Goal: Task Accomplishment & Management: Manage account settings

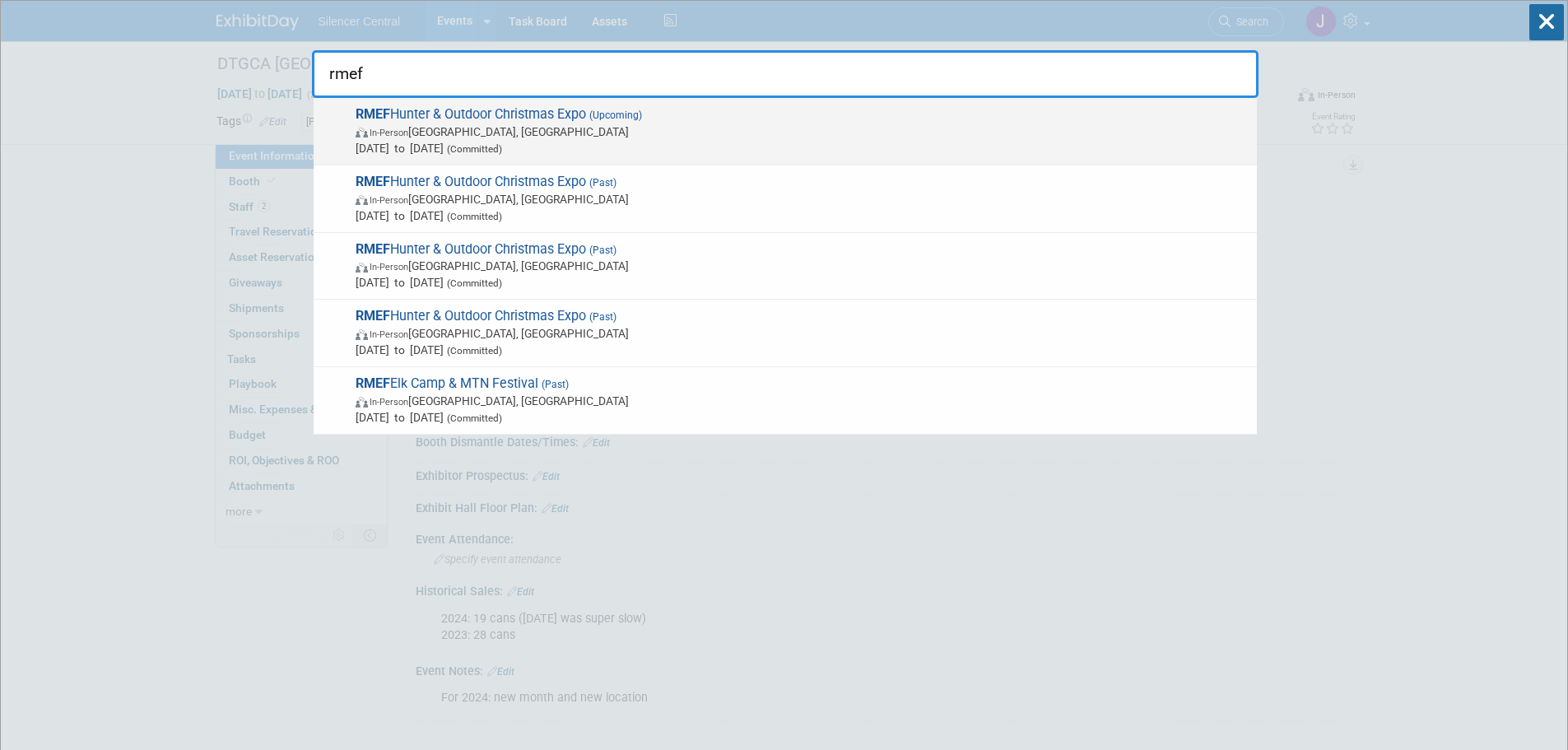
type input "rmef"
click at [500, 143] on span "Dec 4, 2025 to Dec 13, 2025 (Committed)" at bounding box center [801, 148] width 893 height 16
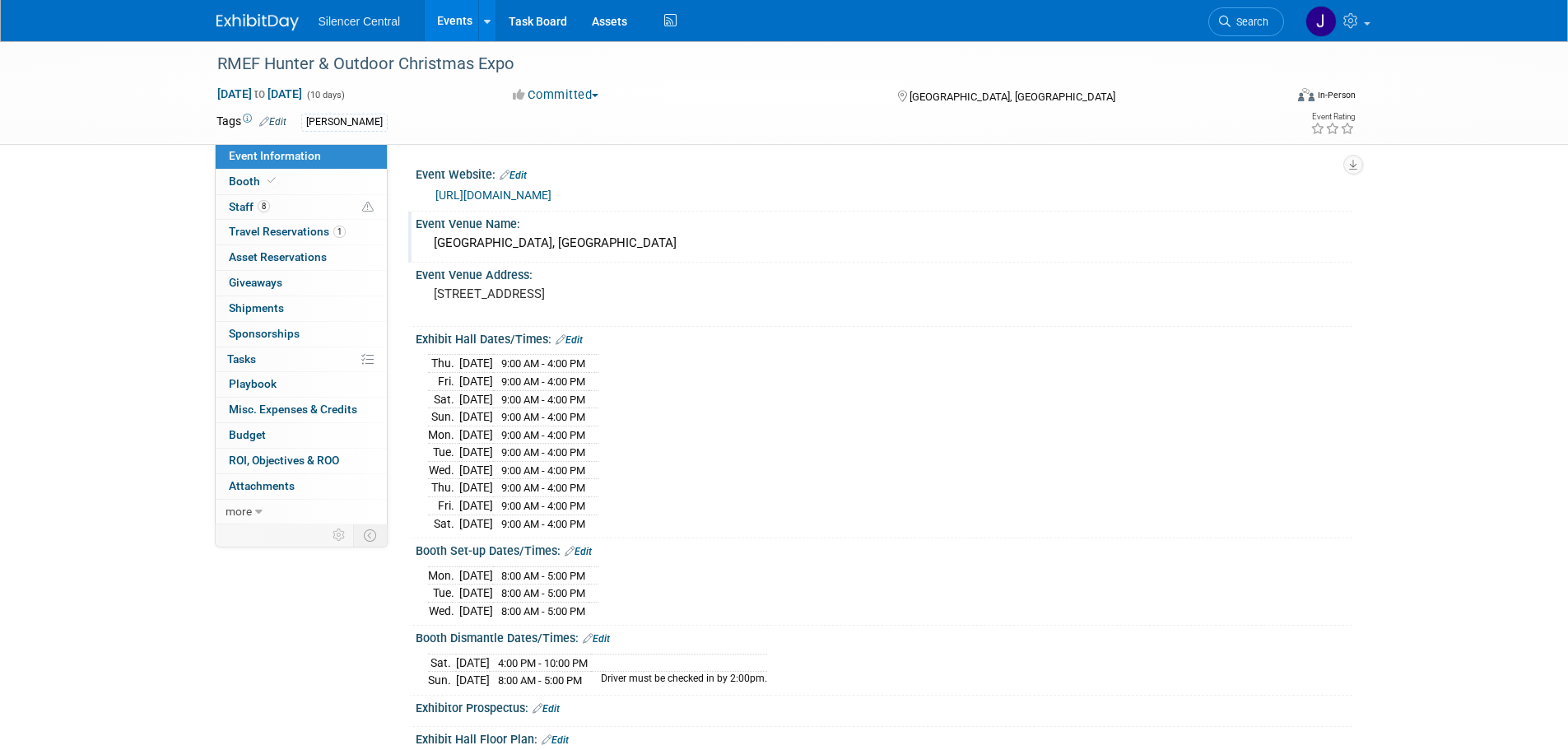
drag, startPoint x: 320, startPoint y: 228, endPoint x: 576, endPoint y: 242, distance: 256.4
click at [320, 230] on span "Travel Reservations 1" at bounding box center [287, 231] width 117 height 13
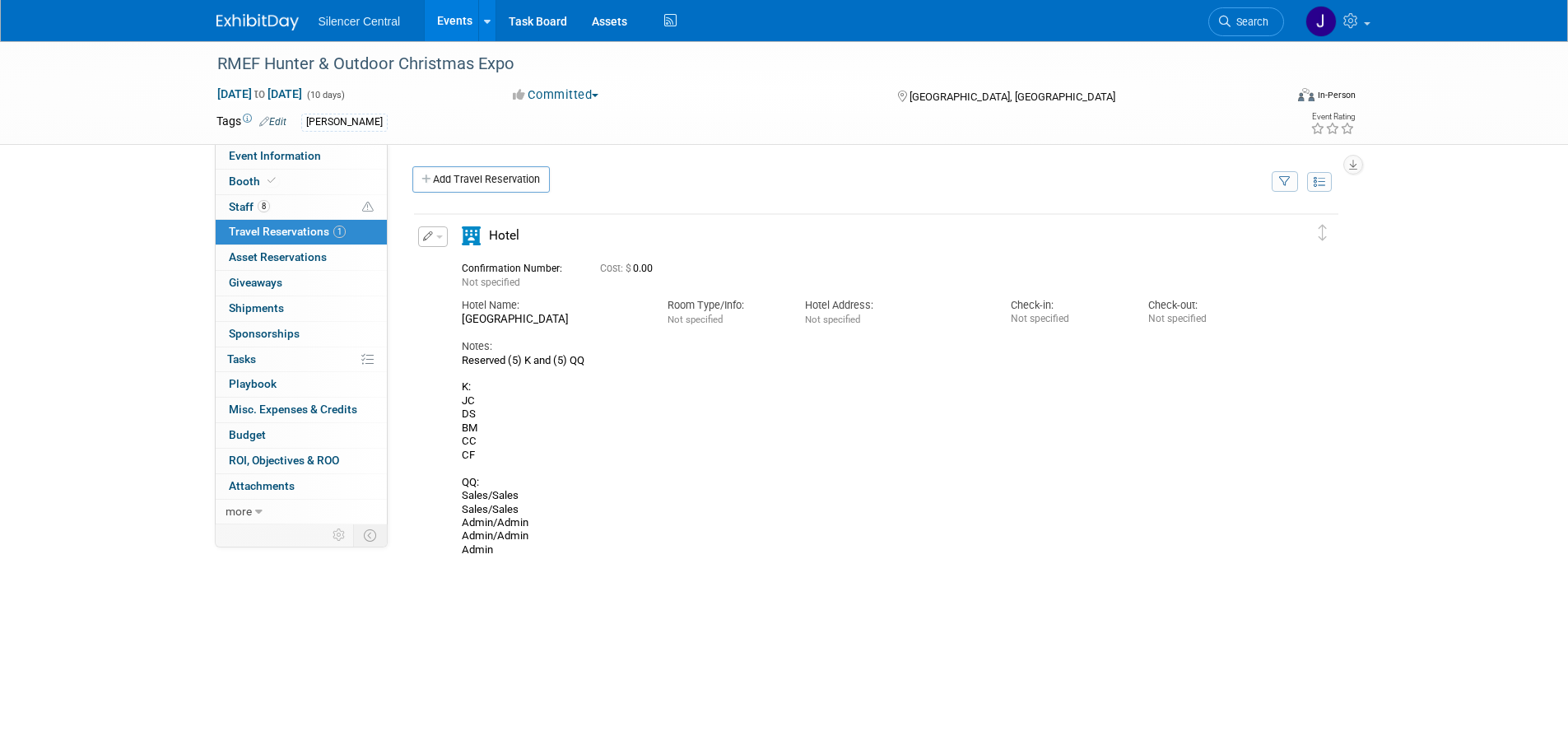
click at [1263, 3] on li "Search" at bounding box center [1246, 20] width 75 height 40
click at [1253, 21] on span "Search" at bounding box center [1250, 21] width 38 height 12
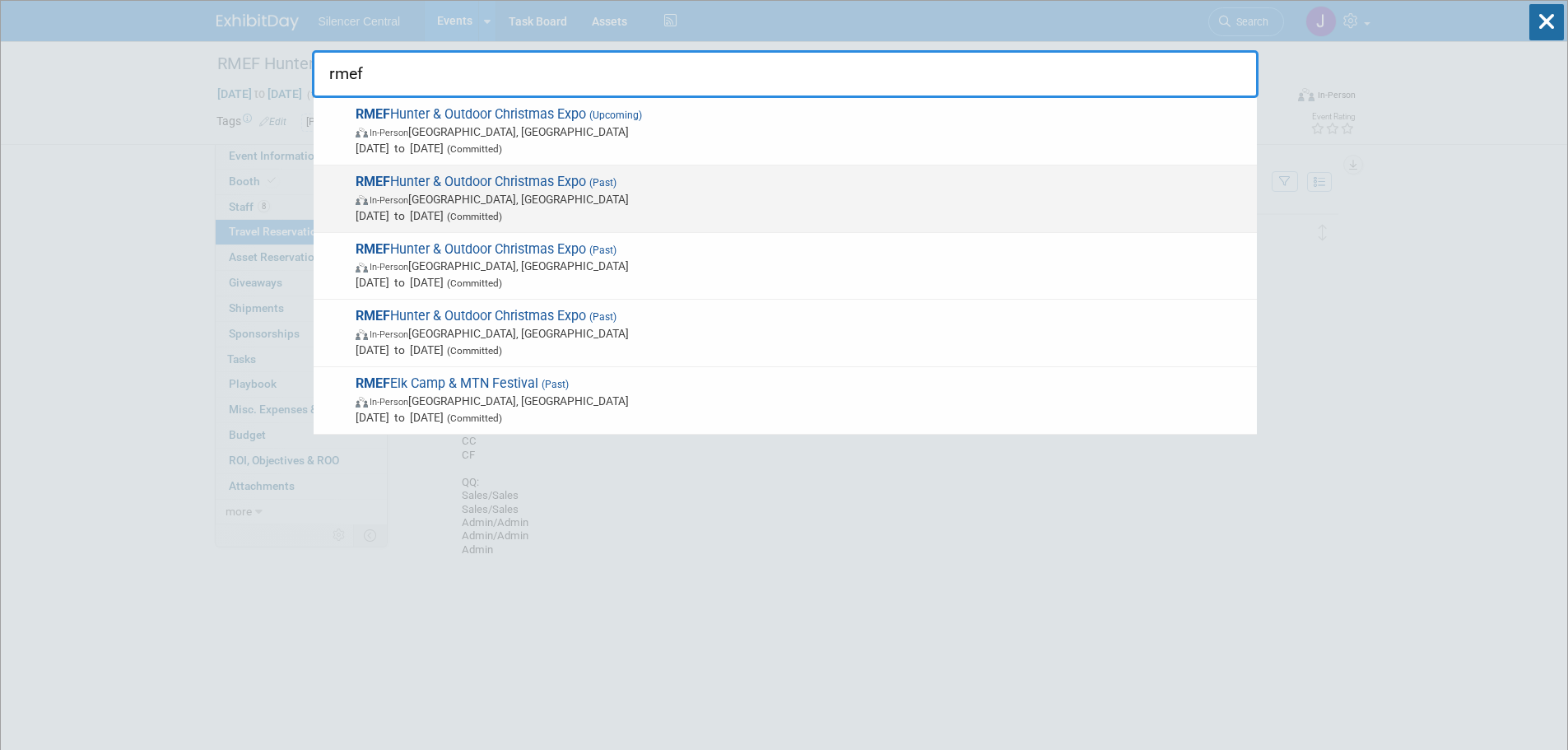
type input "rmef"
click at [665, 204] on span "In-Person Las Vegas, NV" at bounding box center [801, 199] width 893 height 16
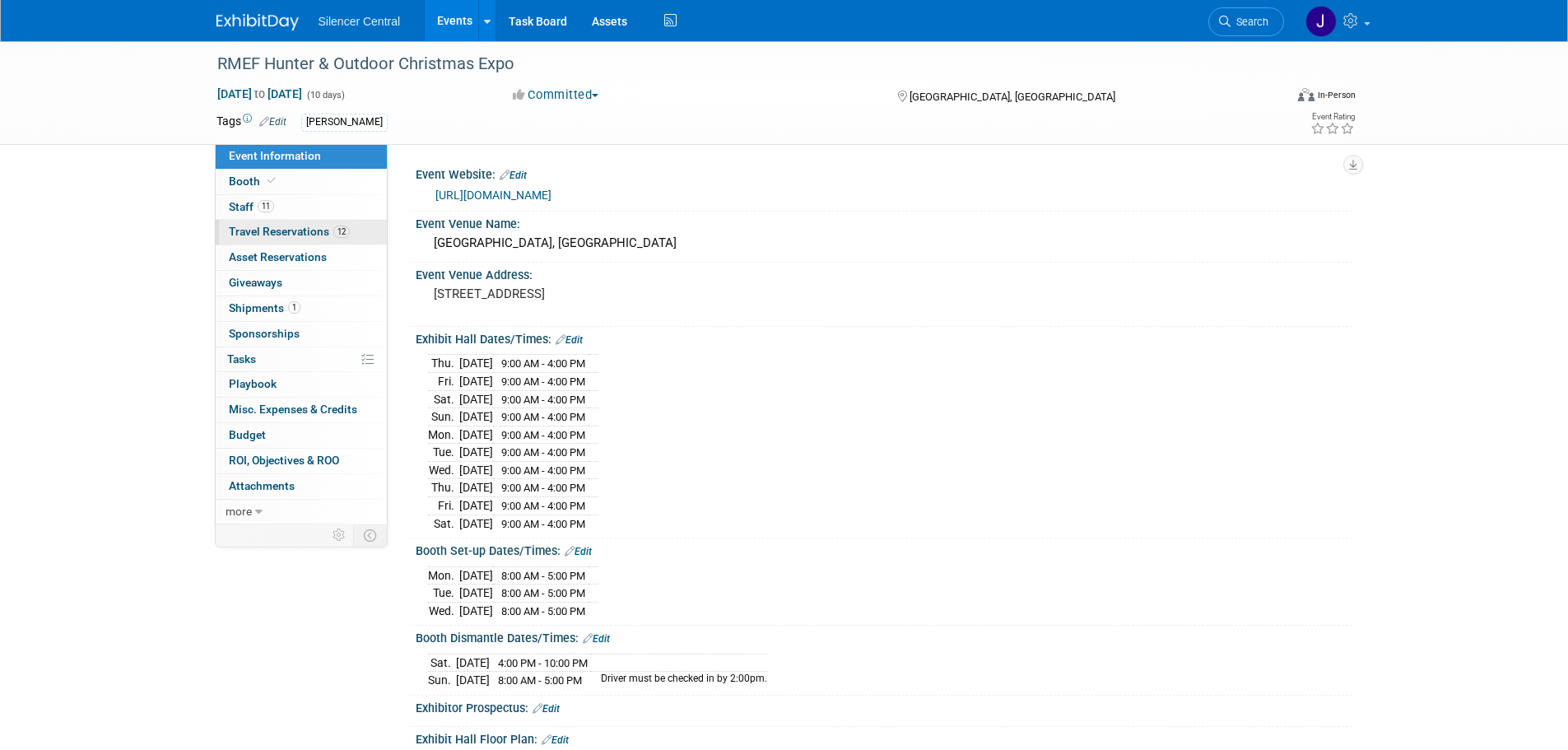
click at [347, 227] on span "12" at bounding box center [341, 231] width 16 height 12
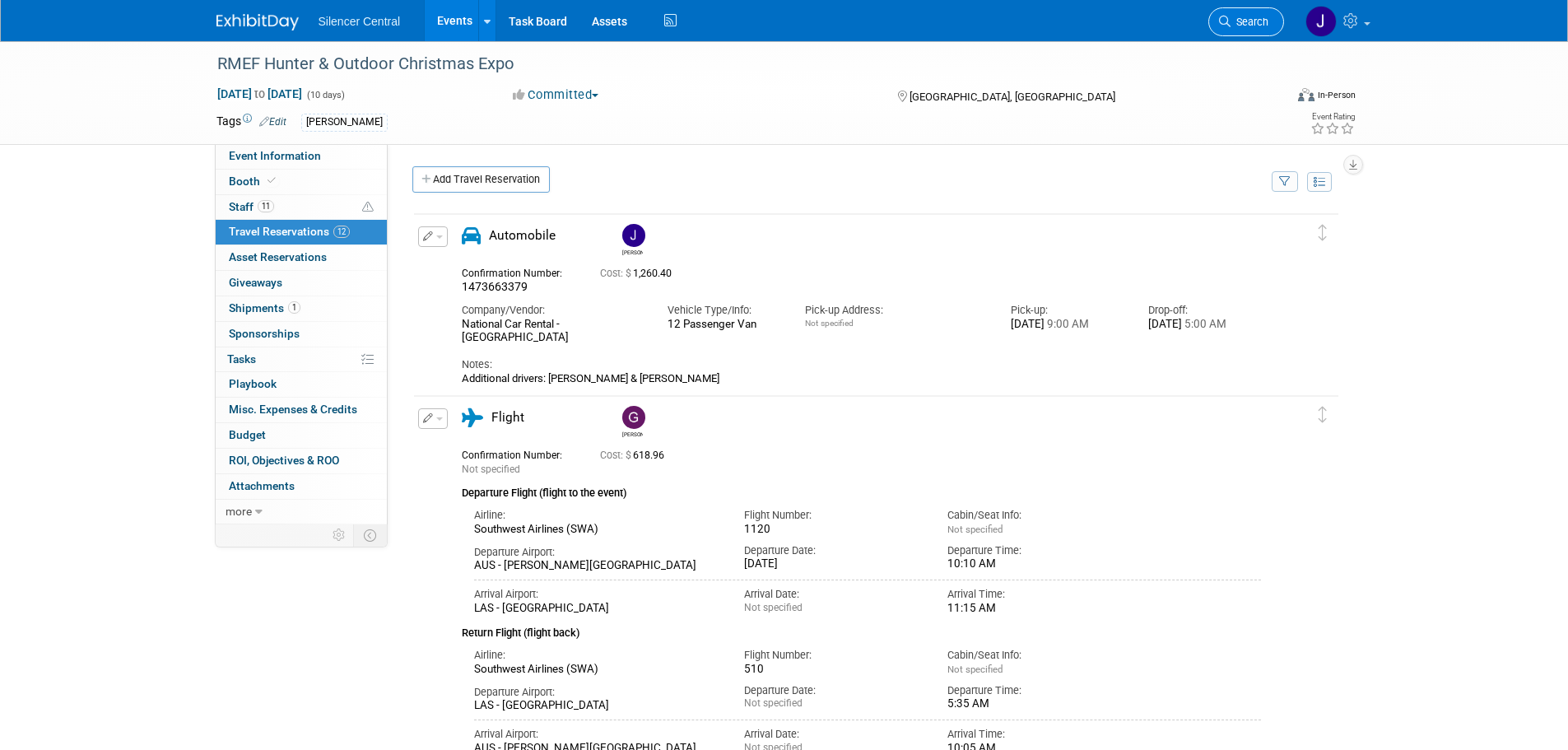
click at [1246, 22] on span "Search" at bounding box center [1250, 21] width 38 height 12
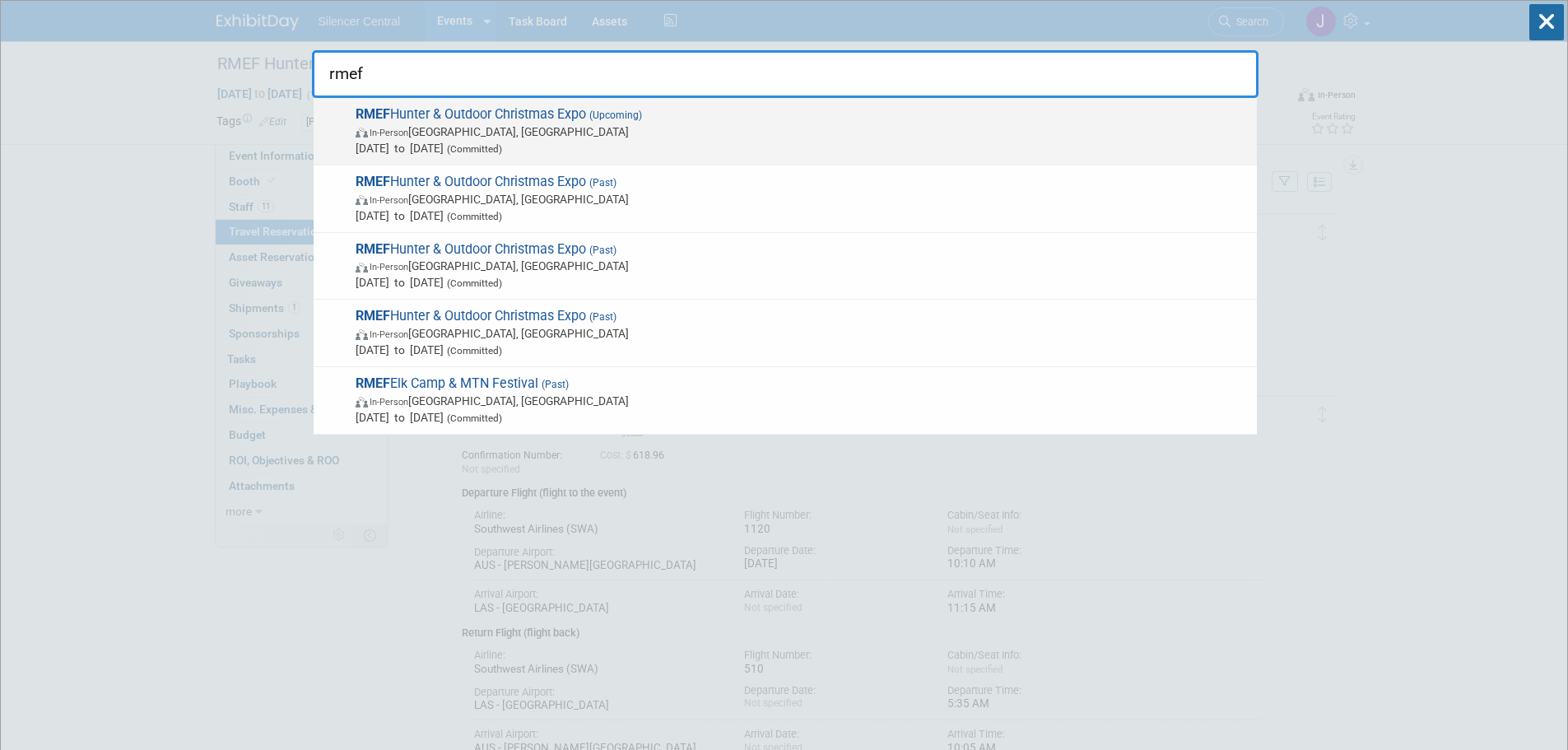
type input "rmef"
click at [643, 152] on span "Dec 4, 2025 to Dec 13, 2025 (Committed)" at bounding box center [801, 148] width 893 height 16
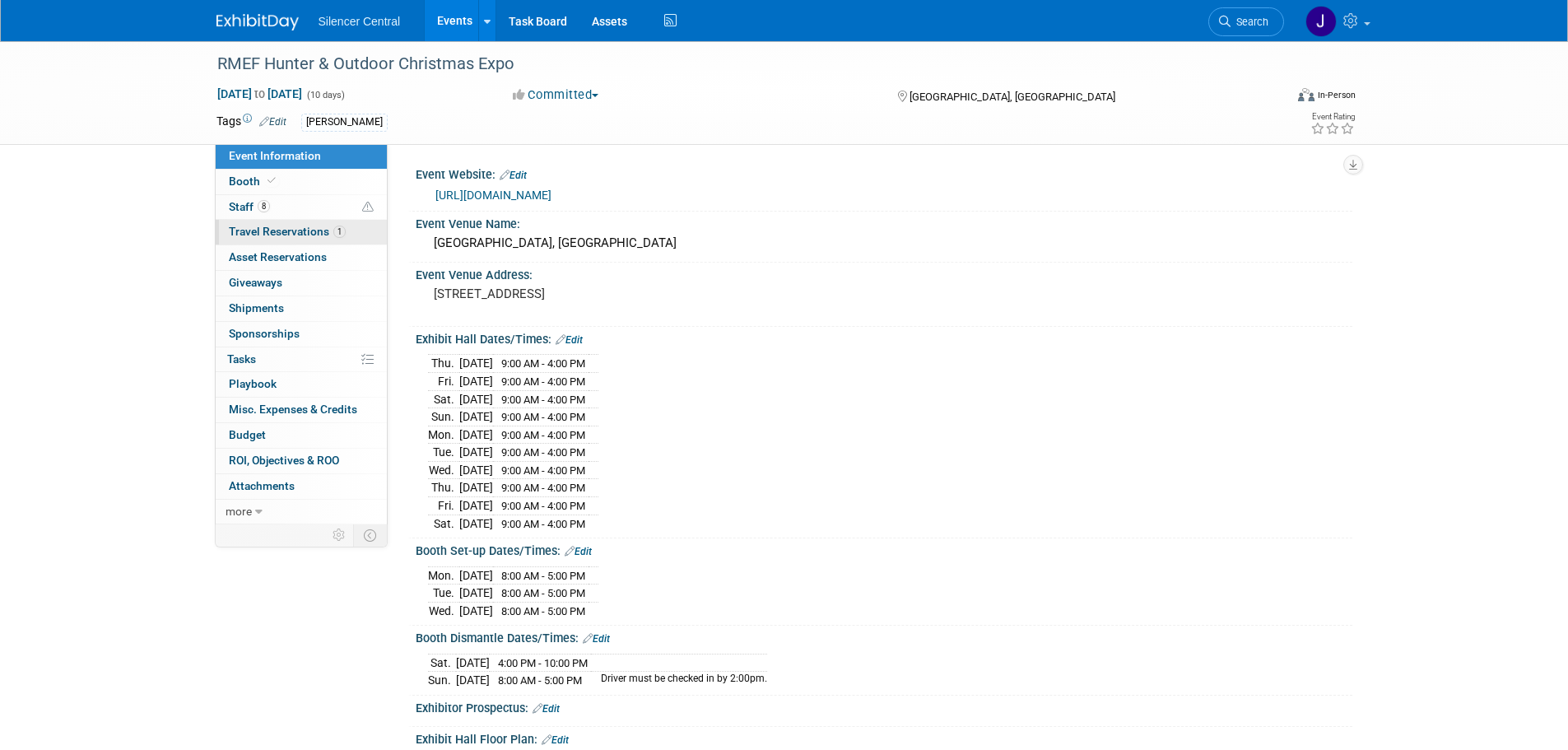
click at [308, 230] on span "Travel Reservations 1" at bounding box center [287, 231] width 117 height 13
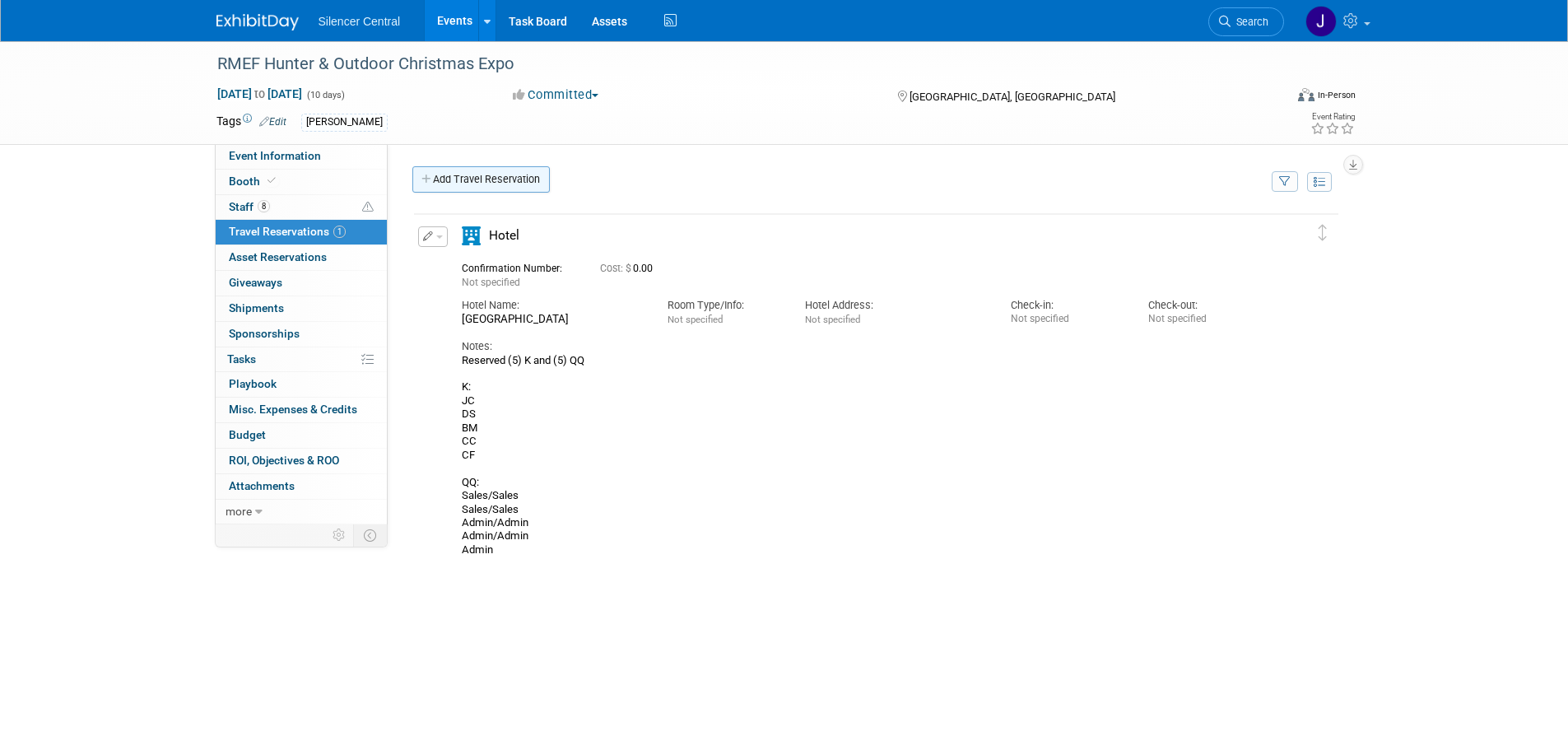
click at [488, 184] on link "Add Travel Reservation" at bounding box center [481, 180] width 138 height 27
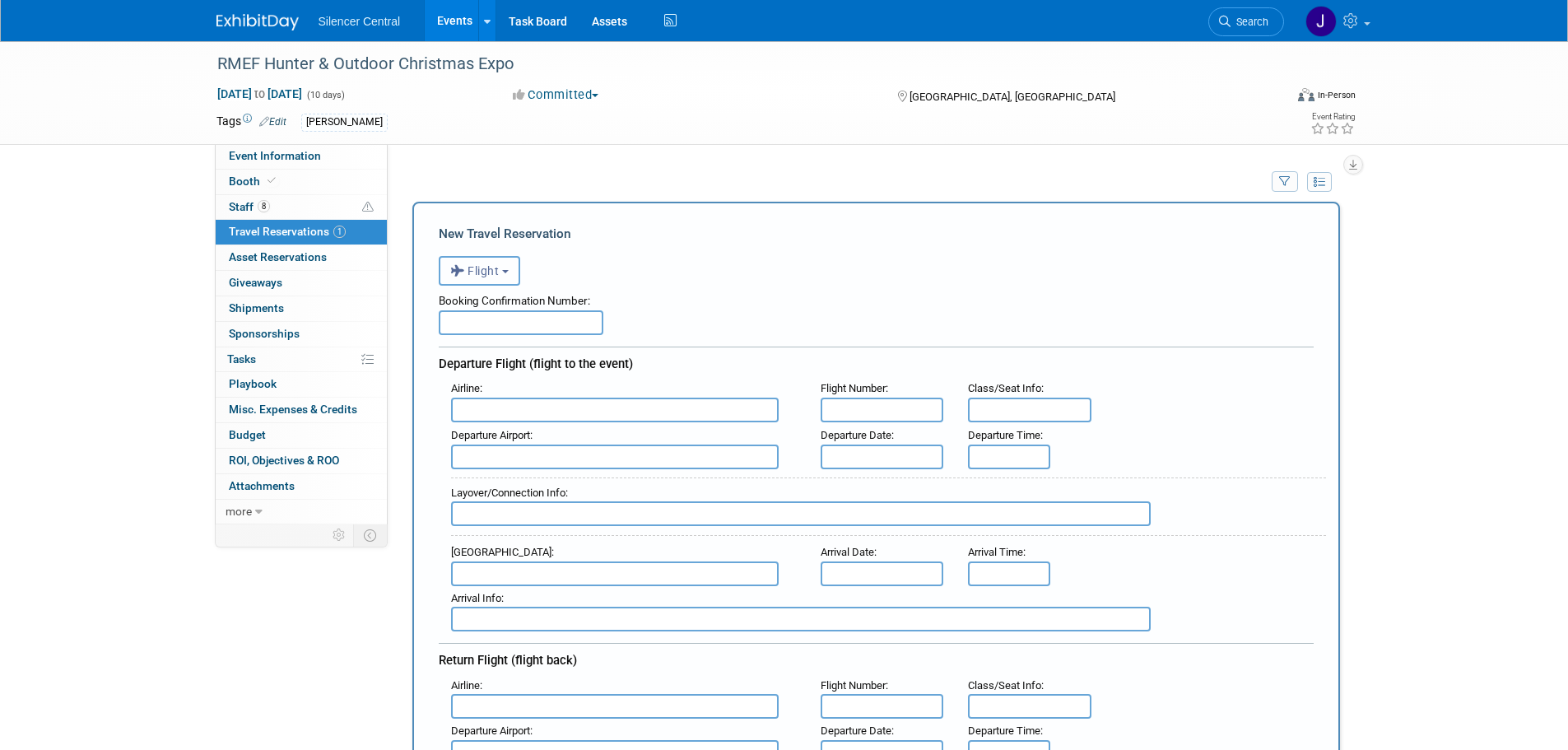
click at [498, 269] on span "Flight" at bounding box center [476, 271] width 50 height 13
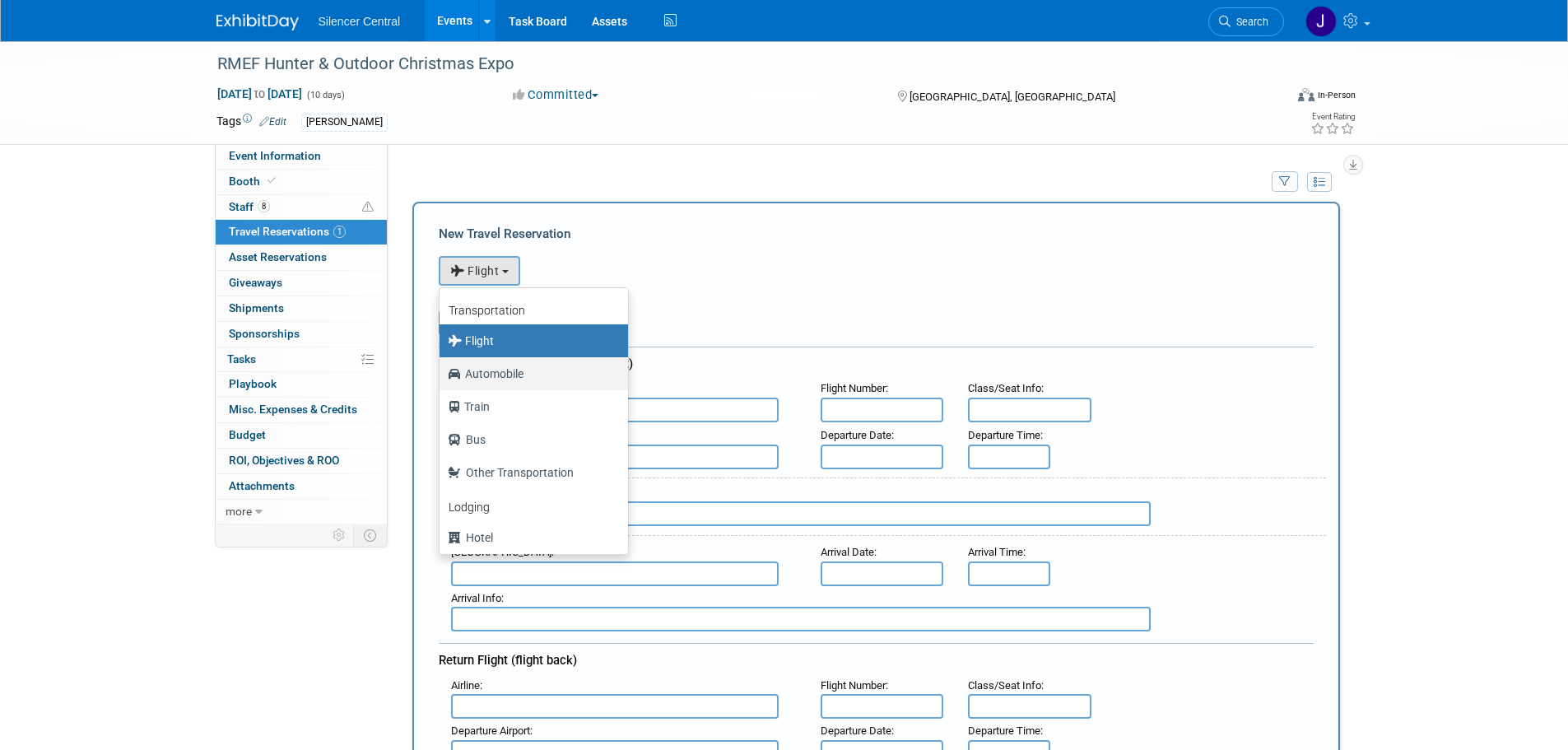
click at [525, 378] on label "Automobile" at bounding box center [530, 375] width 164 height 27
click at [442, 377] on input "Automobile" at bounding box center [436, 372] width 11 height 11
select select "4"
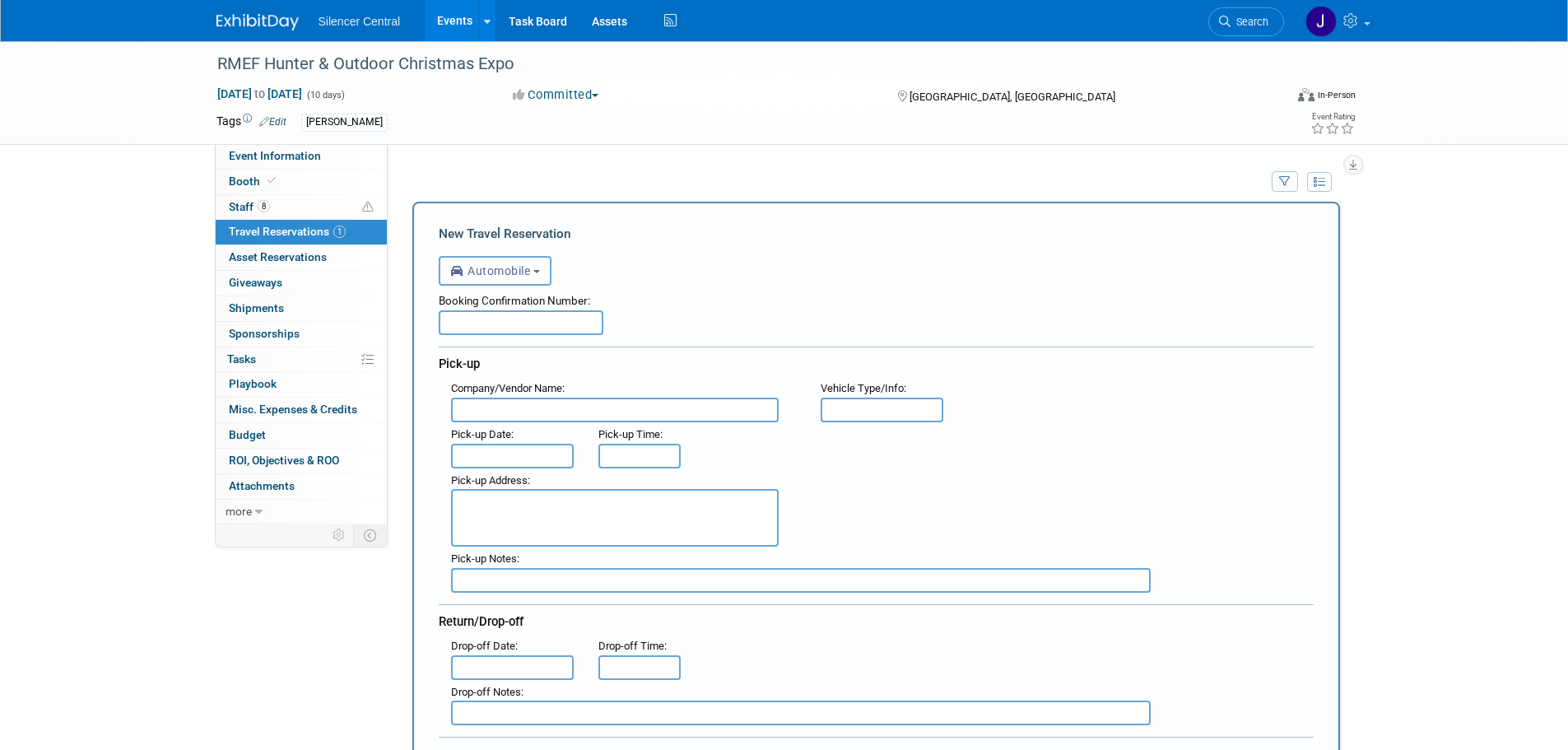
click at [465, 332] on input "text" at bounding box center [520, 323] width 164 height 25
paste input "1488923870"
type input "1488923870"
click at [525, 409] on input "text" at bounding box center [614, 410] width 328 height 25
type input "National Car Rental - LAS"
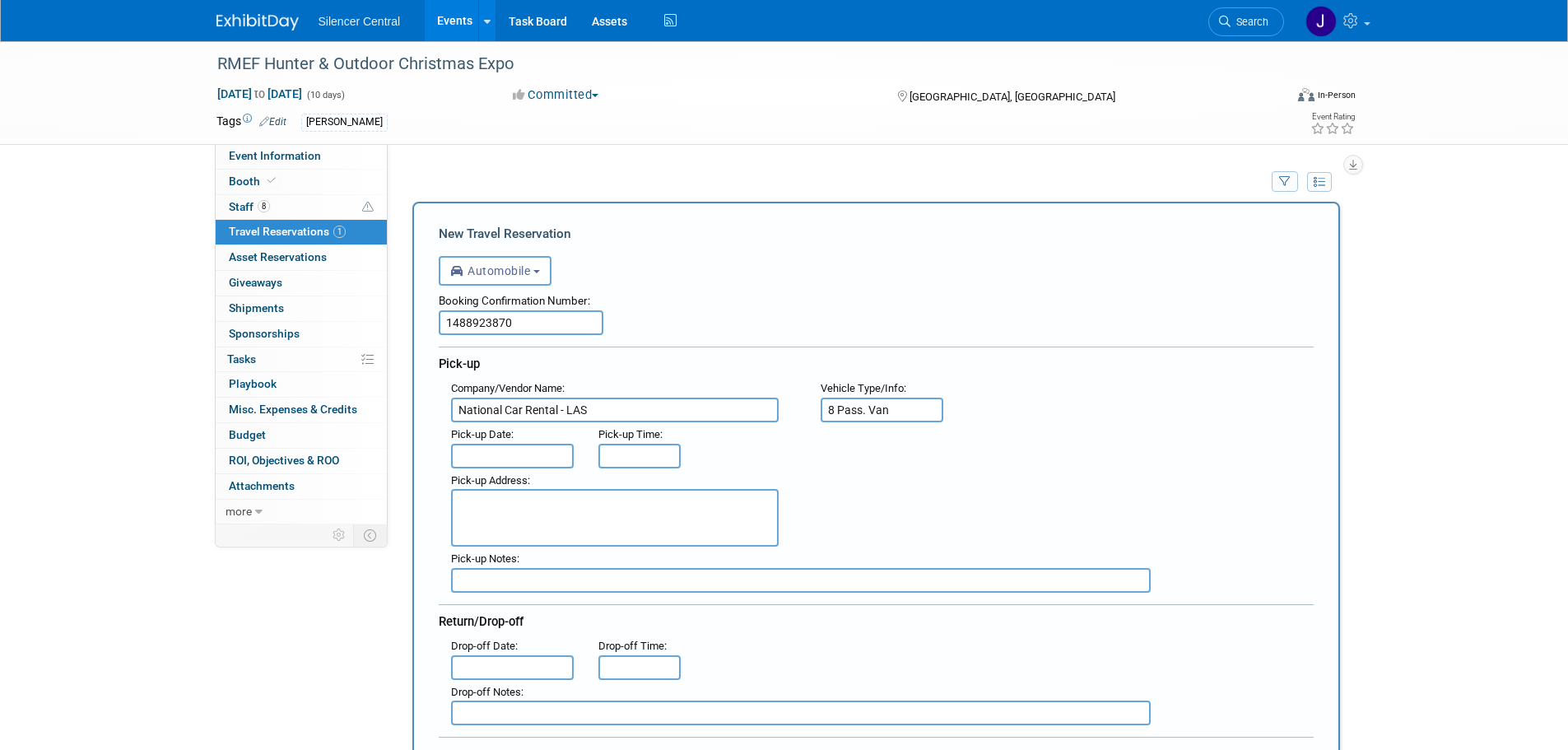
type input "8 Pass. Van"
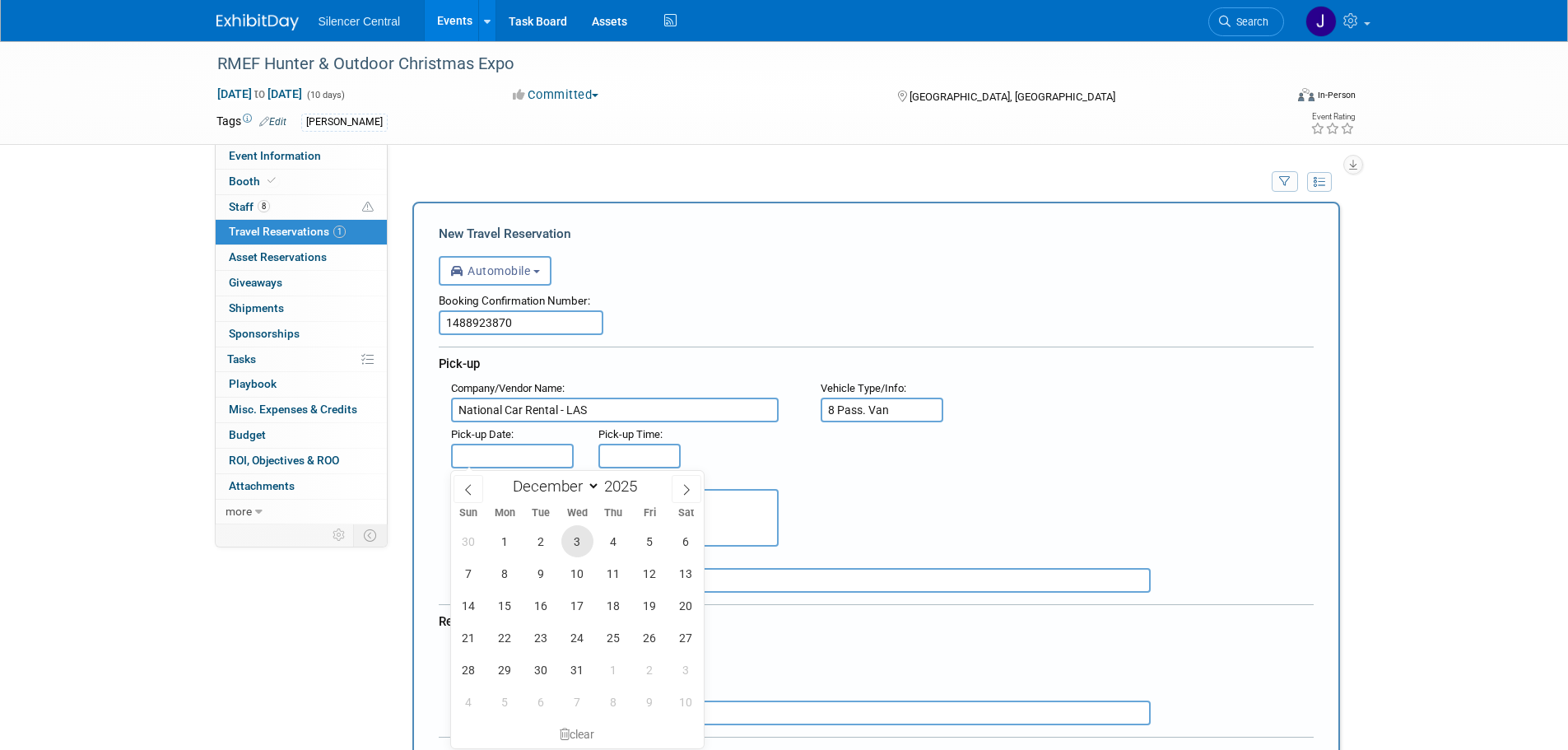
click at [582, 550] on span "3" at bounding box center [578, 542] width 32 height 32
type input "Dec 3, 2025"
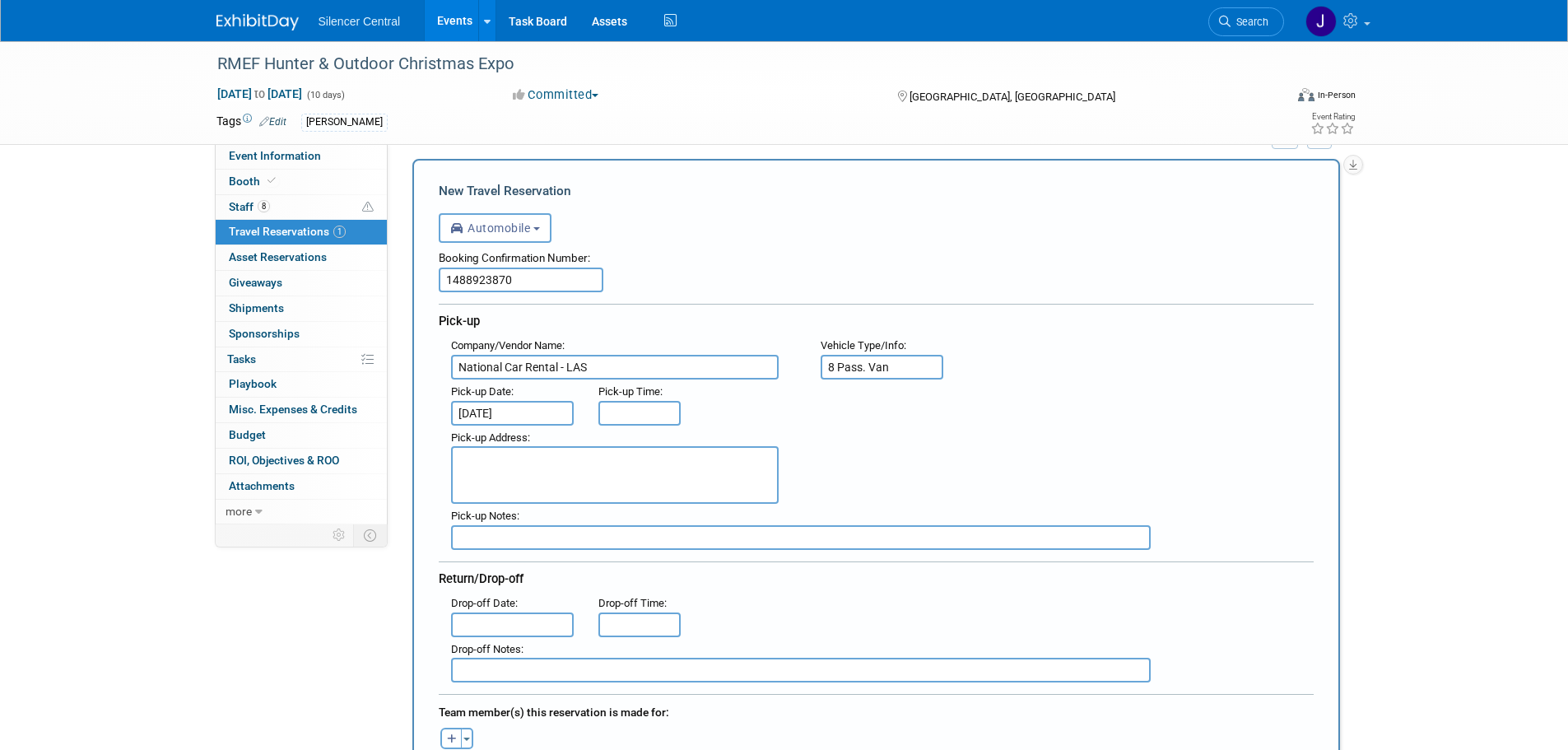
scroll to position [82, 0]
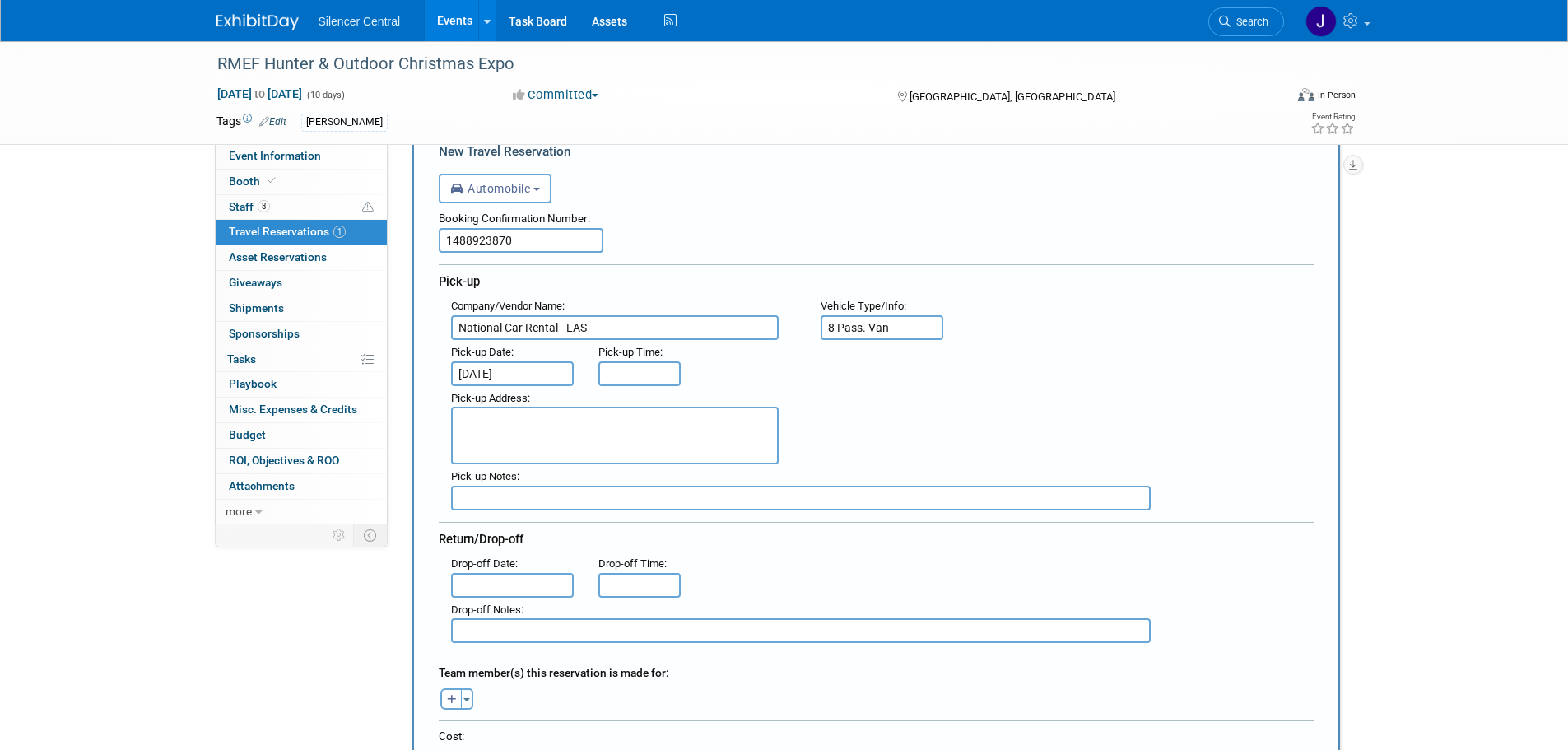
click at [536, 589] on input "text" at bounding box center [512, 586] width 123 height 25
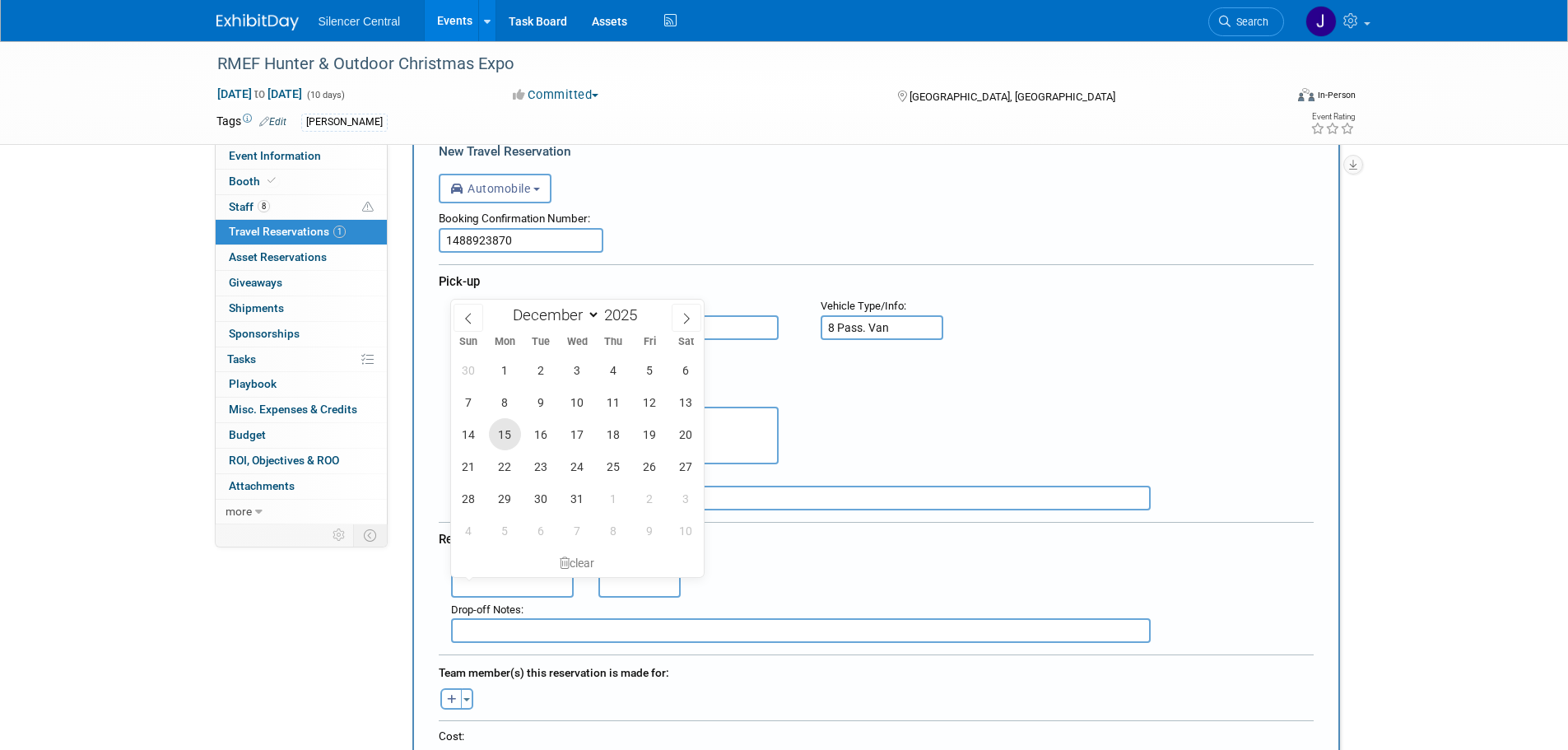
click at [505, 435] on span "15" at bounding box center [505, 435] width 32 height 32
type input "Dec 15, 2025"
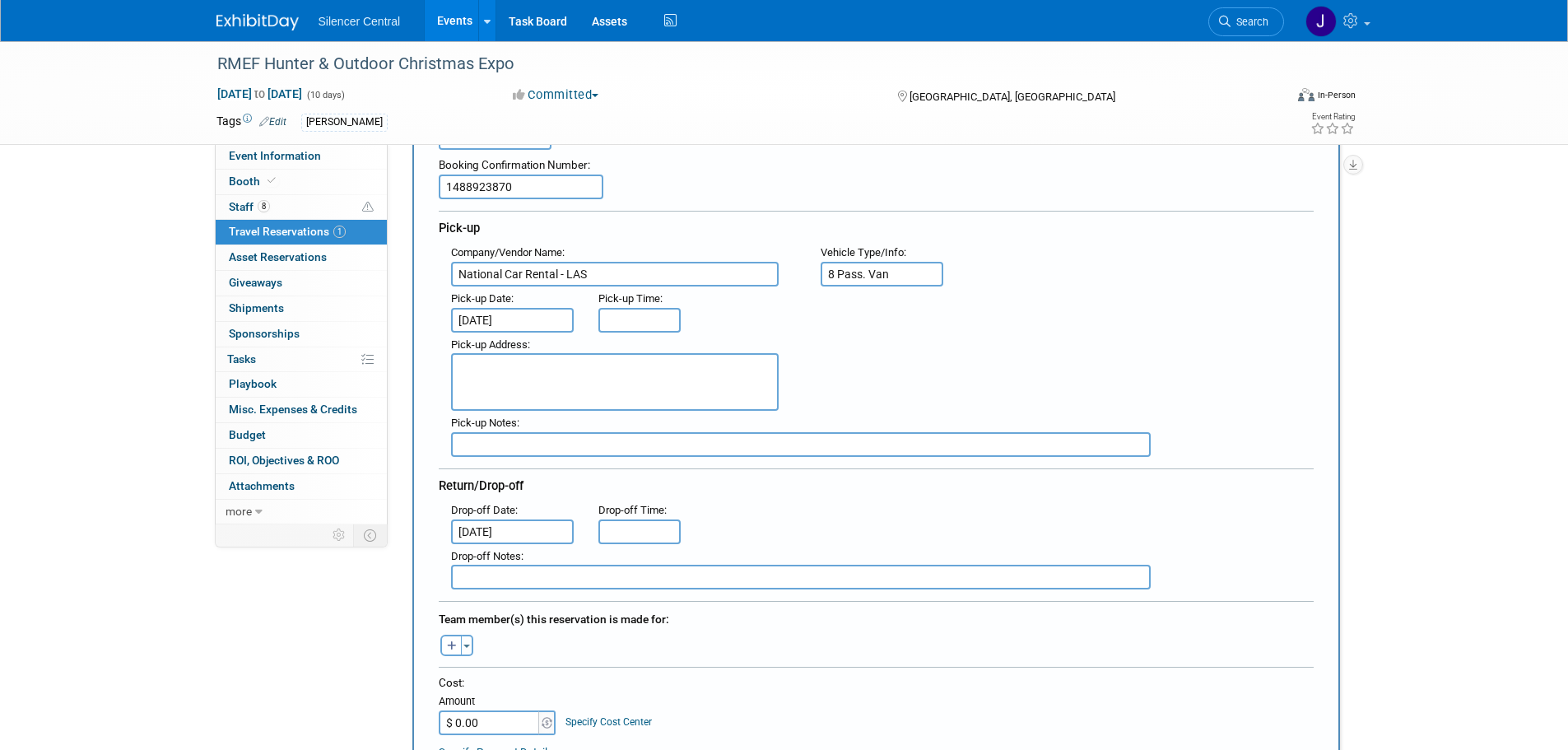
scroll to position [164, 0]
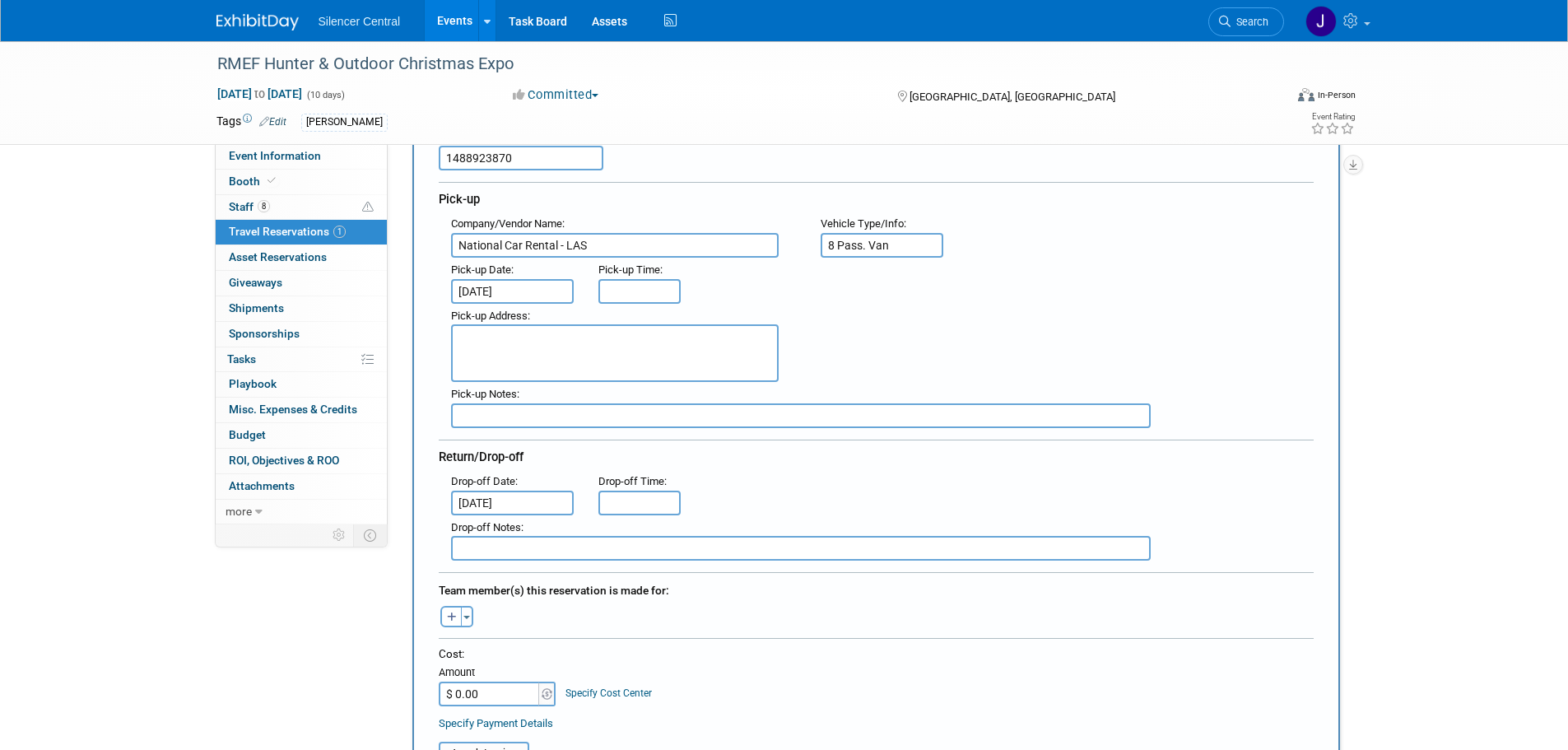
click at [487, 701] on input "$ 0.00" at bounding box center [490, 695] width 103 height 25
type input "$ 1,354.49"
click at [440, 621] on button "button" at bounding box center [451, 616] width 21 height 21
select select
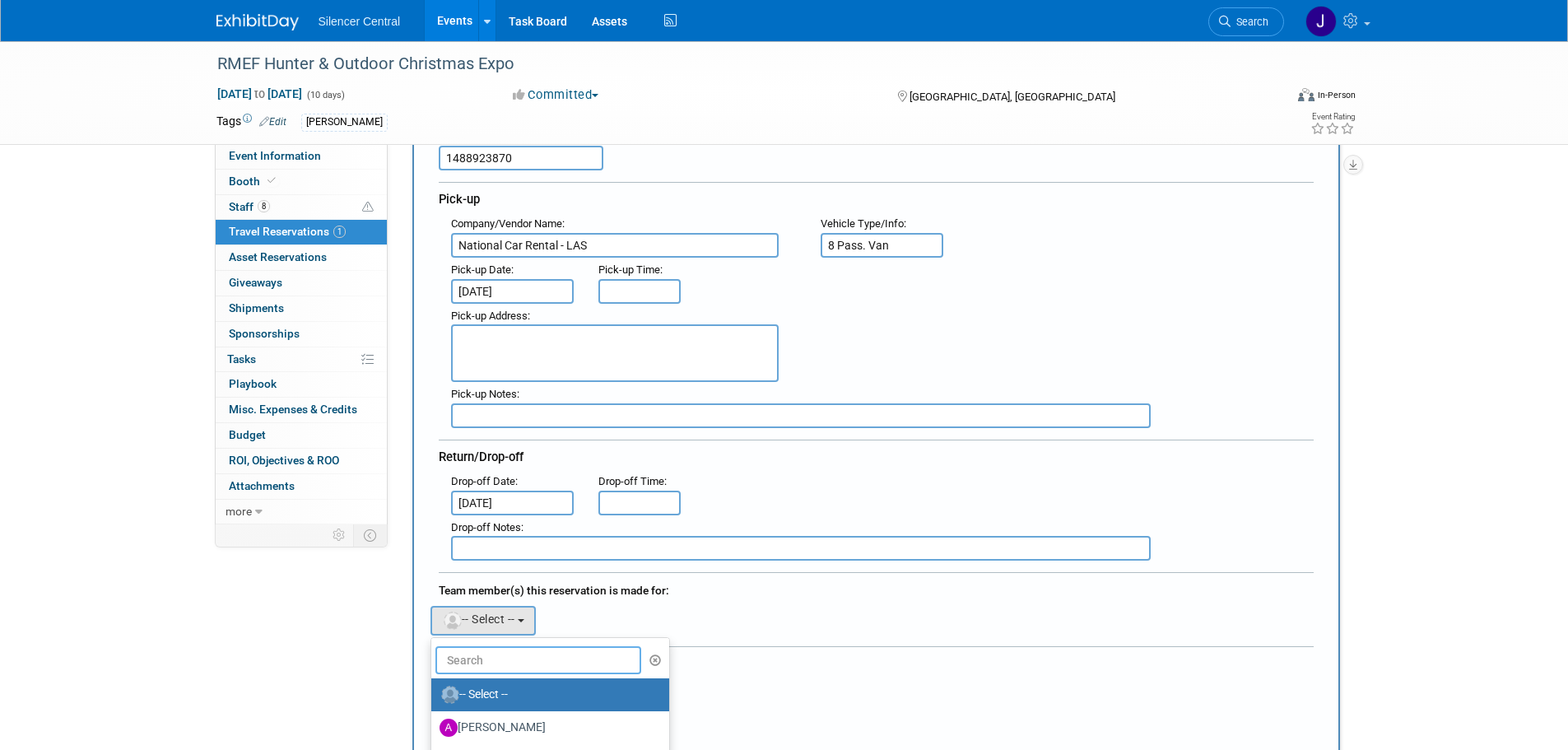
click at [475, 660] on input "text" at bounding box center [539, 660] width 206 height 28
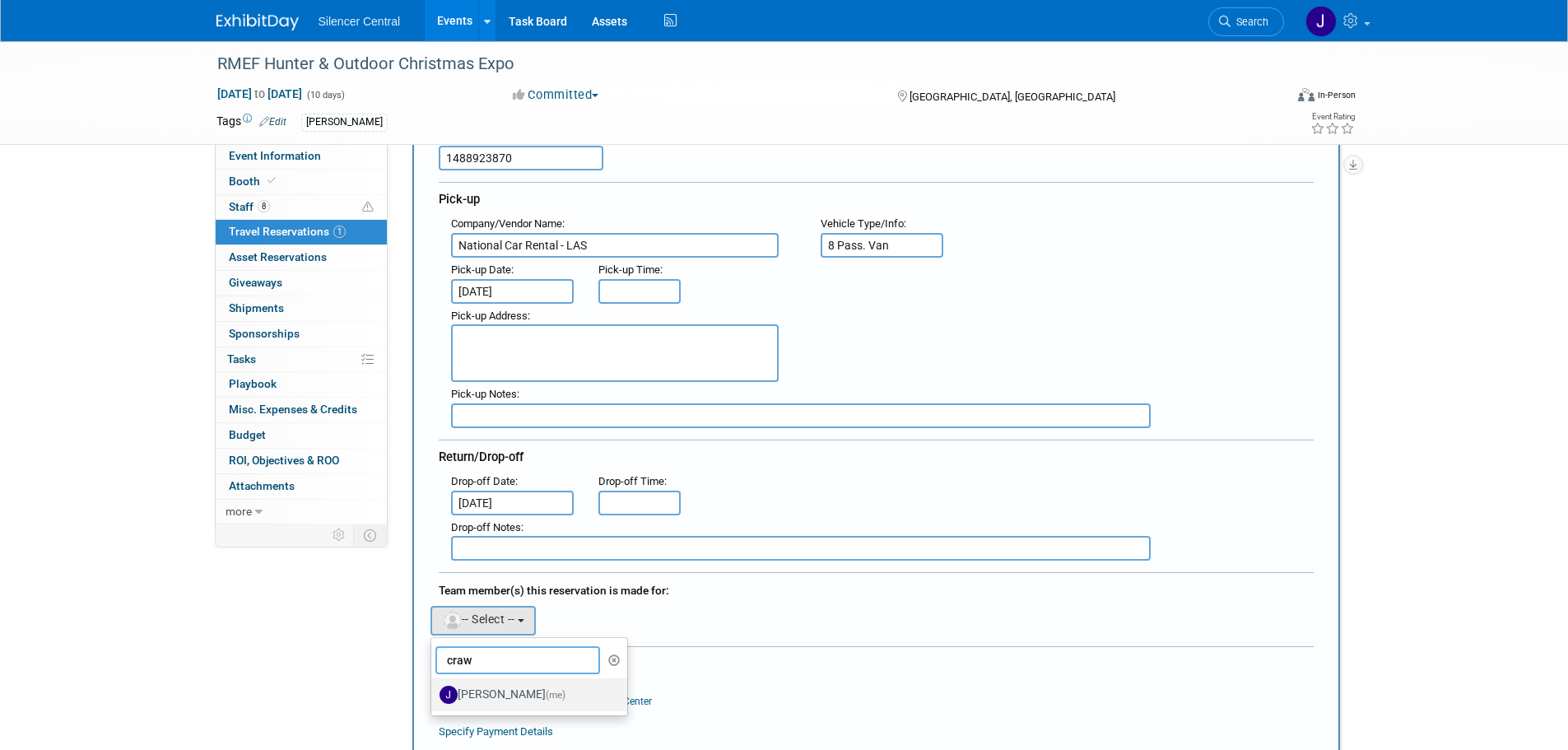
type input "craw"
click at [520, 697] on label "Jessica Crawford (me)" at bounding box center [525, 696] width 172 height 27
click at [434, 697] on input "Jessica Crawford (me)" at bounding box center [428, 693] width 11 height 11
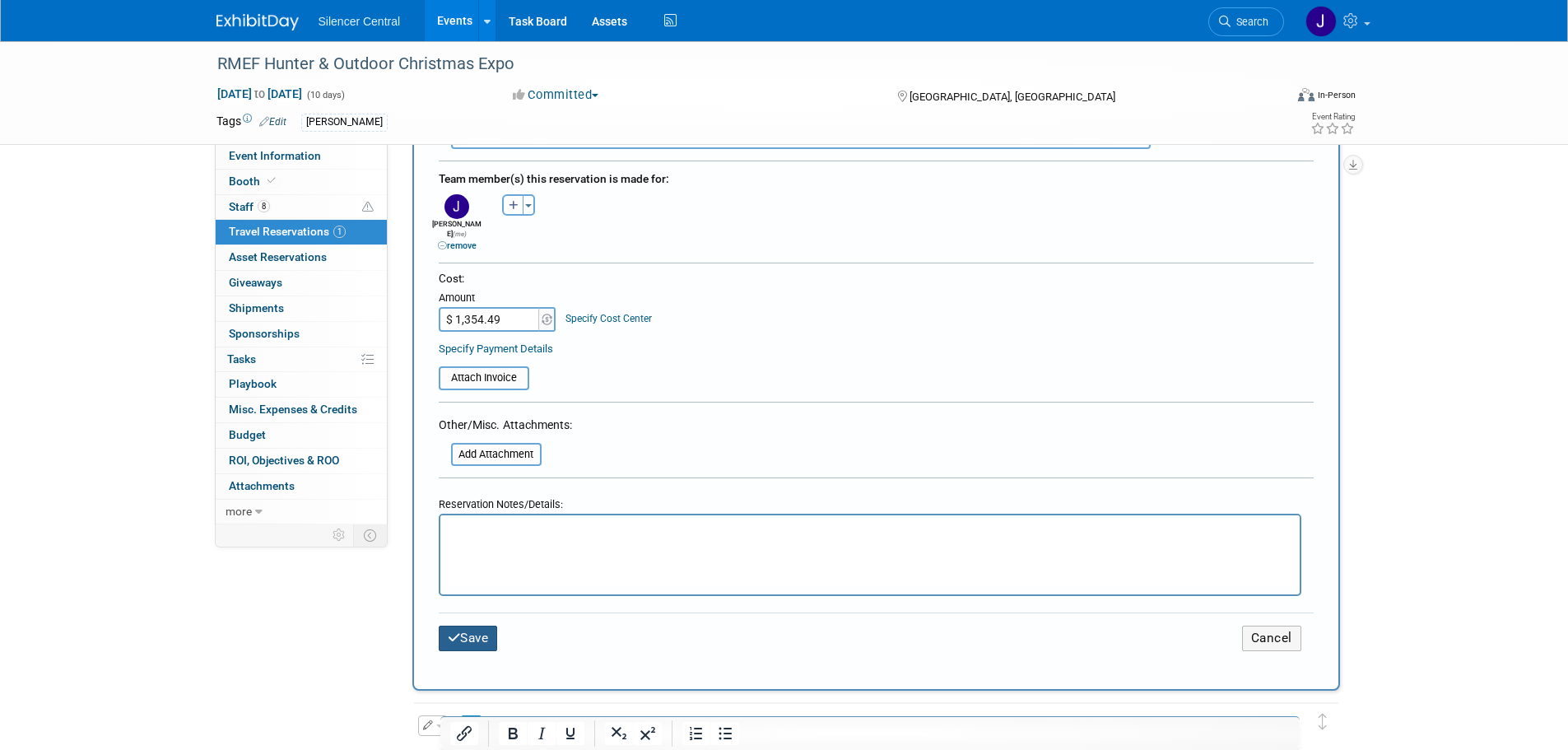
click at [476, 626] on button "Save" at bounding box center [468, 638] width 59 height 26
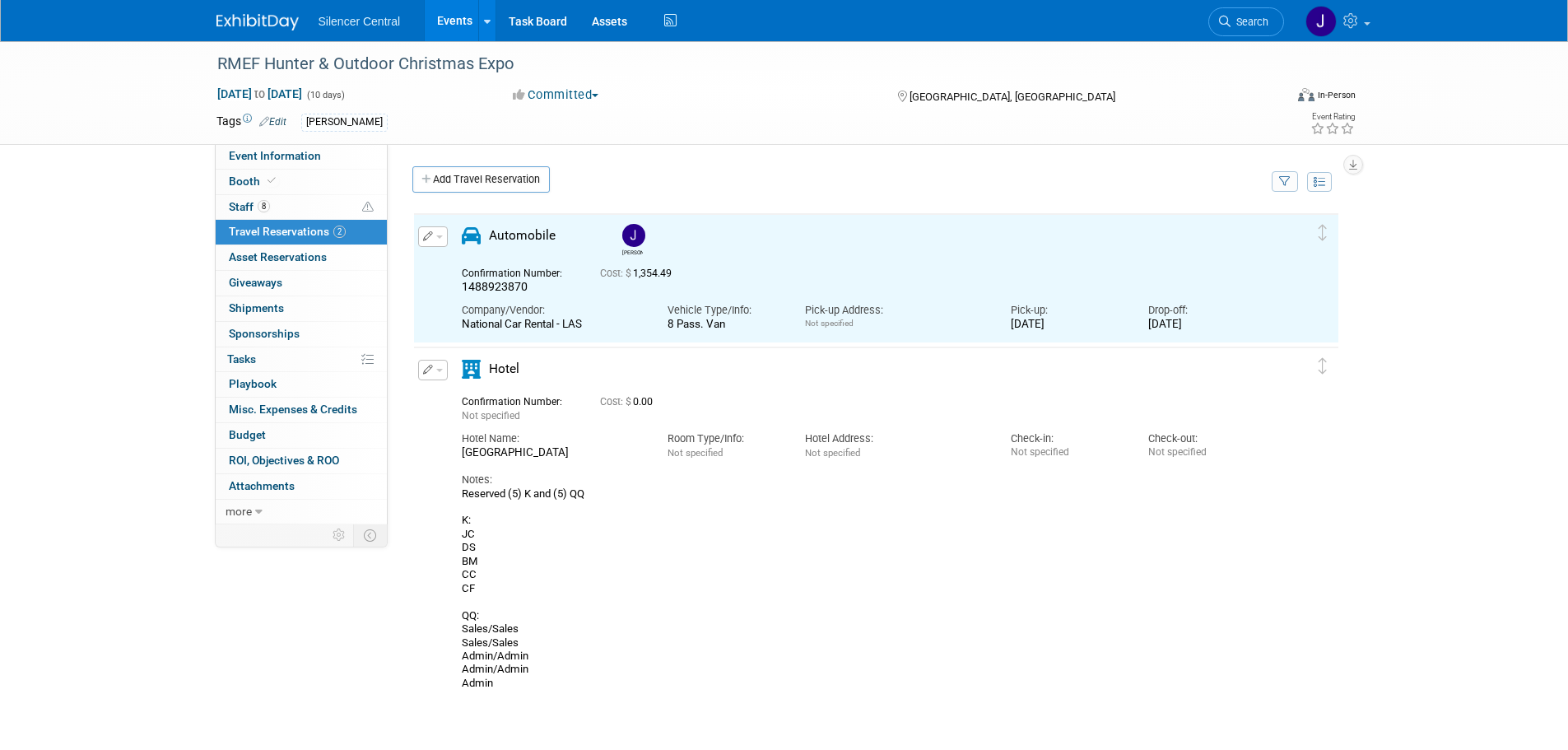
scroll to position [0, 0]
click at [437, 376] on button "button" at bounding box center [433, 371] width 30 height 21
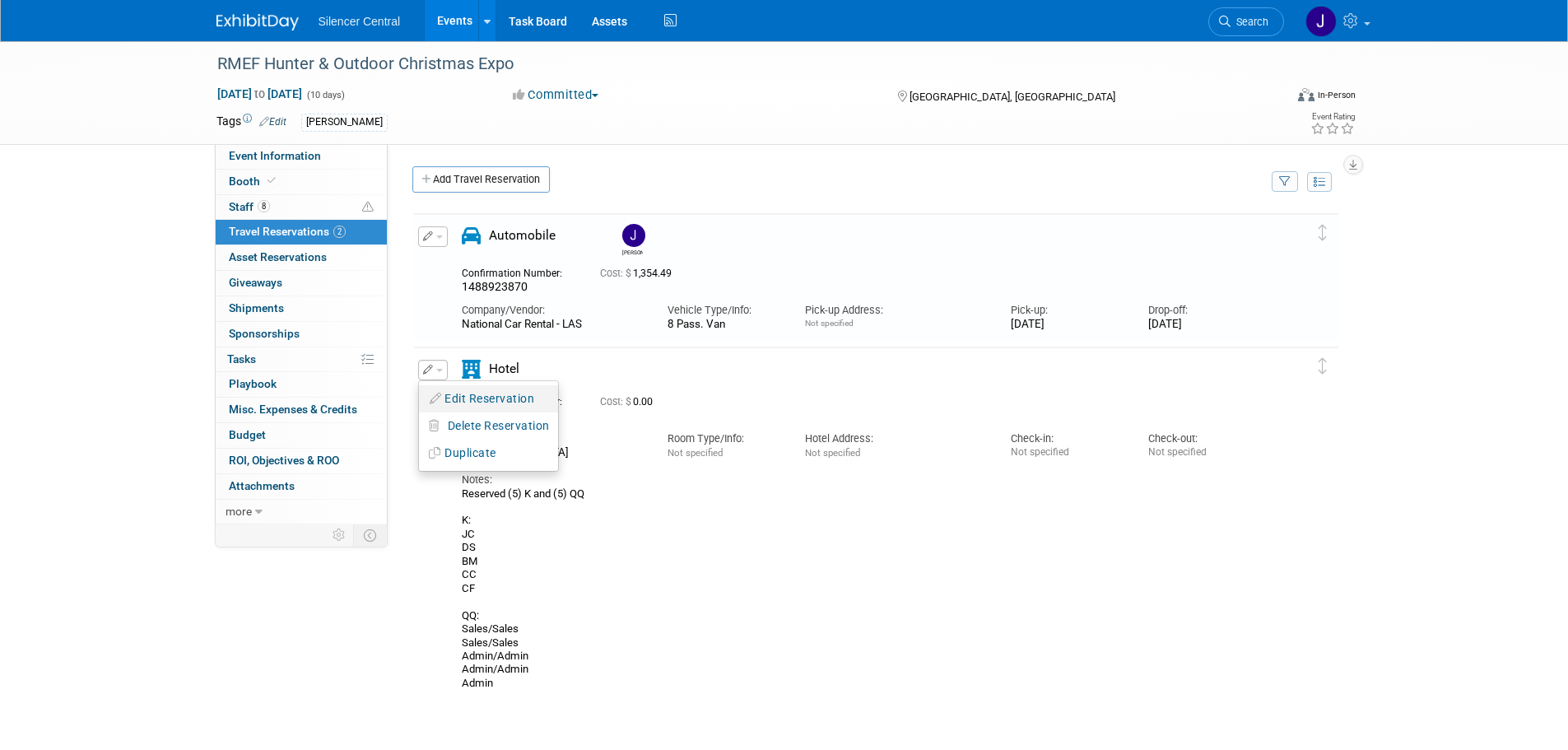
click at [456, 397] on button "Edit Reservation" at bounding box center [489, 398] width 139 height 24
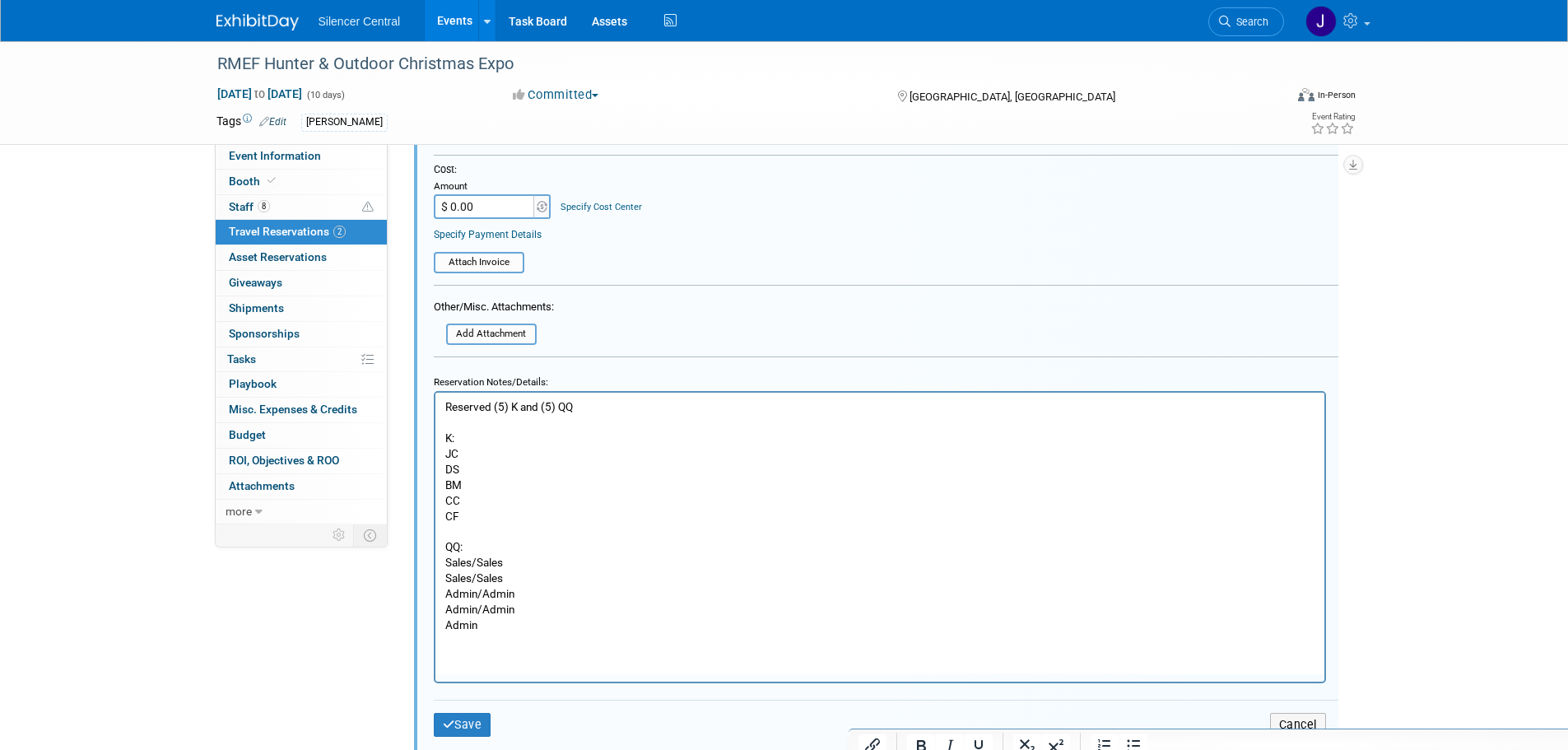
scroll to position [739, 0]
click at [470, 486] on p "Reserved (5) K and (5) QQ K: JC DS BM CC CF QQ: Sales/Sales Sales/Sales Admin/A…" at bounding box center [879, 514] width 870 height 234
drag, startPoint x: 465, startPoint y: 516, endPoint x: 437, endPoint y: 518, distance: 28.1
click at [437, 518] on html "Reserved (5) K and (5) QQ K: JC DS BM/MM CC CF QQ: Sales/Sales Sales/Sales Admi…" at bounding box center [879, 511] width 889 height 241
click at [558, 588] on p "Reserved (5) K and (5) QQ K: JC DS BM/MM CC KS QQ: Sales/Sales Sales/Sales Admi…" at bounding box center [879, 514] width 870 height 234
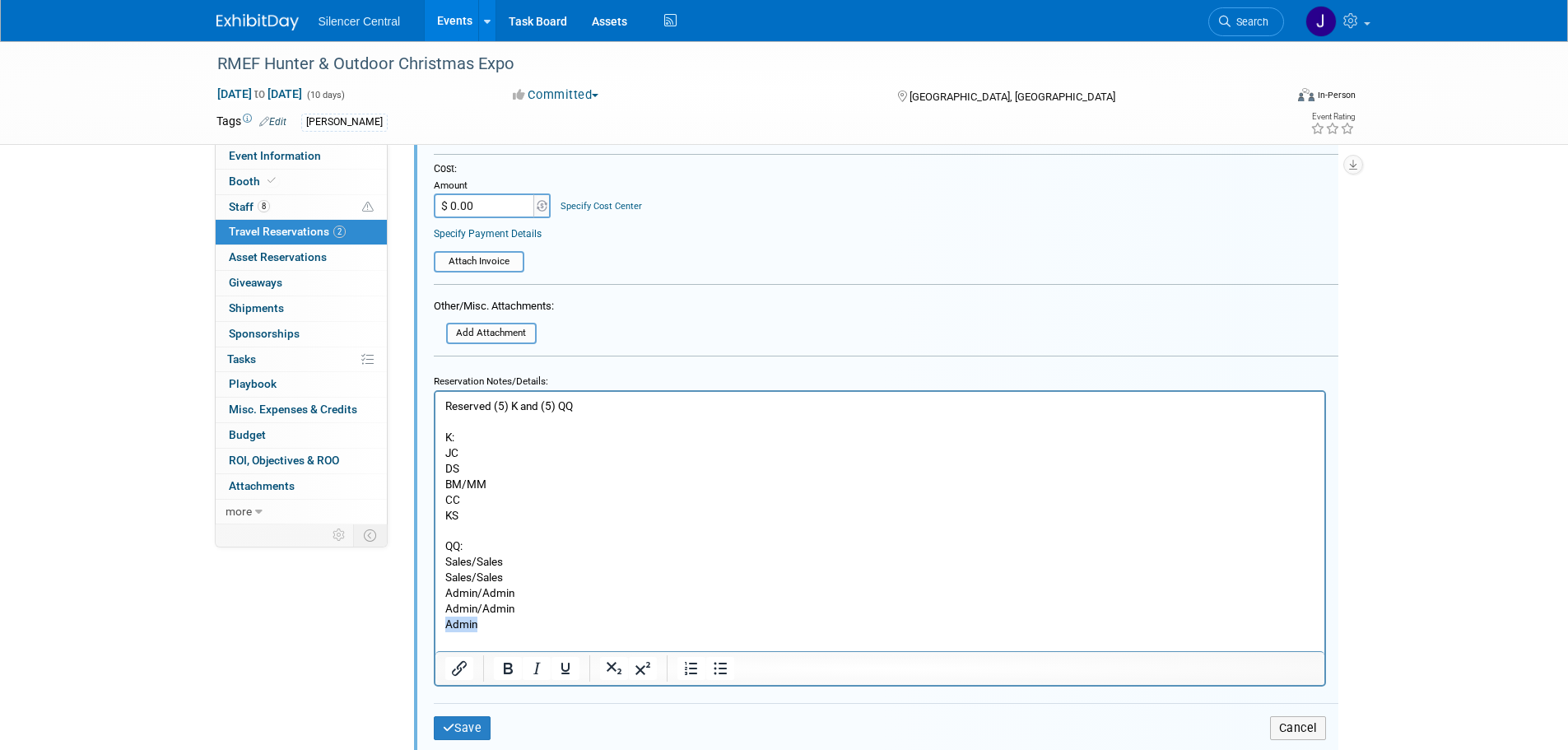
drag, startPoint x: 490, startPoint y: 626, endPoint x: 422, endPoint y: 626, distance: 68.0
click at [434, 626] on html "Reserved (5) K and (5) QQ K: JC DS BM/MM CC KS QQ: Sales/Sales Sales/Sales Admi…" at bounding box center [879, 511] width 889 height 241
click at [469, 455] on p "Reserved (5) K and (5) QQ K: JC DS BM/MM CC KS QQ: Sales/Sales Sales/Sales Admi…" at bounding box center [879, 514] width 870 height 234
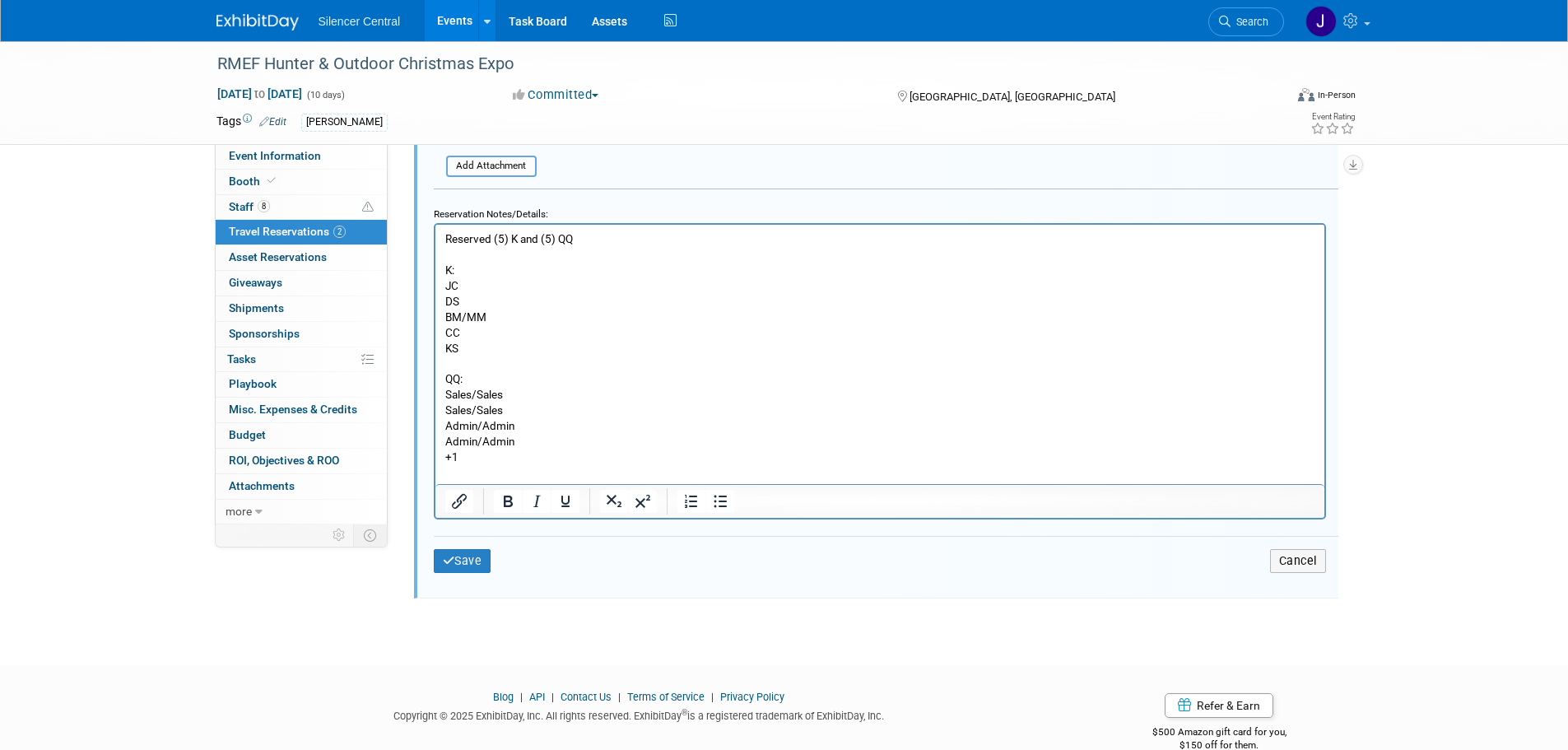
scroll to position [773, 0]
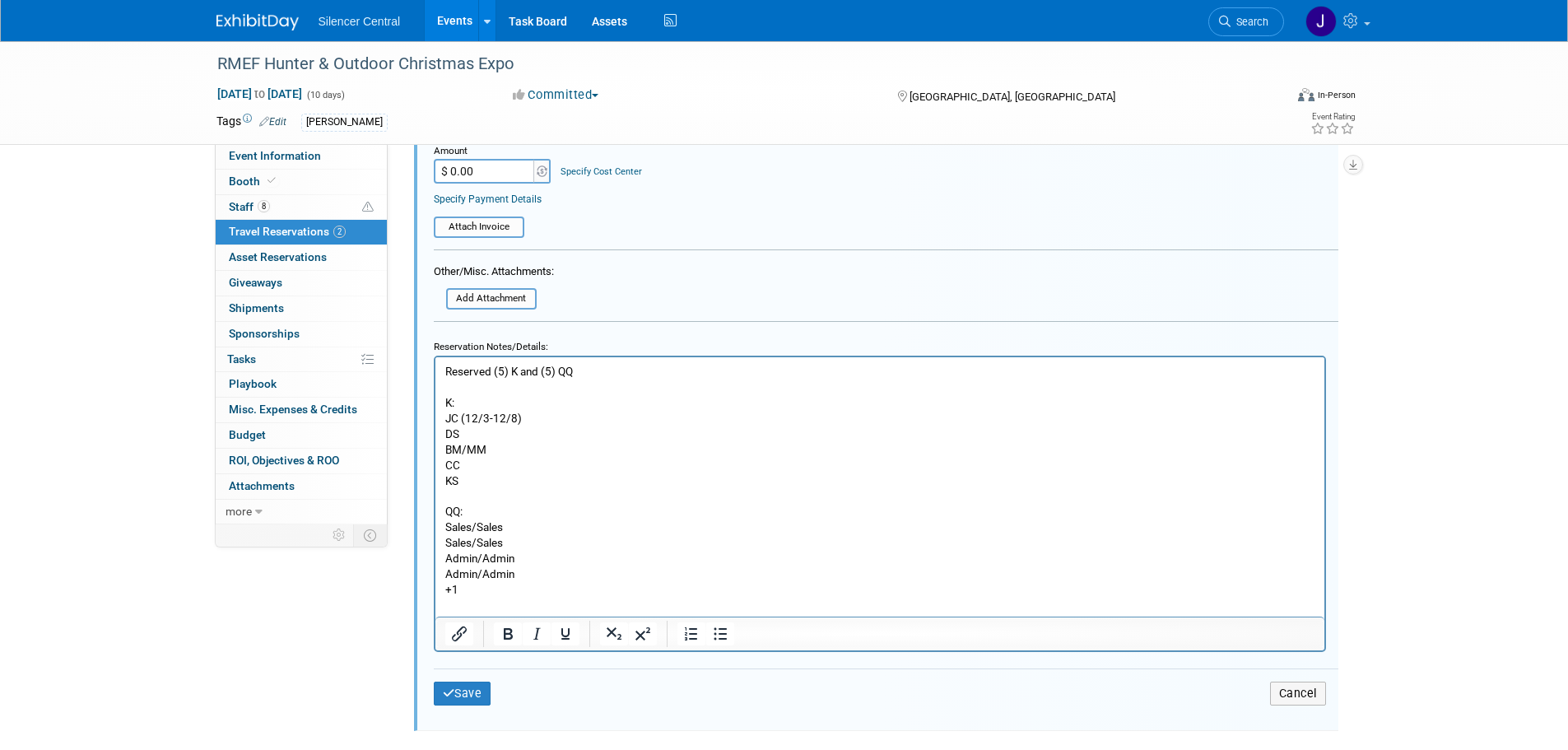
click at [480, 462] on p "Reserved (5) K and (5) QQ K: JC (12/3-12/8) DS BM/MM CC KS QQ: Sales/Sales Sale…" at bounding box center [879, 480] width 870 height 234
click at [496, 446] on p "Reserved (5) K and (5) QQ K: JC (12/3-12/8) DS BM/MM CC (12/8-12/15) KS QQ: Sal…" at bounding box center [879, 480] width 870 height 234
click at [555, 451] on p "Reserved (5) K and (5) QQ K: JC (12/3-12/8) DS BM/MM (12/4-12/ CC (12/8-12/15) …" at bounding box center [879, 480] width 870 height 234
click at [456, 696] on button "Save" at bounding box center [462, 694] width 57 height 24
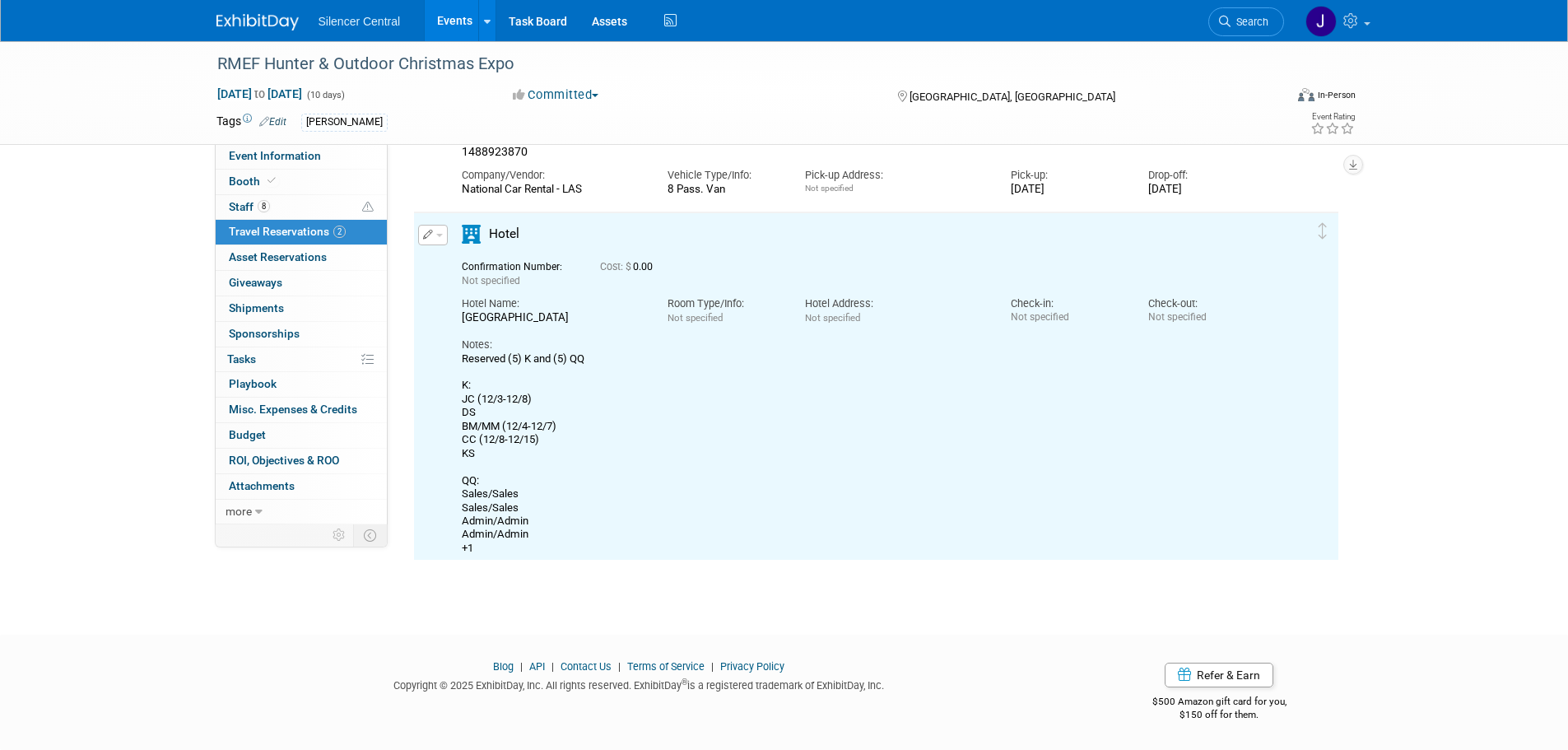
scroll to position [0, 0]
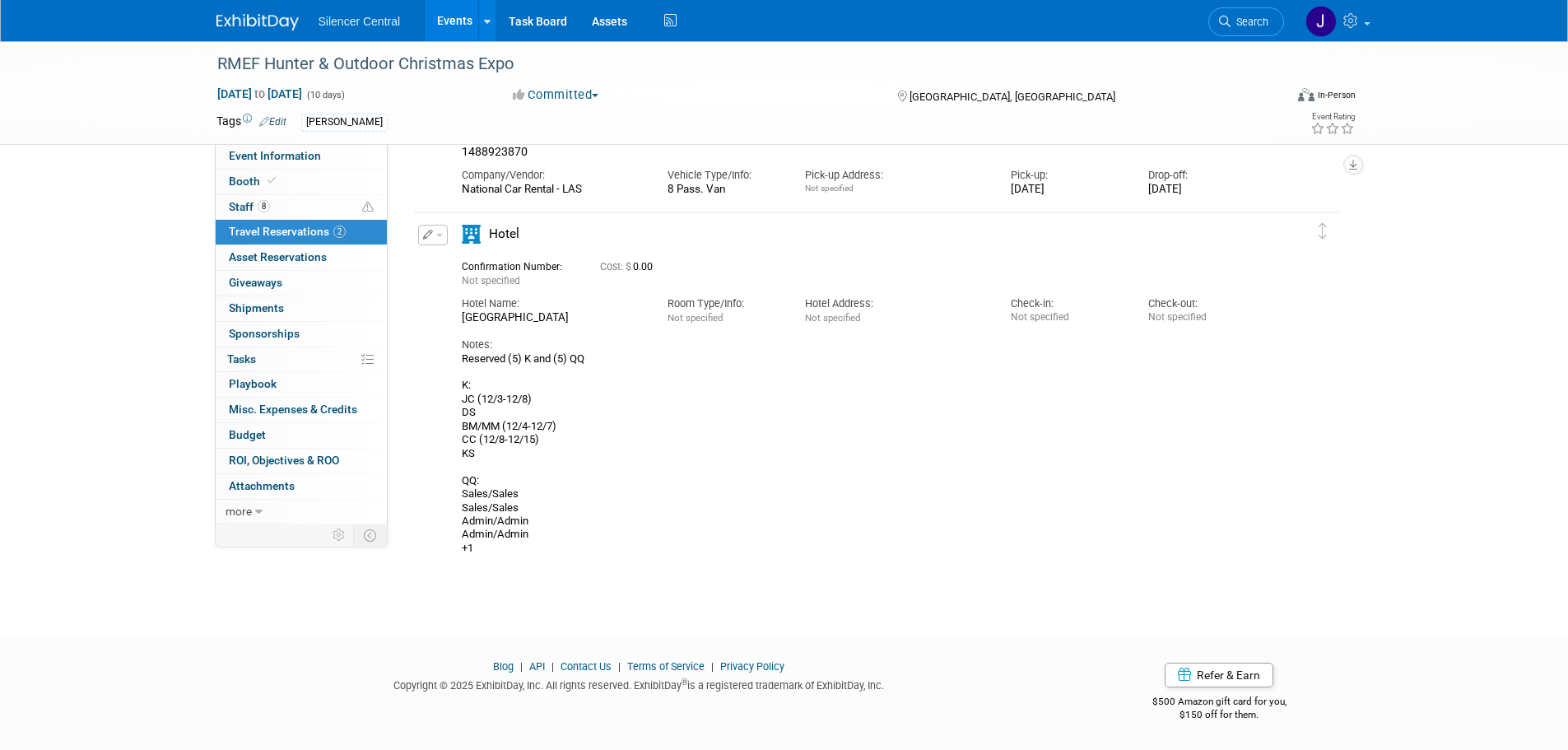
click at [438, 234] on span "button" at bounding box center [439, 235] width 7 height 3
click at [447, 266] on button "Edit Reservation" at bounding box center [489, 264] width 139 height 24
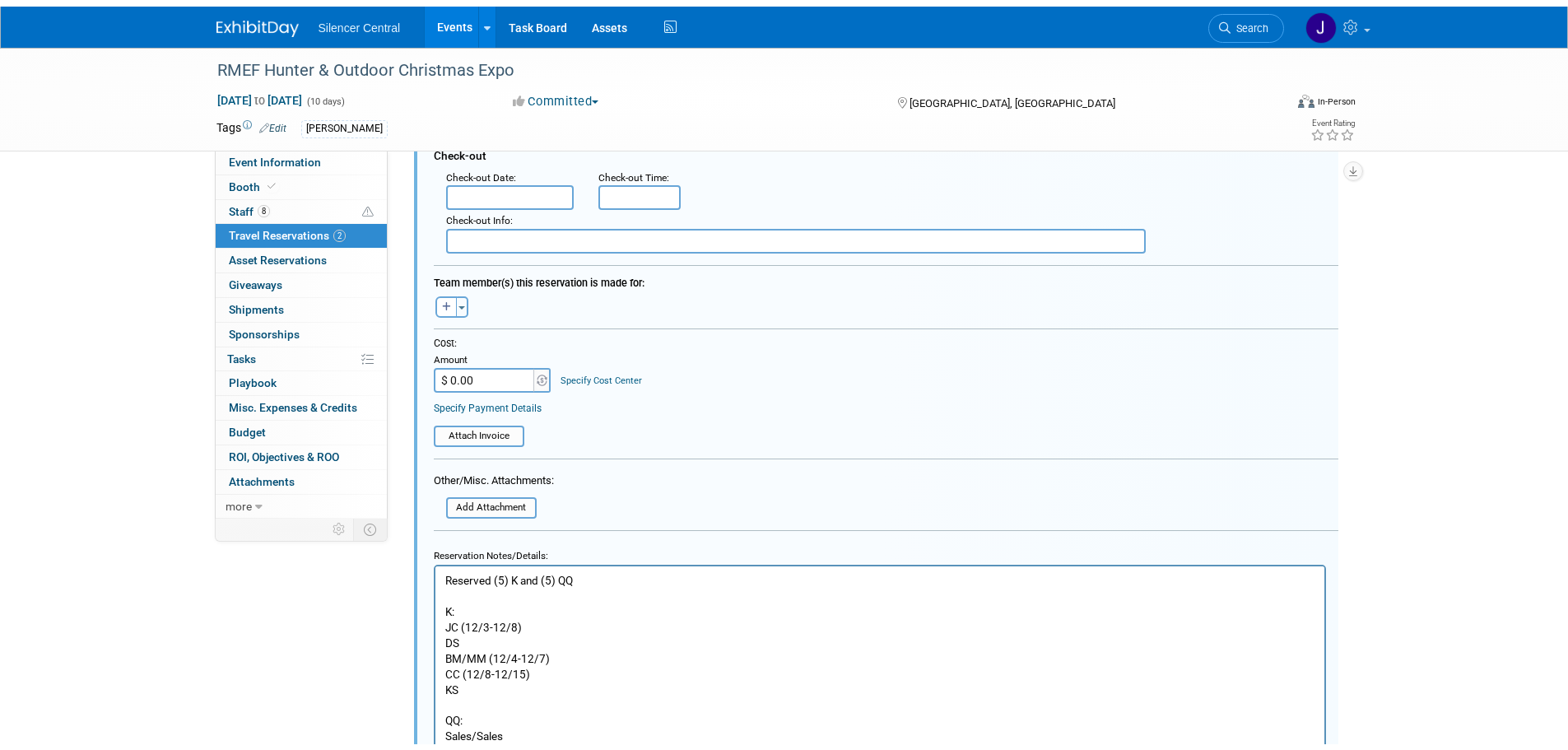
scroll to position [739, 0]
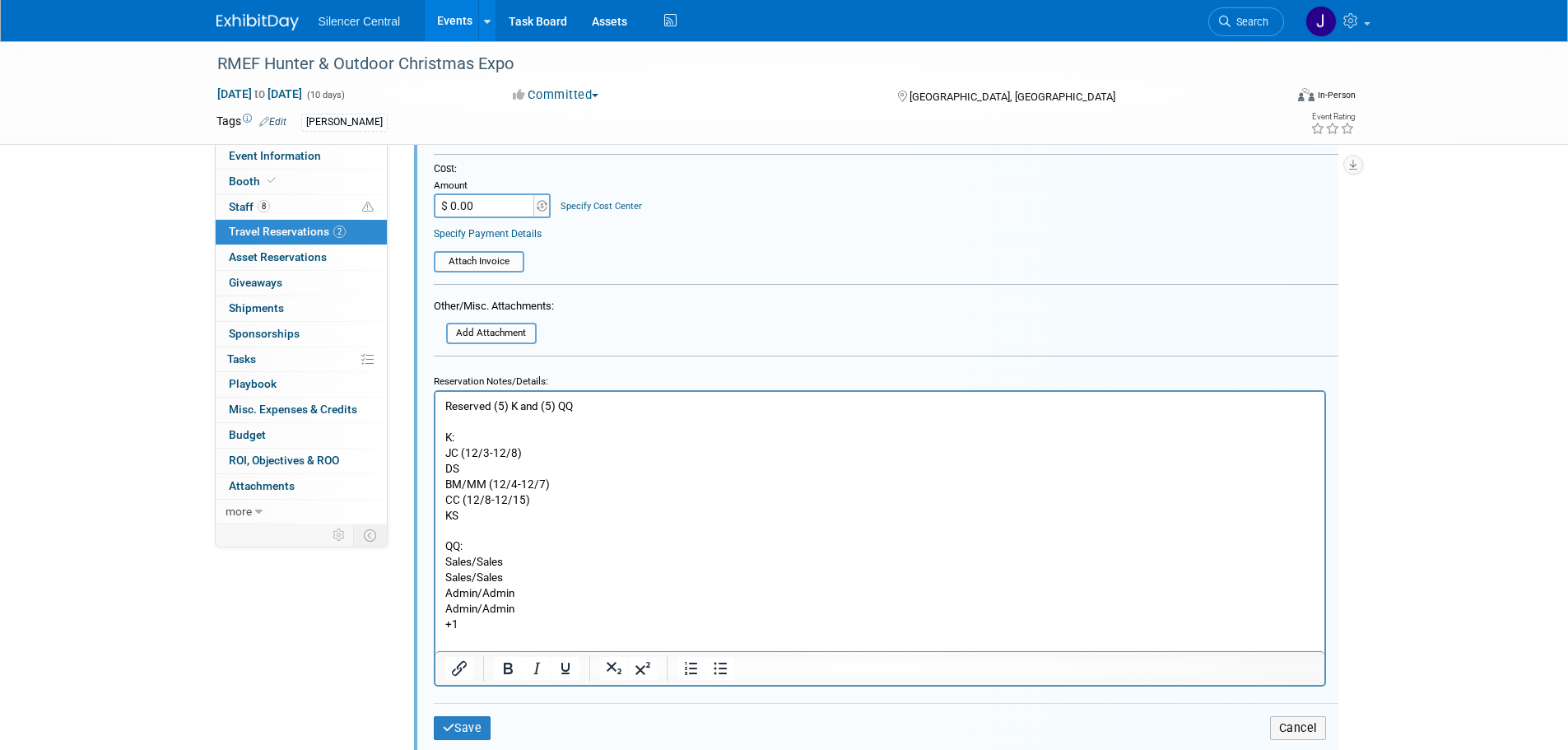
click at [537, 577] on p "Reserved (5) K and (5) QQ K: JC (12/3-12/8) DS BM/MM (12/4-12/7) CC (12/8-12/15…" at bounding box center [879, 514] width 870 height 234
click at [533, 589] on p "Reserved (5) K and (5) QQ K: JC (12/3-12/8) DS BM/MM (12/4-12/7) CC (12/8-12/15…" at bounding box center [879, 514] width 870 height 234
drag, startPoint x: 517, startPoint y: 589, endPoint x: 437, endPoint y: 591, distance: 80.0
click at [437, 591] on html "Reserved (5) K and (5) QQ K: JC (12/3-12/8) DS BM/MM (12/4-12/7) CC (12/8-12/15…" at bounding box center [879, 511] width 889 height 241
drag, startPoint x: 503, startPoint y: 574, endPoint x: 471, endPoint y: 576, distance: 32.1
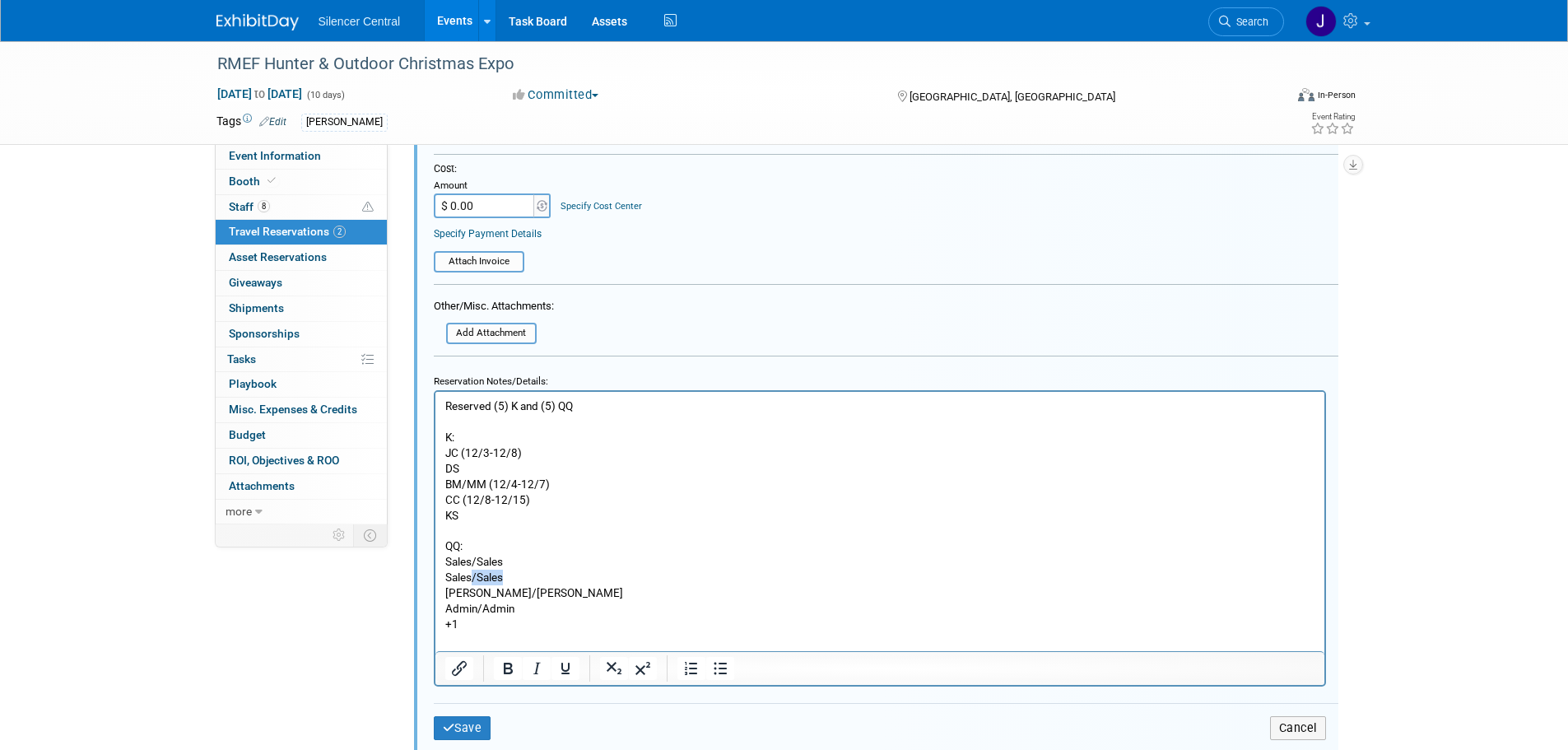
click at [471, 576] on p "Reserved (5) K and (5) QQ K: JC (12/3-12/8) DS BM/MM (12/4-12/7) CC (12/8-12/15…" at bounding box center [879, 514] width 870 height 234
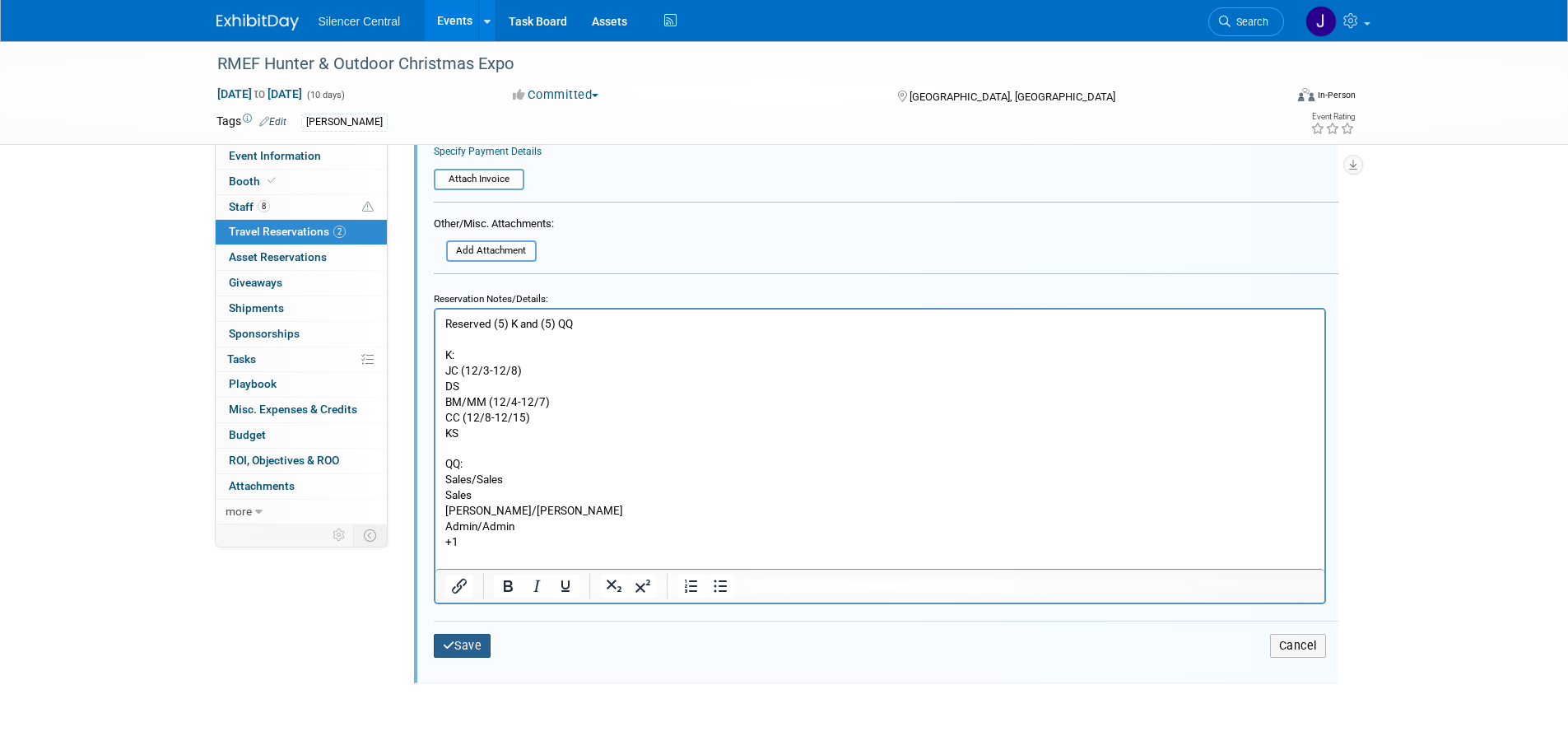
click at [471, 647] on button "Save" at bounding box center [462, 646] width 57 height 24
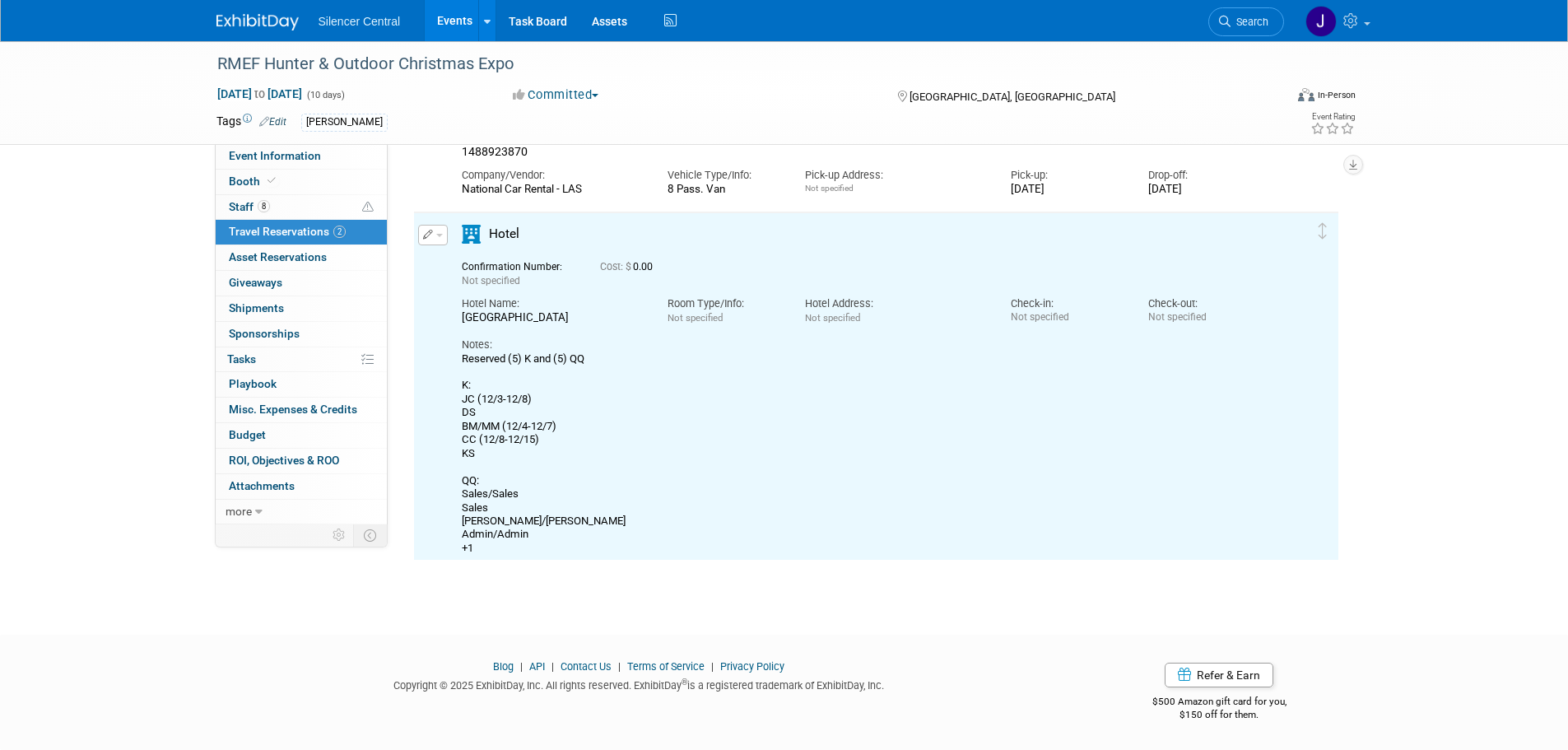
scroll to position [0, 0]
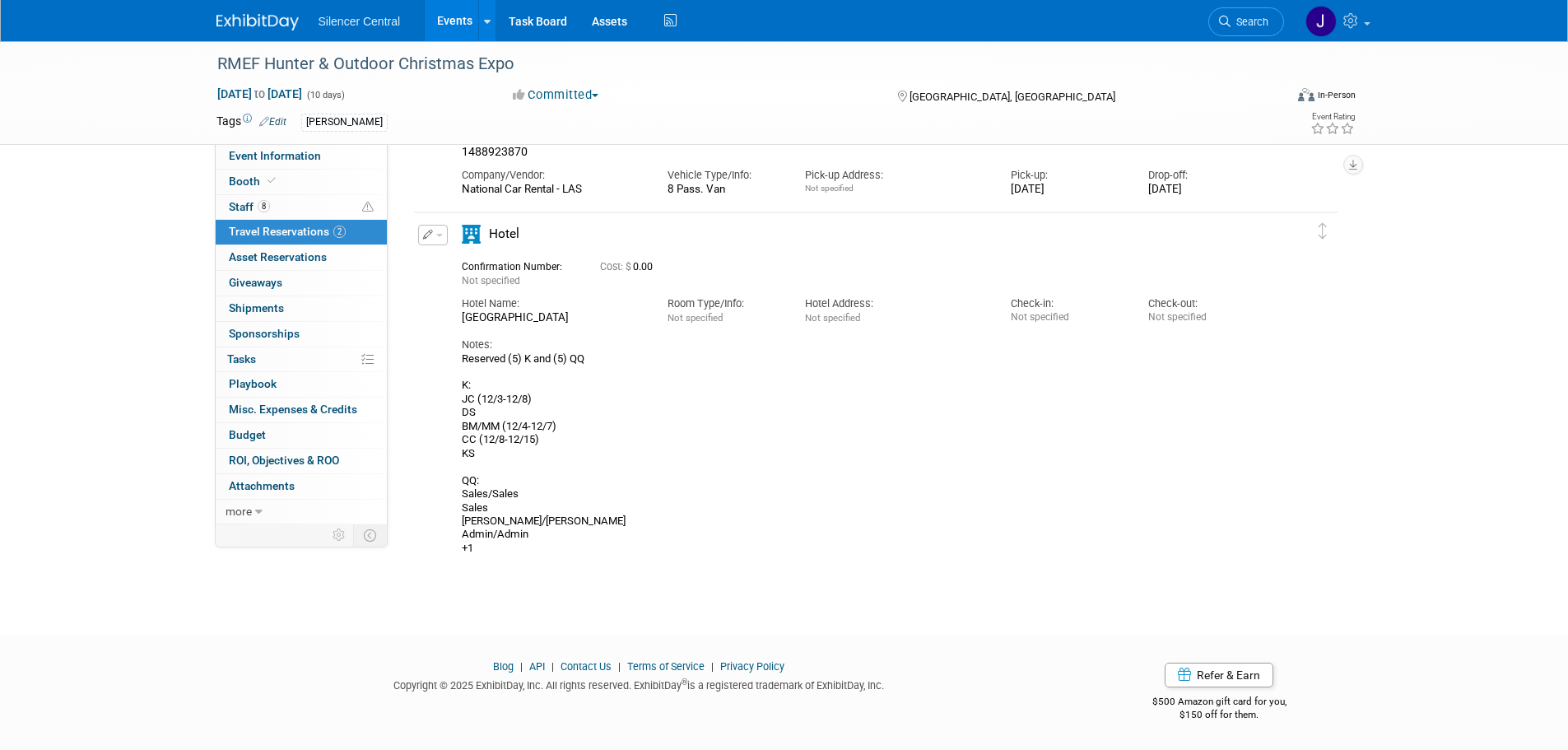
click at [257, 17] on img at bounding box center [258, 22] width 82 height 16
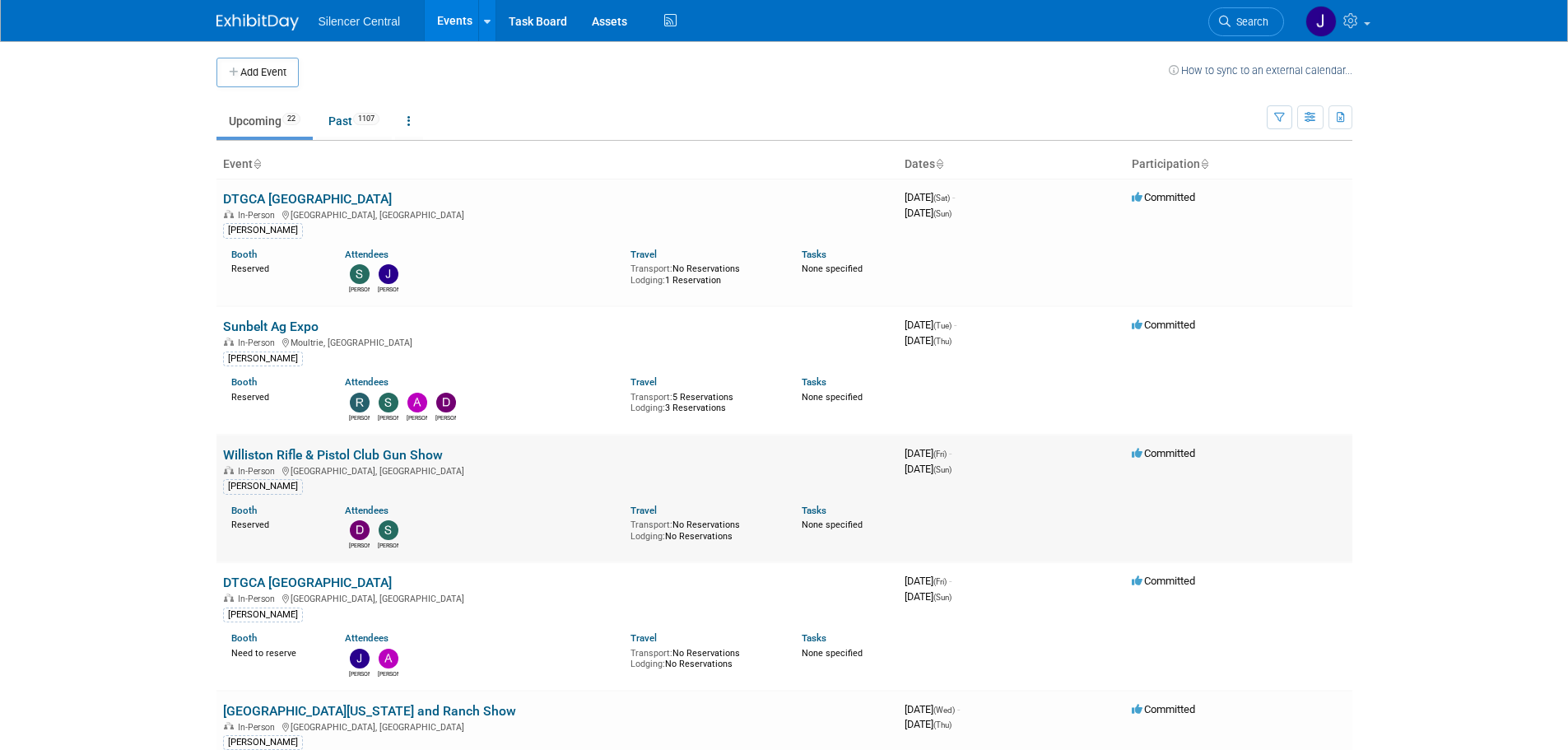
click at [371, 455] on link "Williston Rifle & Pistol Club Gun Show" at bounding box center [333, 455] width 220 height 15
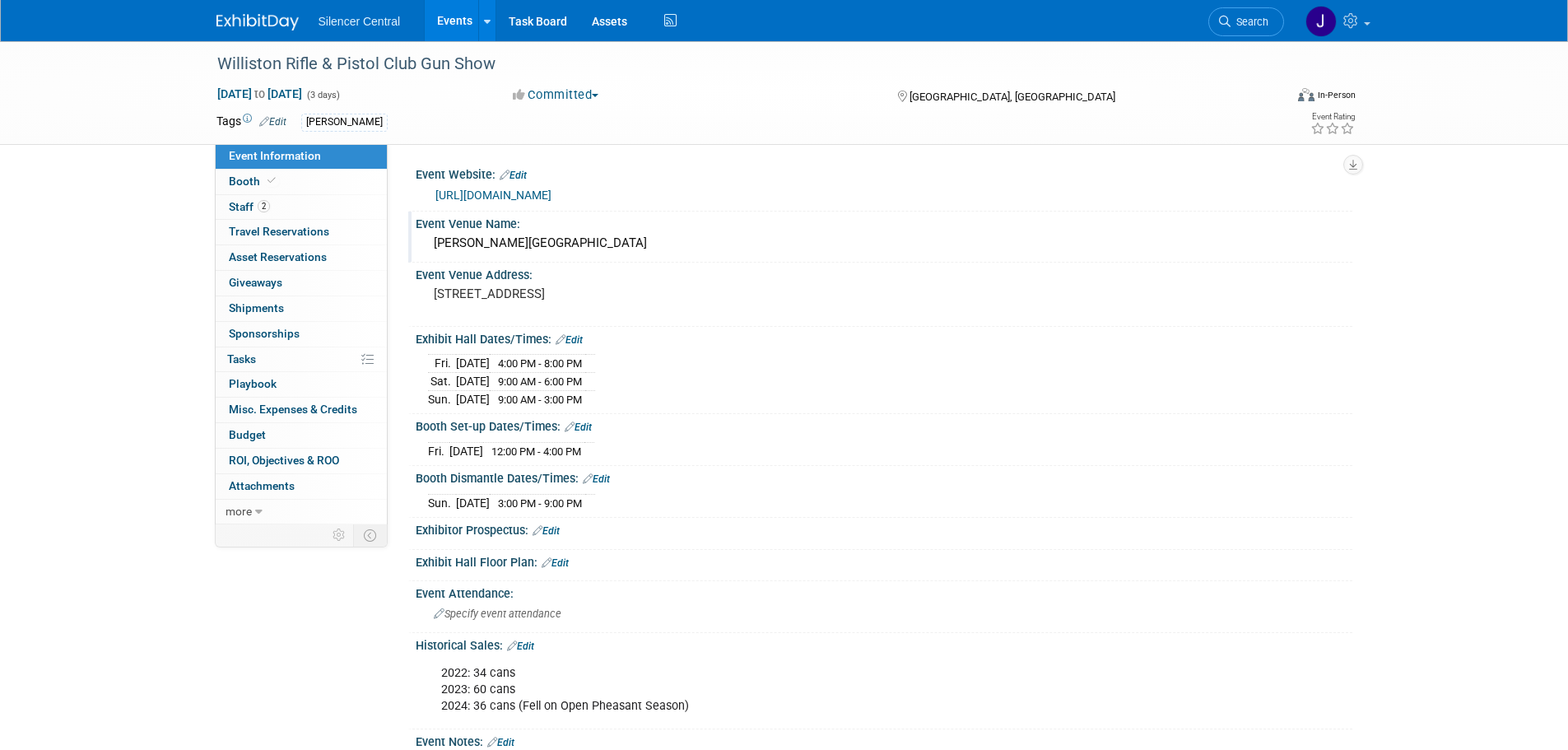
click at [582, 240] on div "[PERSON_NAME][GEOGRAPHIC_DATA]" at bounding box center [883, 243] width 912 height 26
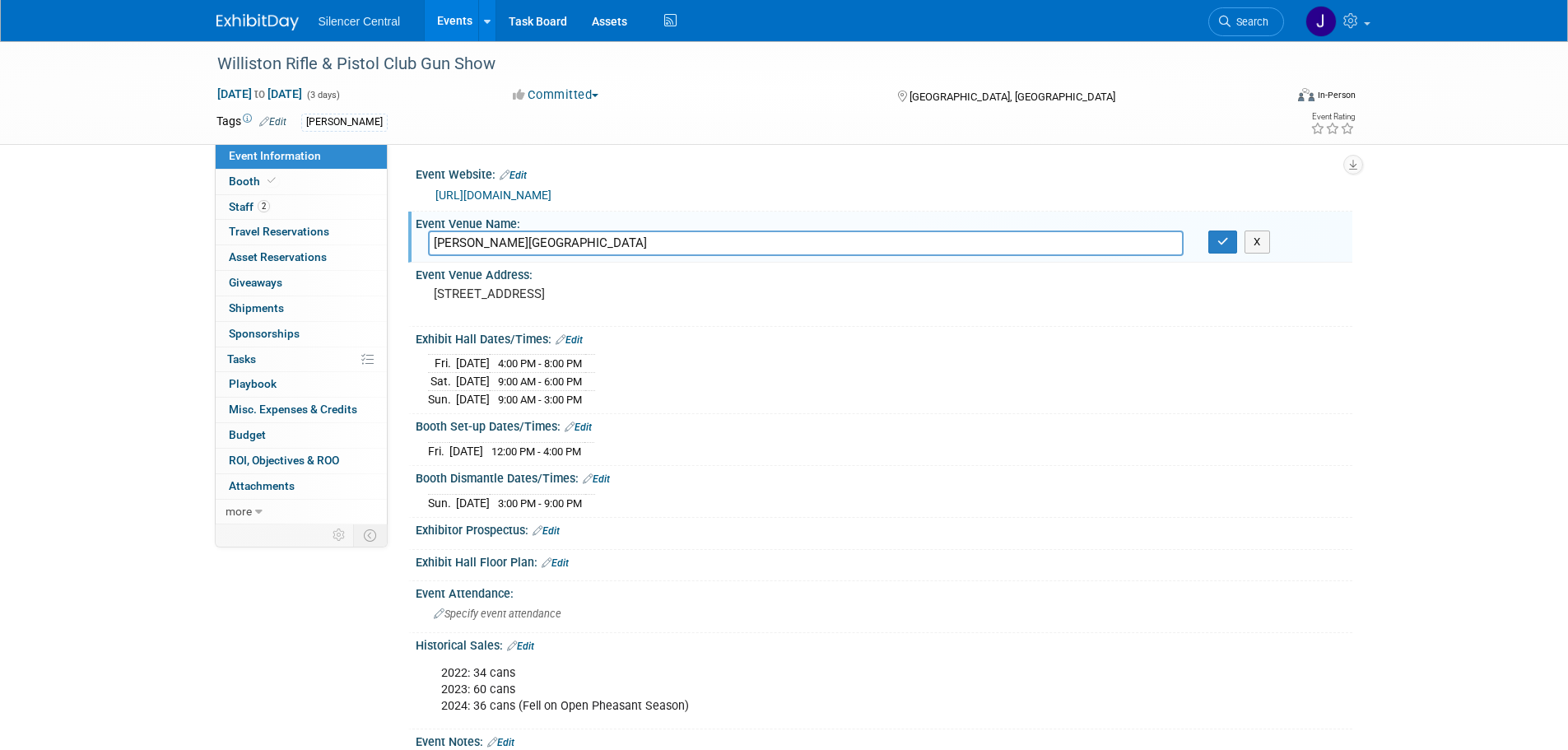
click at [582, 240] on input "[PERSON_NAME][GEOGRAPHIC_DATA]" at bounding box center [805, 243] width 755 height 26
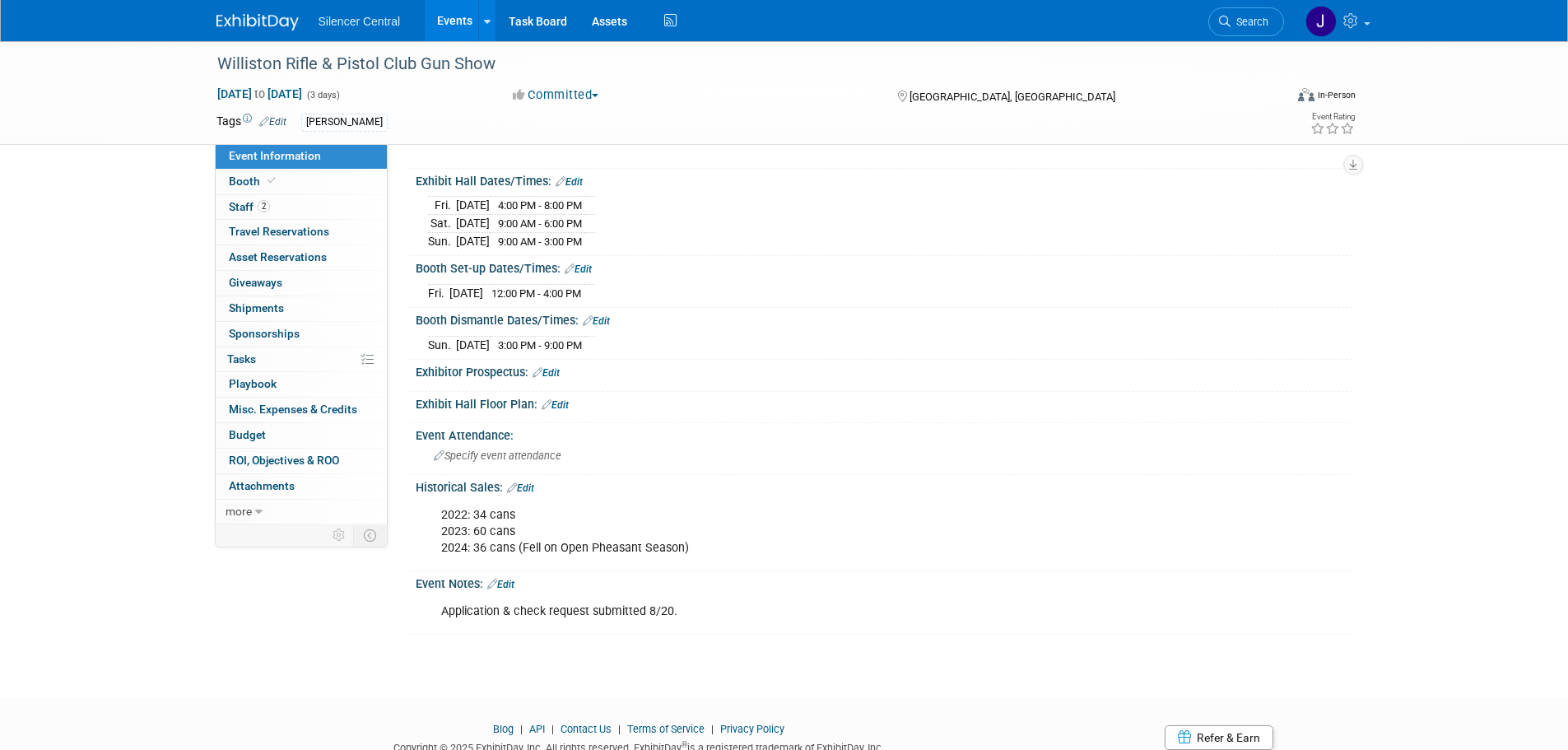
scroll to position [164, 0]
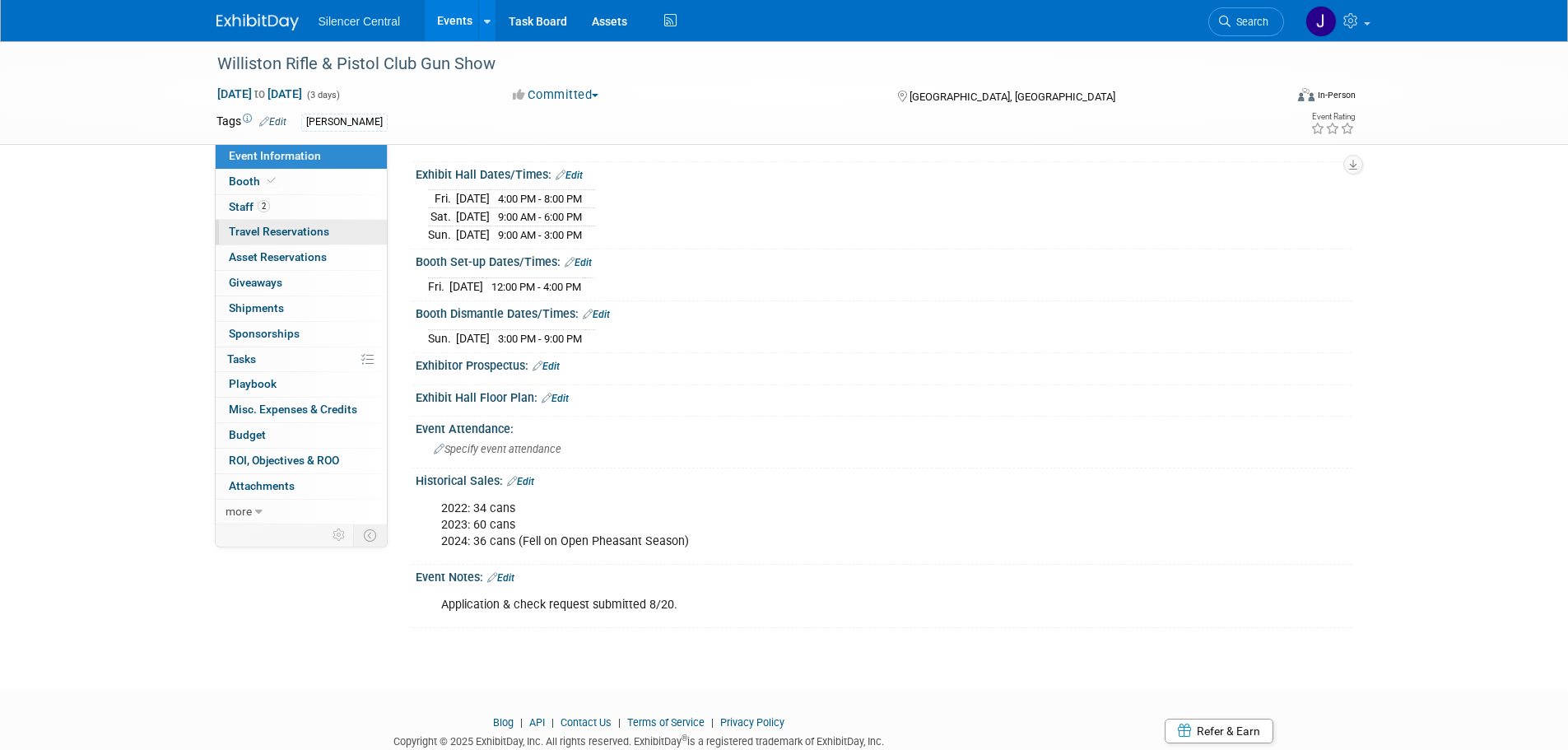
click at [343, 224] on link "0 Travel Reservations 0" at bounding box center [301, 232] width 171 height 25
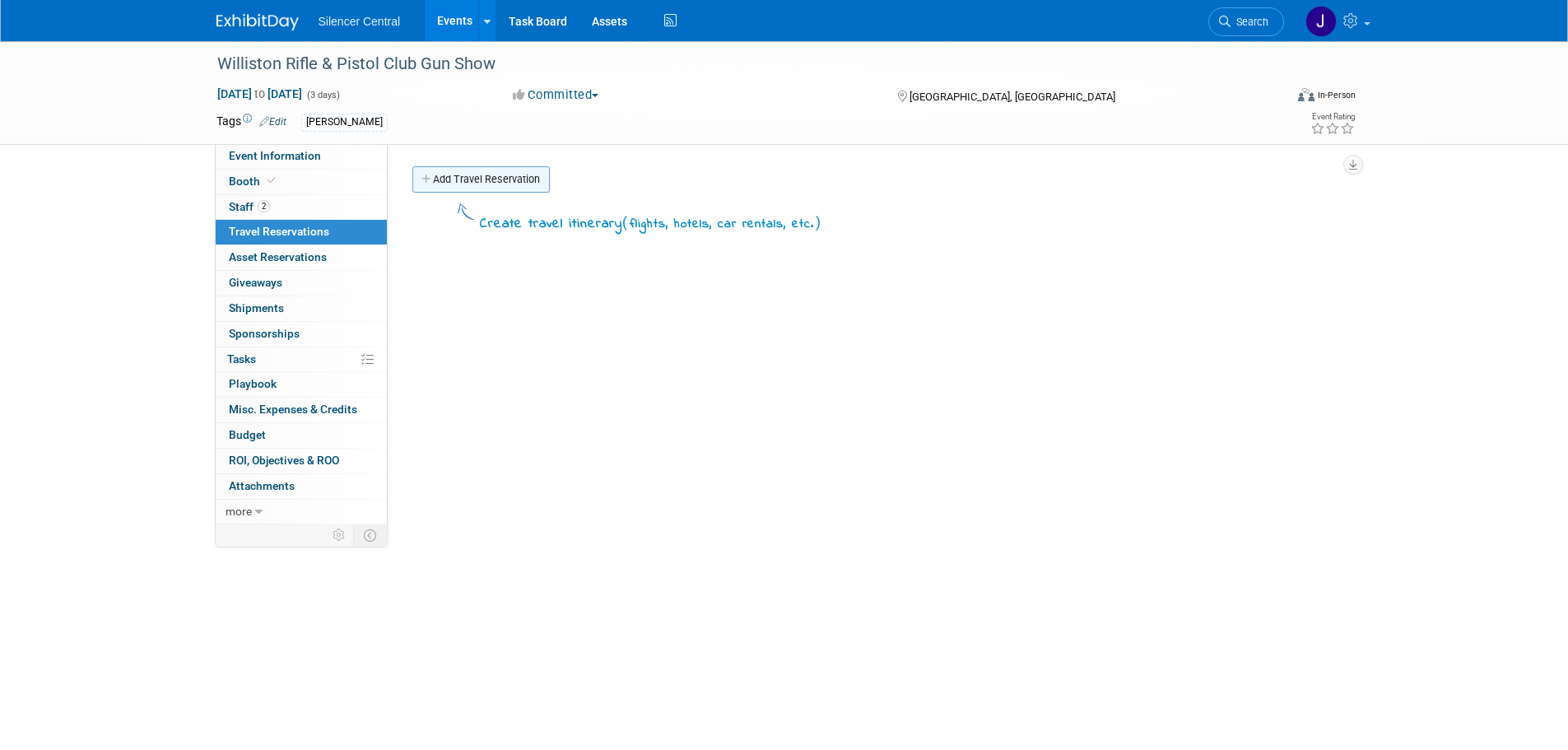
click at [489, 180] on link "Add Travel Reservation" at bounding box center [481, 180] width 138 height 27
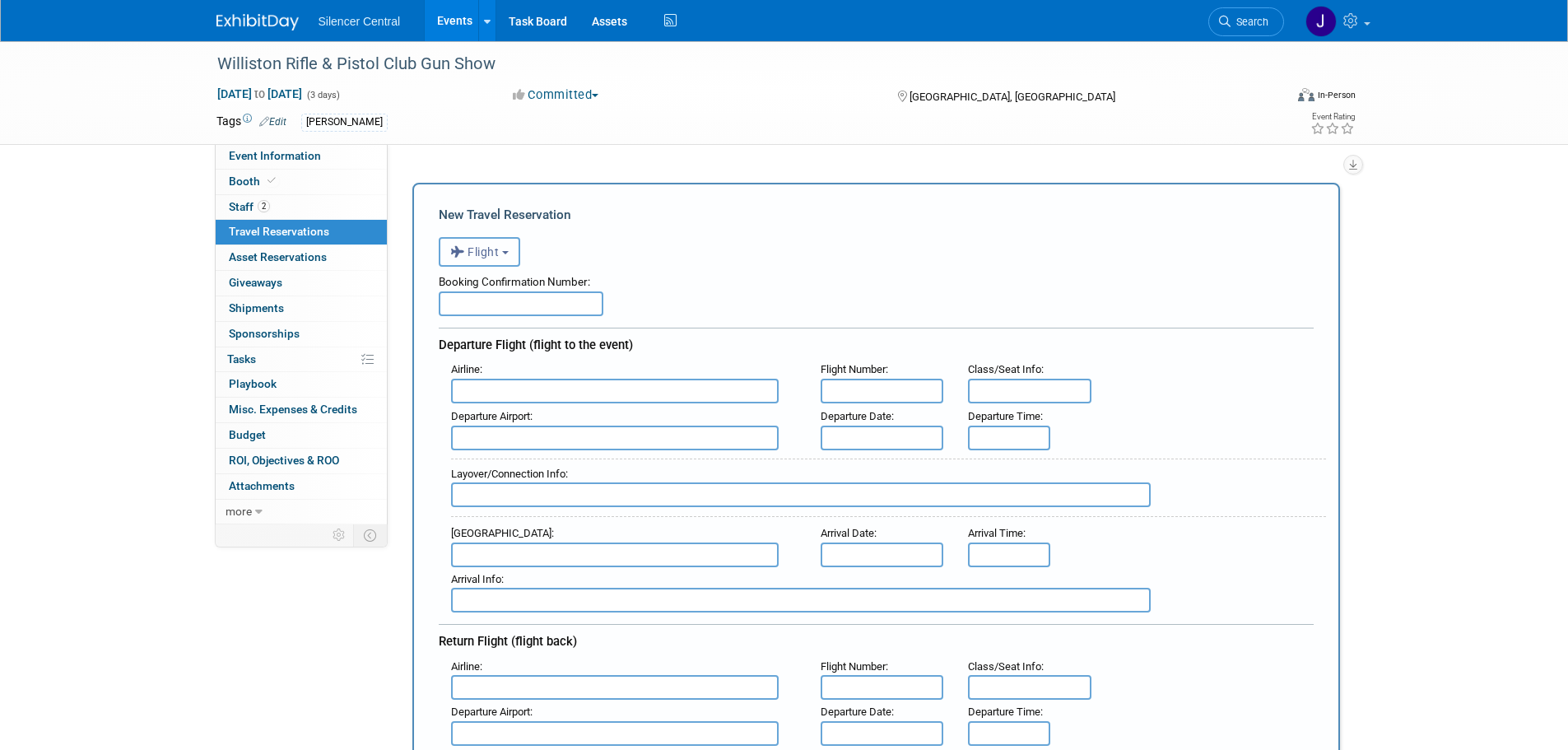
click at [498, 263] on button "Flight" at bounding box center [478, 251] width 81 height 30
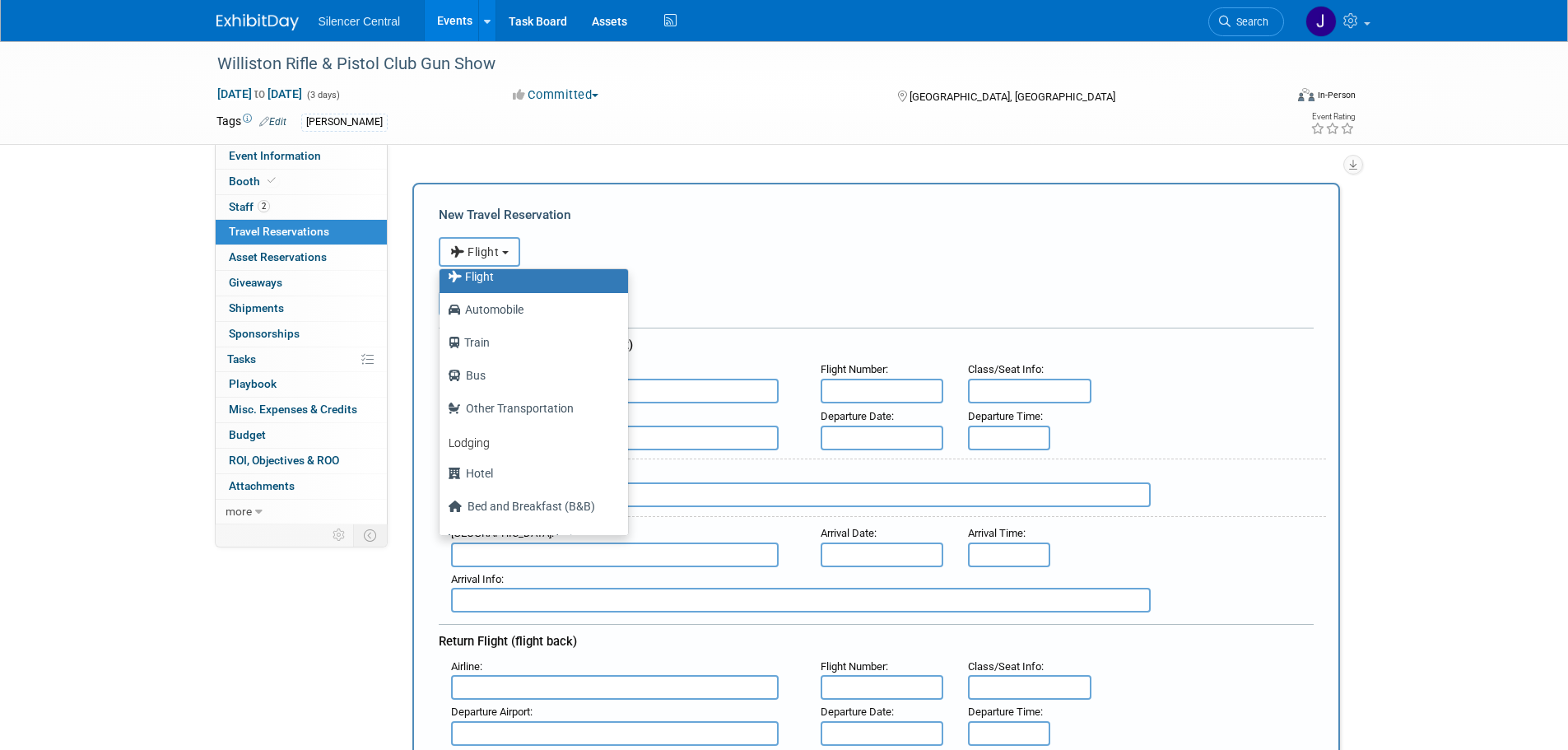
scroll to position [70, 0]
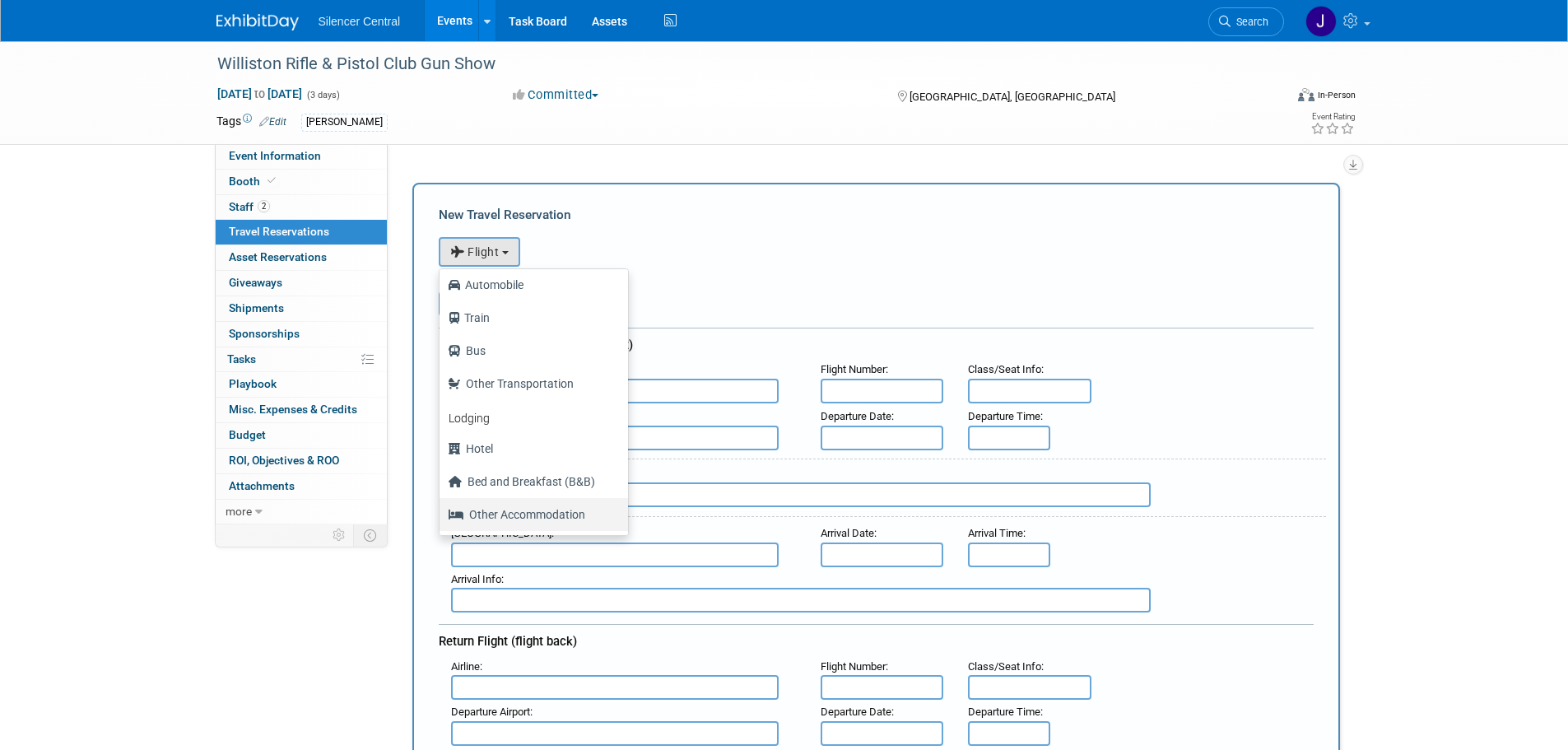
click at [540, 515] on label "Other Accommodation" at bounding box center [530, 515] width 164 height 27
click at [442, 515] on input "Other Accommodation" at bounding box center [436, 512] width 11 height 11
select select "7"
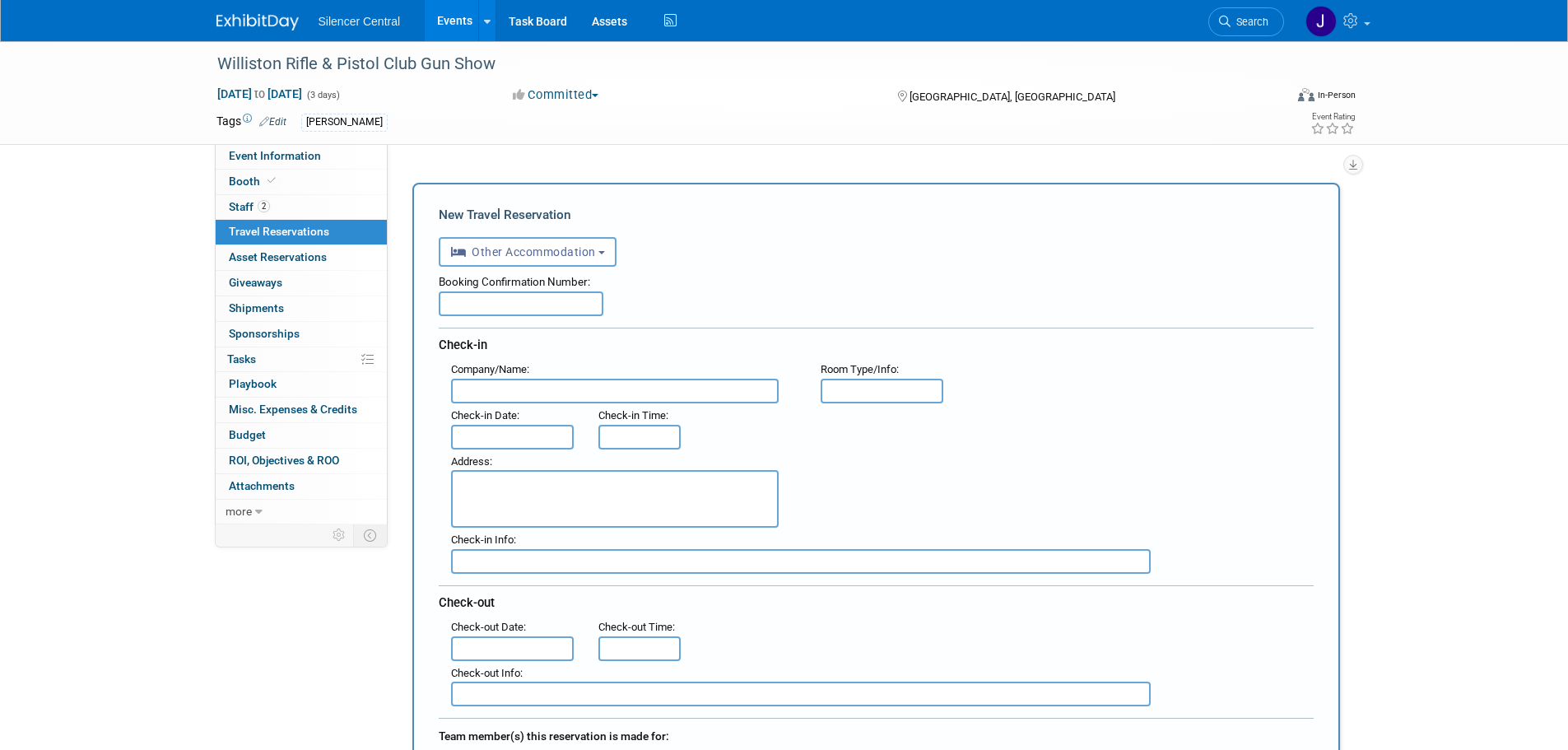
click at [507, 297] on input "text" at bounding box center [520, 304] width 164 height 25
click at [550, 397] on input "text" at bounding box center [614, 392] width 328 height 25
type input "AirBnB"
type input "2 Bedroom Unit"
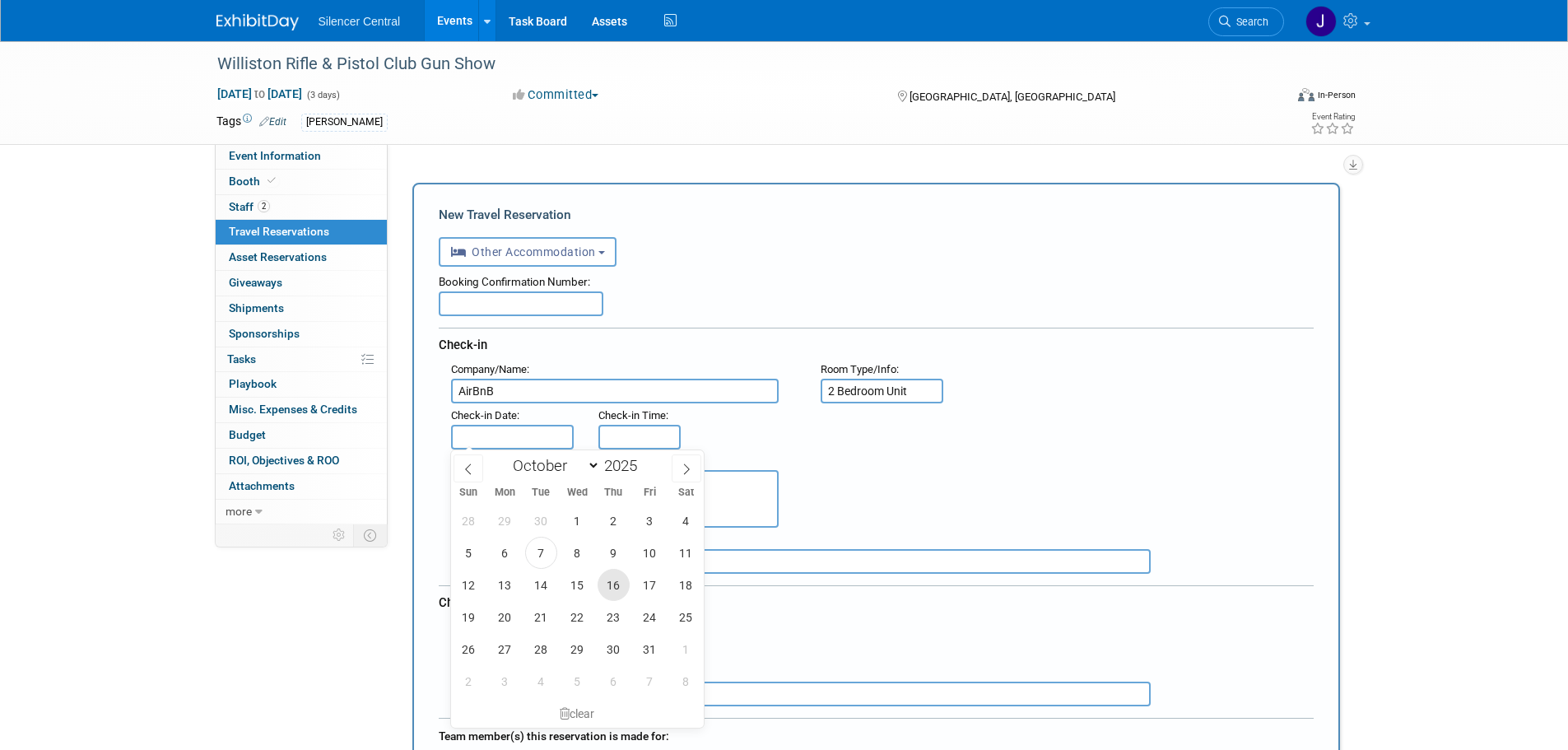
click at [617, 582] on span "16" at bounding box center [614, 586] width 32 height 32
type input "Oct 16, 2025"
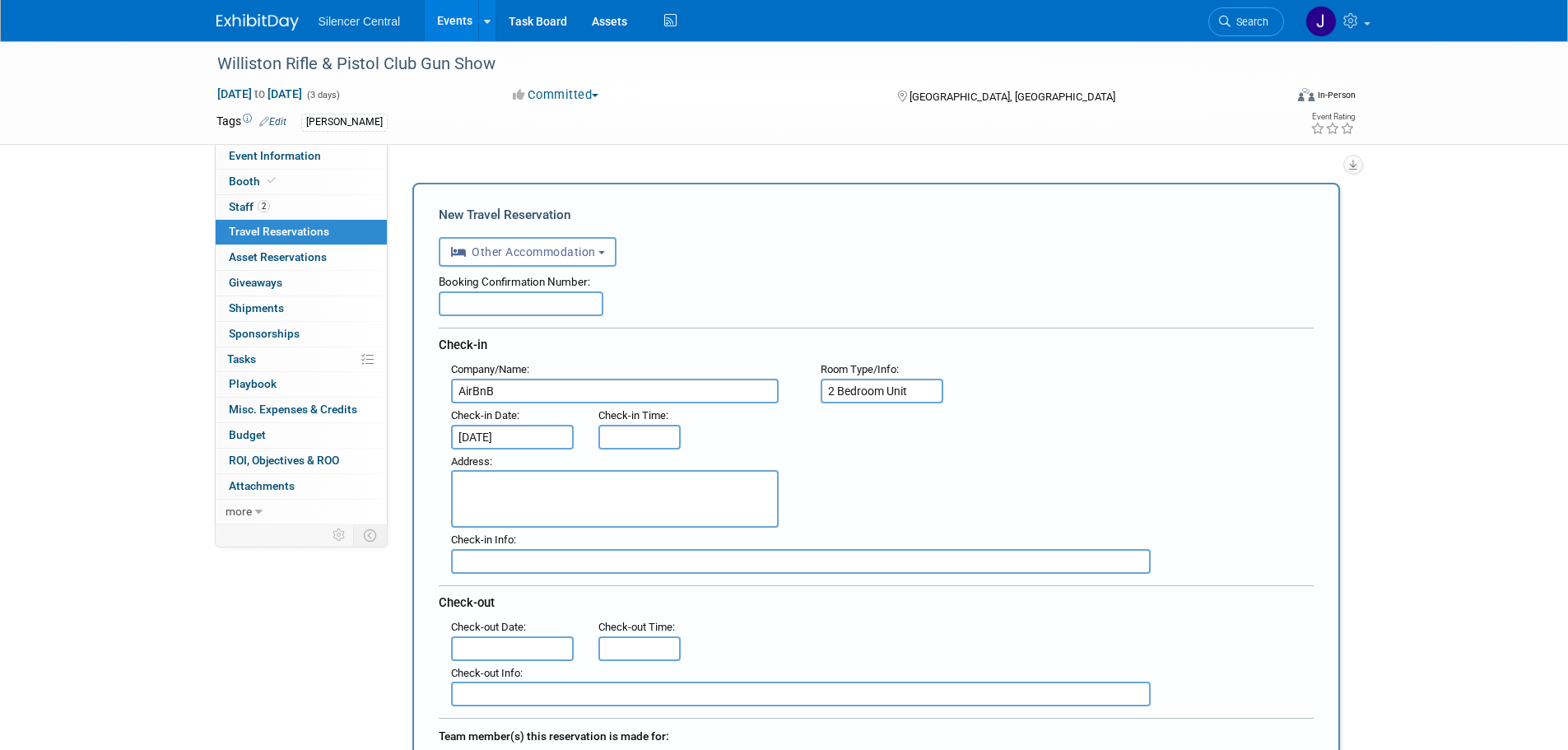
click at [521, 649] on input "text" at bounding box center [512, 649] width 123 height 25
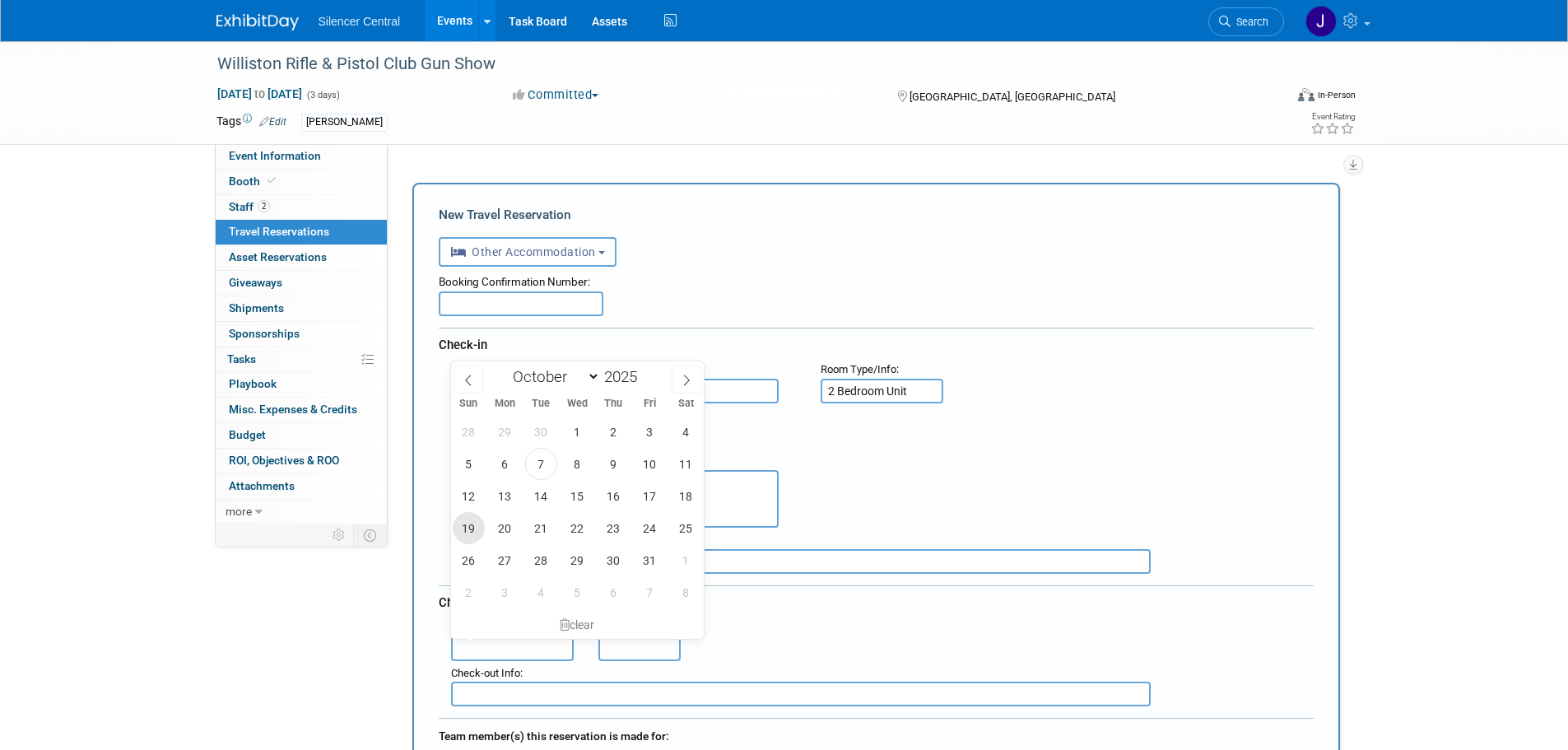
click at [461, 528] on span "19" at bounding box center [469, 528] width 32 height 32
type input "Oct 19, 2025"
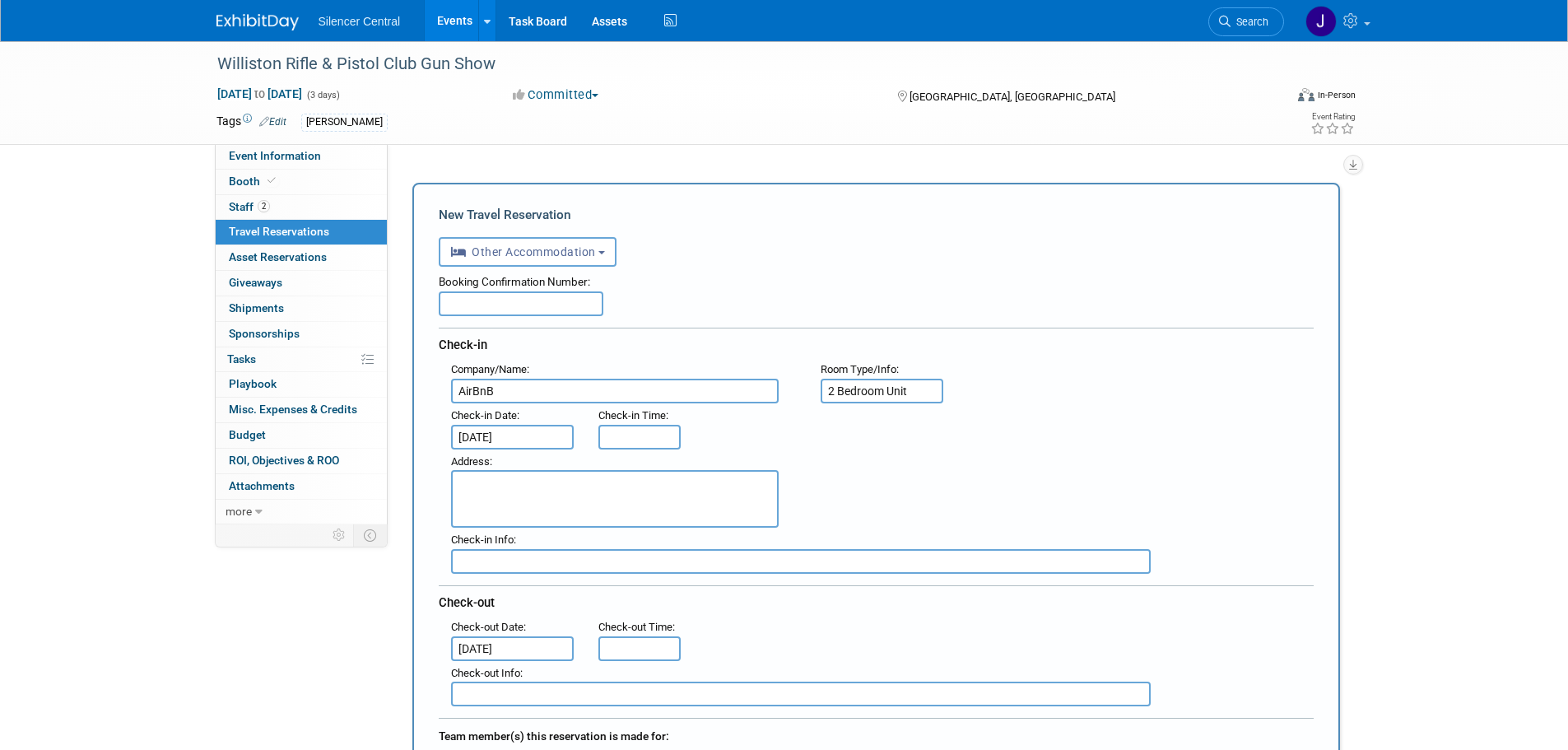
click at [893, 511] on div "Address :" at bounding box center [881, 489] width 887 height 79
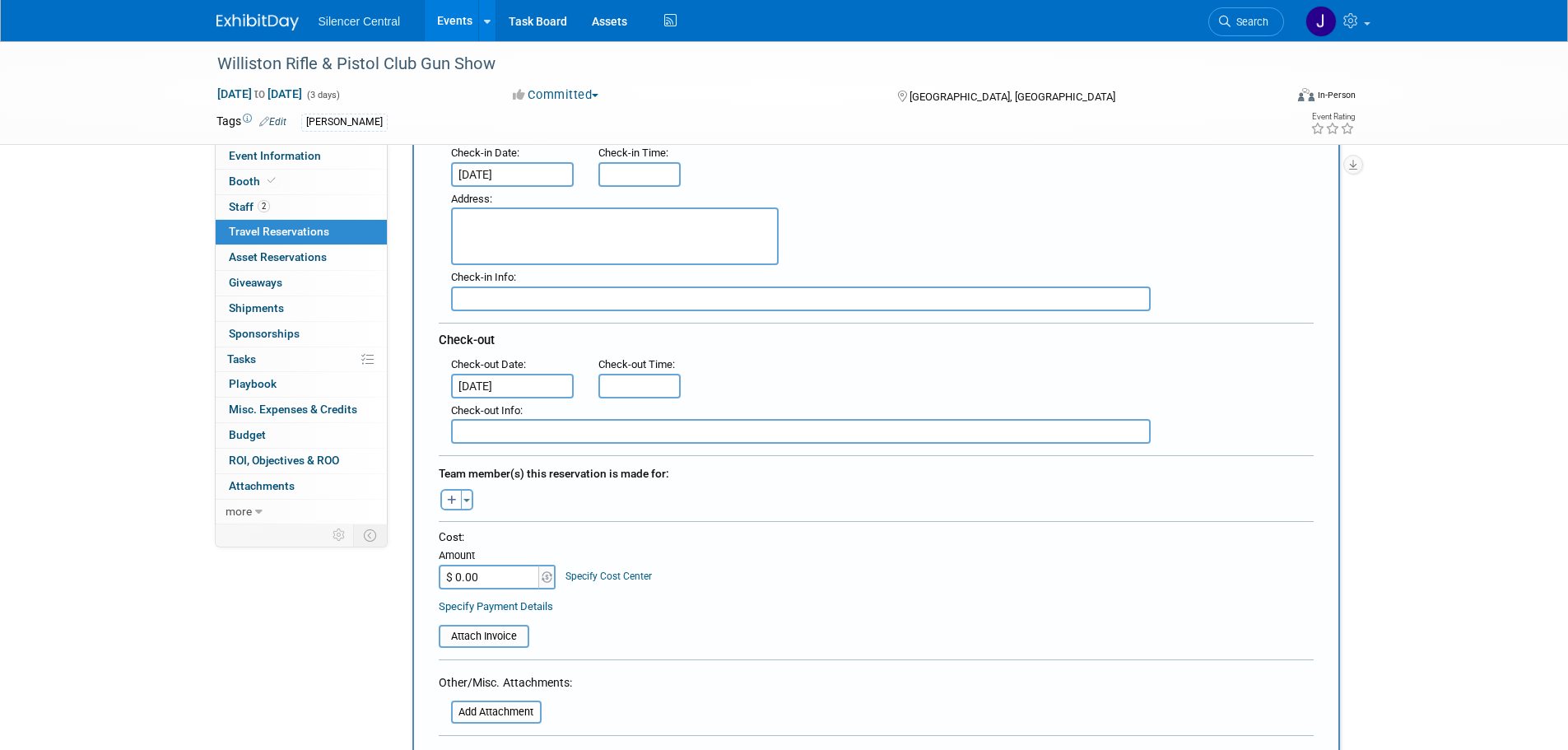
scroll to position [330, 0]
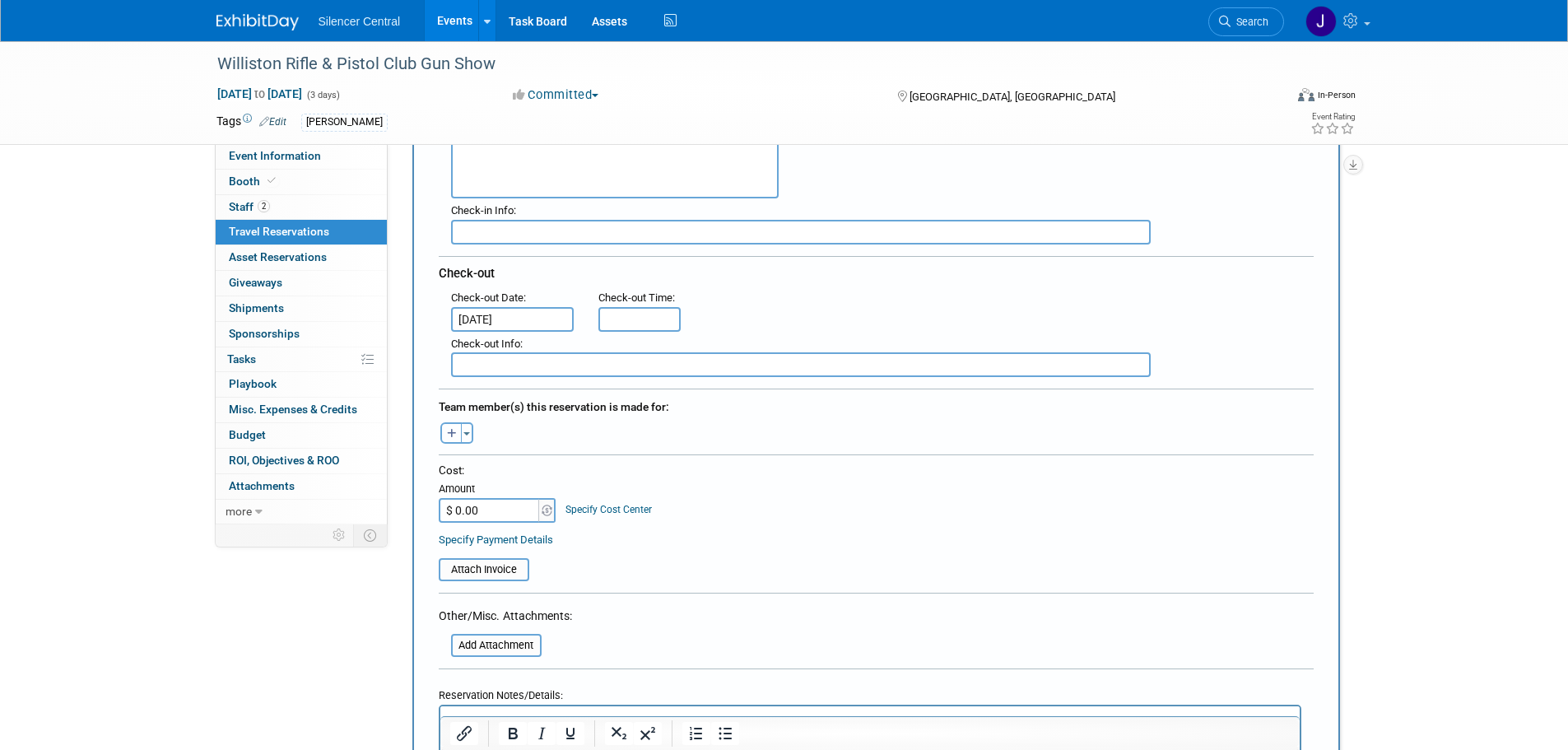
click at [447, 429] on icon "button" at bounding box center [452, 434] width 10 height 11
select select
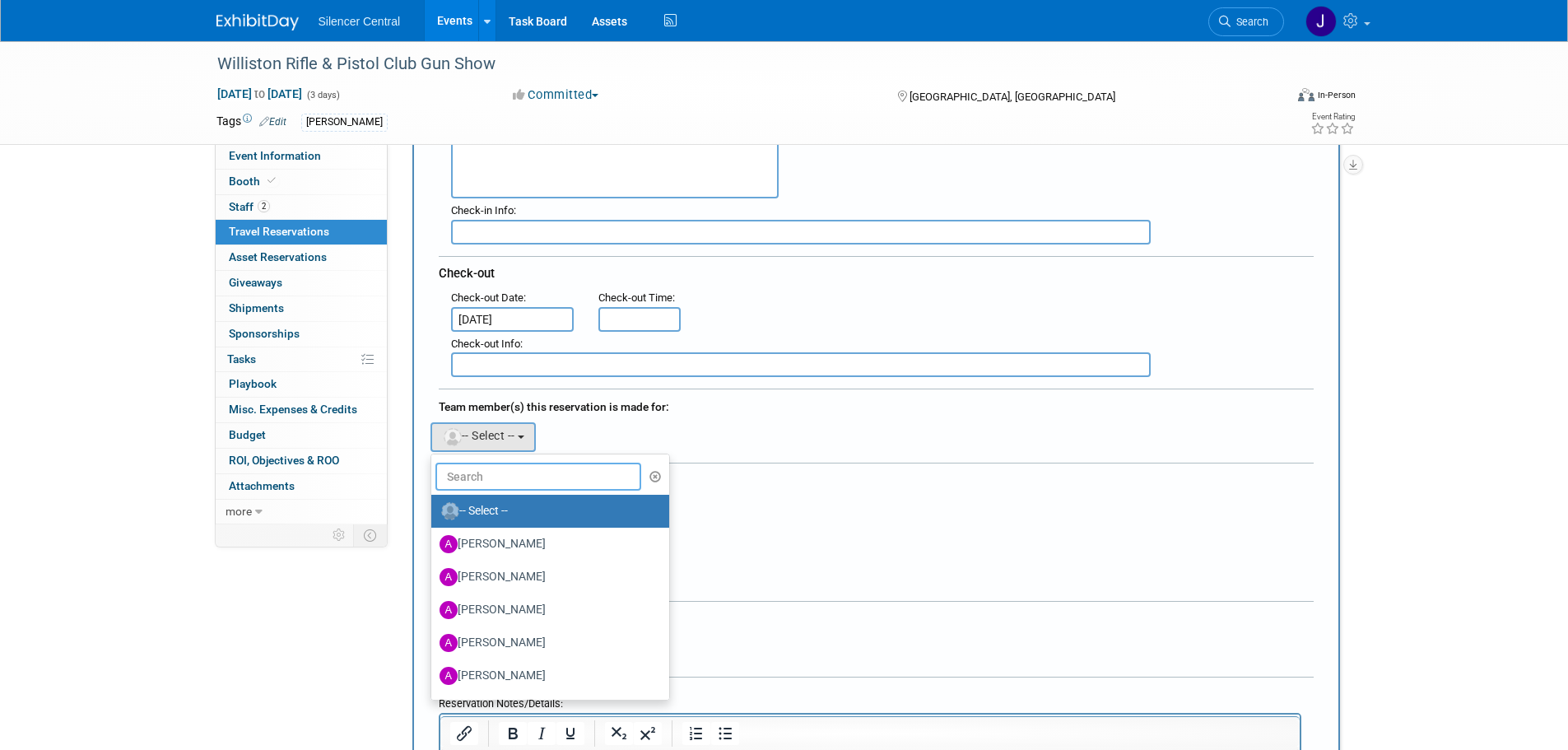
click at [489, 475] on input "text" at bounding box center [539, 476] width 206 height 28
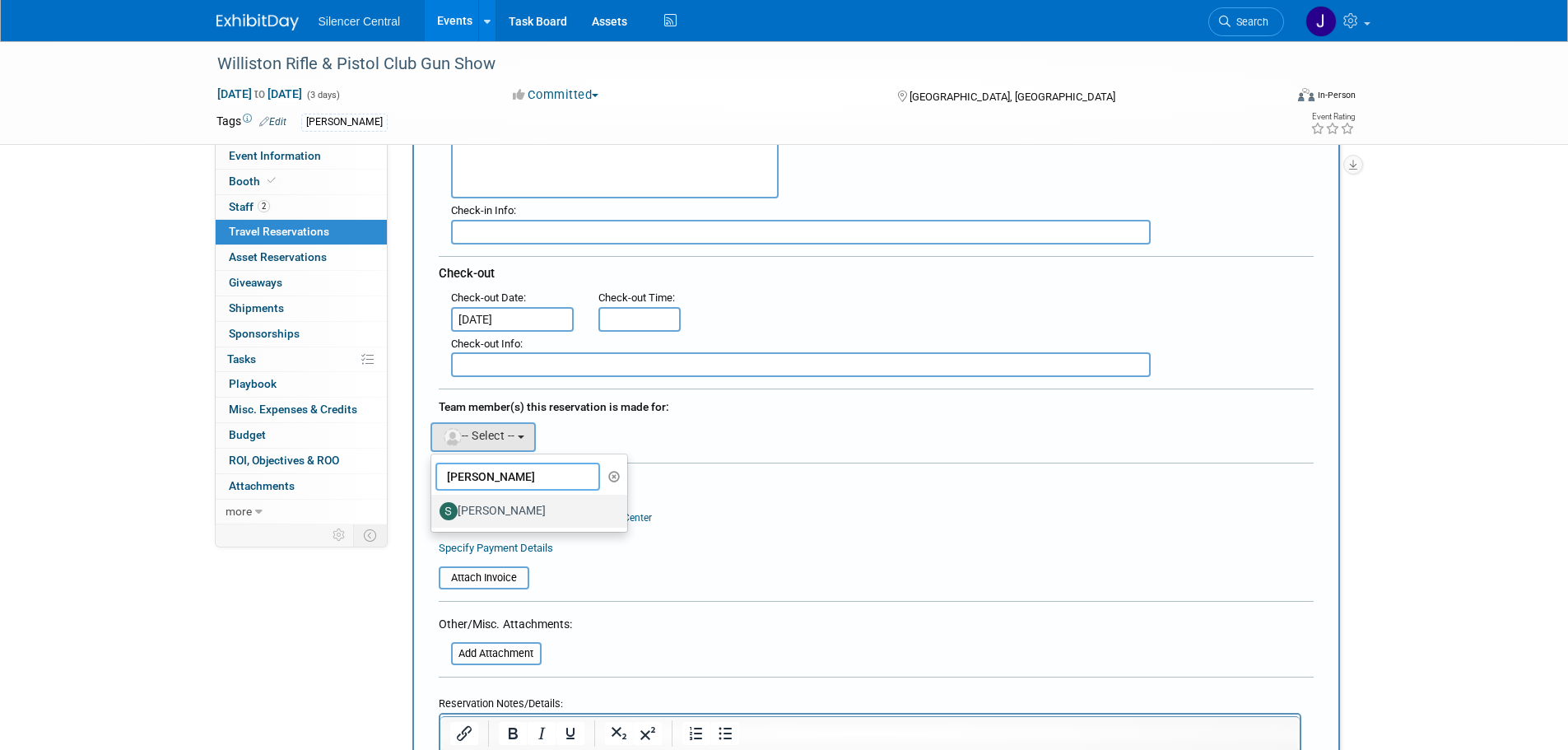
type input "steve"
click at [517, 514] on label "[PERSON_NAME]" at bounding box center [525, 512] width 172 height 27
click at [434, 514] on input "[PERSON_NAME]" at bounding box center [428, 509] width 11 height 11
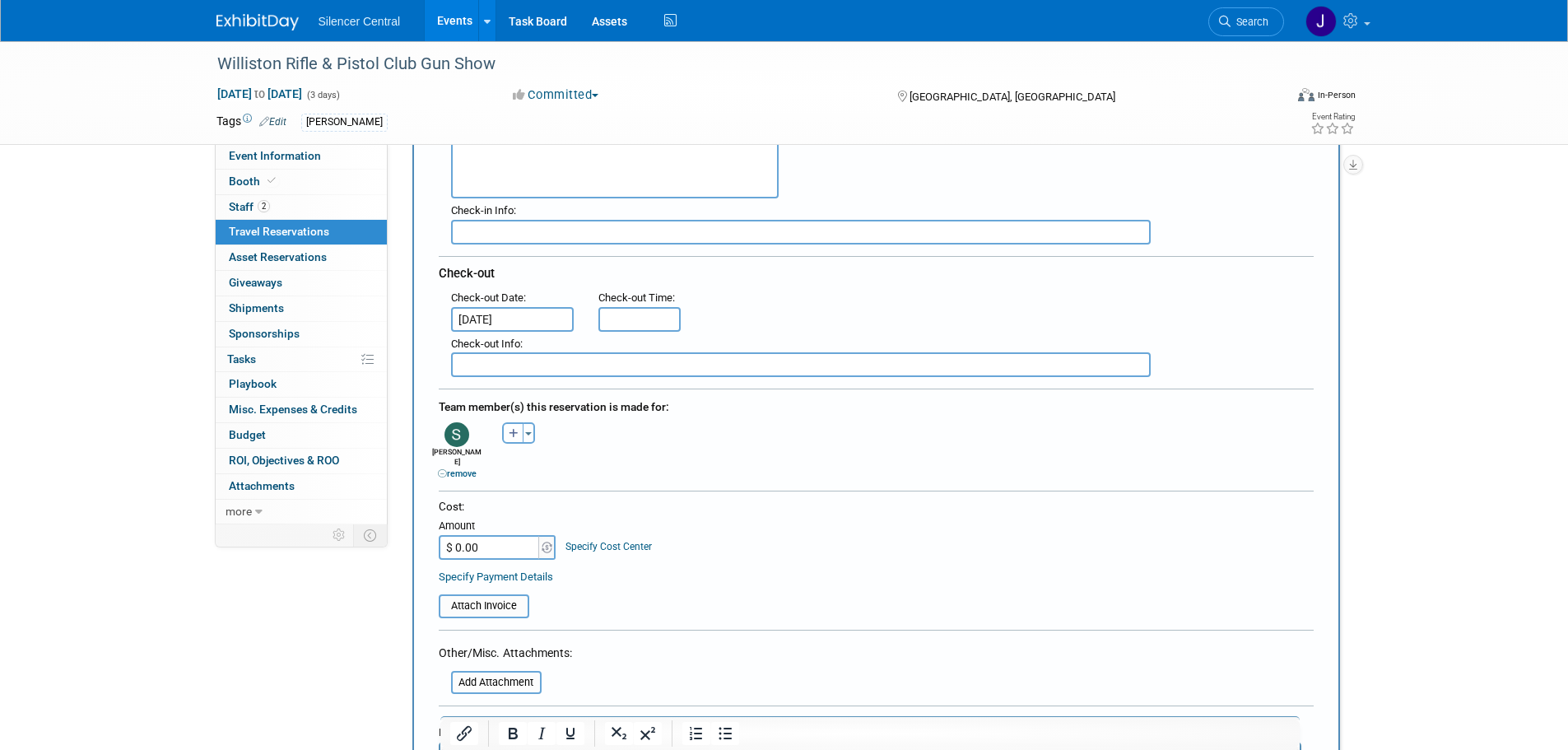
click at [513, 438] on button "button" at bounding box center [513, 433] width 21 height 21
select select
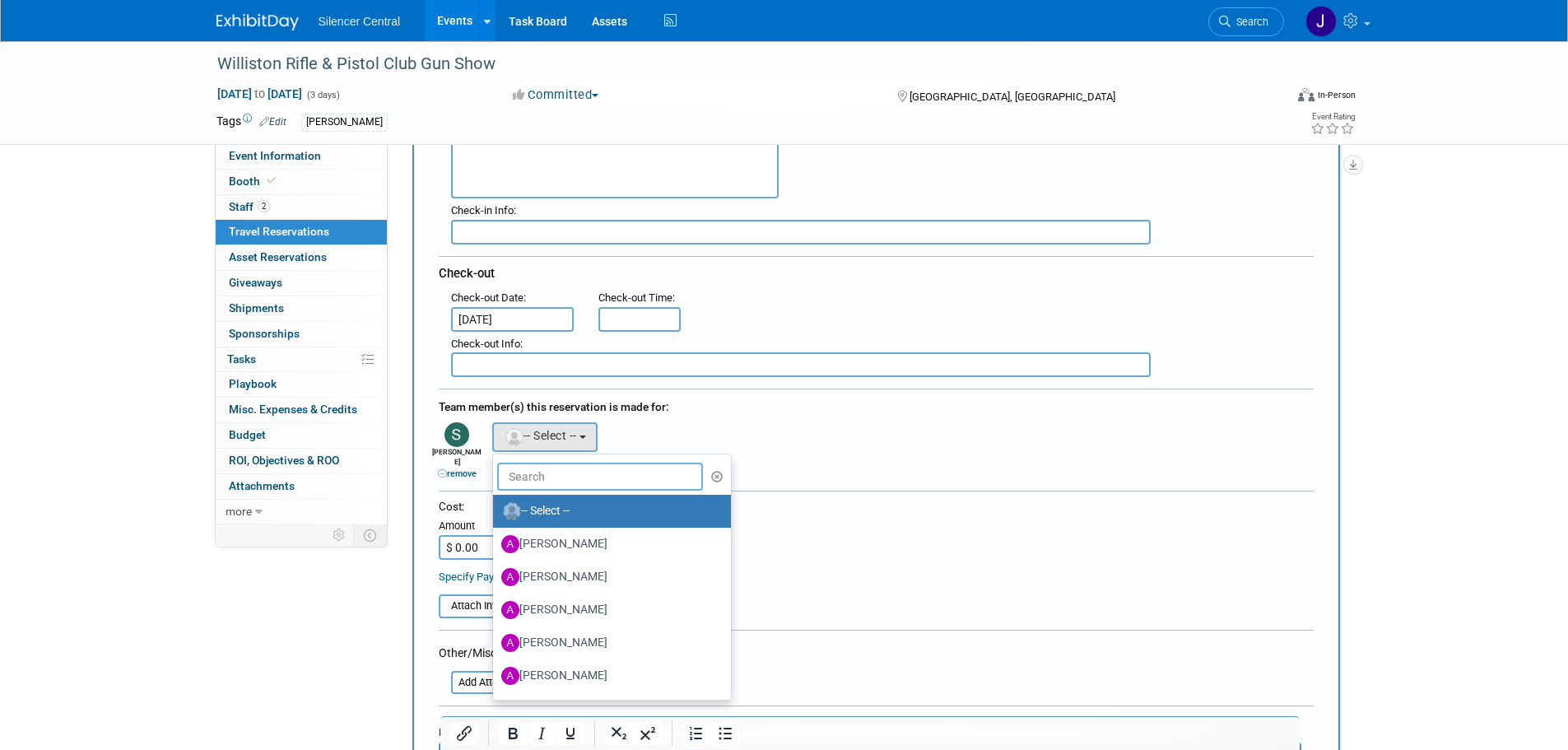
click at [529, 469] on input "text" at bounding box center [601, 476] width 206 height 28
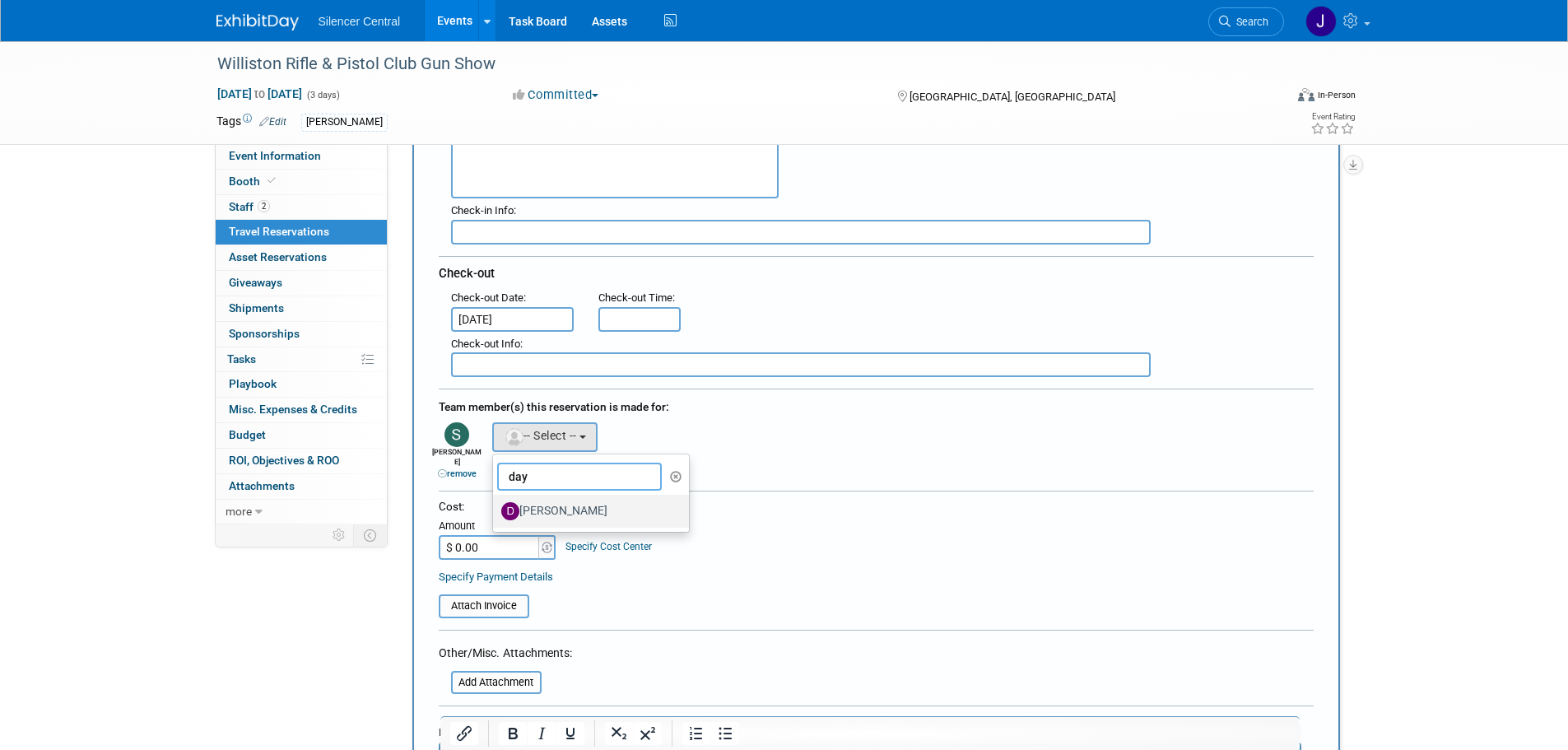
type input "day"
drag, startPoint x: 576, startPoint y: 504, endPoint x: 519, endPoint y: 533, distance: 64.0
click at [575, 504] on label "[PERSON_NAME]" at bounding box center [587, 512] width 172 height 27
click at [496, 504] on input "[PERSON_NAME]" at bounding box center [490, 509] width 11 height 11
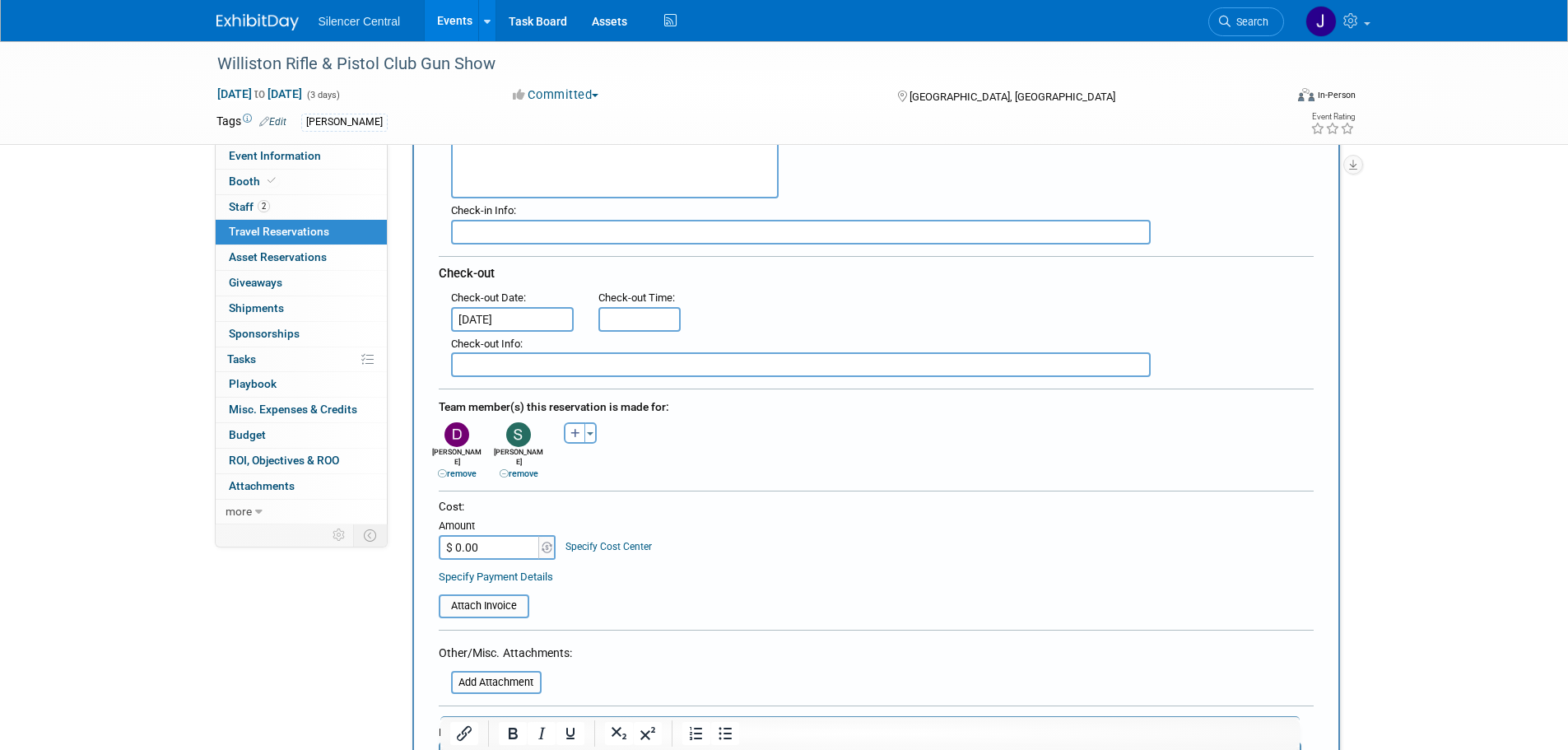
click at [498, 541] on input "$ 0.00" at bounding box center [490, 547] width 103 height 25
type input "$ 433.91"
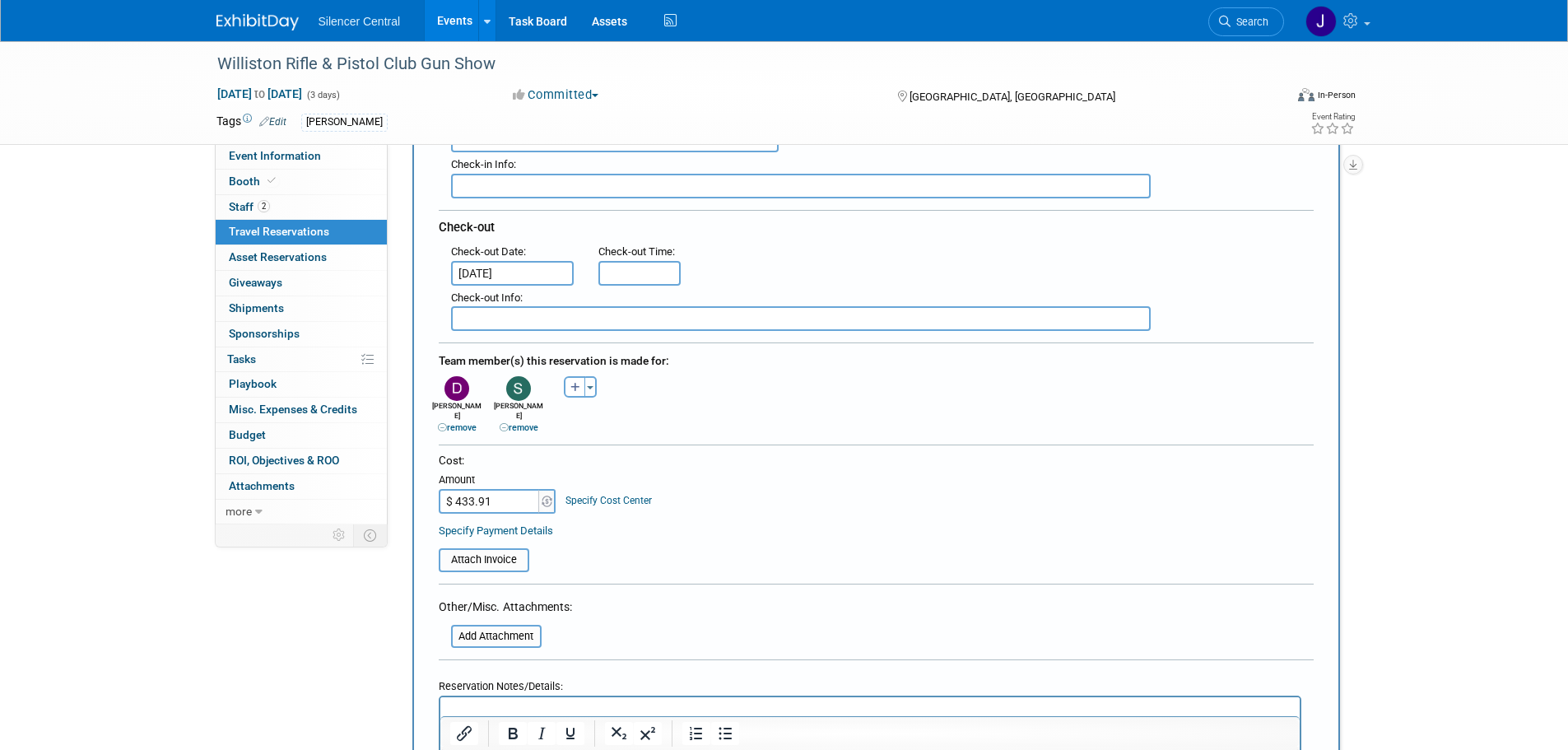
scroll to position [576, 0]
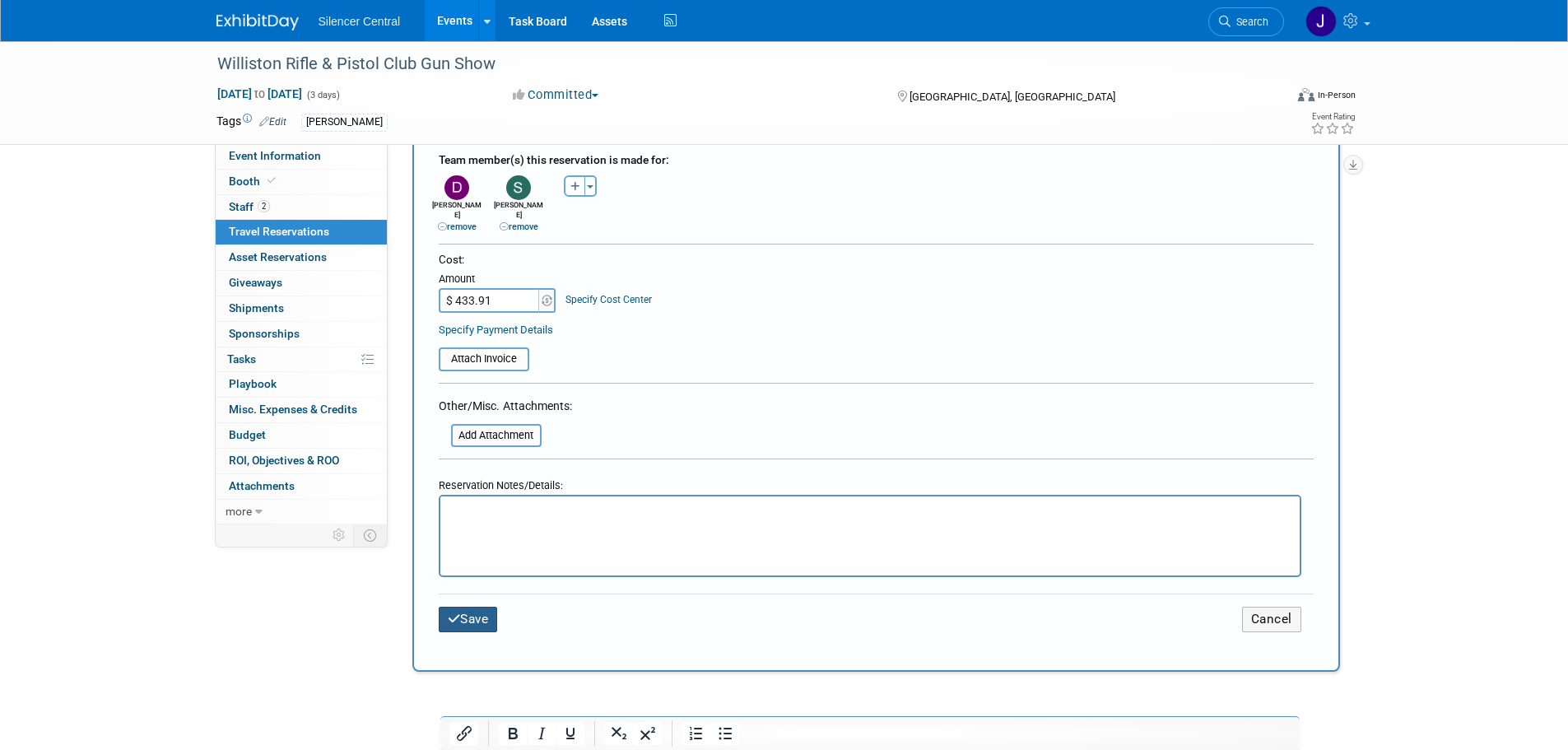
click at [480, 615] on button "Save" at bounding box center [468, 619] width 59 height 26
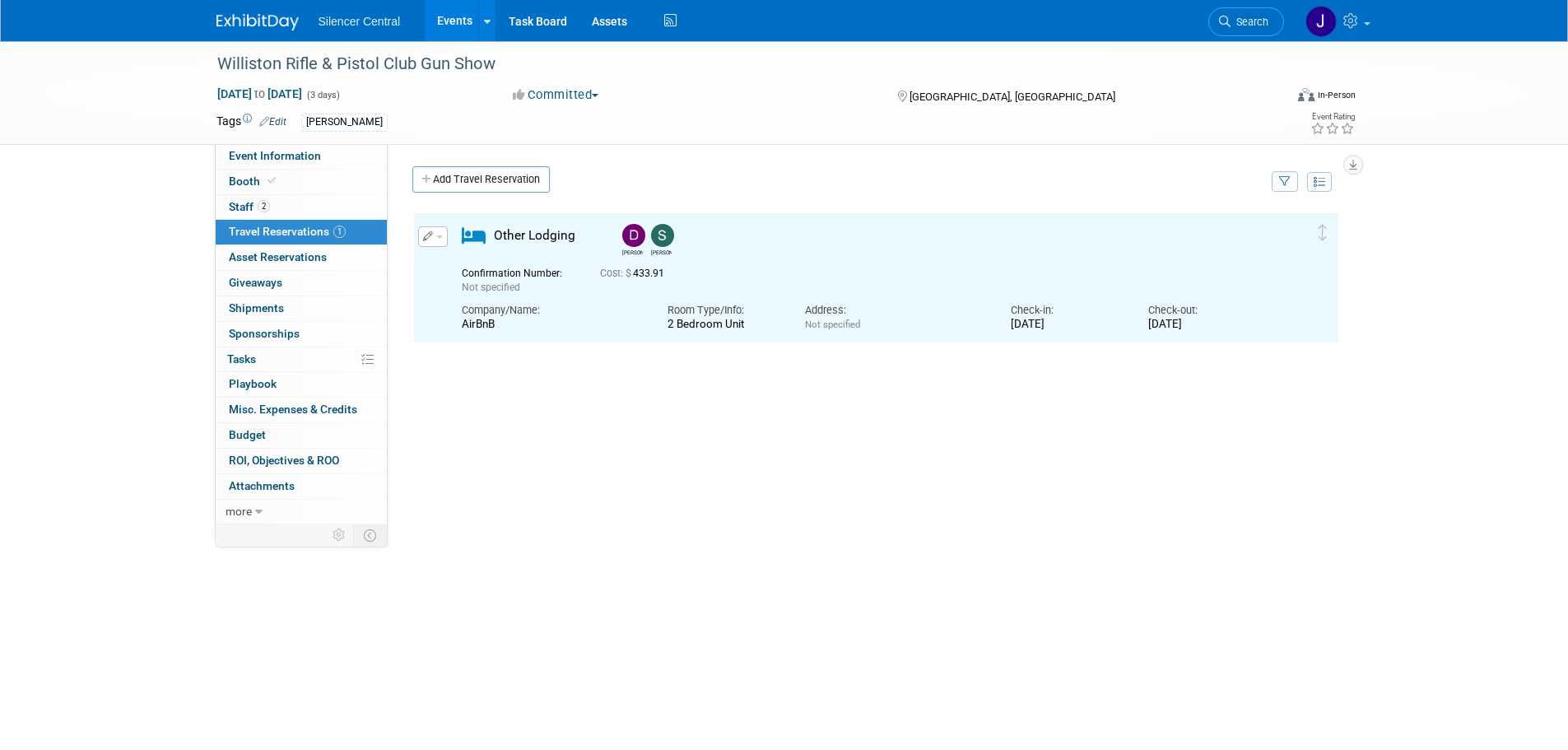
scroll to position [0, 0]
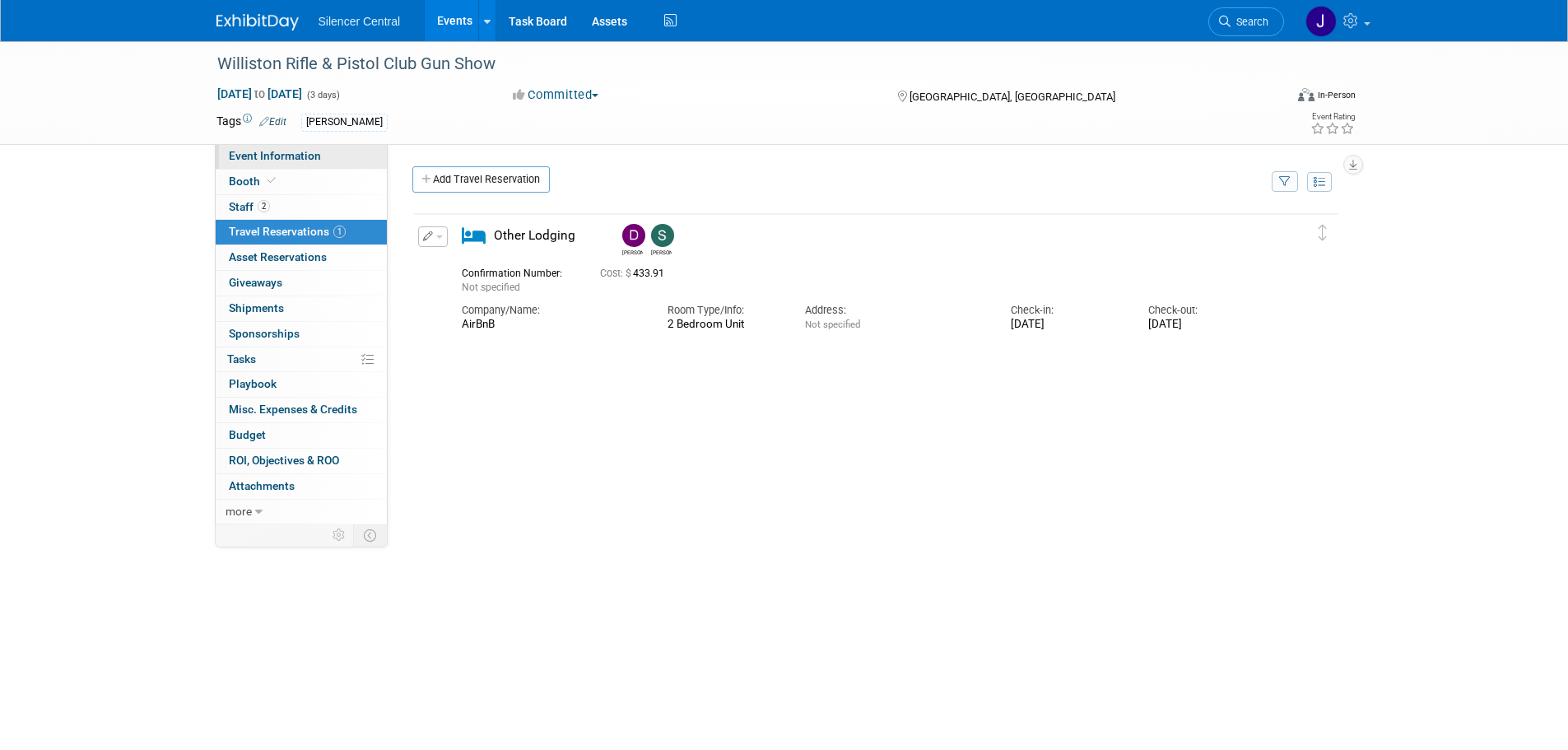
click at [302, 153] on span "Event Information" at bounding box center [275, 156] width 93 height 13
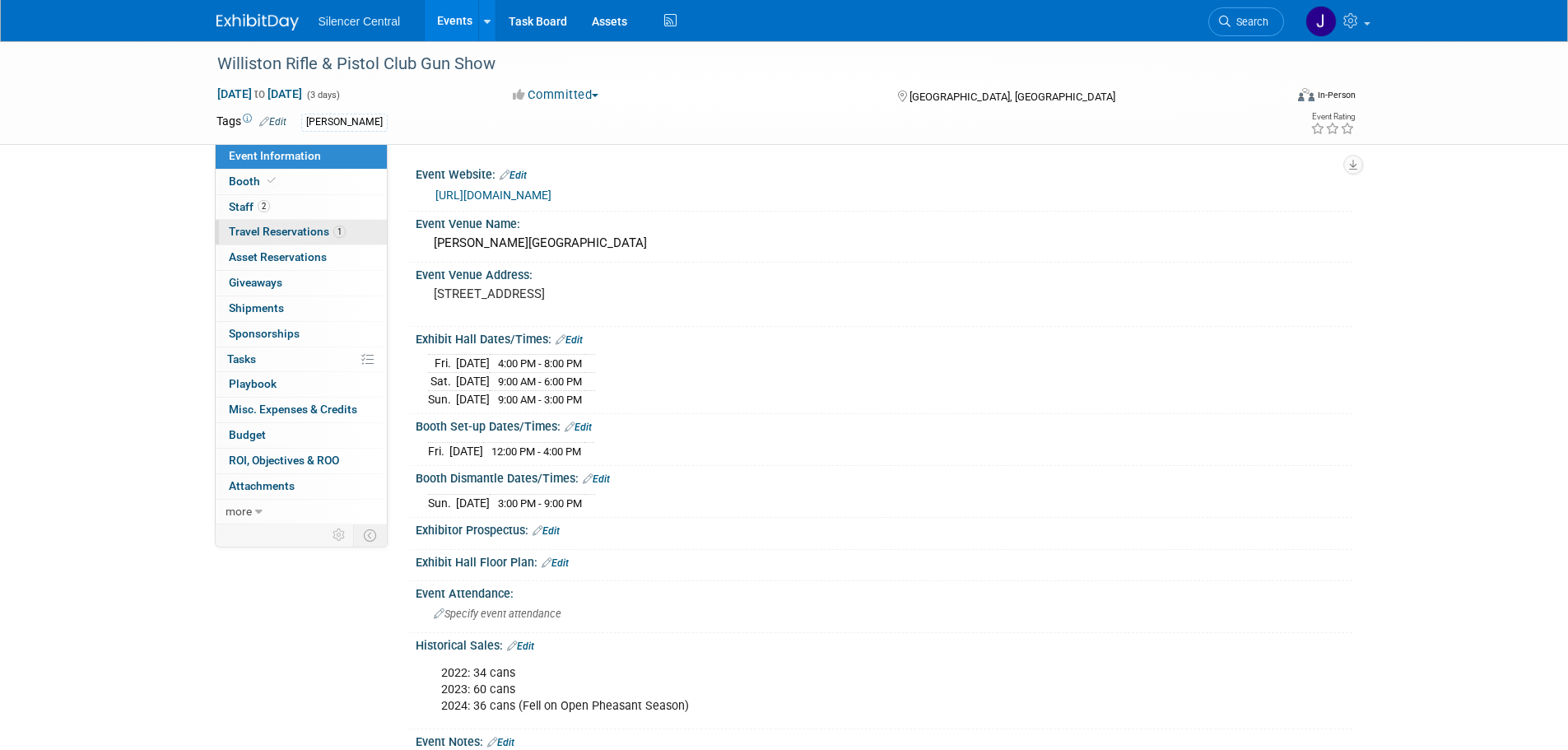
click at [321, 230] on span "Travel Reservations 1" at bounding box center [287, 231] width 117 height 13
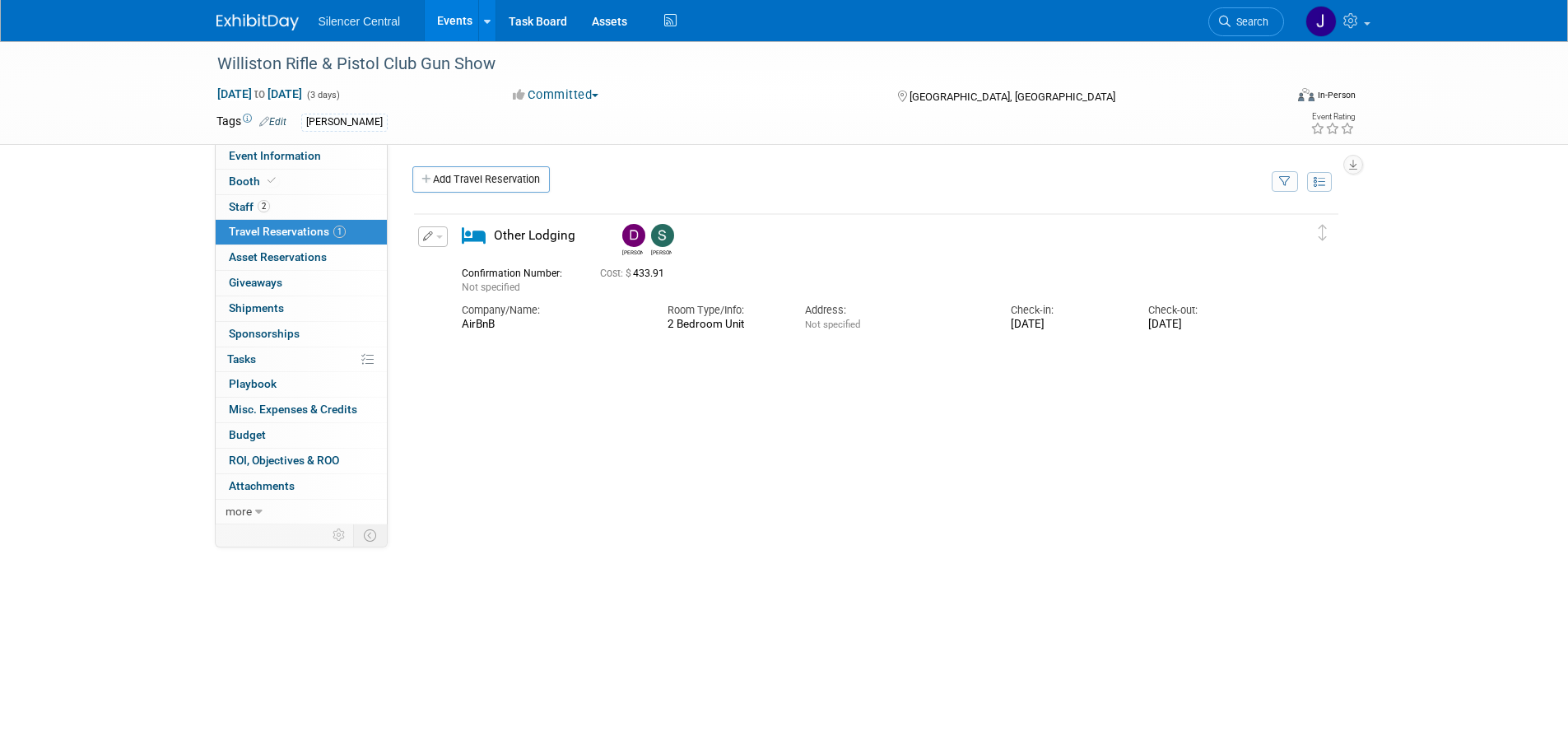
drag, startPoint x: 436, startPoint y: 240, endPoint x: 437, endPoint y: 249, distance: 9.1
click at [435, 243] on button "button" at bounding box center [433, 237] width 30 height 21
click at [445, 263] on button "Edit Reservation" at bounding box center [489, 266] width 139 height 24
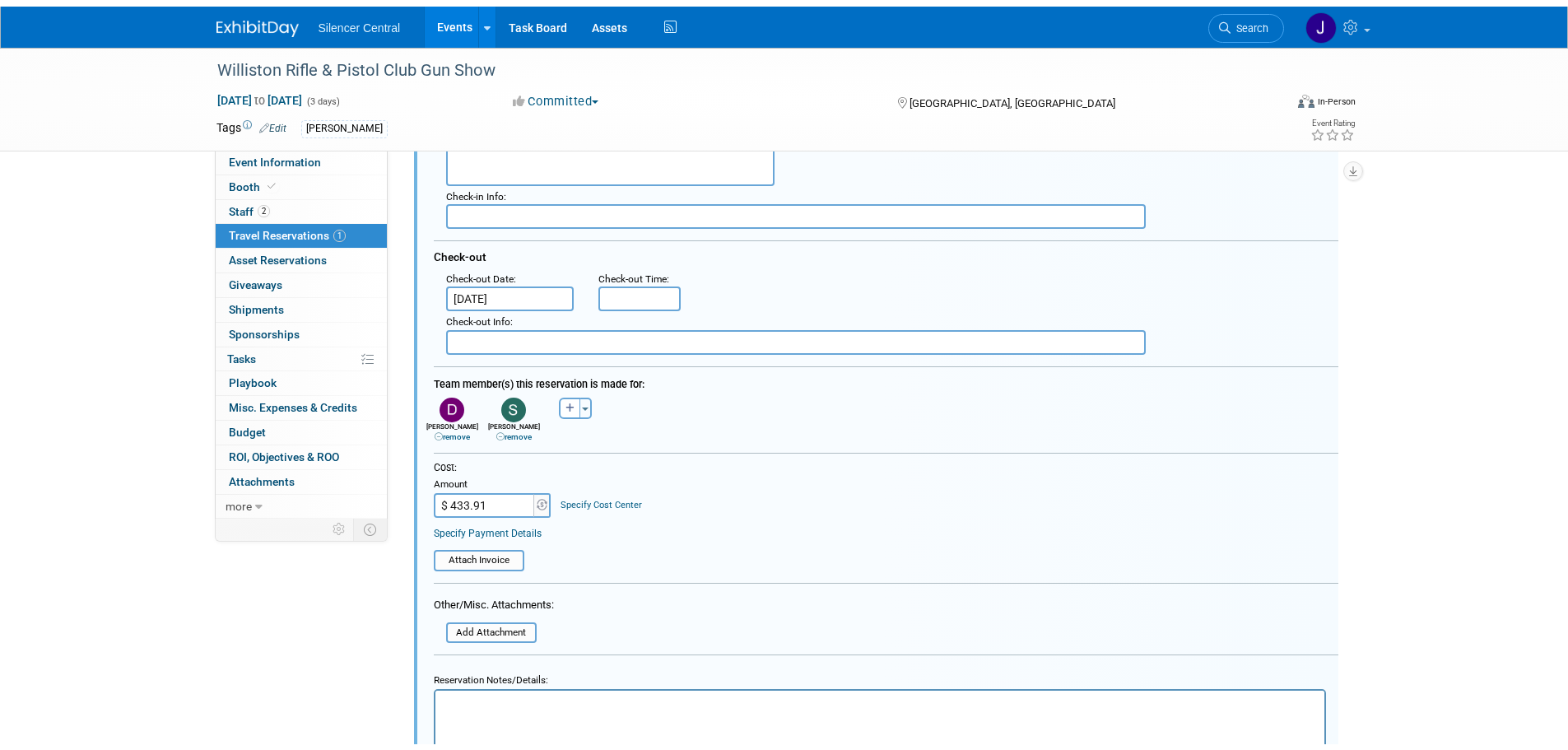
scroll to position [523, 0]
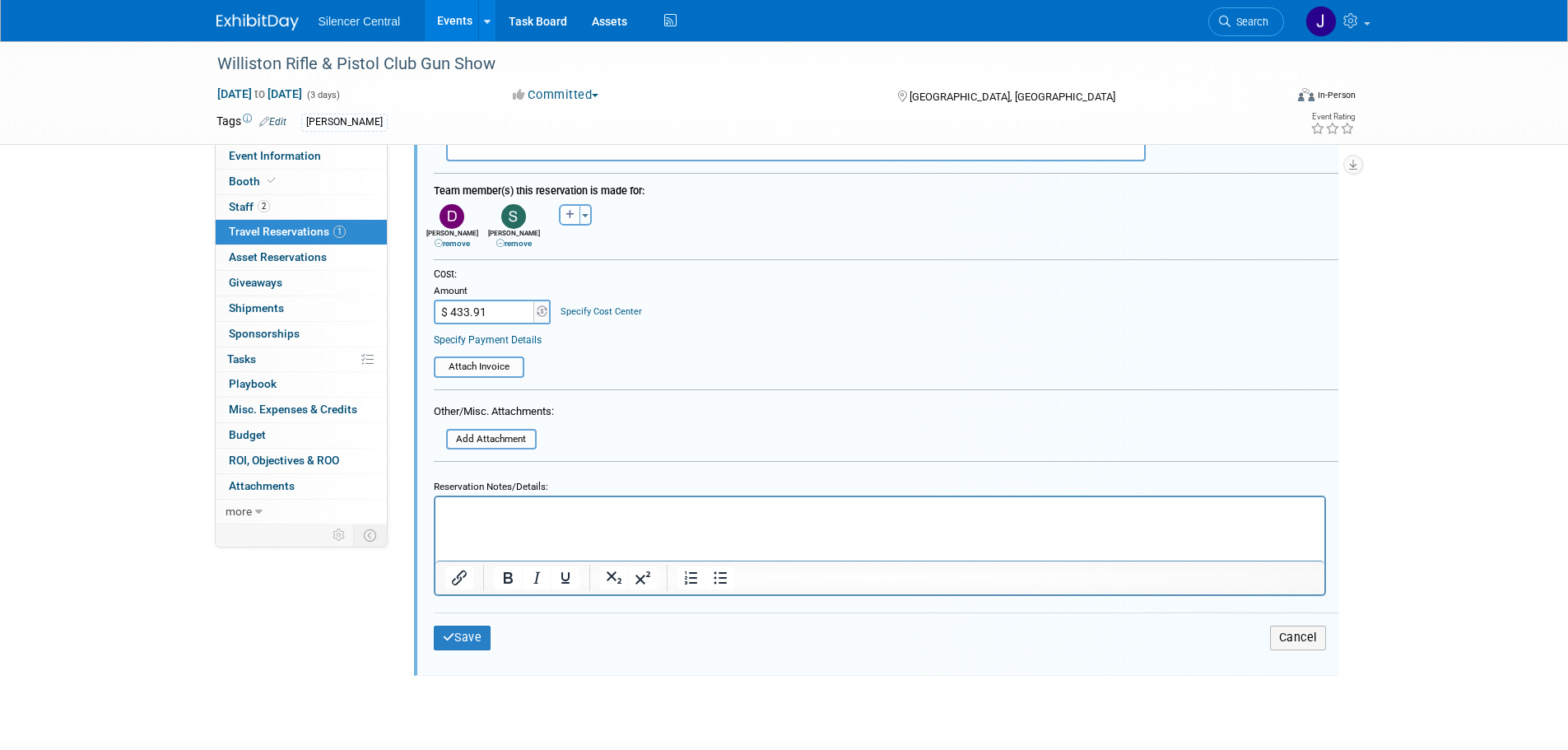
click at [493, 520] on html at bounding box center [879, 508] width 889 height 22
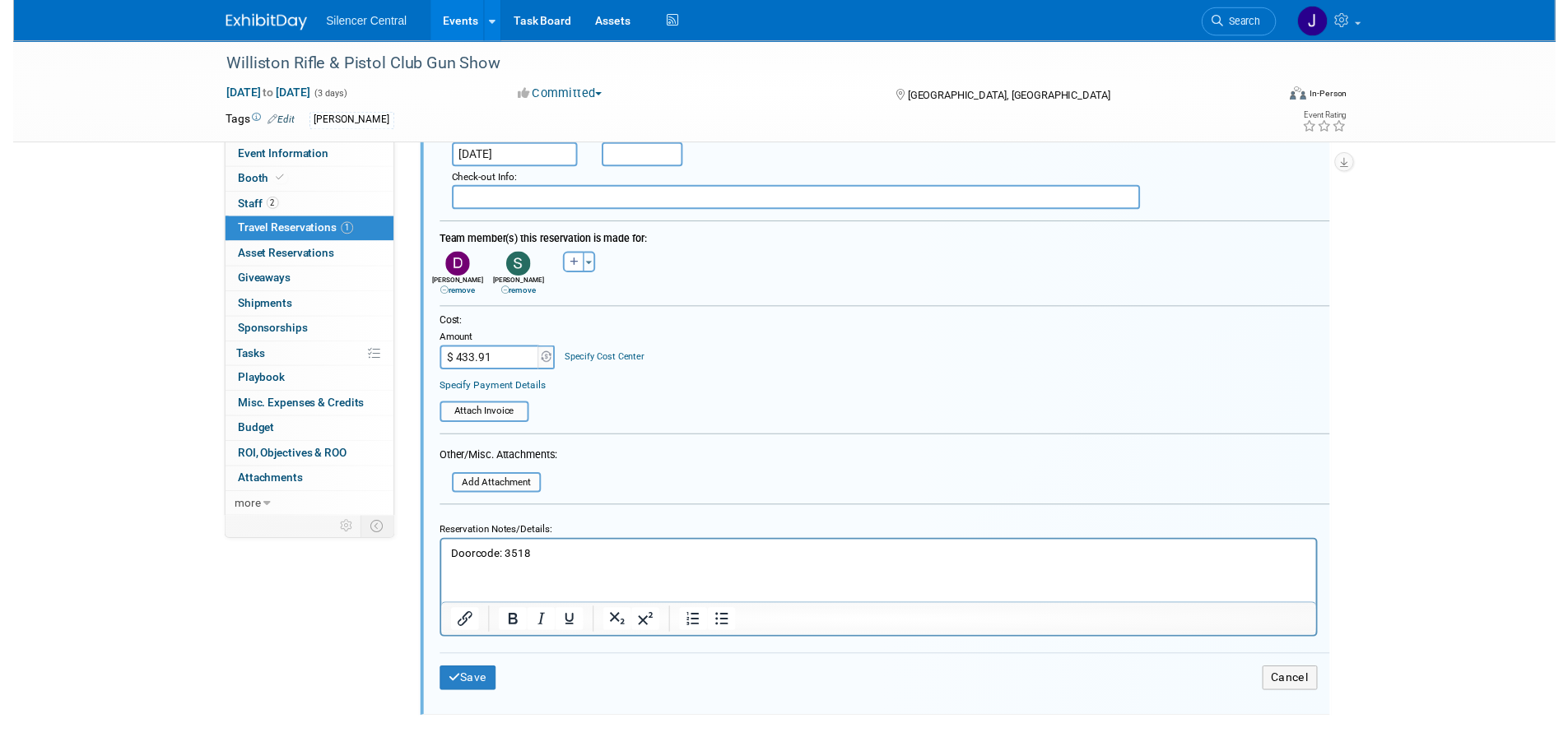
scroll to position [194, 0]
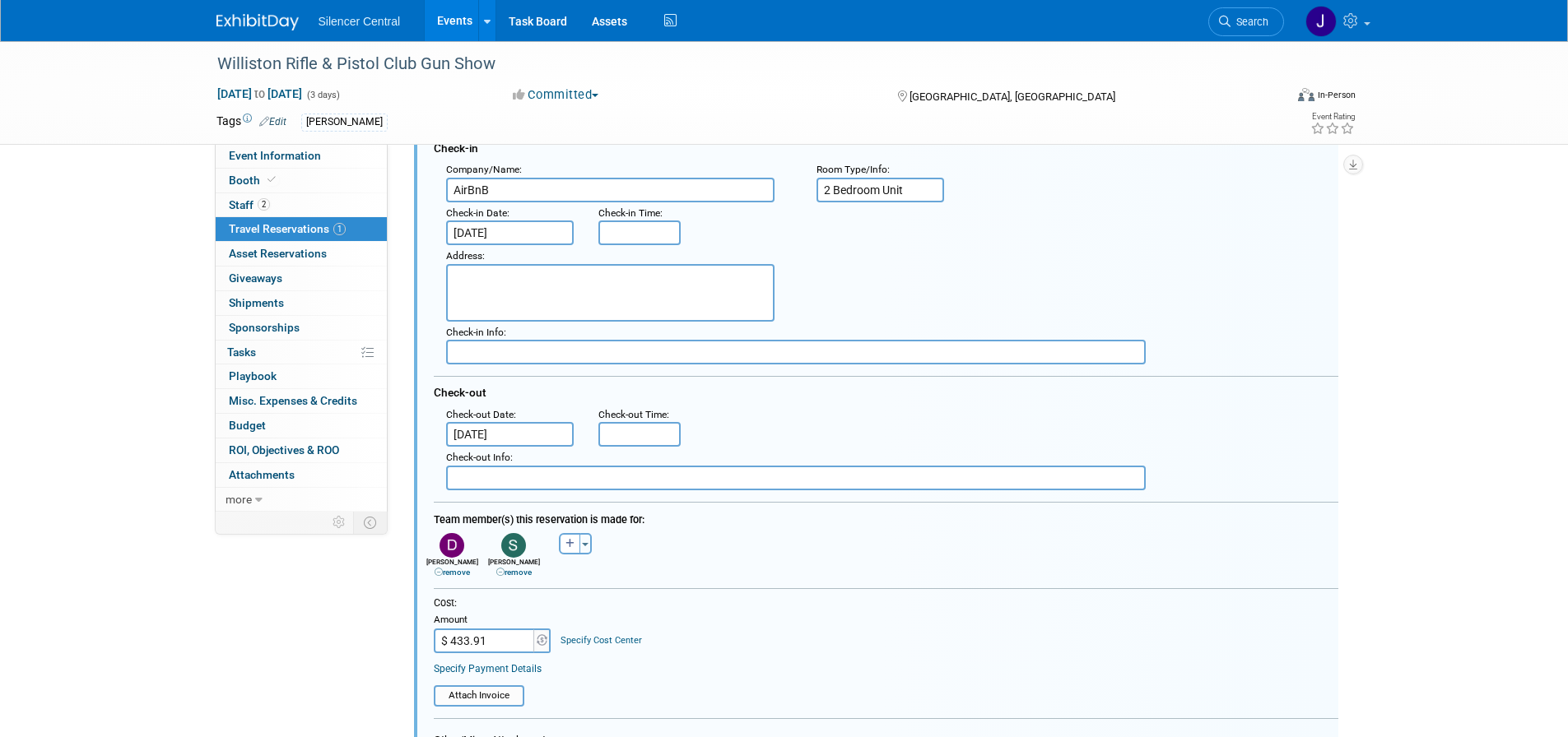
click at [493, 293] on textarea at bounding box center [610, 293] width 328 height 57
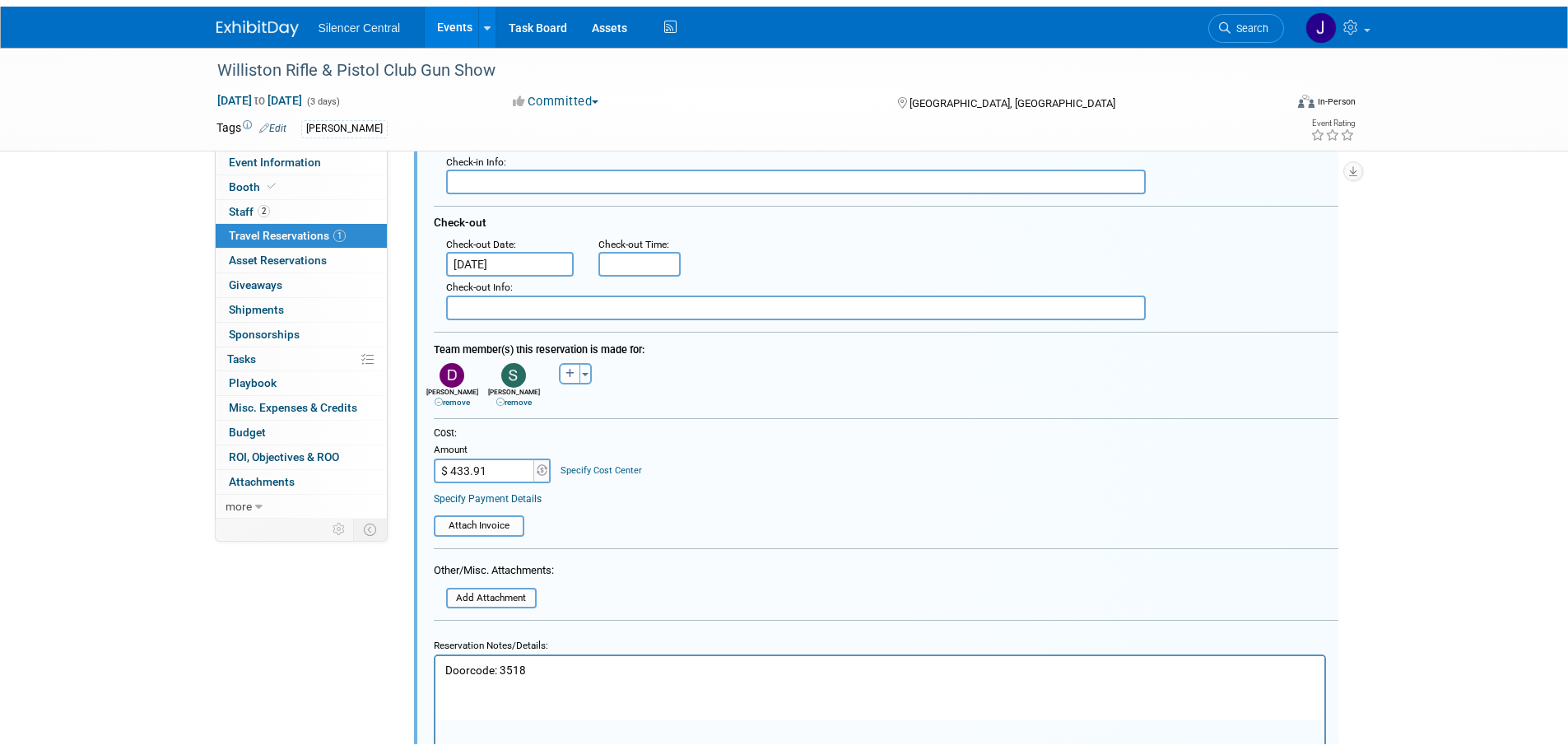
scroll to position [440, 0]
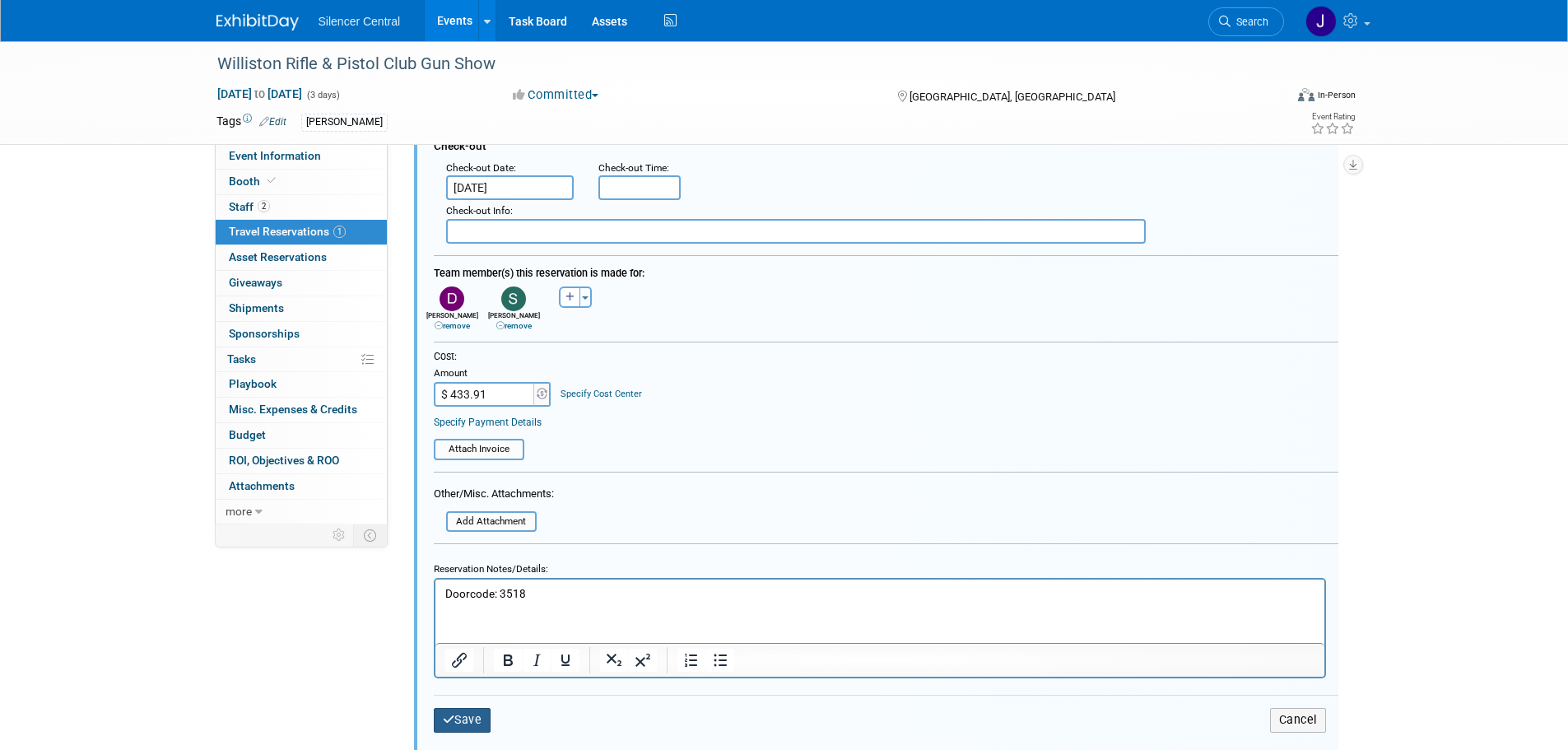
type textarea "1105 6th Avenue East"
click at [468, 722] on button "Save" at bounding box center [462, 719] width 57 height 24
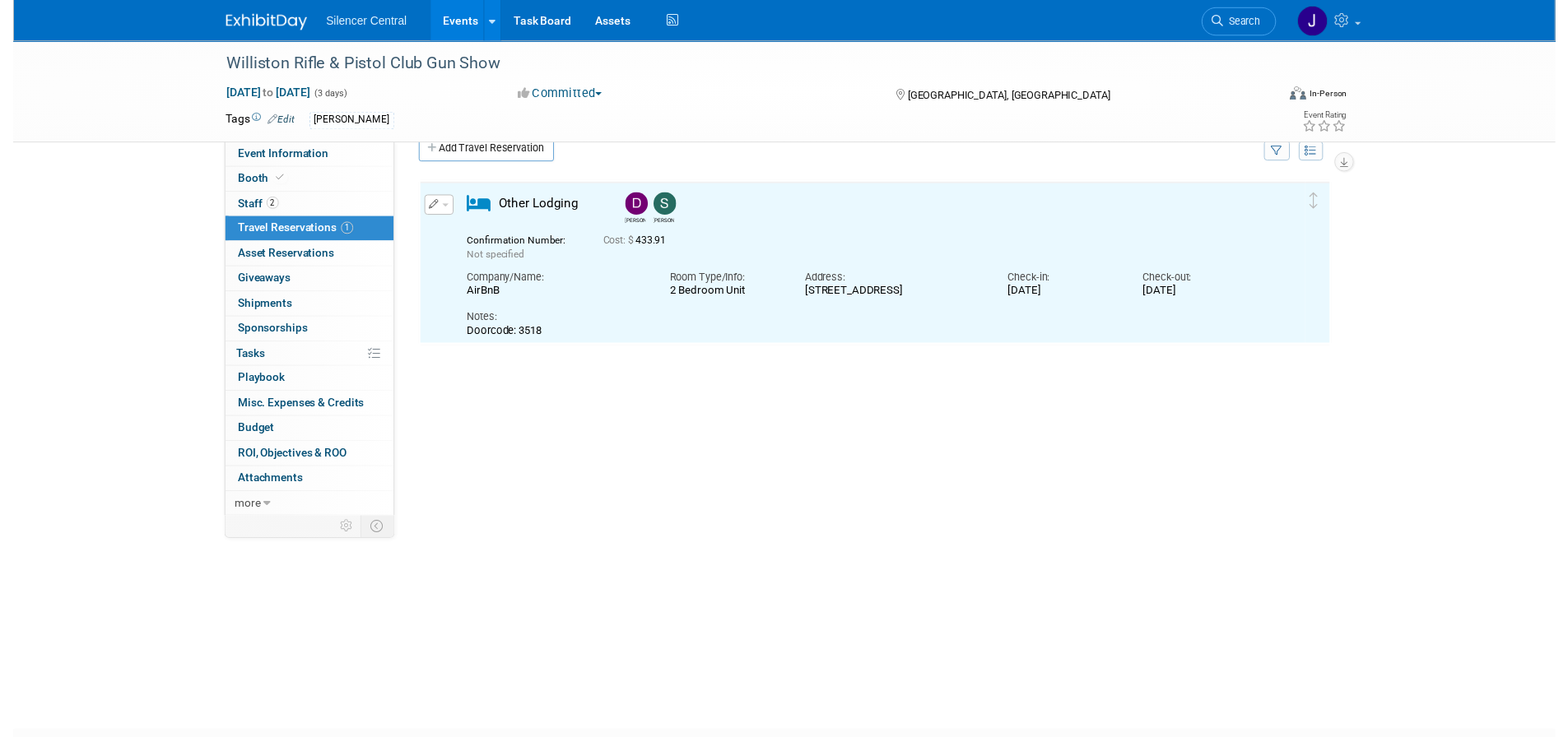
scroll to position [0, 0]
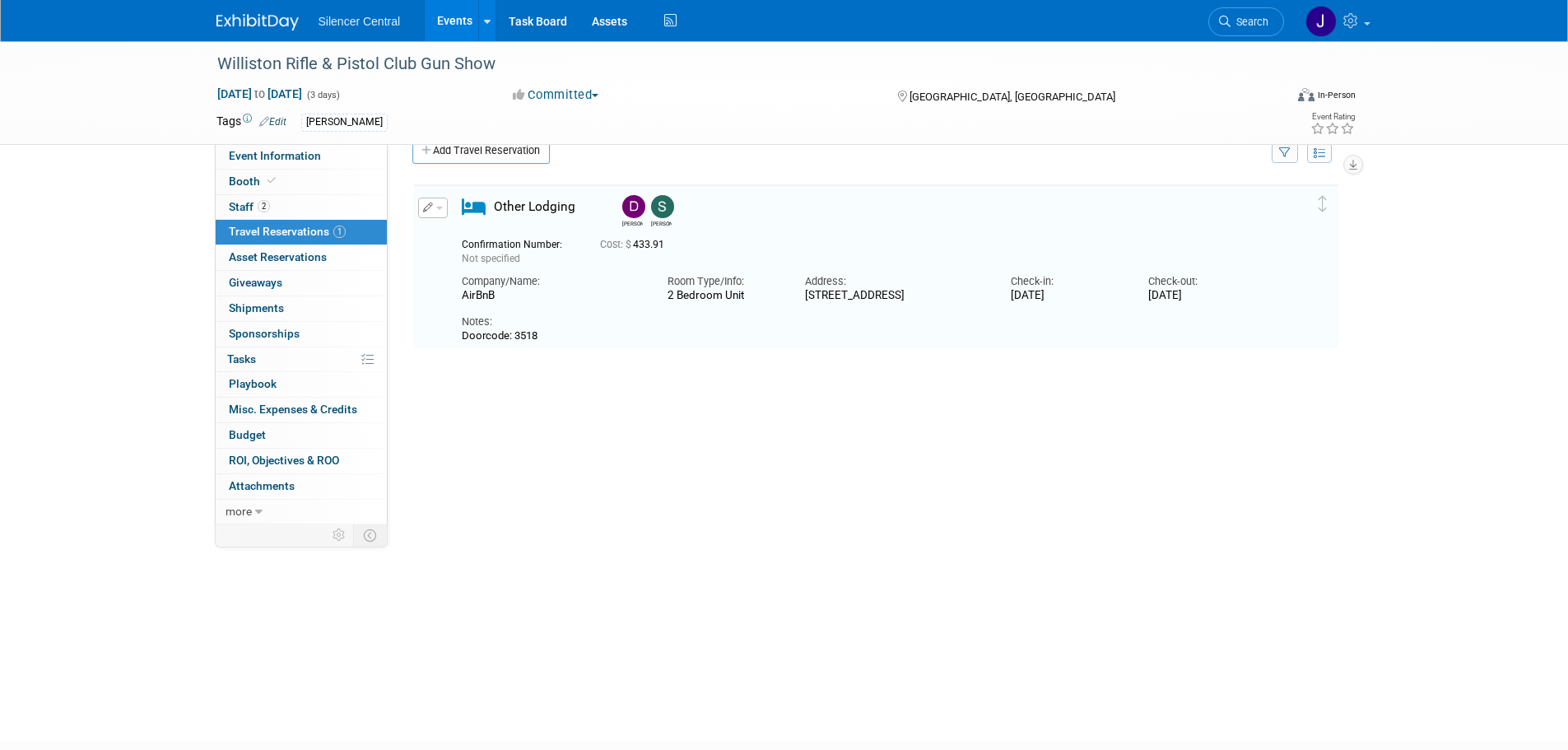
click at [421, 211] on button "button" at bounding box center [433, 208] width 30 height 21
click at [437, 237] on icon "button" at bounding box center [436, 236] width 13 height 11
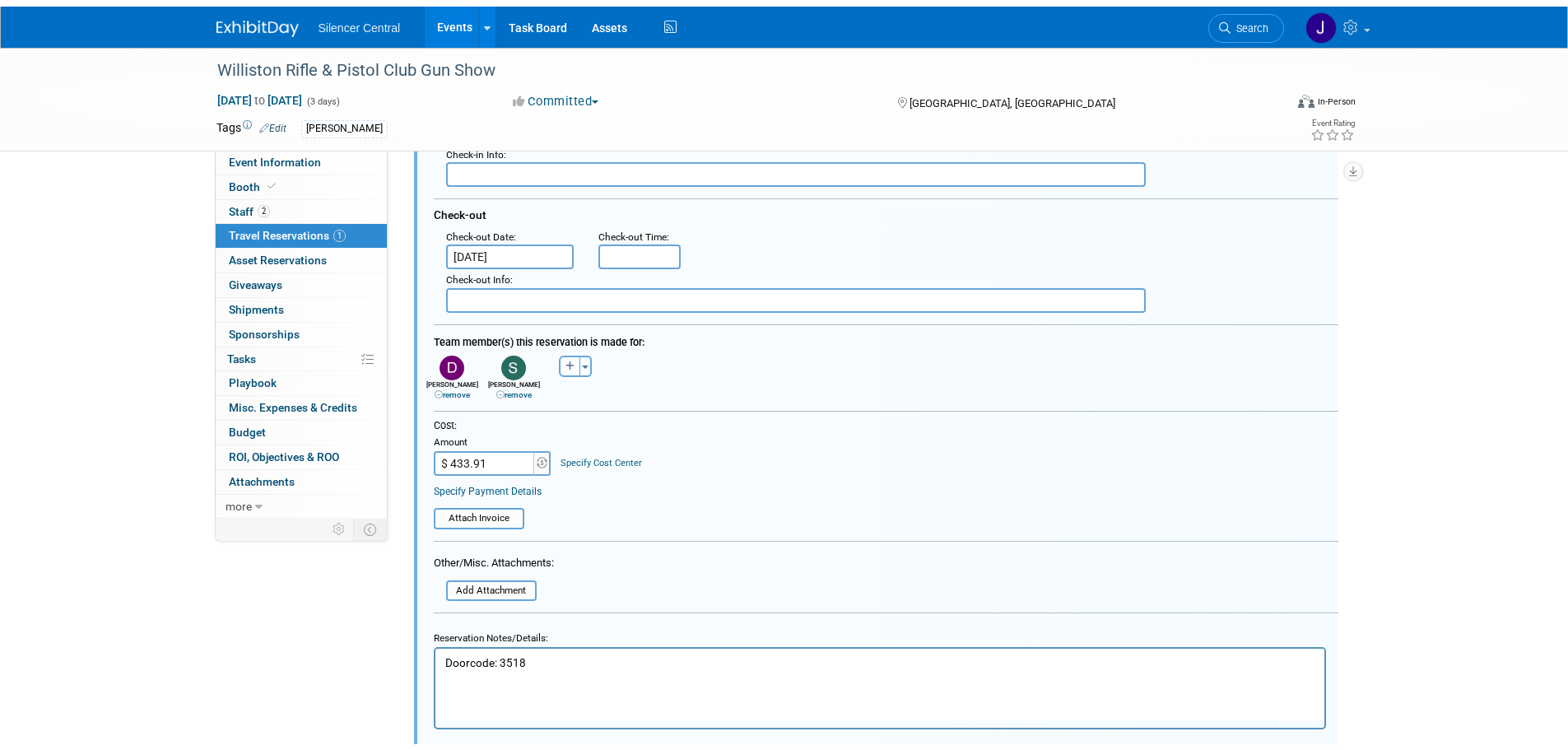
scroll to position [606, 0]
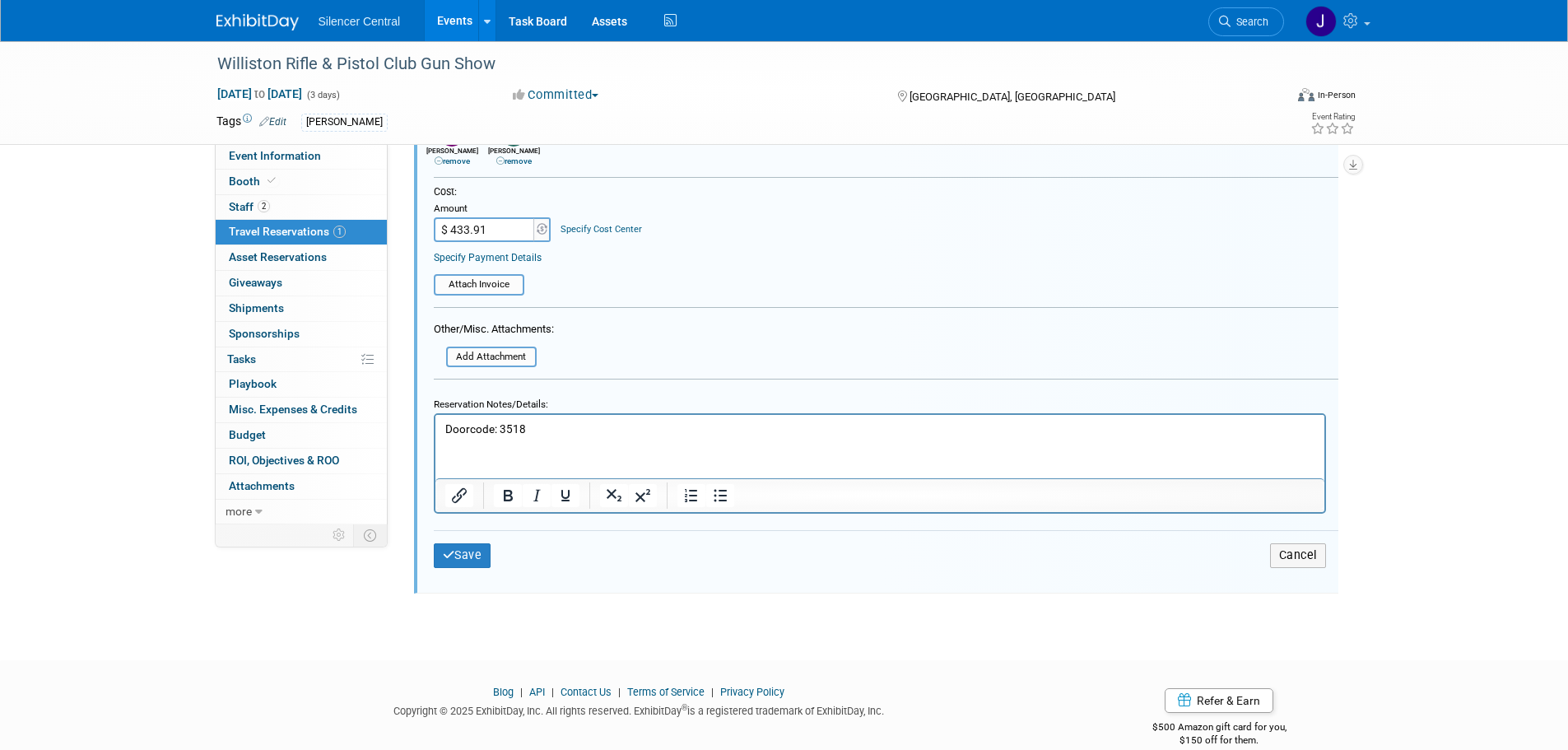
click at [468, 417] on html "Doorcode: 3518" at bounding box center [879, 425] width 889 height 22
click at [470, 431] on p "Doorcode: 3518" at bounding box center [879, 429] width 870 height 15
click at [477, 546] on button "Save" at bounding box center [462, 555] width 57 height 24
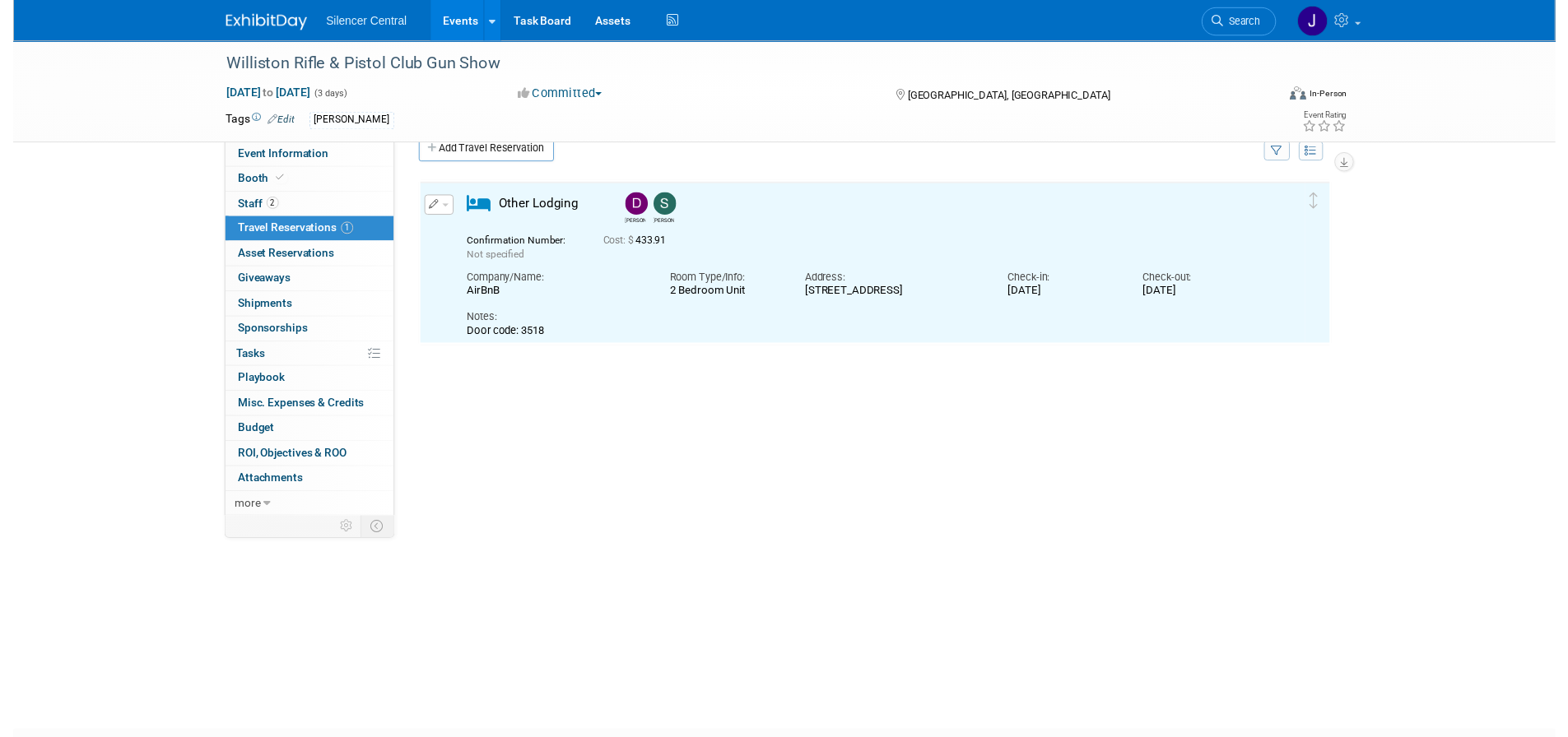
scroll to position [0, 0]
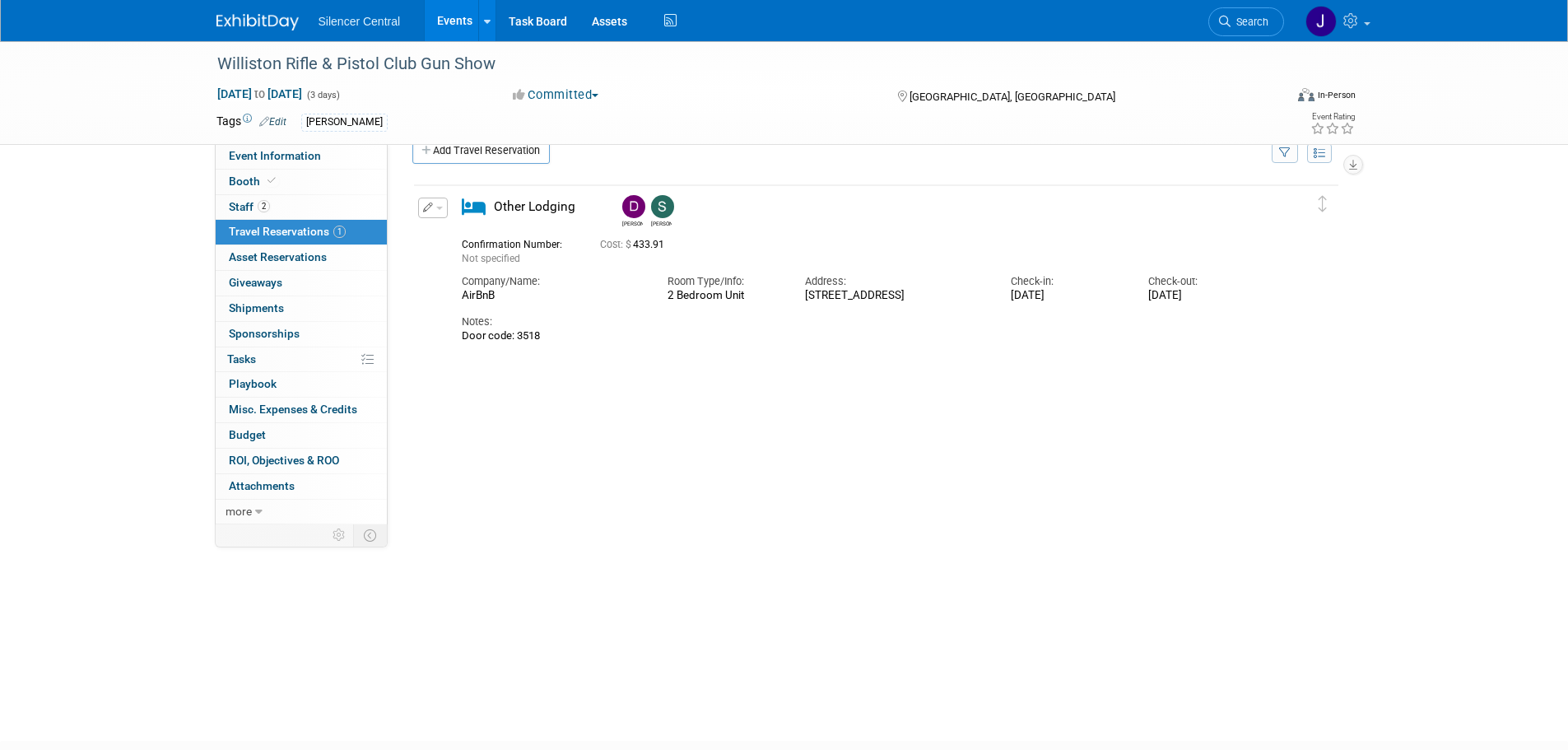
click at [427, 222] on div "Edit Reservation Delete Reservation" at bounding box center [428, 213] width 19 height 31
click at [427, 210] on icon "button" at bounding box center [428, 207] width 11 height 10
click at [463, 234] on button "Edit Reservation" at bounding box center [489, 236] width 139 height 24
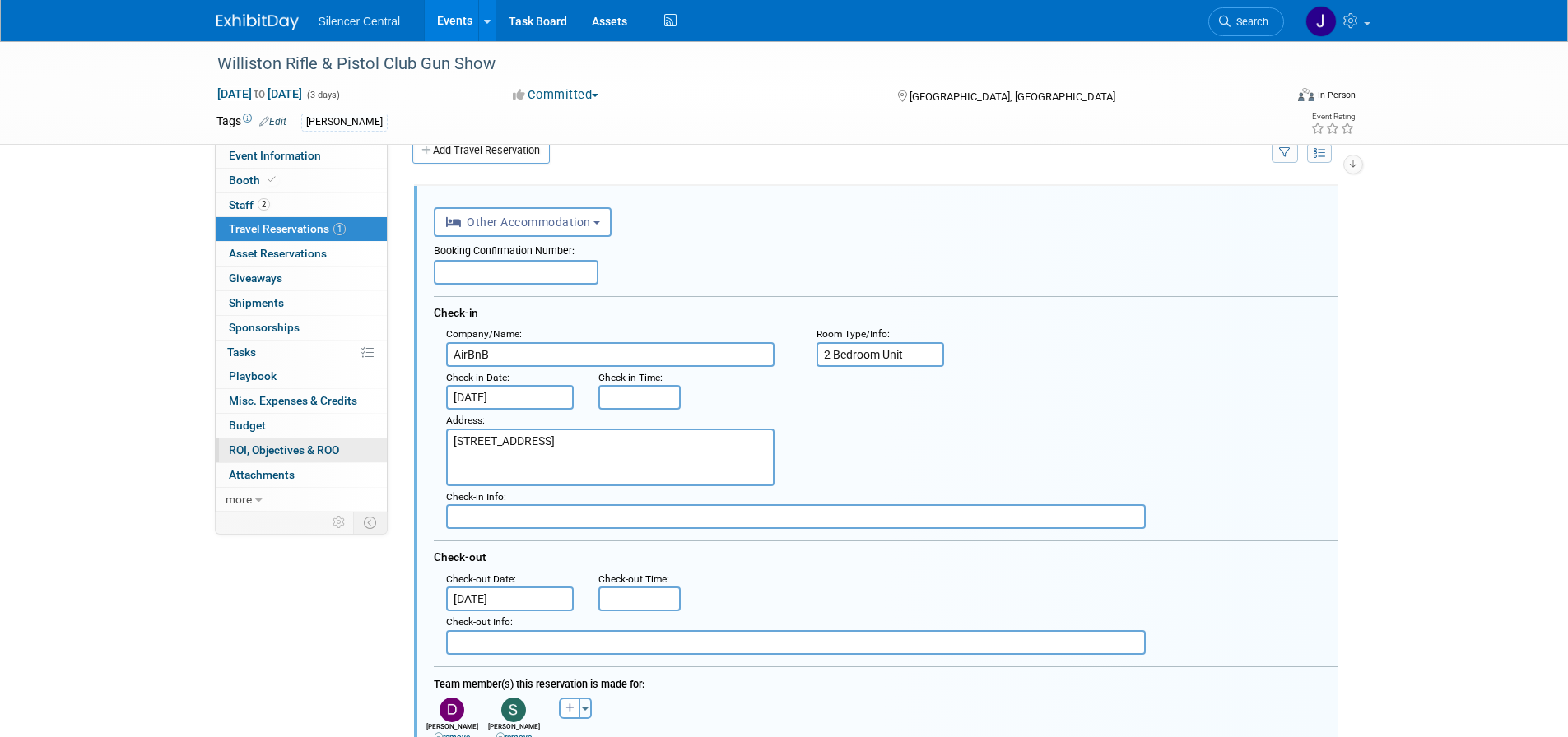
drag, startPoint x: 587, startPoint y: 447, endPoint x: 379, endPoint y: 449, distance: 208.0
click at [380, 449] on div "Event Information Event Info Booth Booth 2 Staff 2 Staff 1 Travel Reservations …" at bounding box center [785, 583] width 1161 height 1143
paste textarea "Williston, ND 58801"
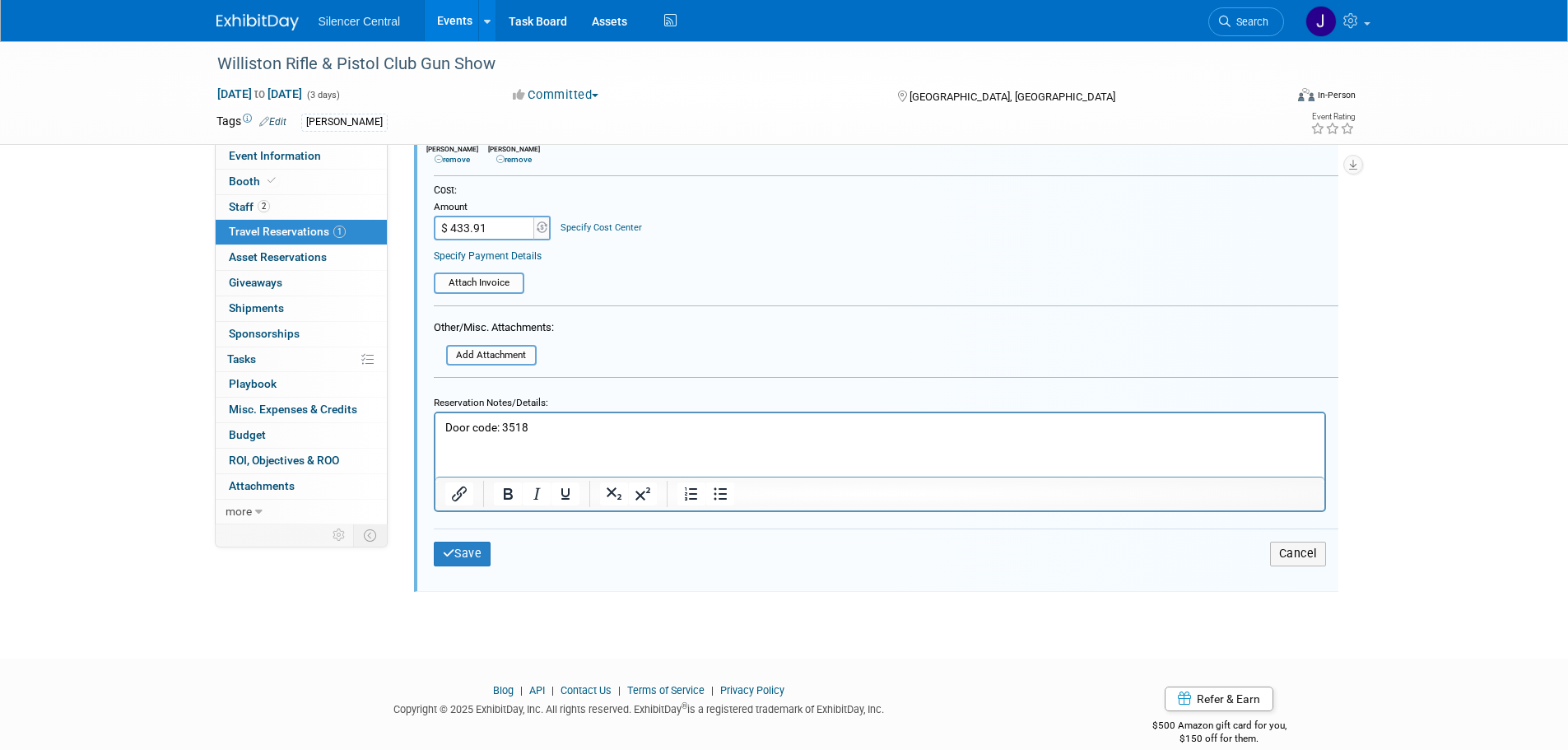
scroll to position [627, 0]
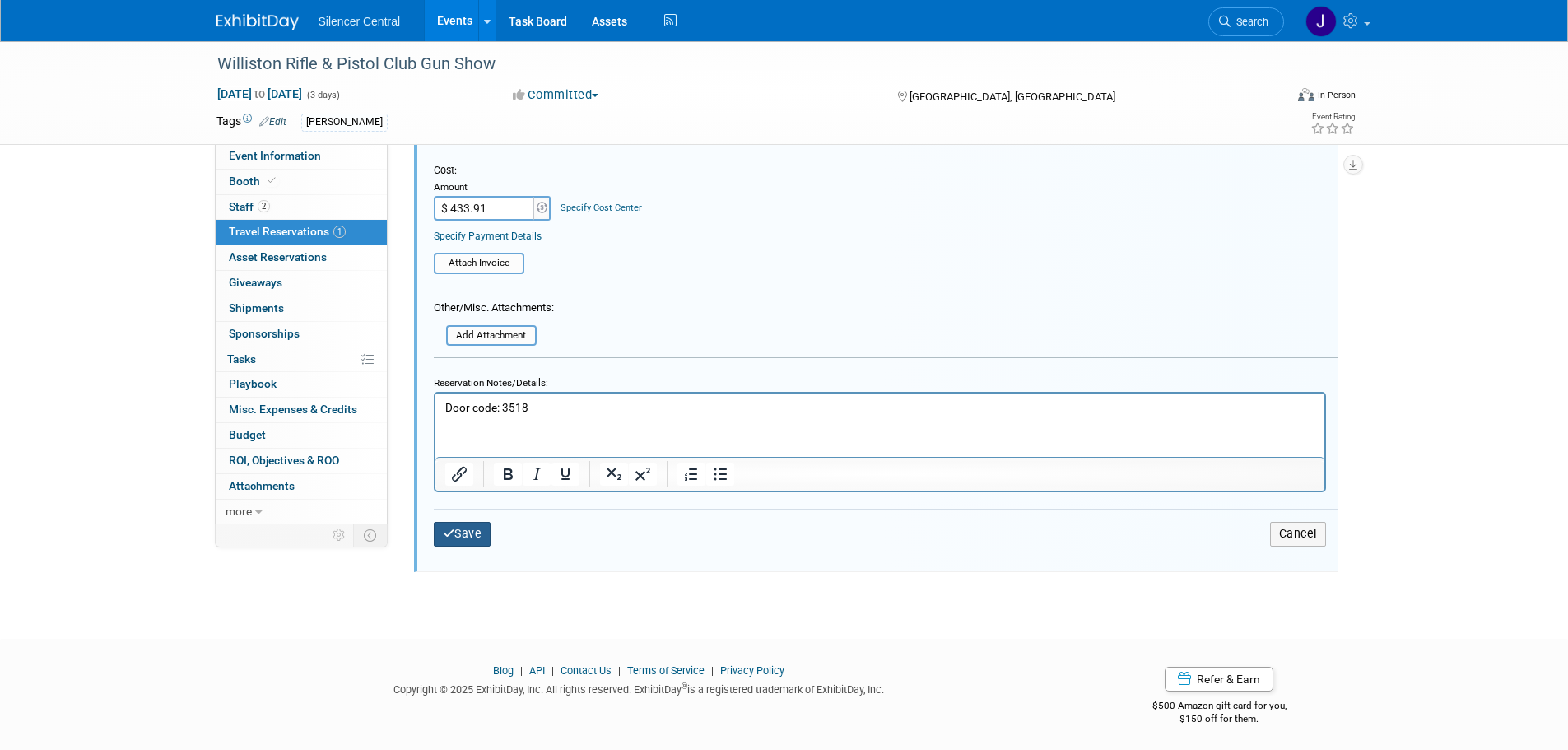
type textarea "1105 6th Avenue East Williston, ND 58801"
click at [460, 546] on button "Save" at bounding box center [462, 534] width 57 height 24
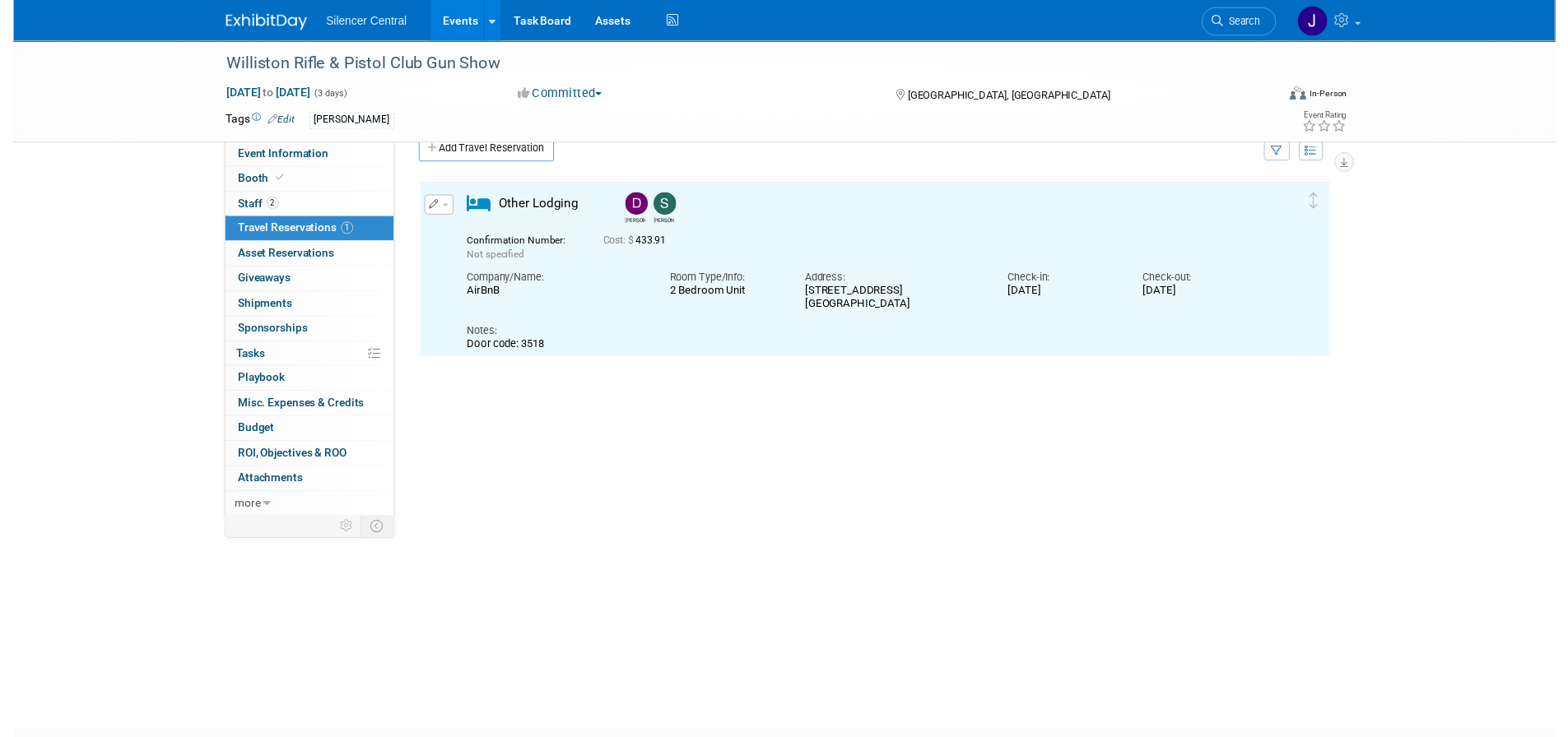
scroll to position [0, 0]
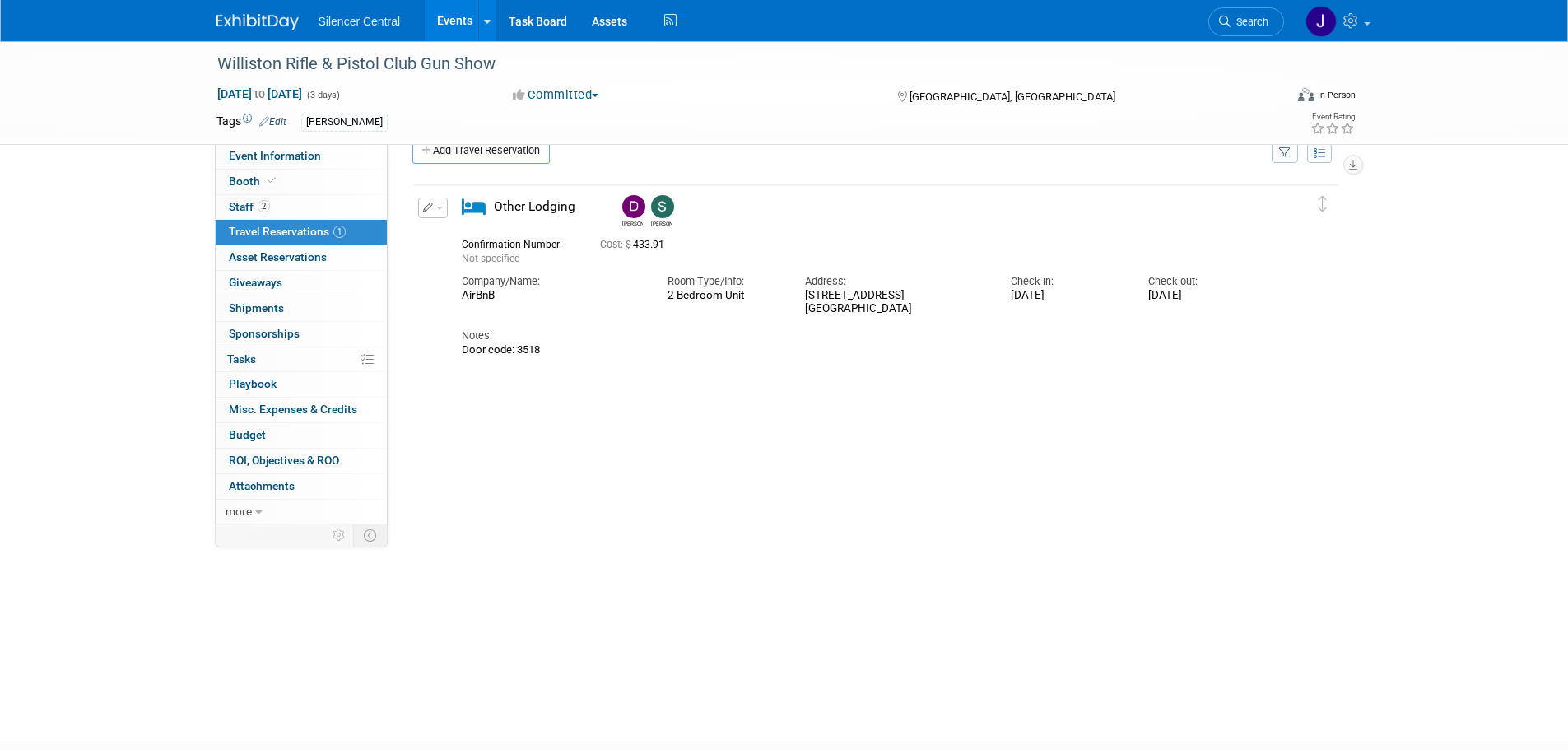
click at [423, 211] on icon "button" at bounding box center [428, 207] width 11 height 10
drag, startPoint x: 435, startPoint y: 233, endPoint x: 493, endPoint y: 313, distance: 98.8
click at [437, 235] on icon "button" at bounding box center [436, 236] width 13 height 11
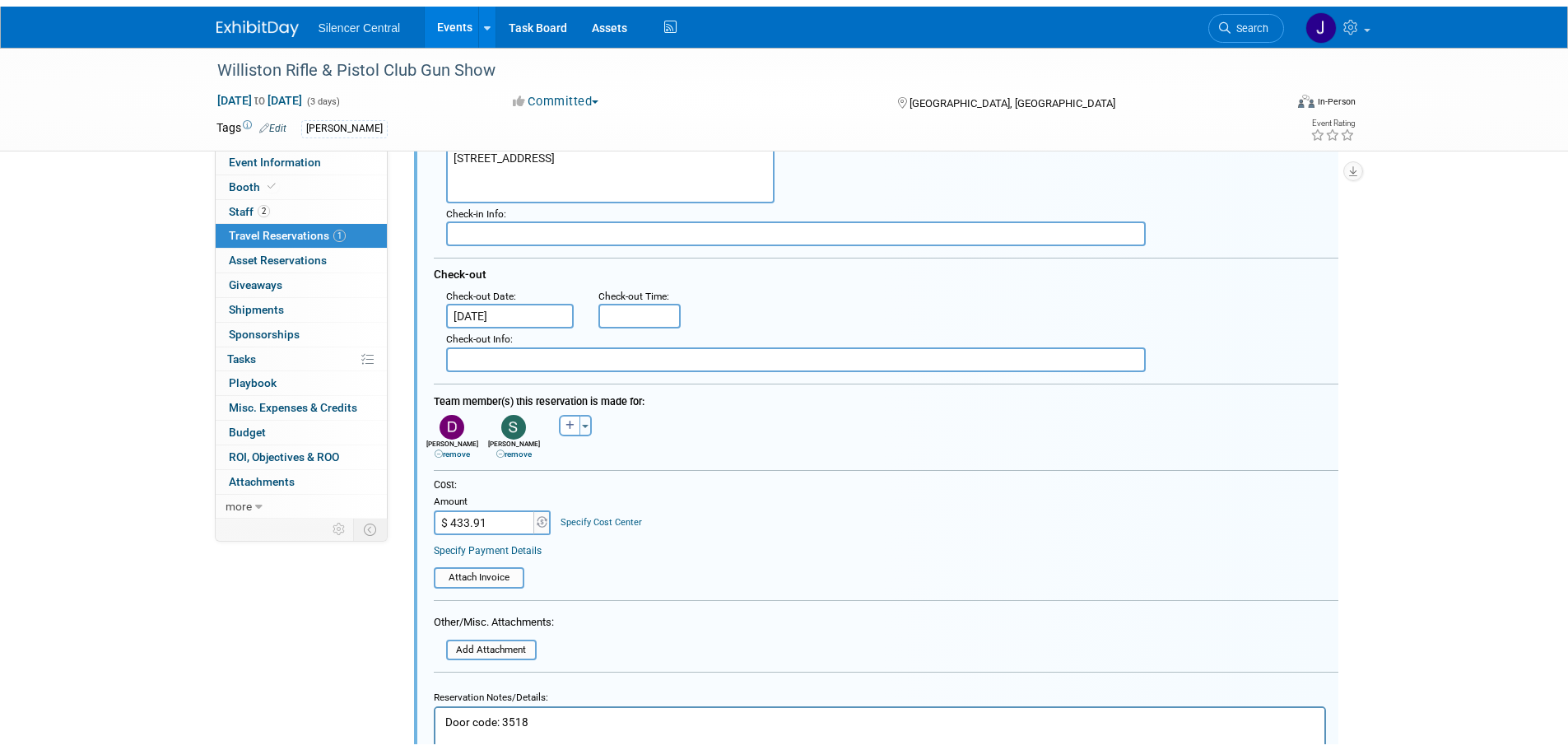
scroll to position [440, 0]
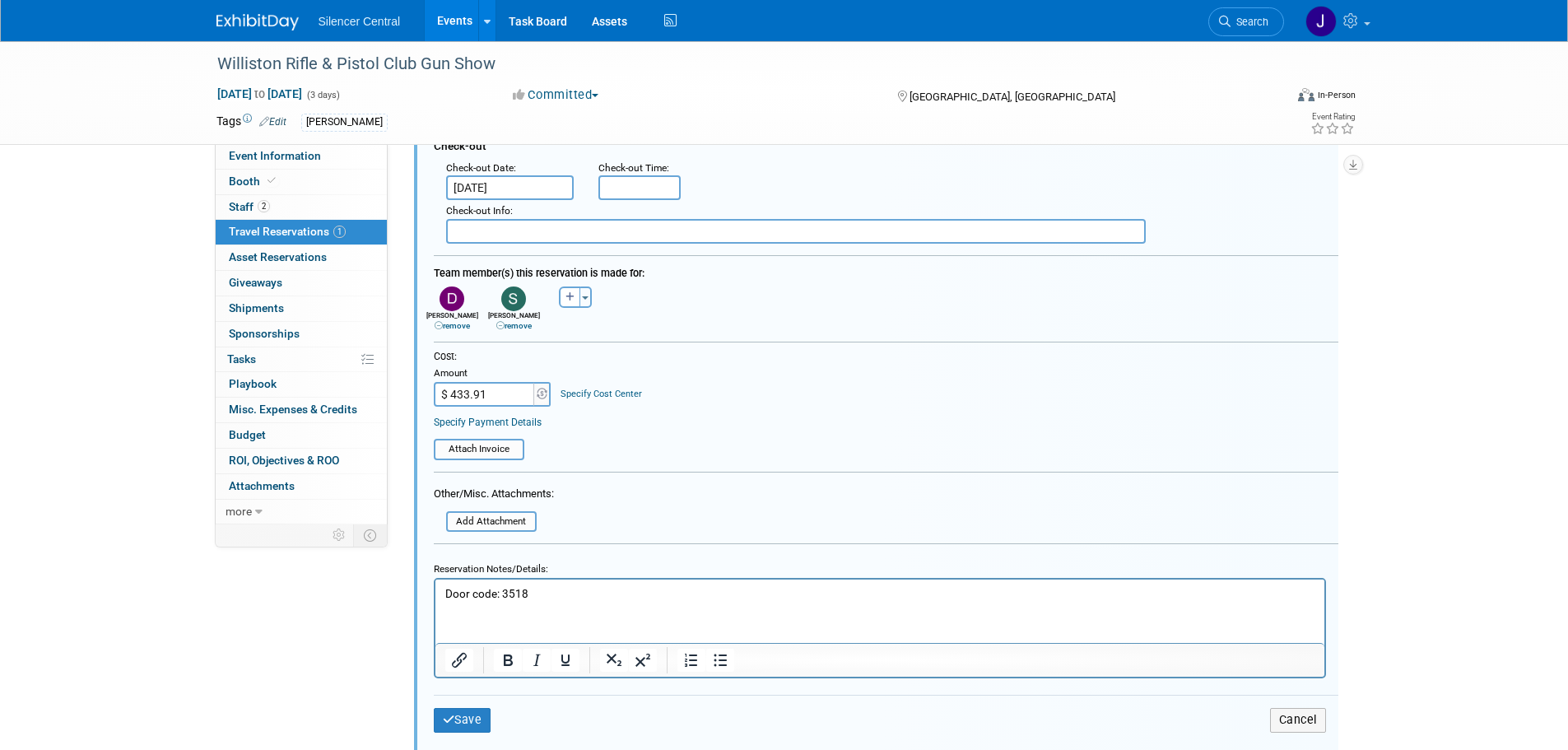
click at [572, 589] on p "Door code: 3518" at bounding box center [879, 594] width 870 height 15
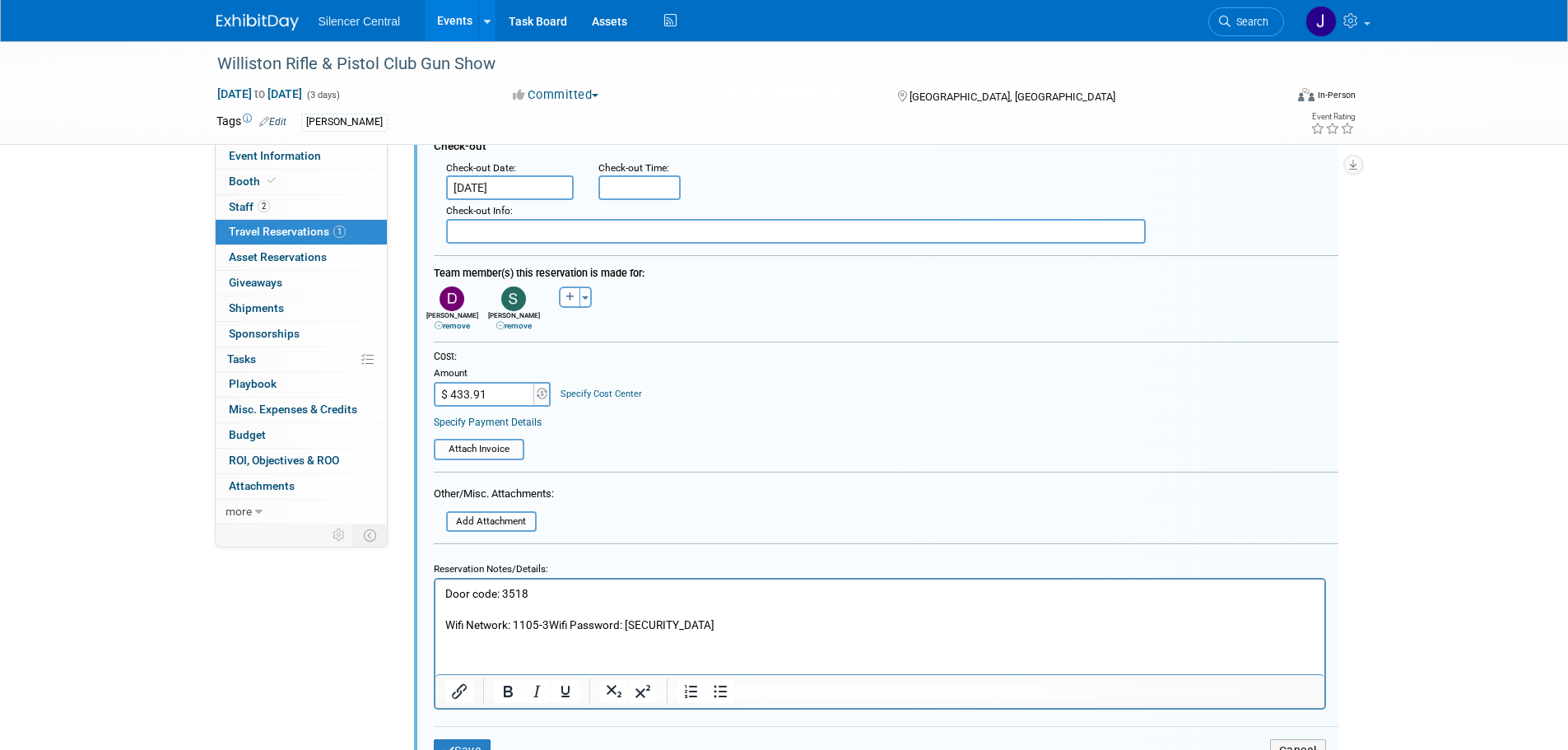
scroll to position [523, 0]
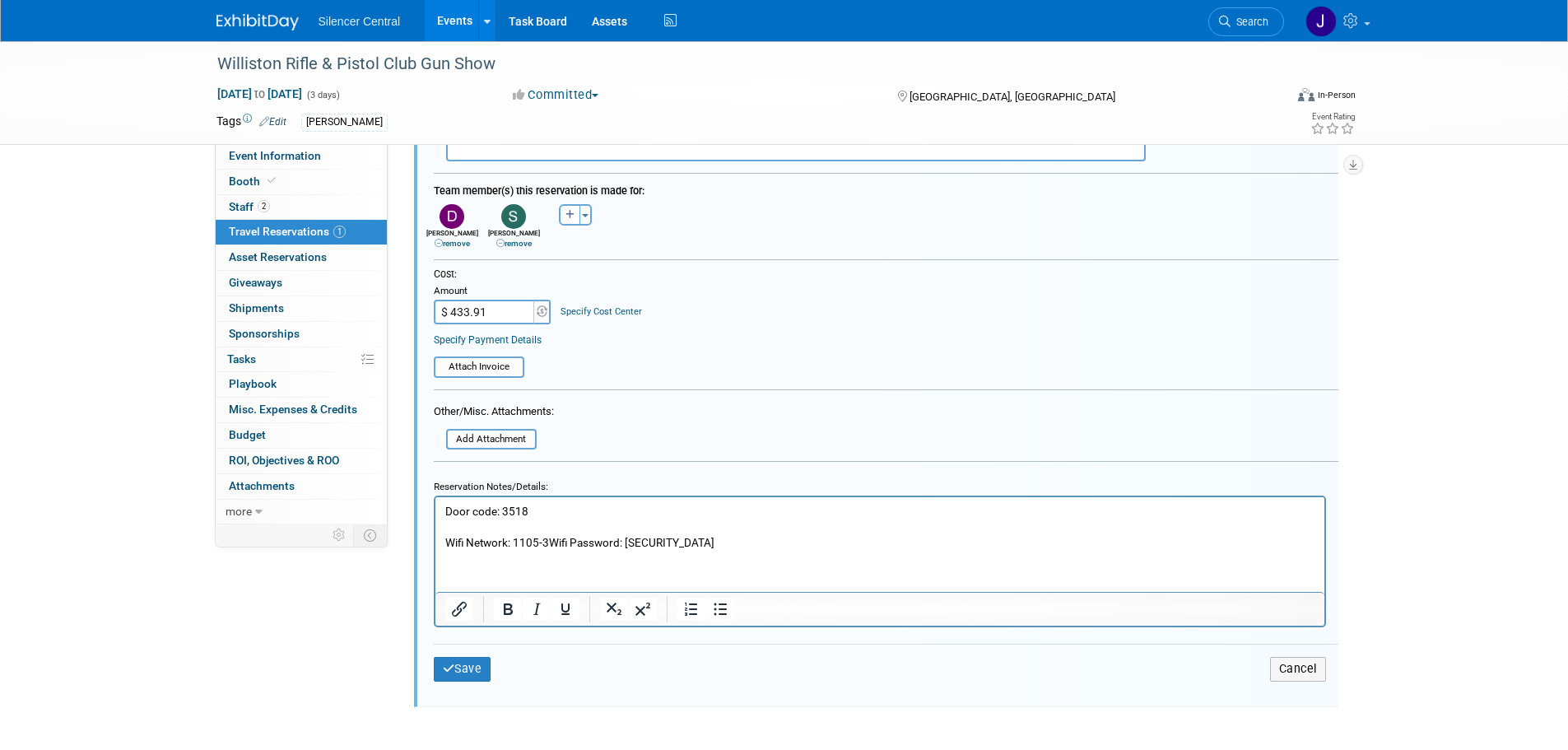
click at [548, 541] on p "Wifi Network: 1105-3Wifi Password: rental2025" at bounding box center [879, 543] width 870 height 15
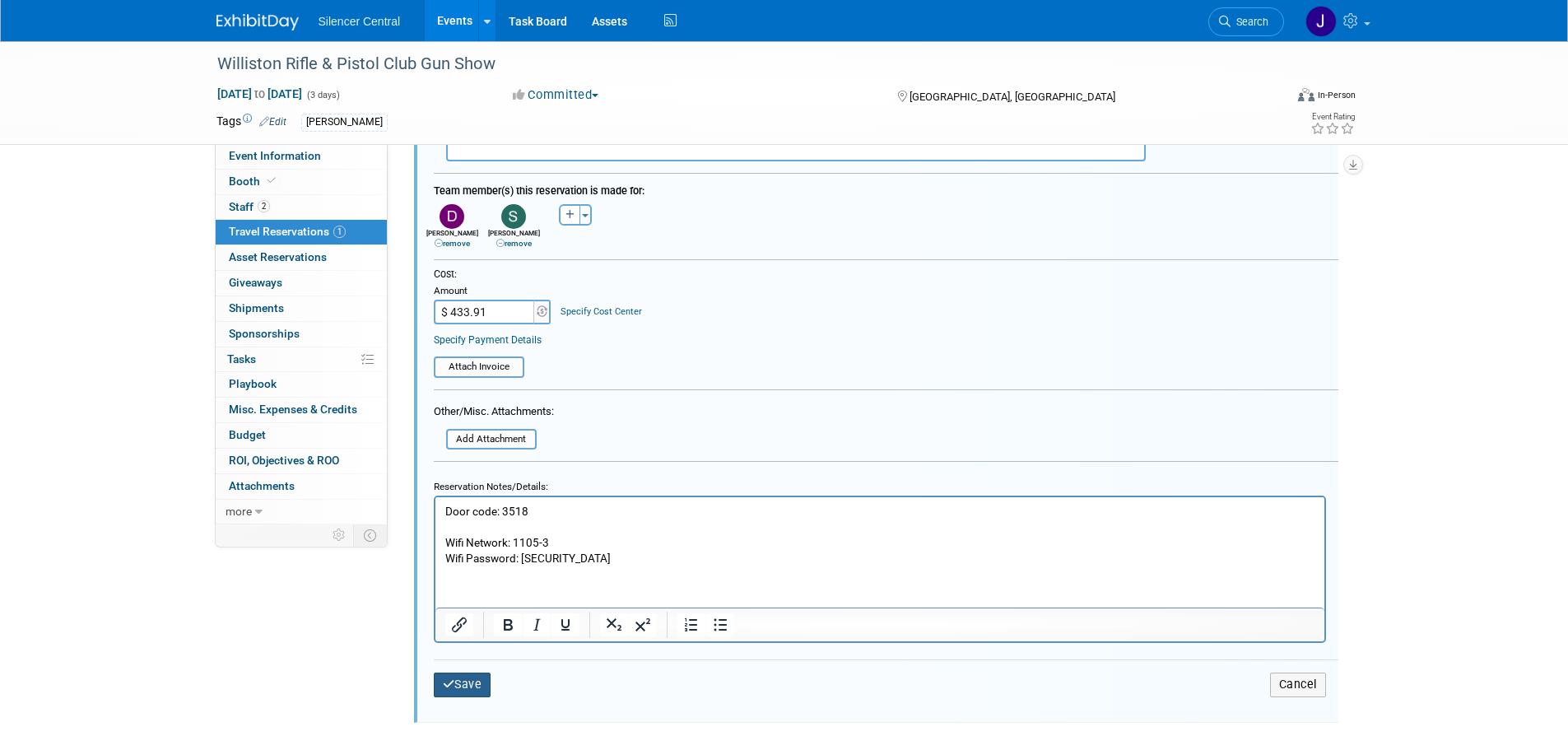
click at [469, 685] on button "Save" at bounding box center [462, 684] width 57 height 24
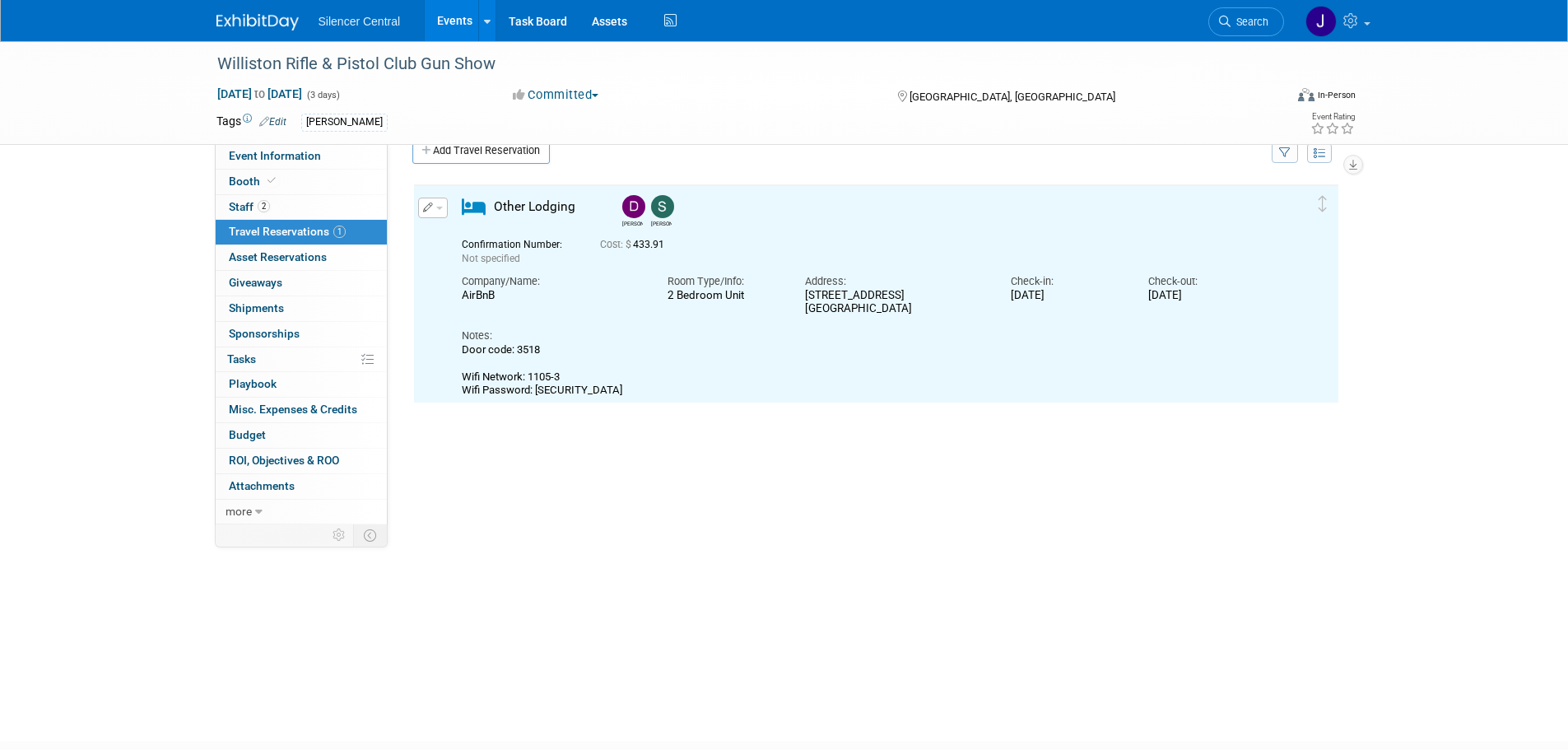
scroll to position [0, 0]
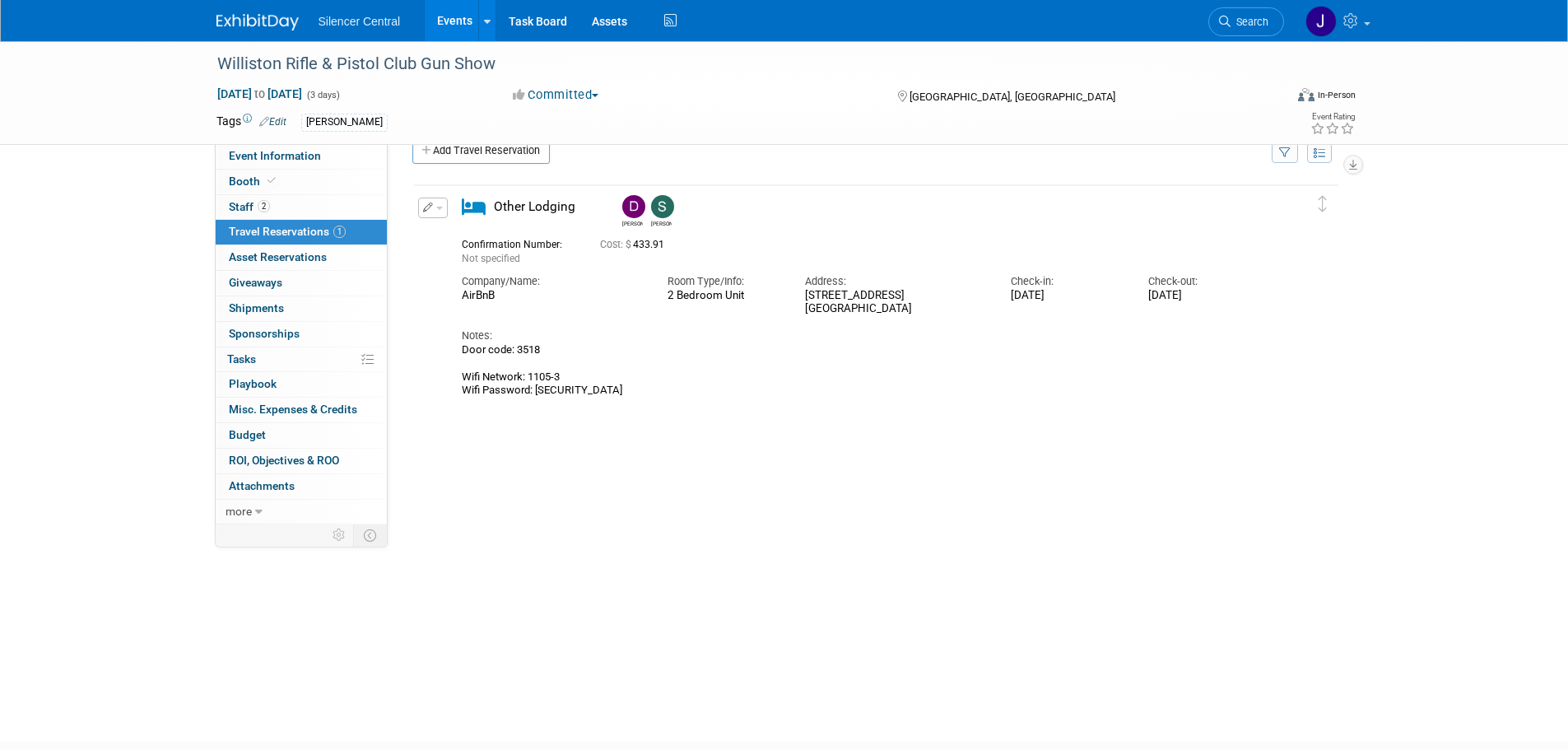
click at [241, 28] on img at bounding box center [258, 22] width 82 height 16
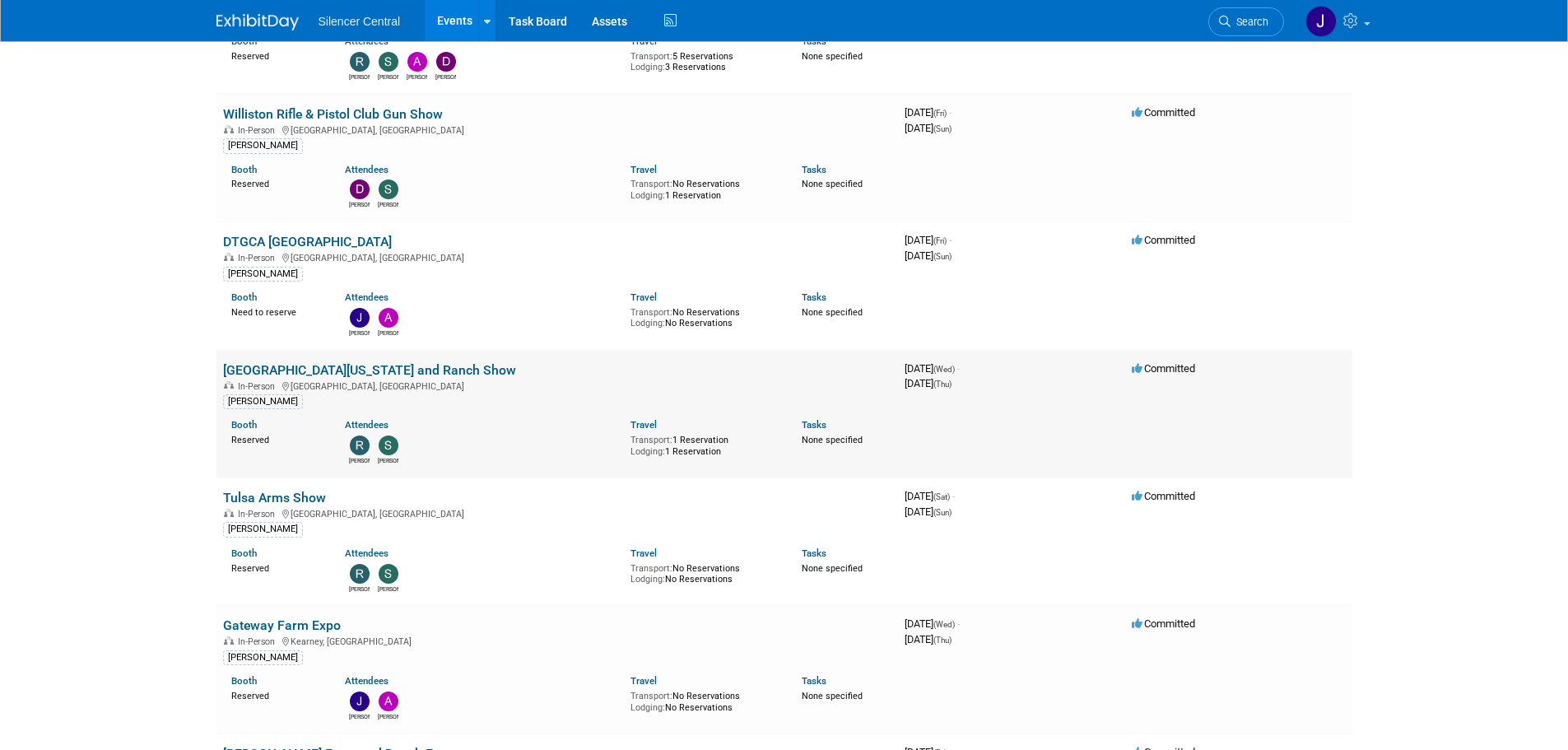
scroll to position [412, 0]
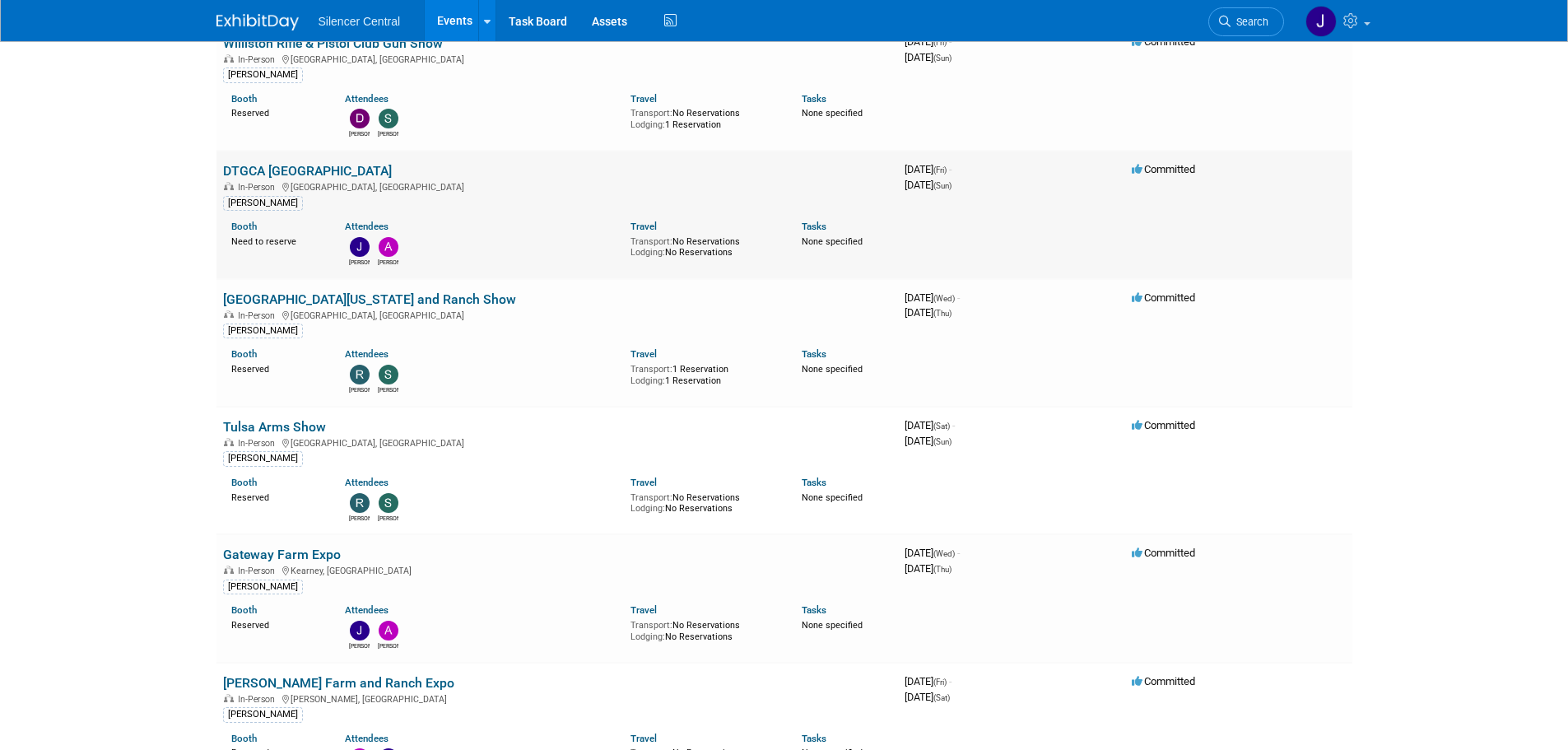
click at [291, 172] on link "DTGCA [GEOGRAPHIC_DATA]" at bounding box center [307, 171] width 169 height 15
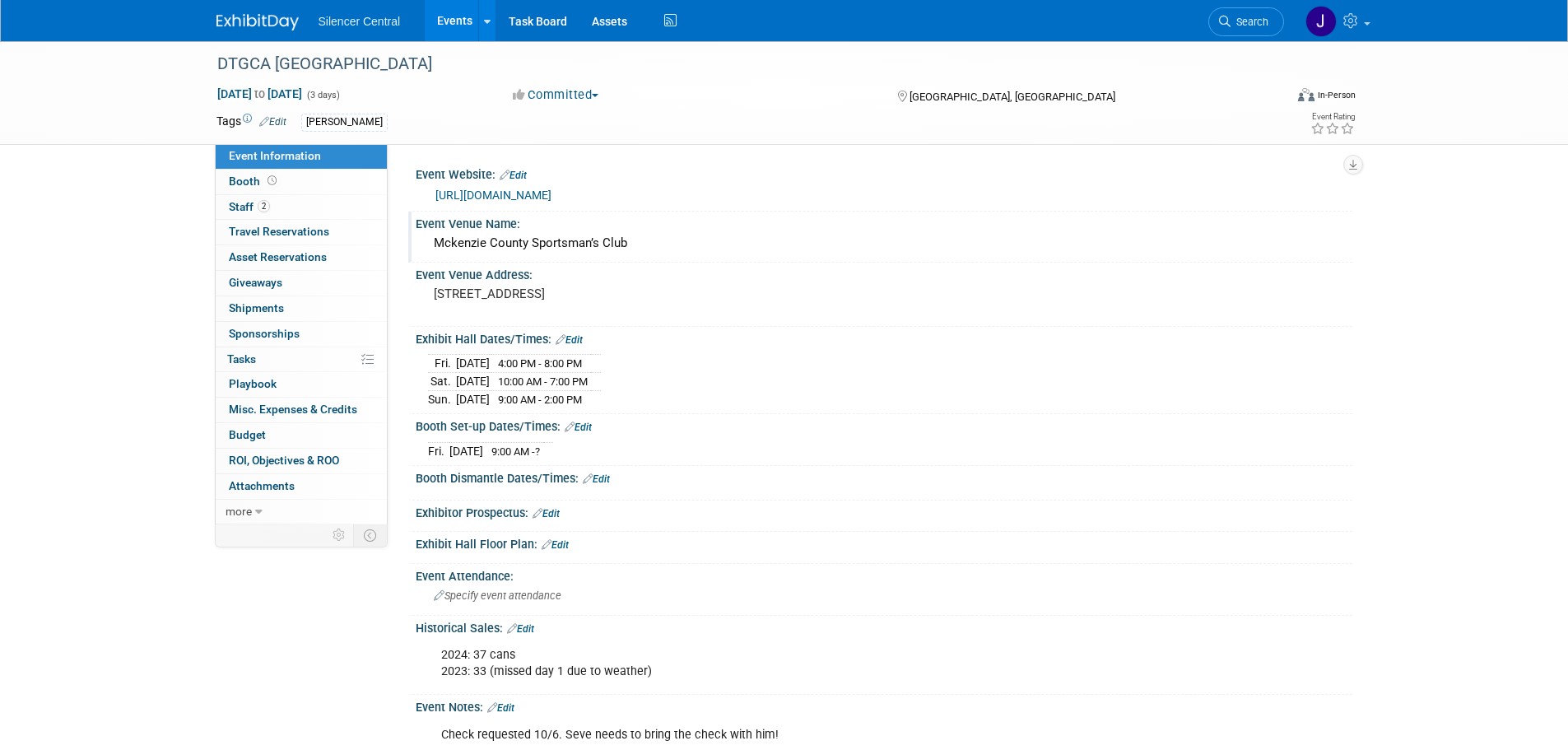
click at [522, 236] on div "Mckenzie County Sportsman’s Club" at bounding box center [883, 243] width 912 height 26
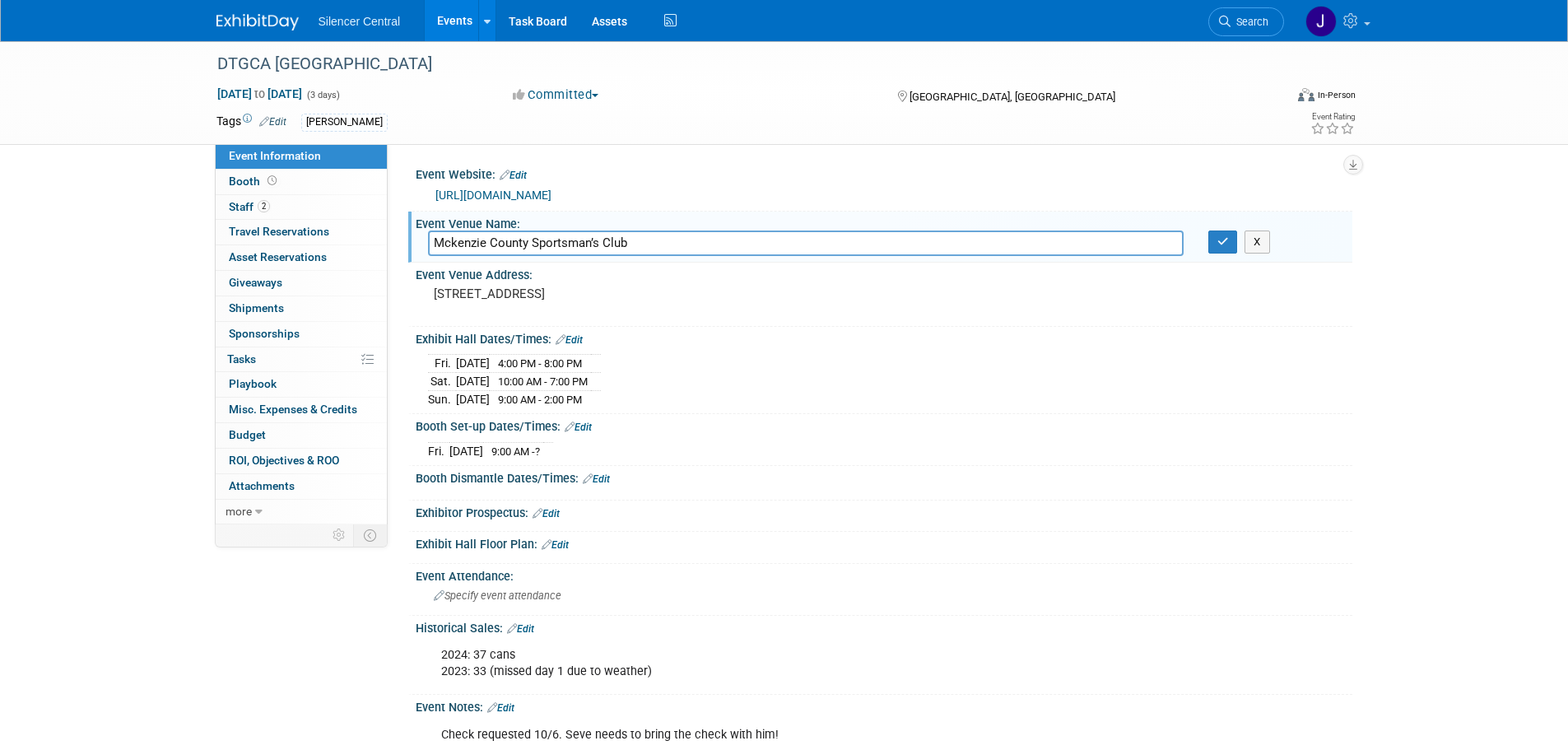
click at [522, 236] on input "Mckenzie County Sportsman’s Club" at bounding box center [805, 243] width 755 height 26
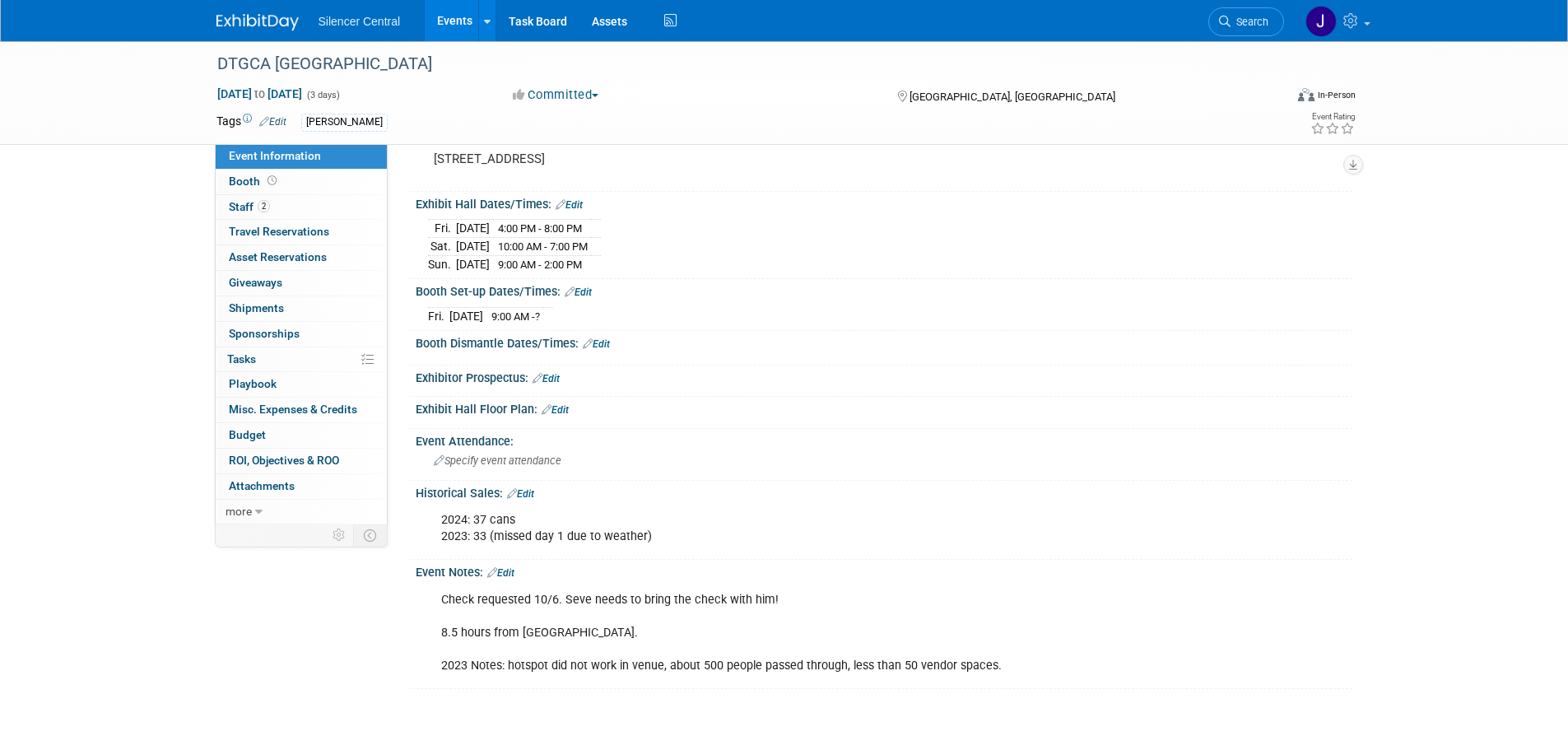
scroll to position [164, 0]
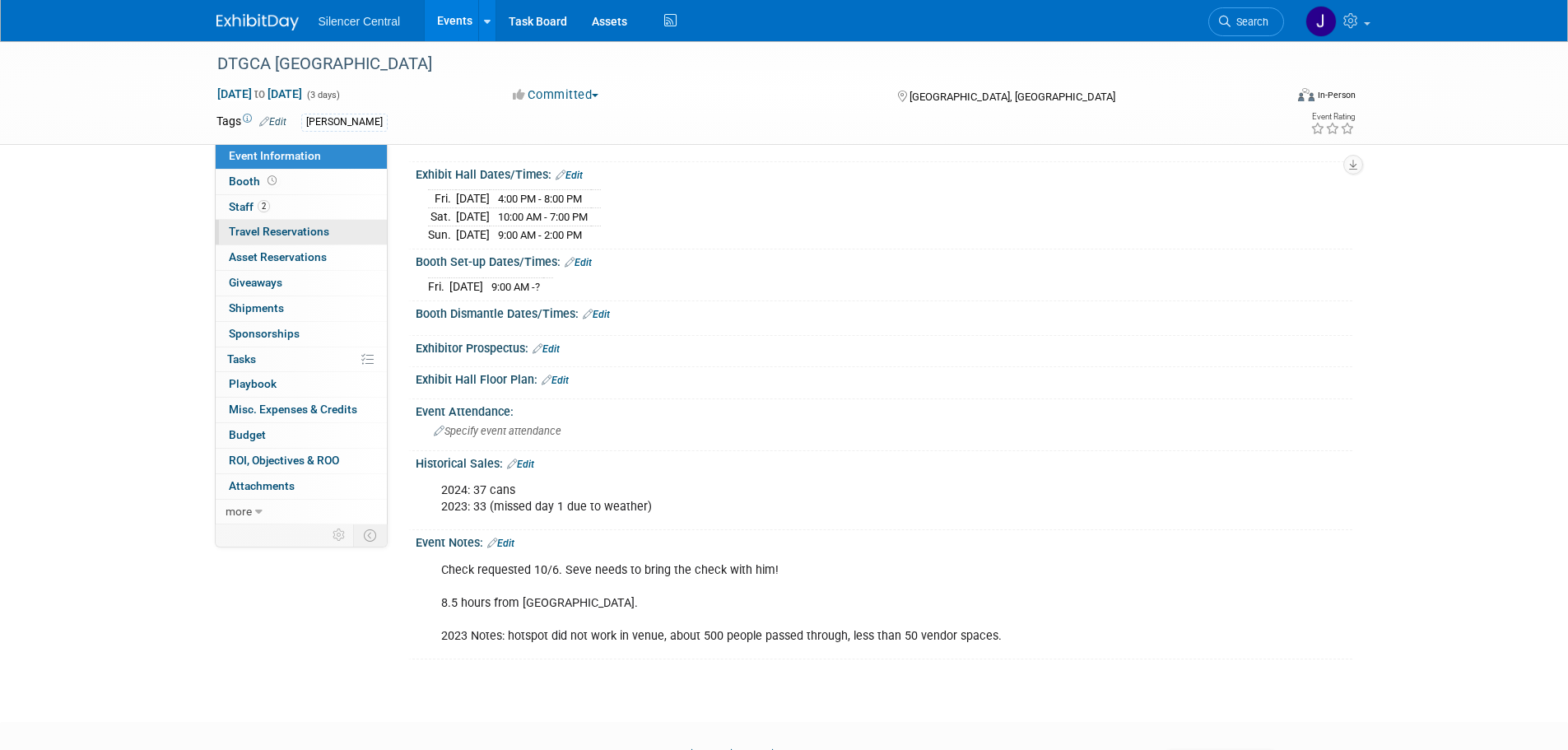
click at [353, 234] on link "0 Travel Reservations 0" at bounding box center [301, 232] width 171 height 25
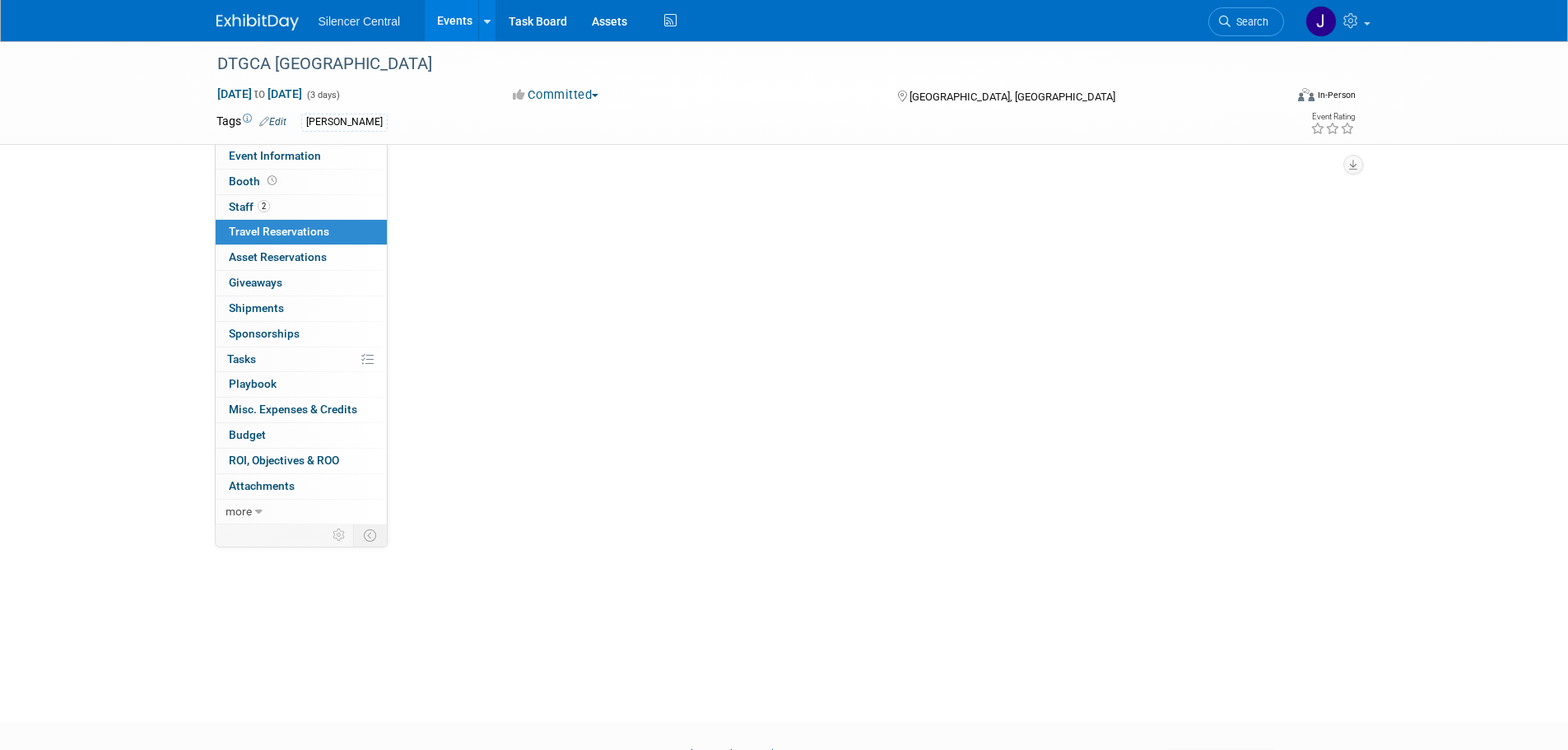
scroll to position [0, 0]
click at [517, 178] on link "Add Travel Reservation" at bounding box center [481, 180] width 138 height 27
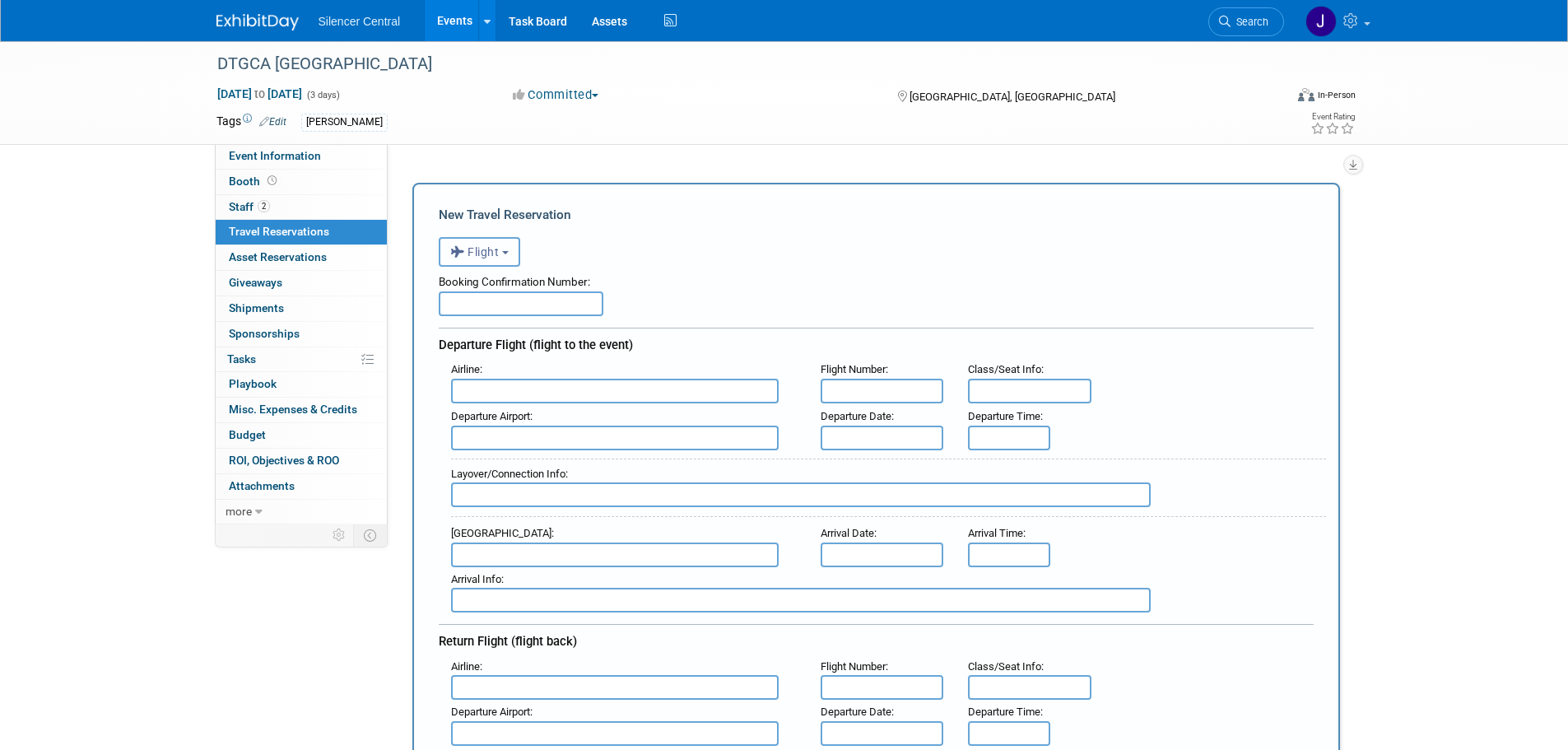
click at [482, 259] on span "Flight" at bounding box center [476, 252] width 50 height 13
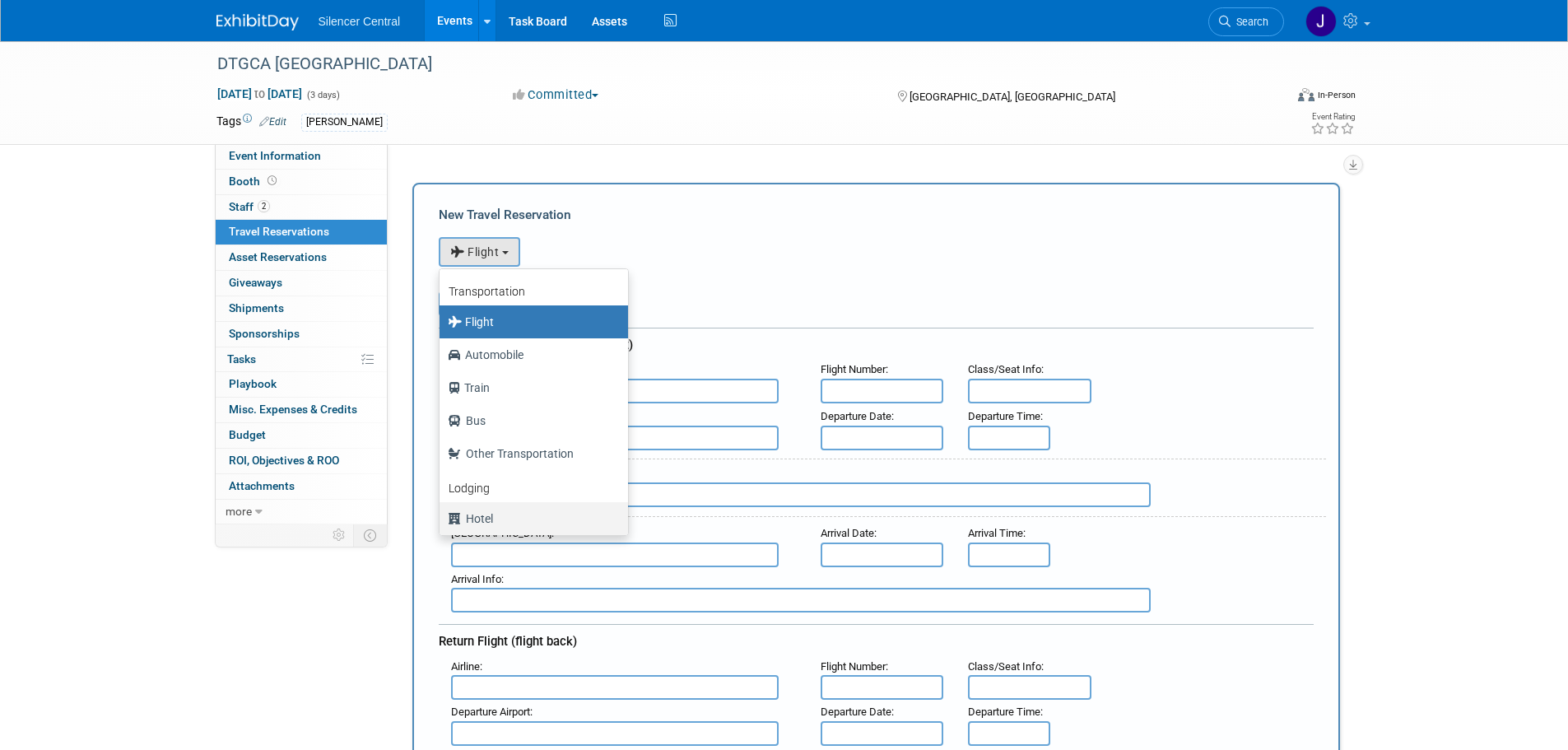
click at [508, 522] on label "Hotel" at bounding box center [530, 519] width 164 height 27
click at [442, 522] on input "Hotel" at bounding box center [436, 516] width 11 height 11
select select "6"
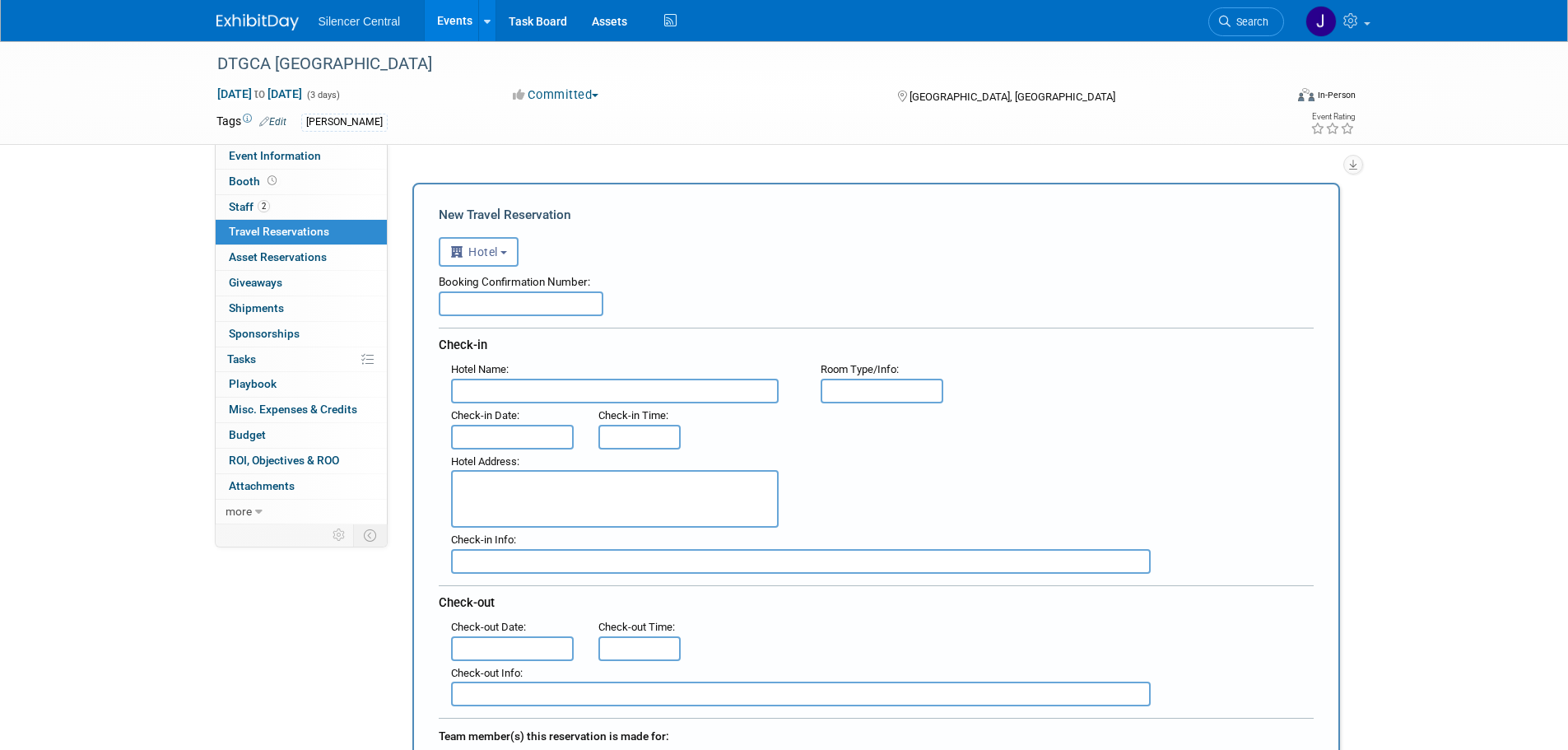
click at [547, 305] on input "text" at bounding box center [520, 304] width 164 height 25
paste input "2405500588"
type input "2405500588"
click at [552, 385] on input "text" at bounding box center [614, 392] width 328 height 25
type input "Inn at [GEOGRAPHIC_DATA]"
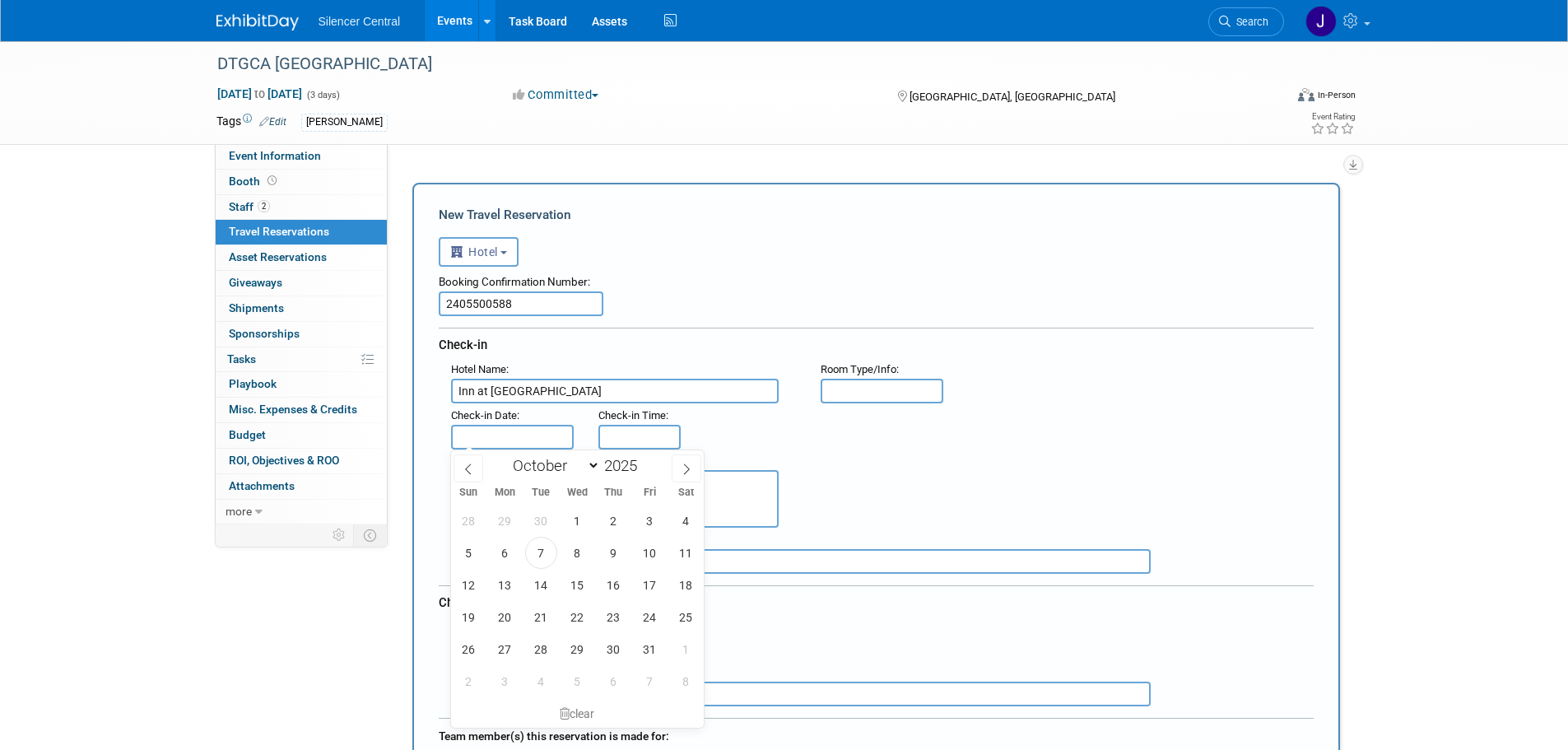
click at [504, 439] on input "text" at bounding box center [512, 438] width 123 height 25
click at [605, 620] on span "23" at bounding box center [614, 617] width 32 height 32
type input "[DATE]"
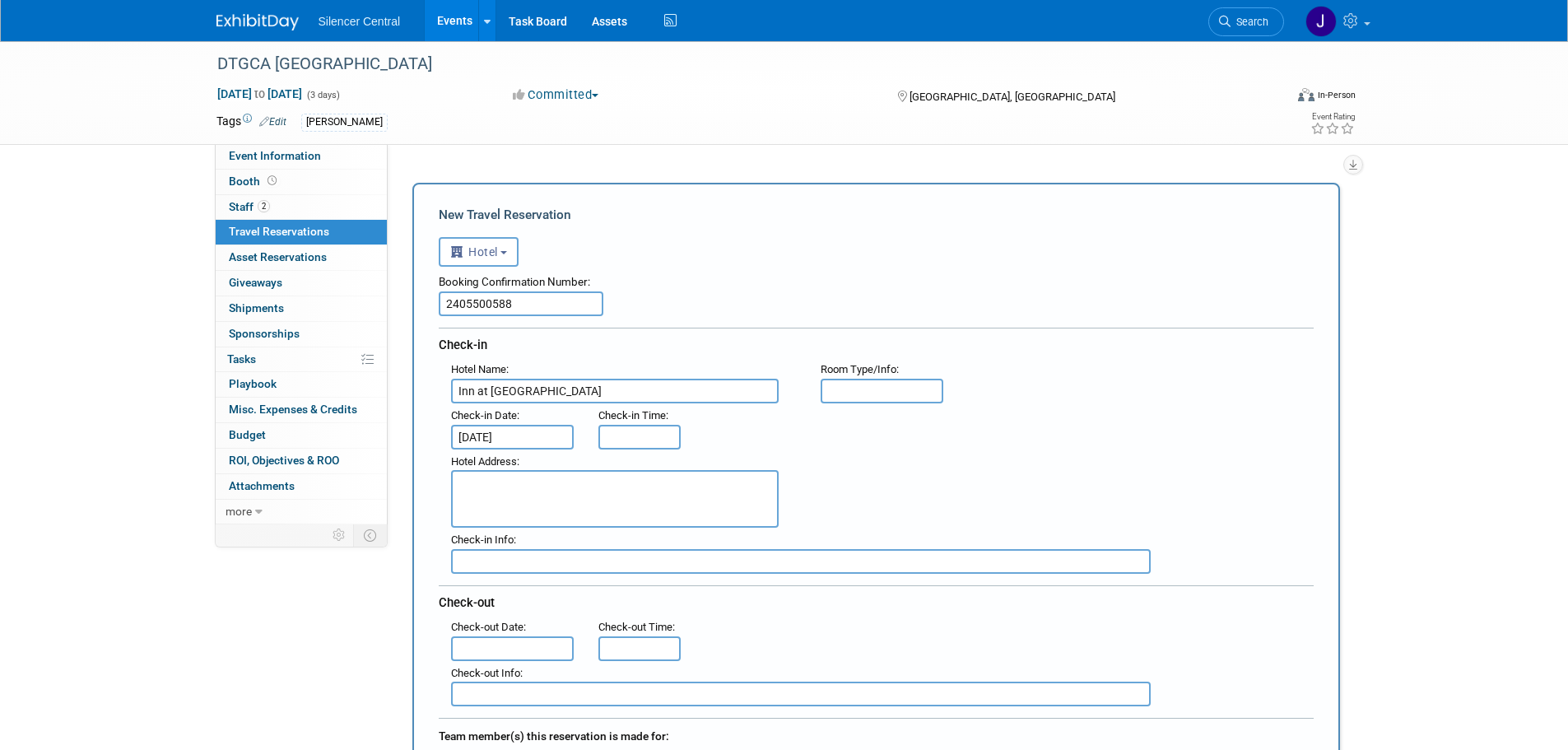
click at [505, 650] on input "text" at bounding box center [512, 649] width 123 height 25
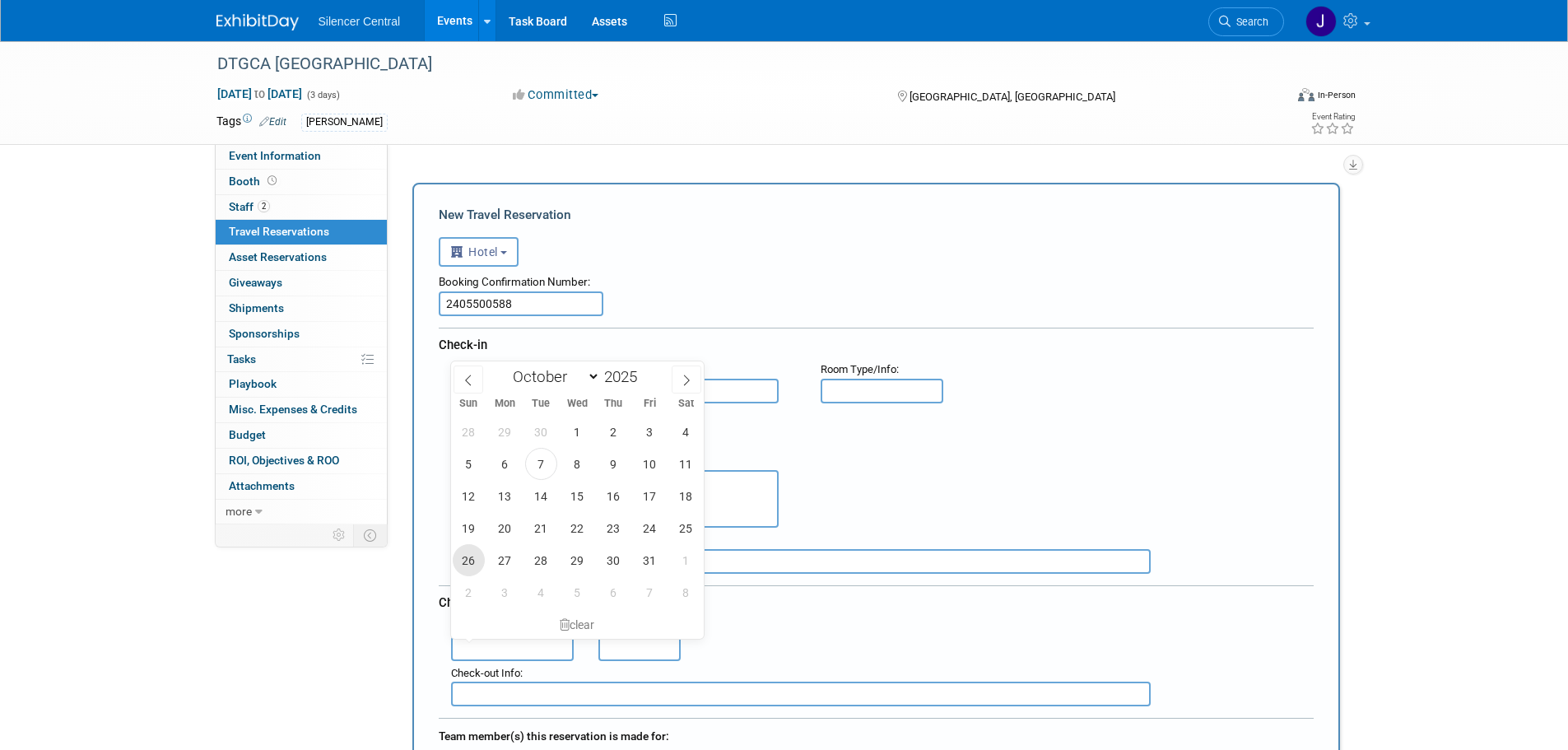
click at [468, 557] on span "26" at bounding box center [469, 561] width 32 height 32
type input "[DATE]"
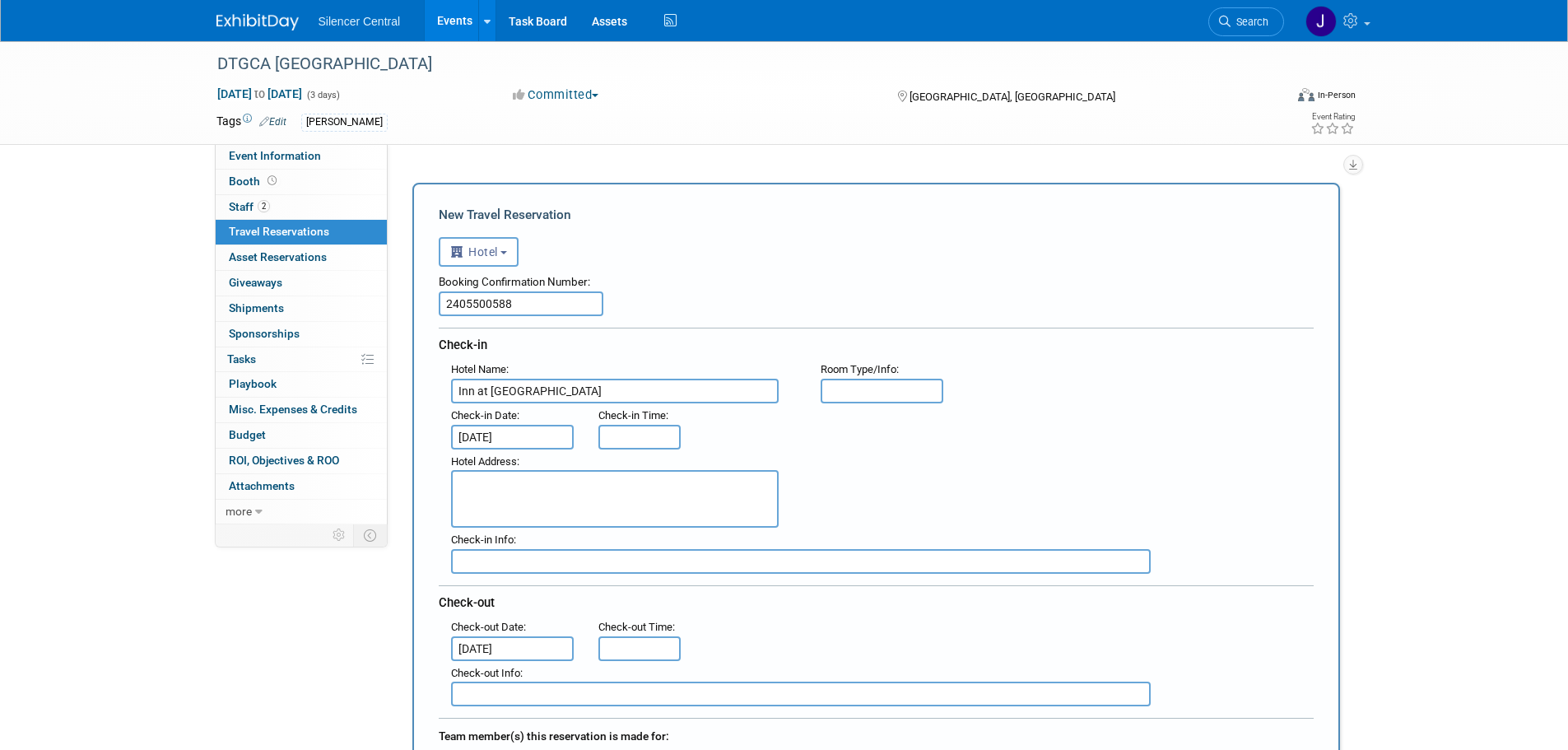
click at [880, 388] on input "text" at bounding box center [881, 392] width 123 height 25
type input "QQ"
paste textarea "[STREET_ADDRESS]"
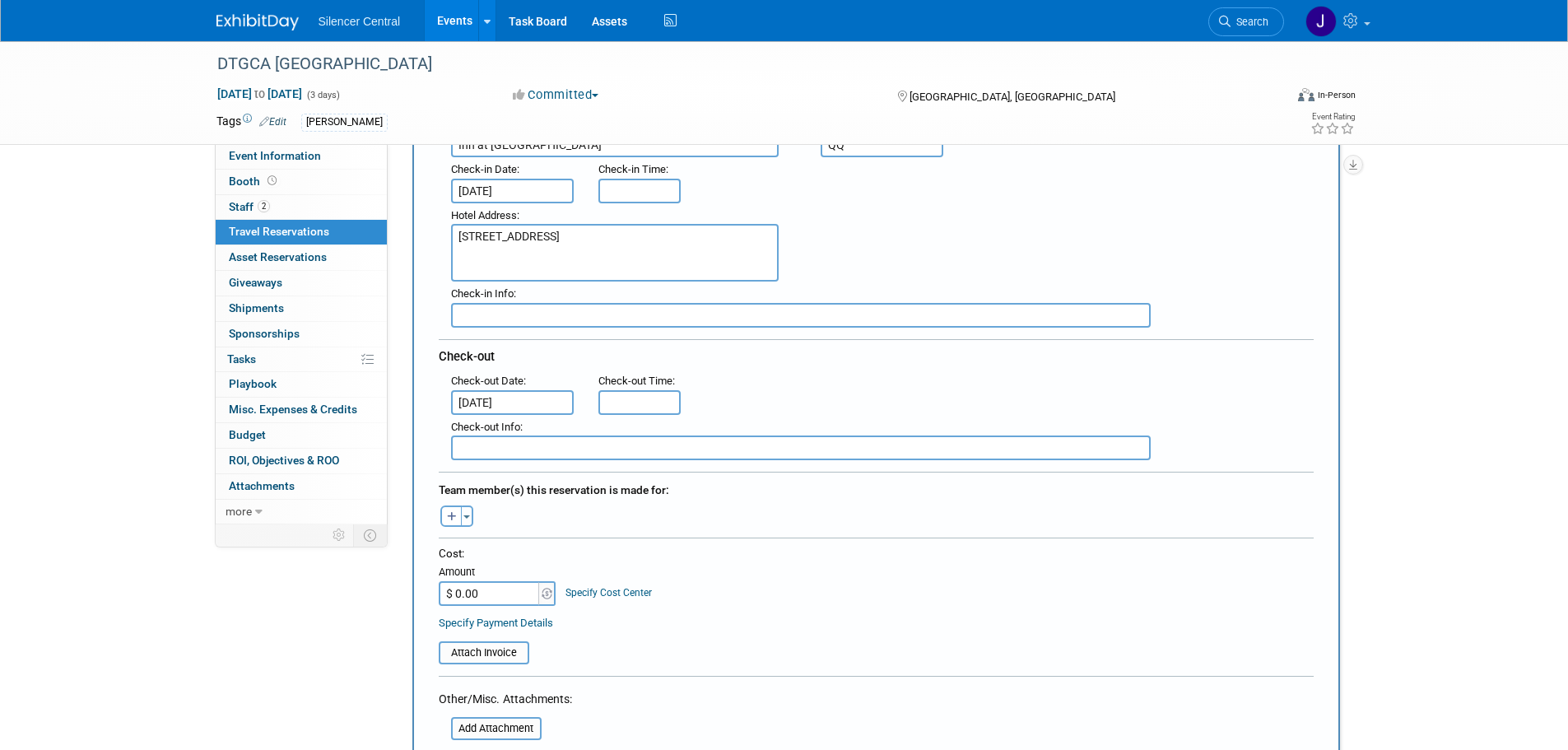
scroll to position [247, 0]
type textarea "[STREET_ADDRESS]"
click at [458, 514] on button "button" at bounding box center [451, 515] width 21 height 21
select select
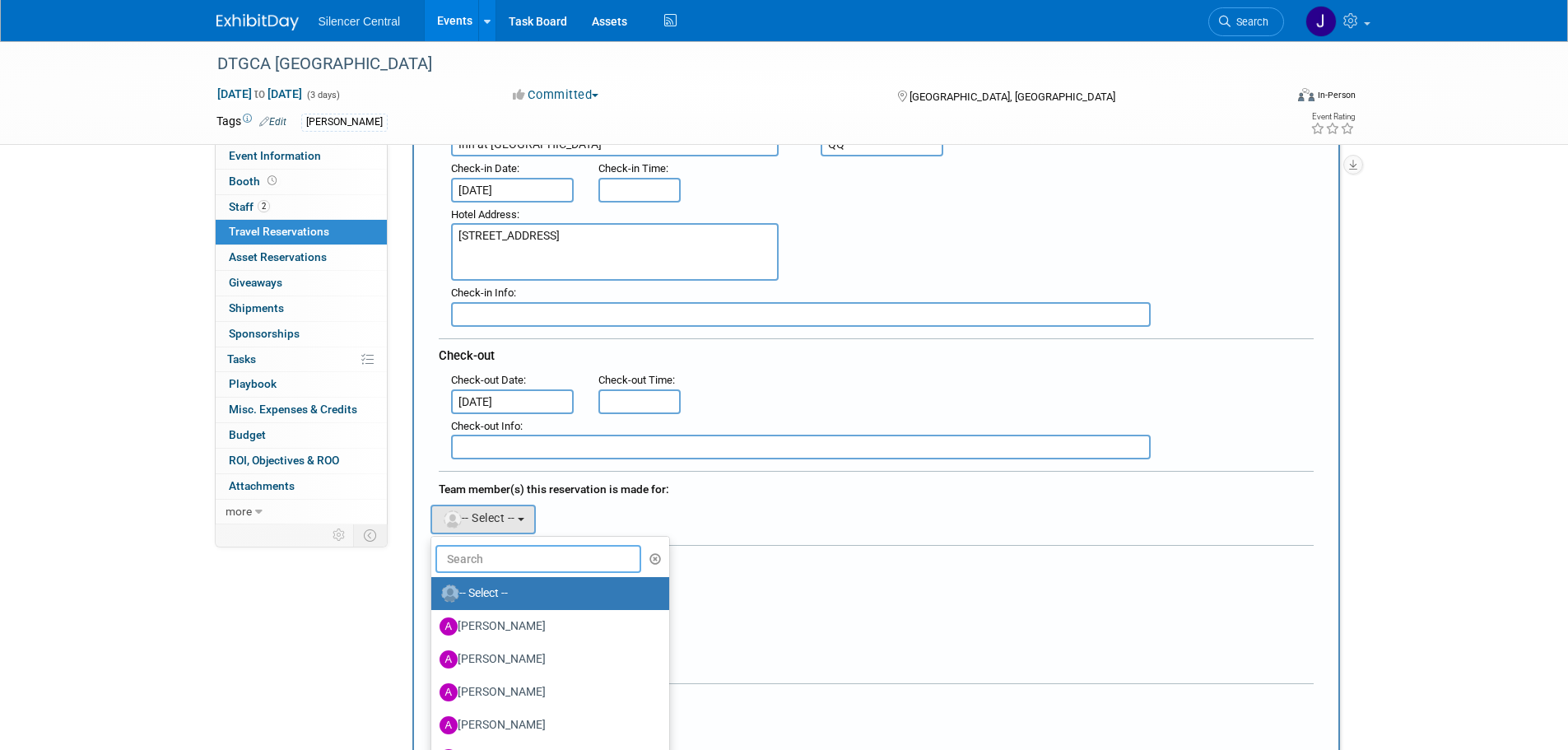
click at [491, 556] on input "text" at bounding box center [539, 559] width 206 height 28
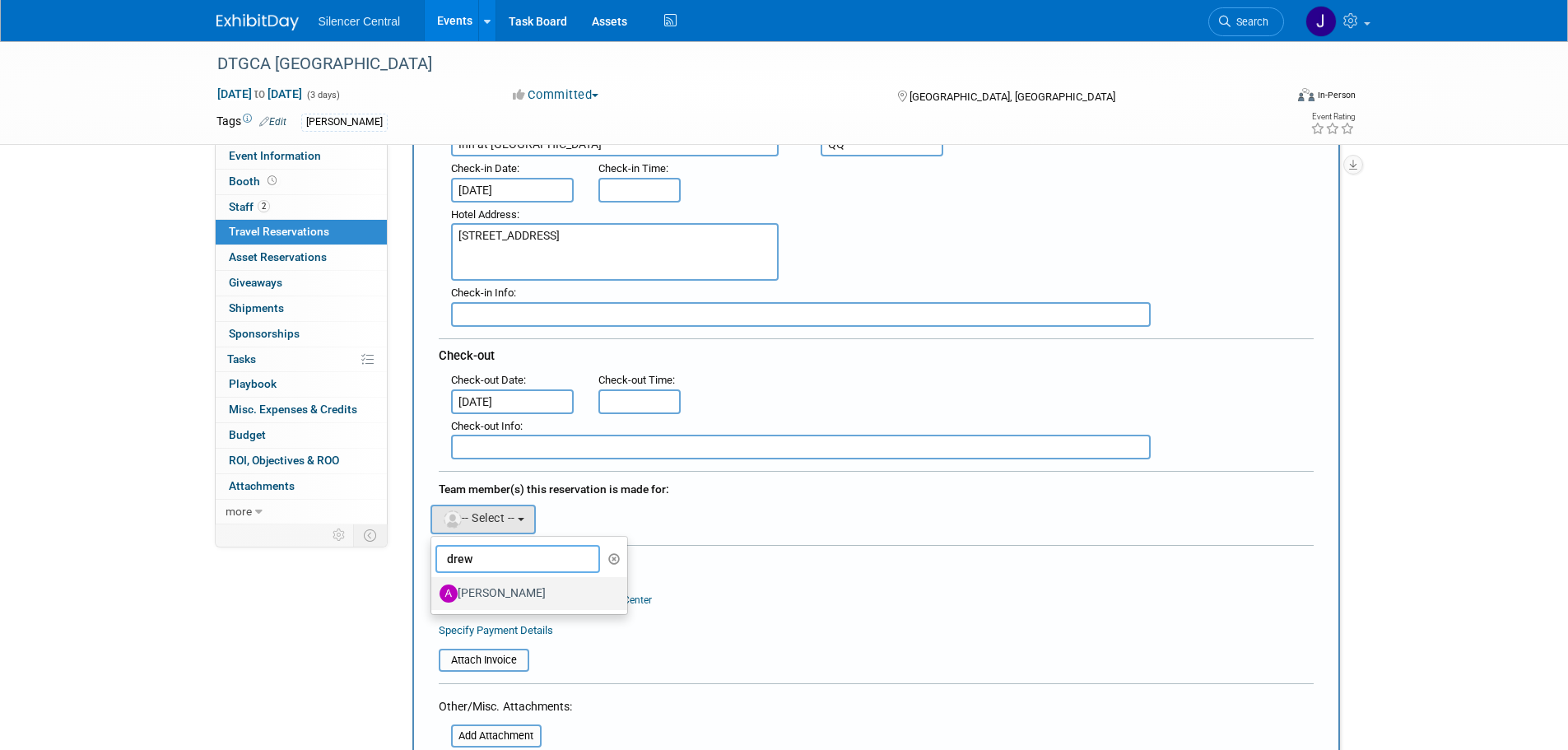
type input "drew"
click at [528, 586] on label "[PERSON_NAME]" at bounding box center [525, 594] width 172 height 27
click at [434, 587] on input "[PERSON_NAME]" at bounding box center [428, 591] width 11 height 11
select select "8b25a7b6-0c77-42d1-b1c0-e93d2c90fb05"
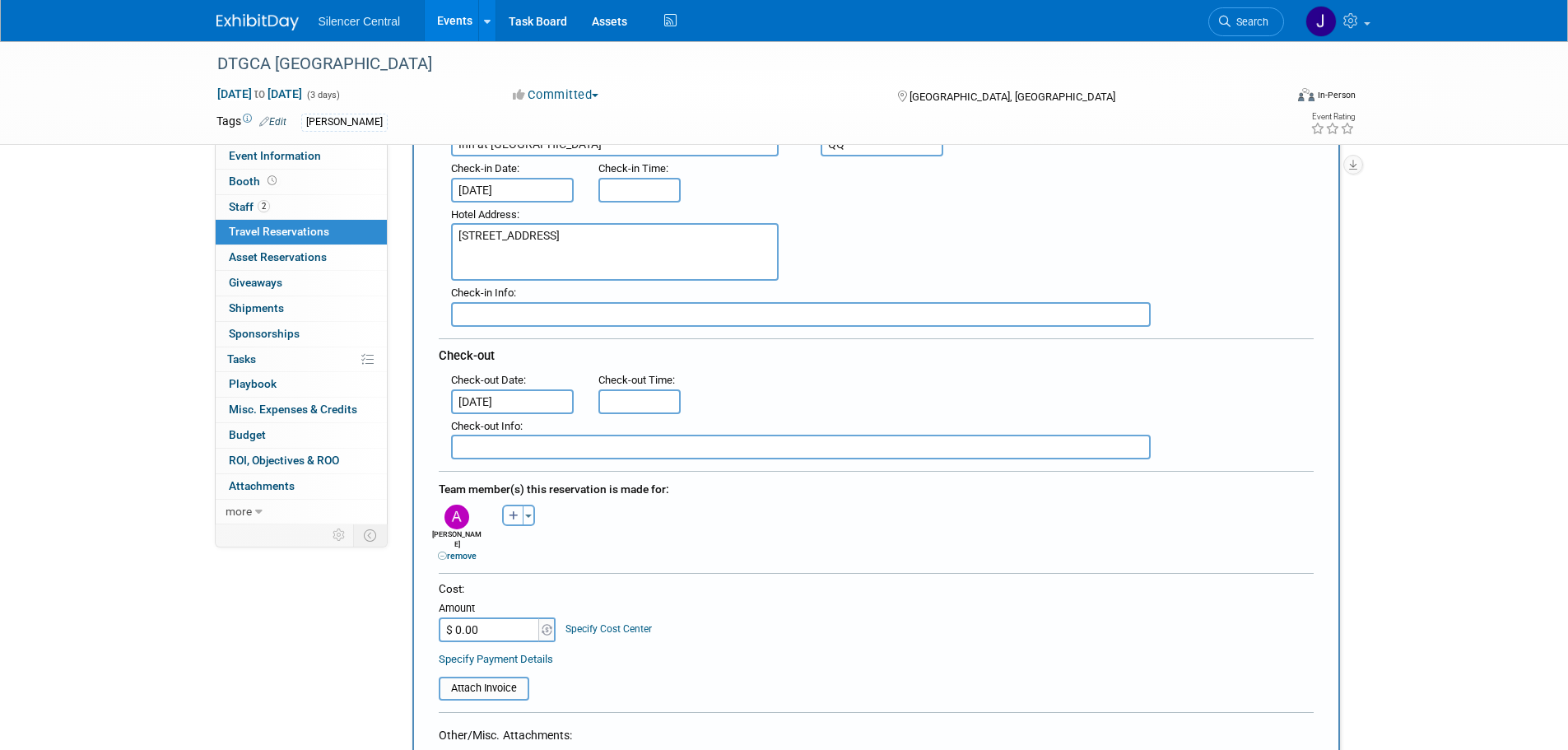
drag, startPoint x: 504, startPoint y: 515, endPoint x: 505, endPoint y: 534, distance: 19.0
click at [505, 519] on button "button" at bounding box center [513, 515] width 21 height 21
select select
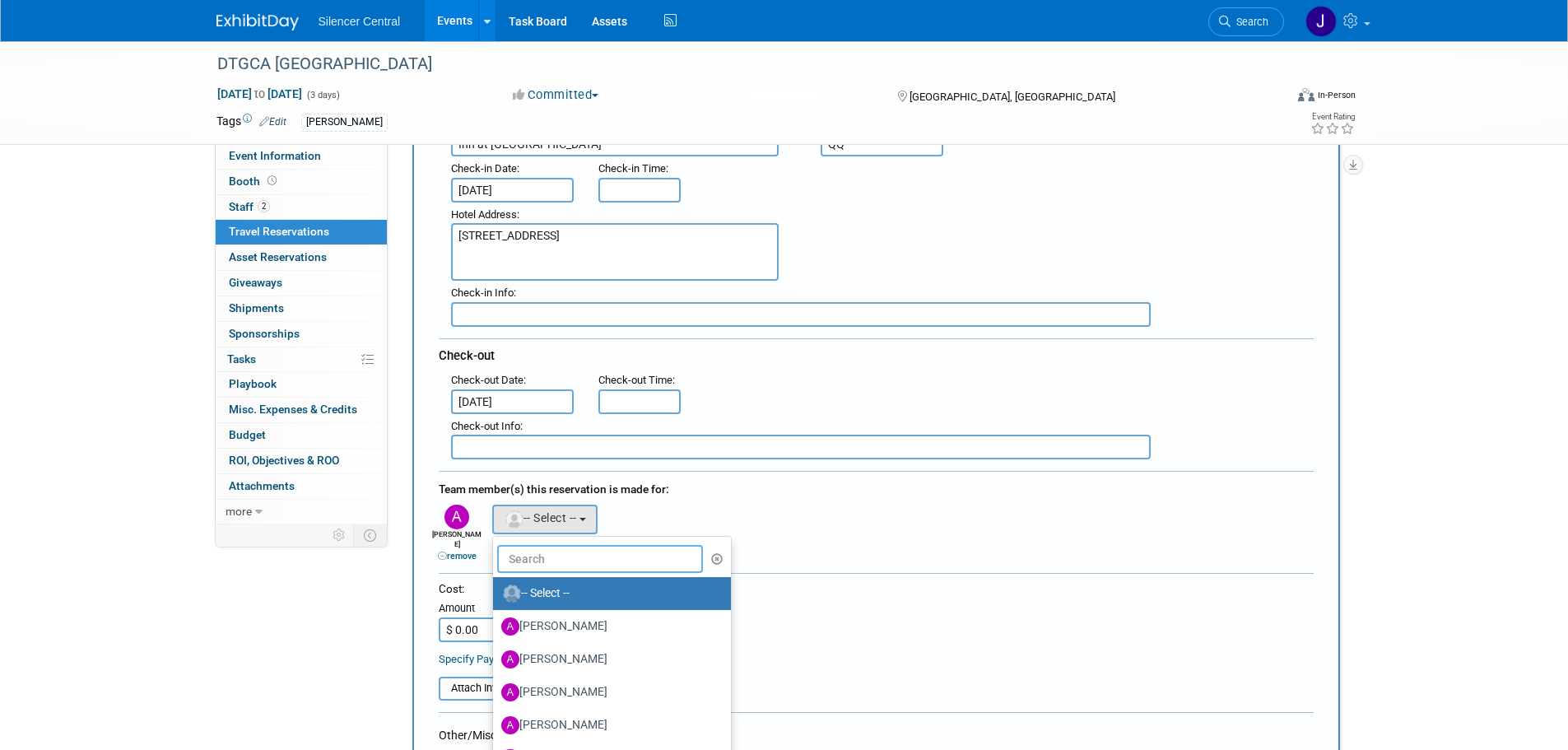
click at [506, 550] on input "text" at bounding box center [601, 559] width 206 height 28
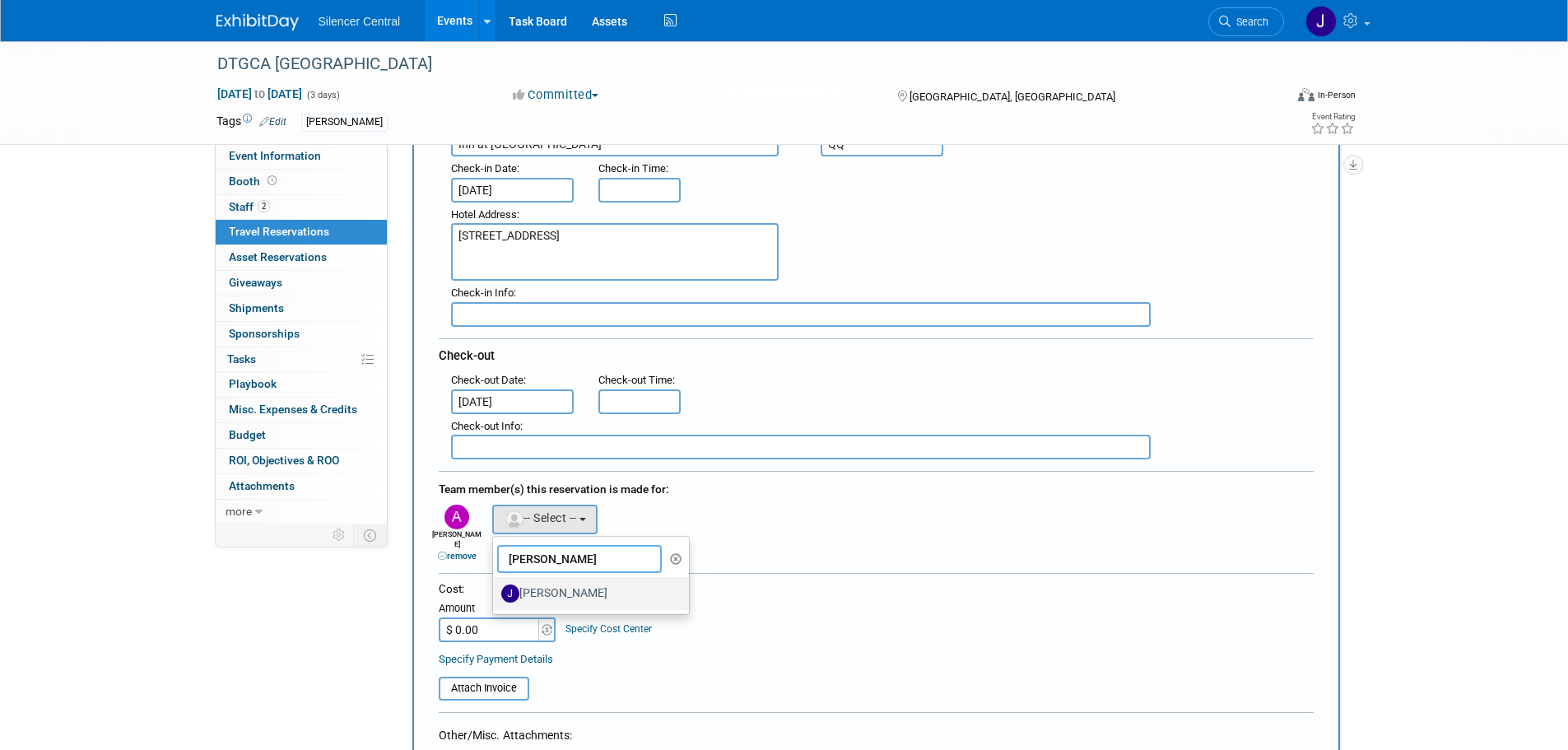
type input "[PERSON_NAME]"
click at [547, 589] on label "[PERSON_NAME]" at bounding box center [587, 594] width 172 height 27
click at [496, 589] on input "[PERSON_NAME]" at bounding box center [490, 591] width 11 height 11
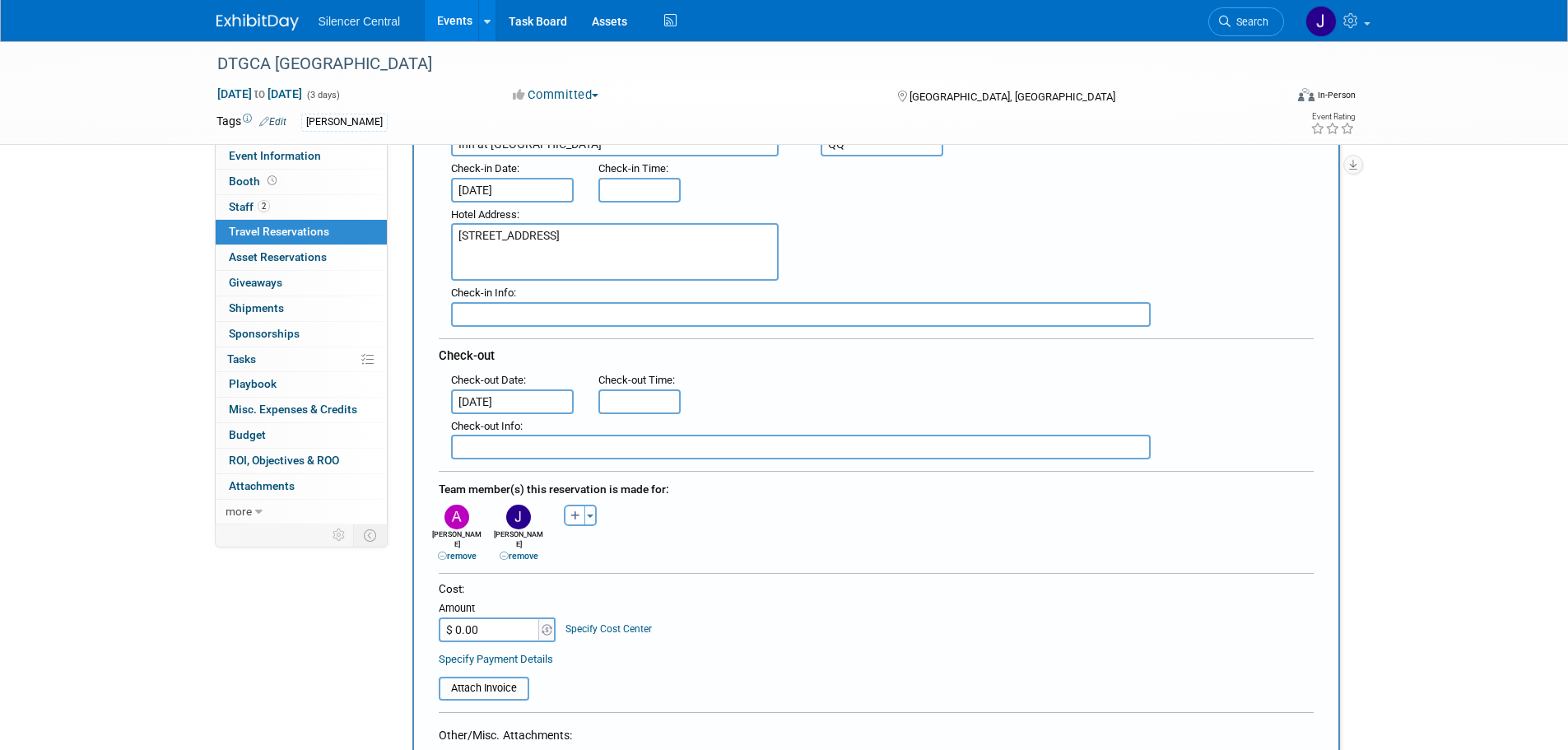
click at [519, 618] on input "$ 0.00" at bounding box center [490, 631] width 103 height 25
type input "$ 261.98"
click at [820, 582] on div "Cost:" at bounding box center [876, 589] width 875 height 15
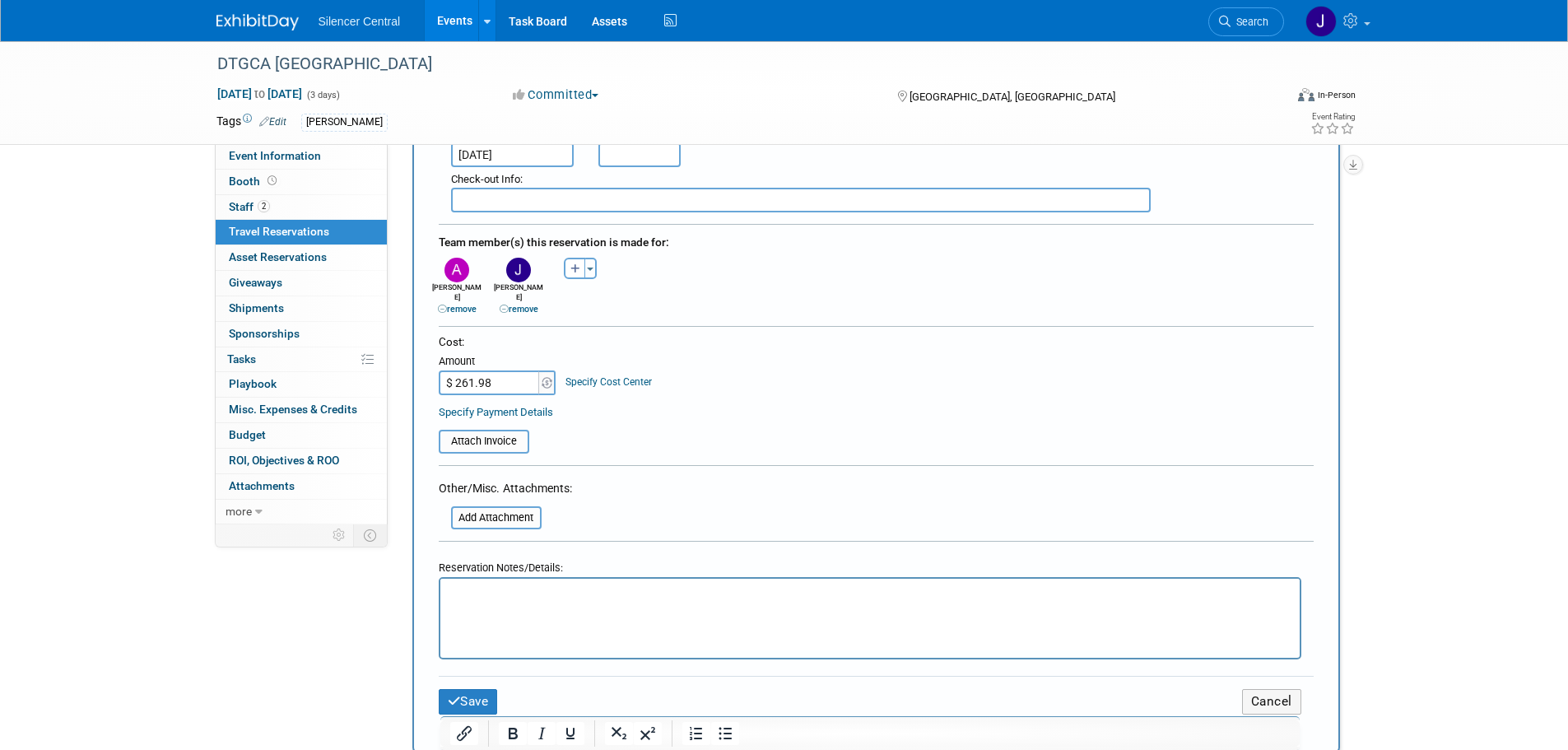
click at [559, 603] on html at bounding box center [869, 590] width 859 height 24
click at [714, 603] on html at bounding box center [869, 590] width 859 height 24
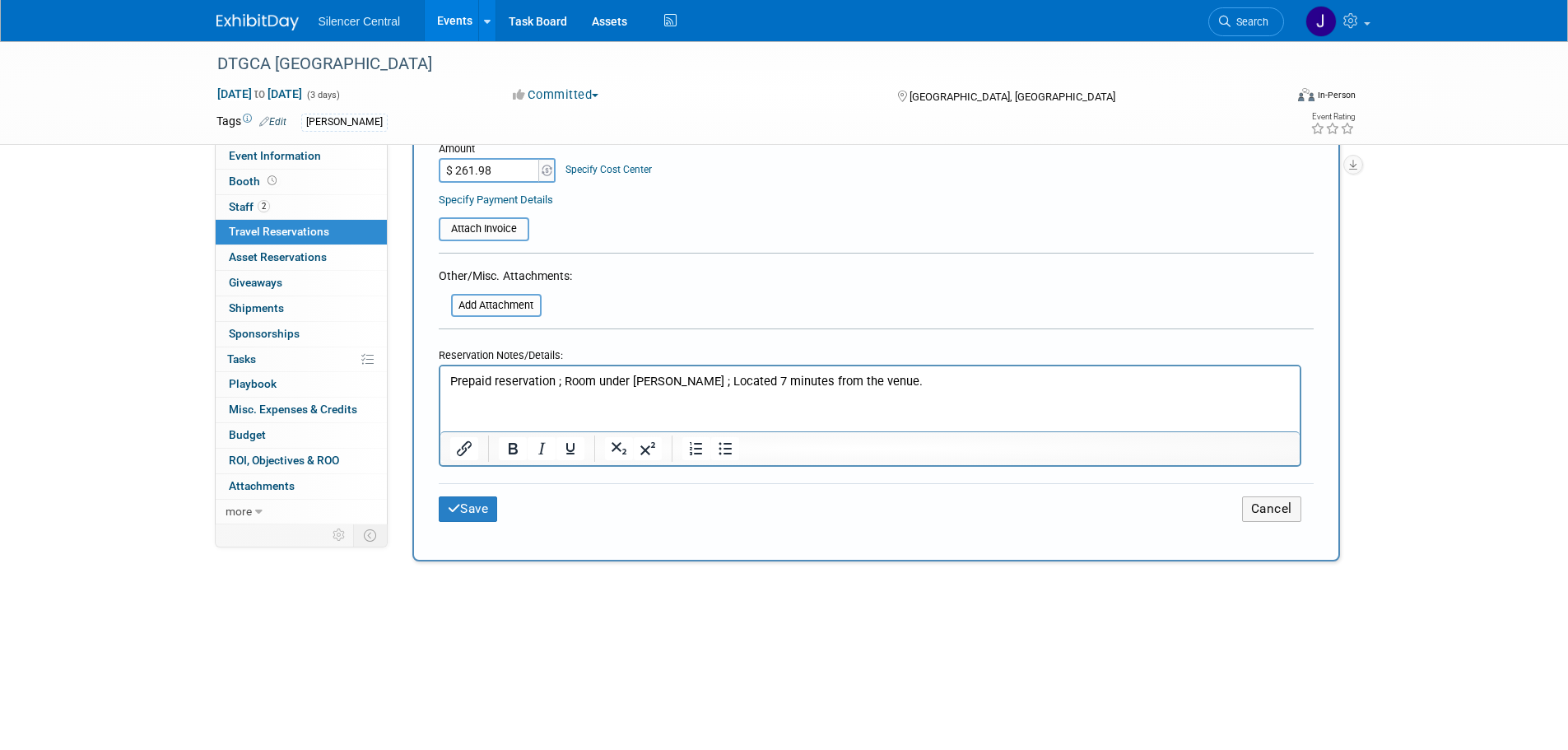
scroll to position [741, 0]
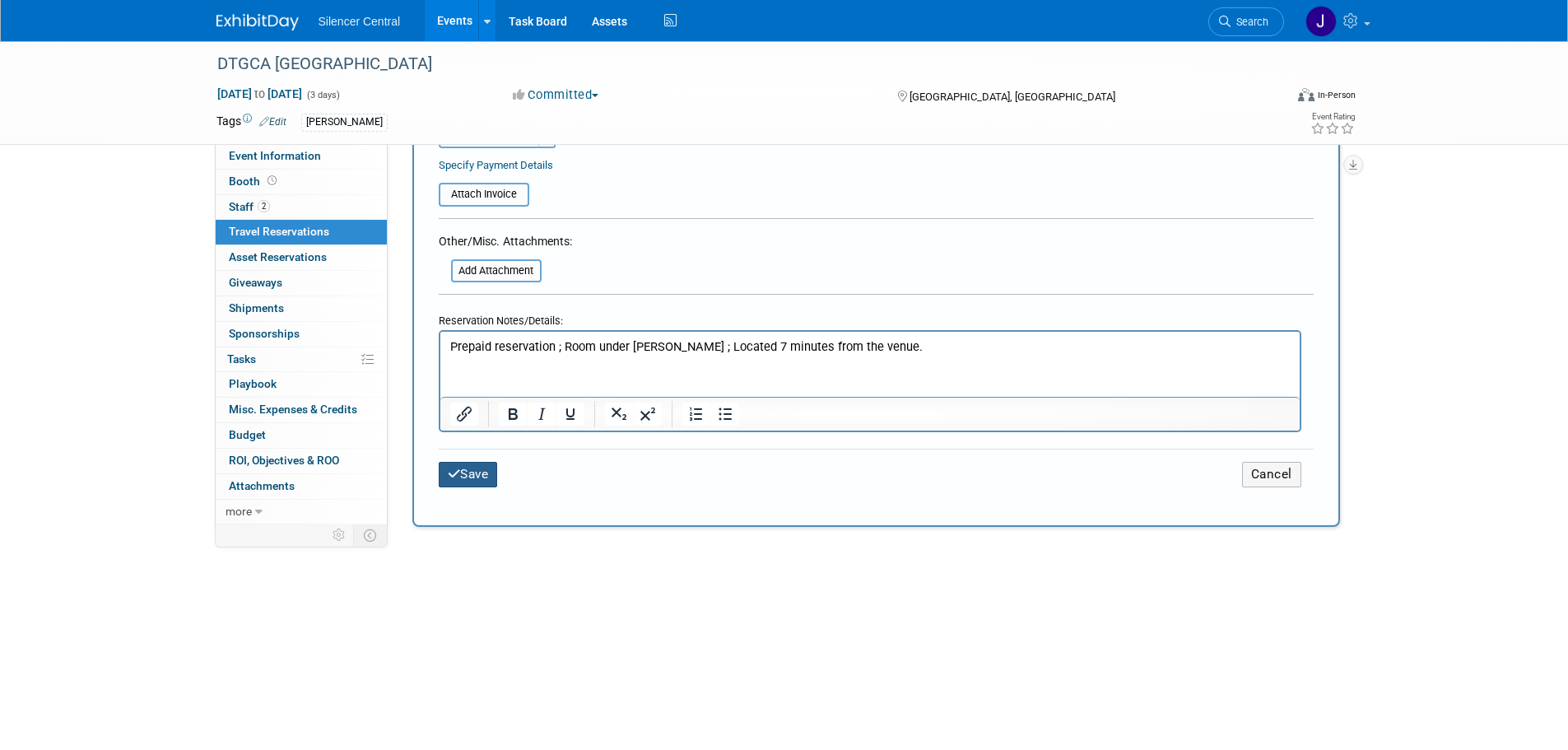
click at [482, 462] on button "Save" at bounding box center [468, 475] width 59 height 26
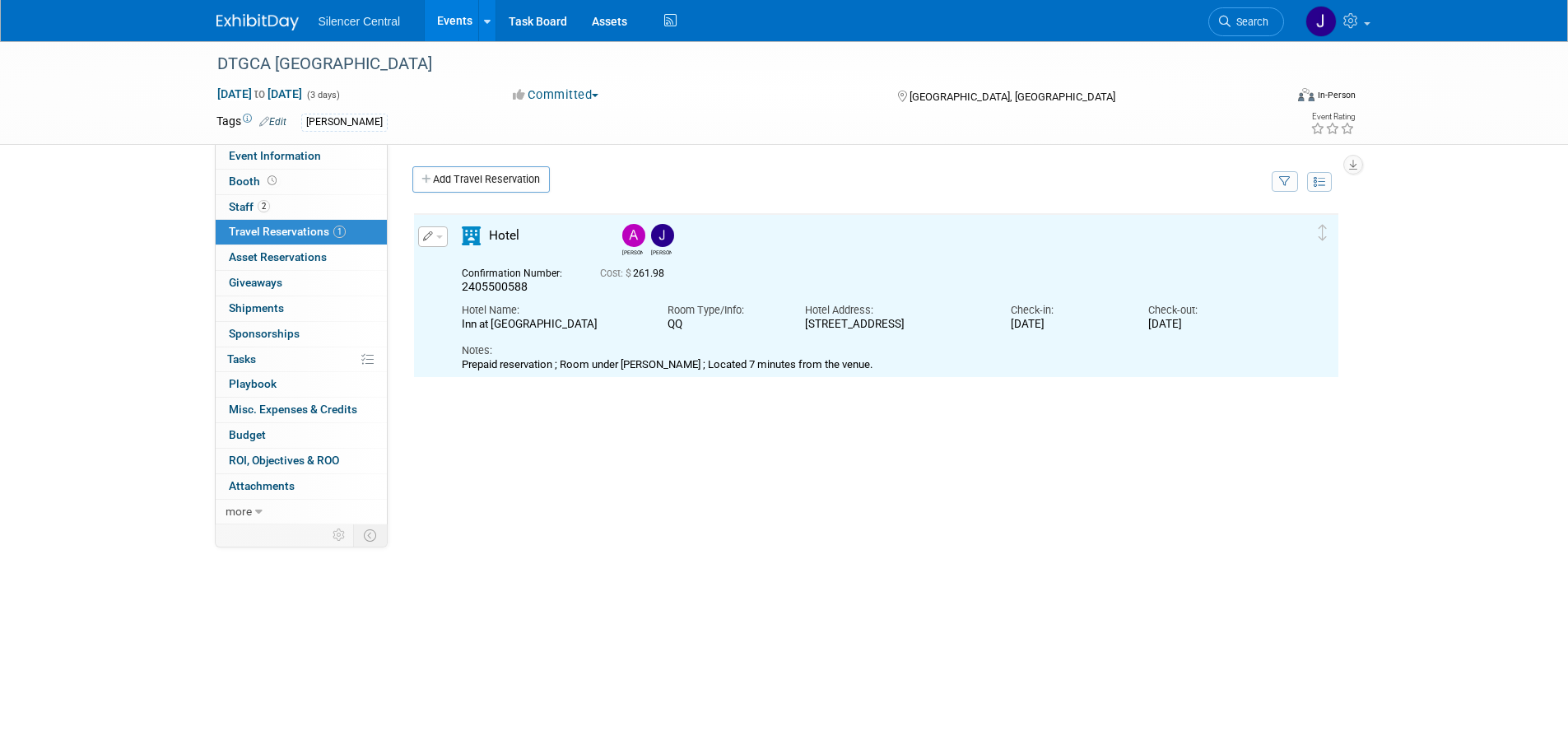
scroll to position [0, 0]
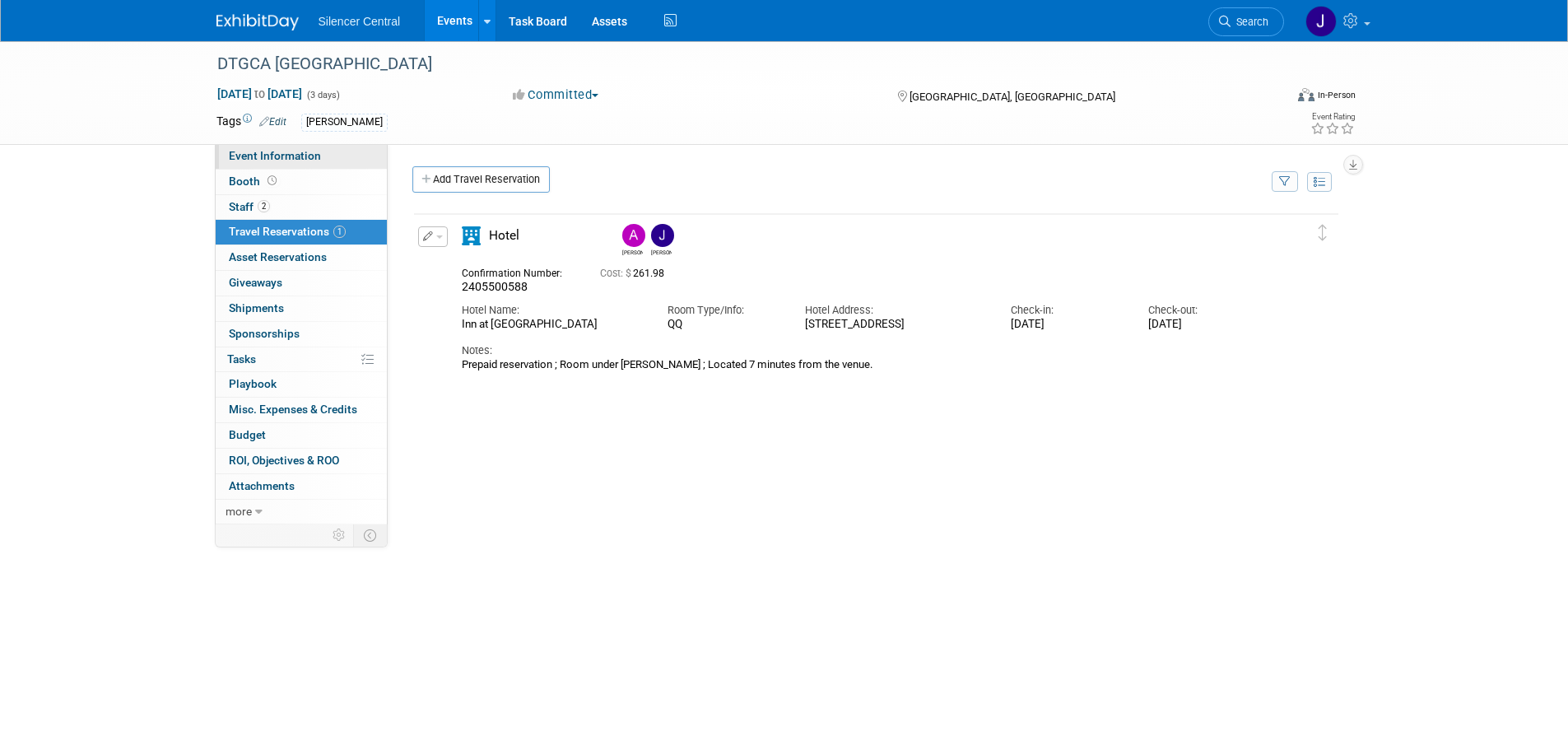
click at [302, 162] on link "Event Information" at bounding box center [301, 157] width 171 height 25
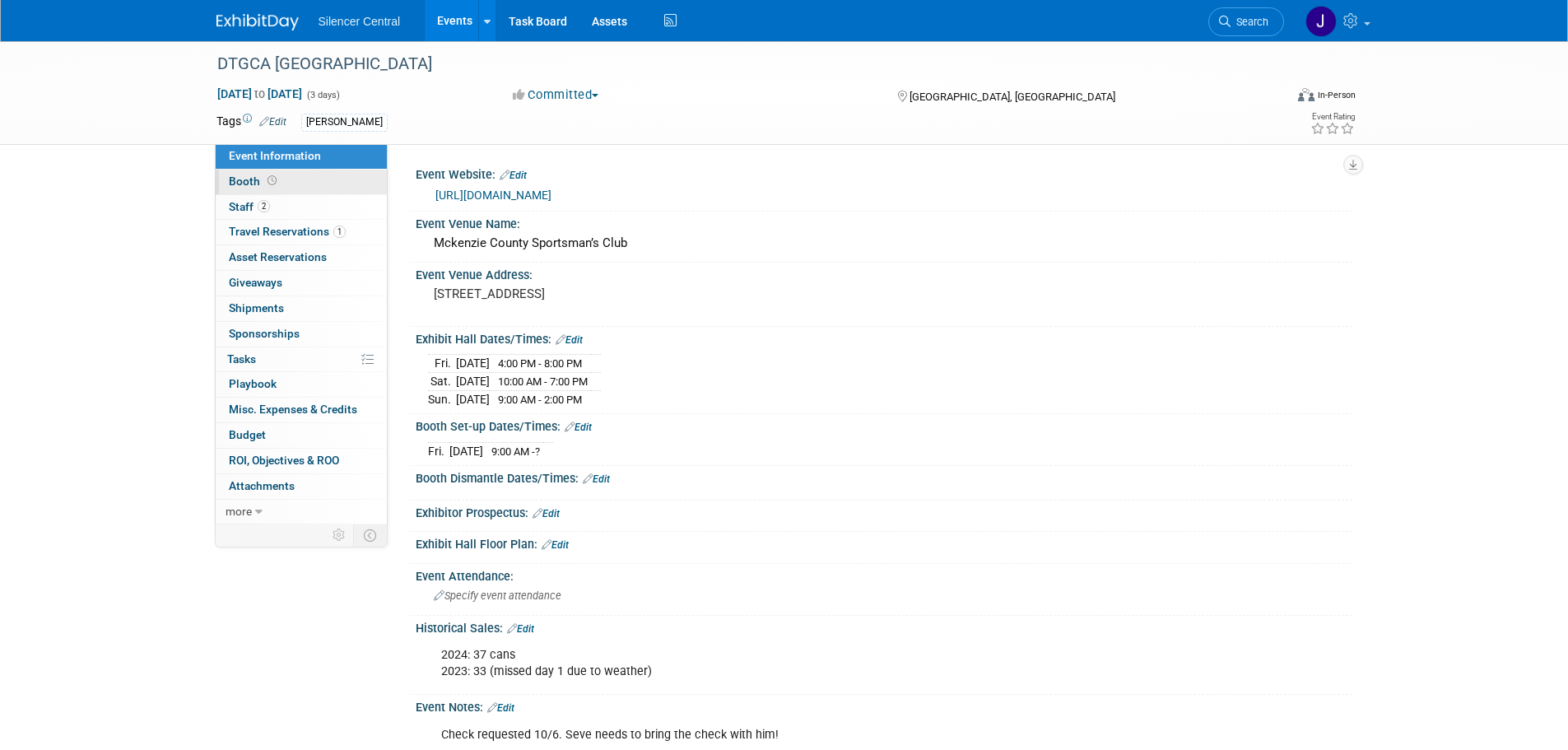
click at [302, 176] on link "Booth" at bounding box center [301, 182] width 171 height 25
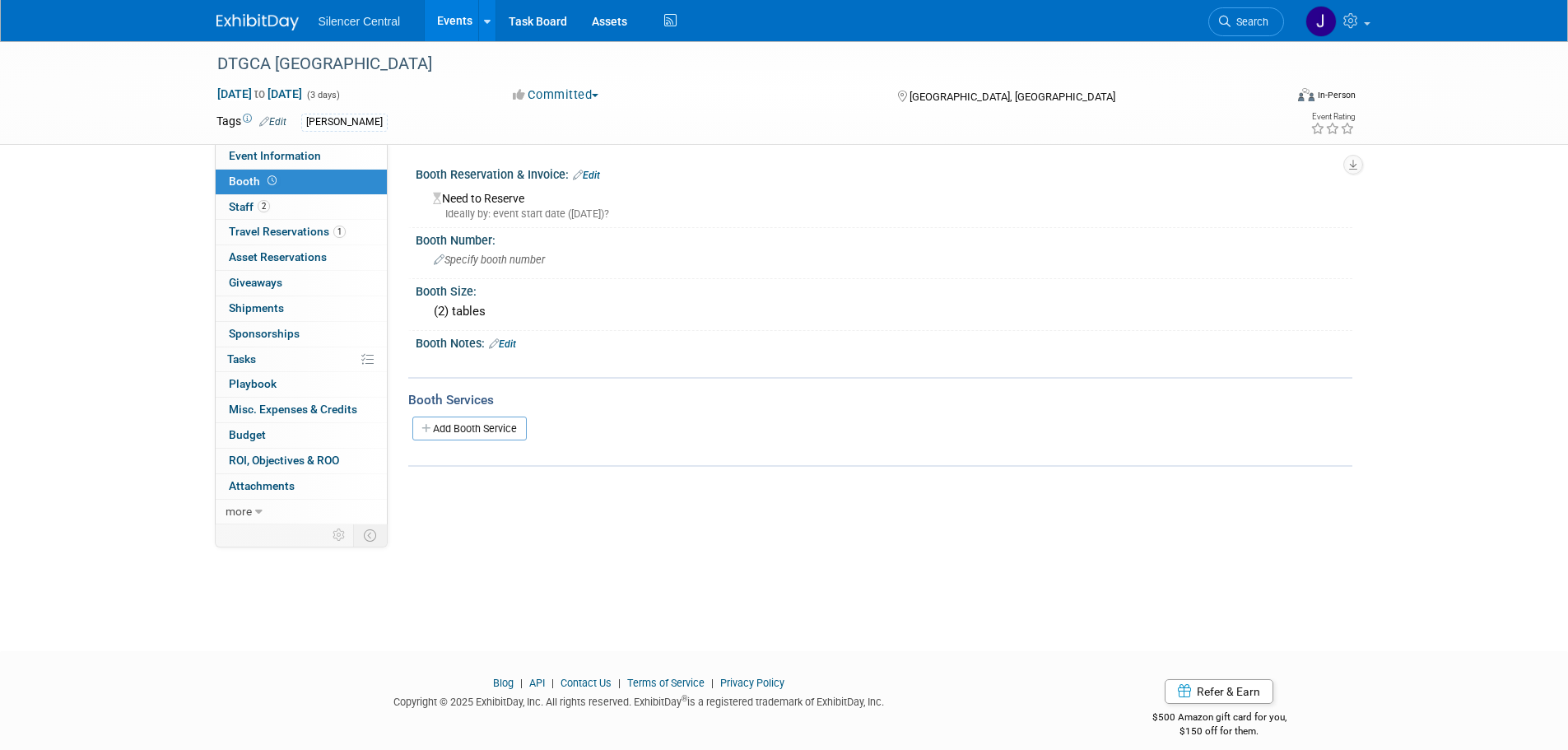
click at [590, 173] on link "Edit" at bounding box center [586, 176] width 27 height 11
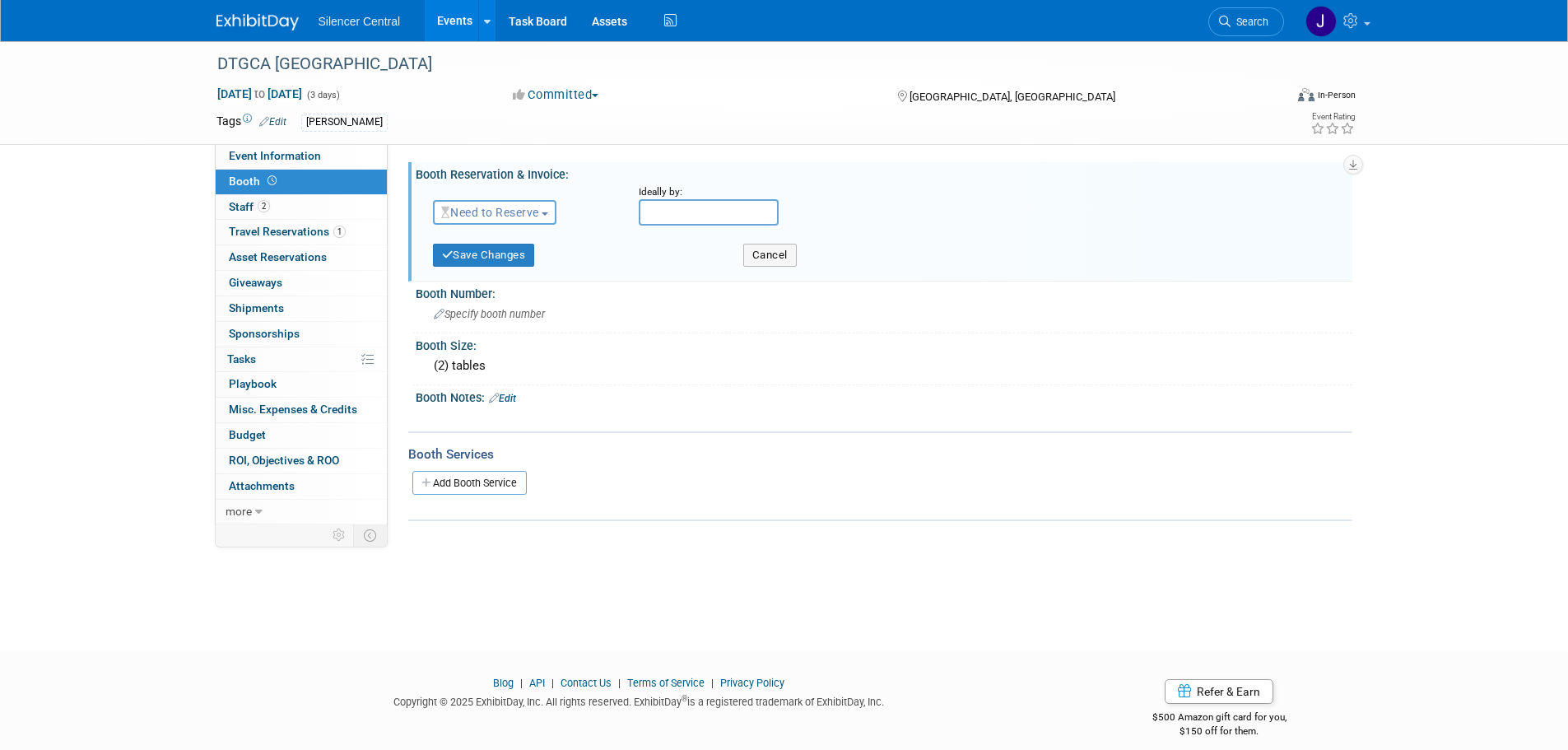
drag, startPoint x: 509, startPoint y: 213, endPoint x: 515, endPoint y: 225, distance: 13.4
click at [510, 219] on button "Need to Reserve" at bounding box center [495, 212] width 124 height 25
drag, startPoint x: 515, startPoint y: 264, endPoint x: 509, endPoint y: 273, distance: 10.8
click at [514, 265] on link "Reserved" at bounding box center [521, 264] width 176 height 23
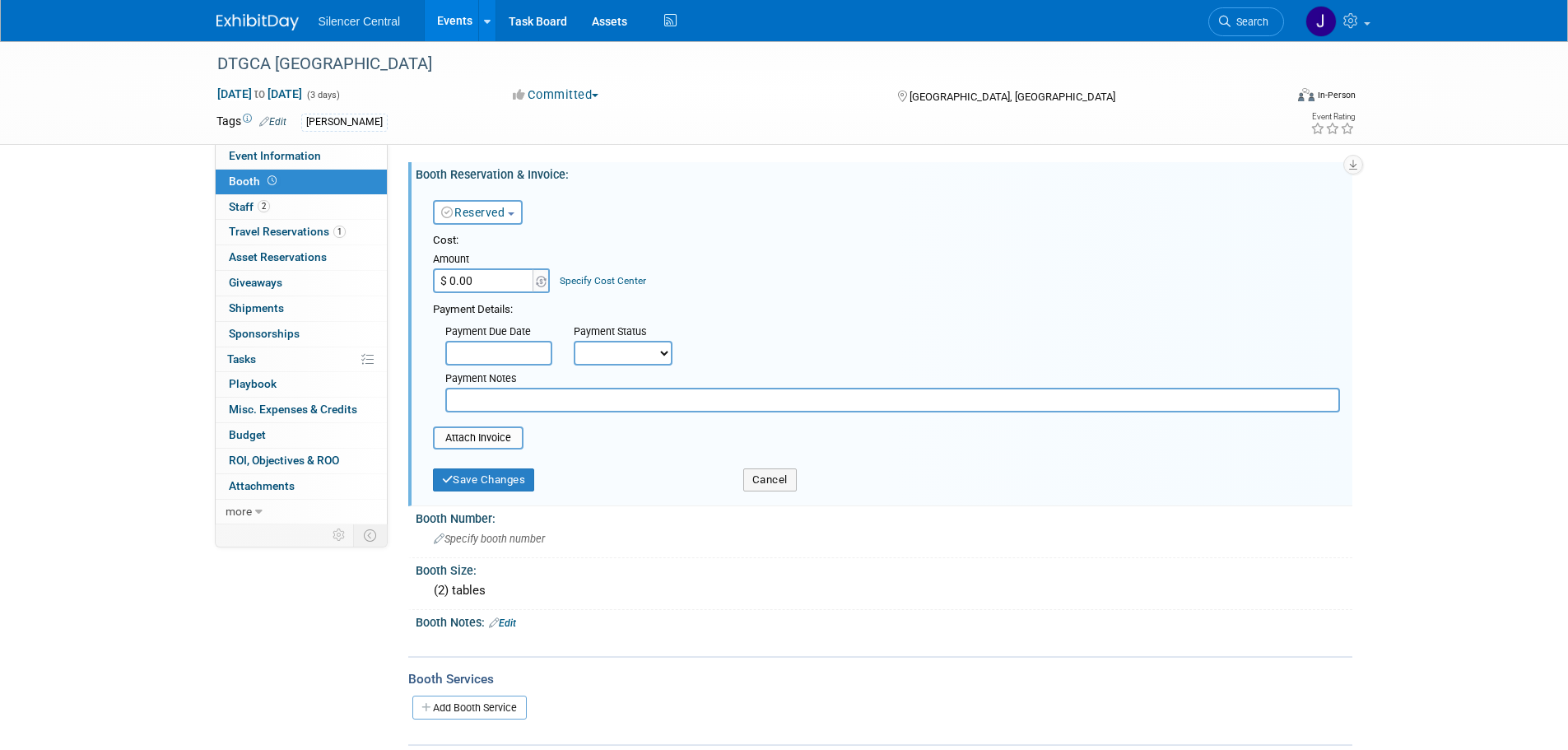
click at [493, 285] on input "$ 0.00" at bounding box center [484, 281] width 103 height 25
type input "$ 90.00"
click at [488, 482] on button "Save Changes" at bounding box center [483, 481] width 102 height 23
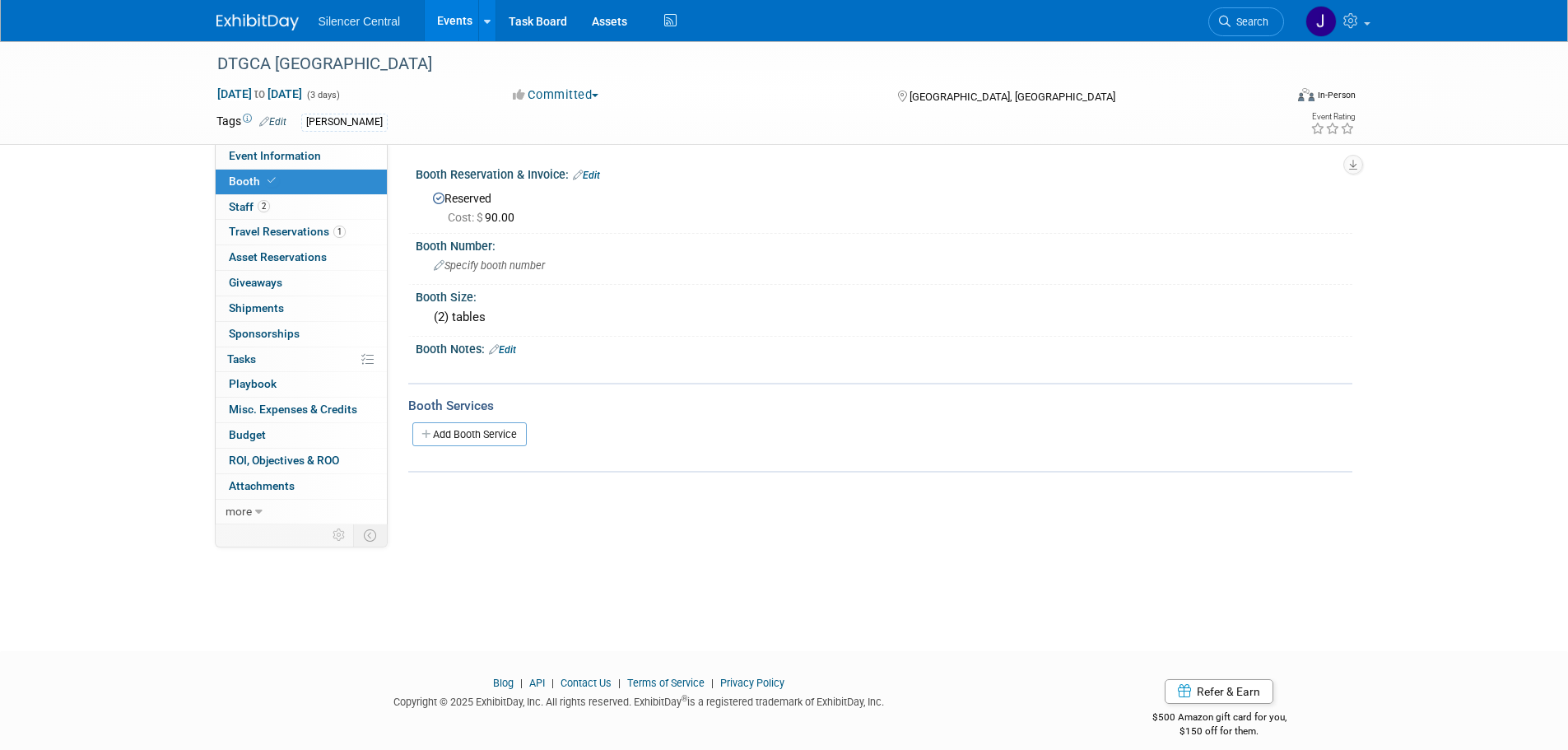
click at [249, 24] on img at bounding box center [258, 22] width 82 height 16
